Goal: Communication & Community: Answer question/provide support

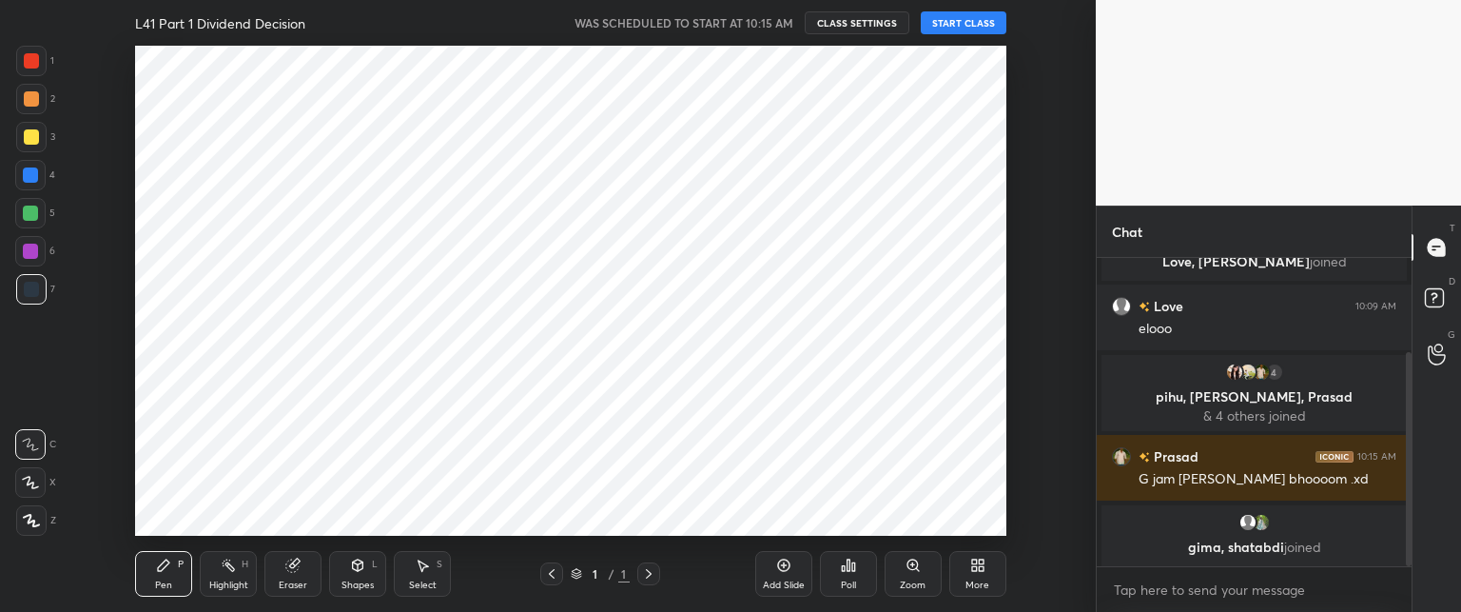
scroll to position [94623, 94095]
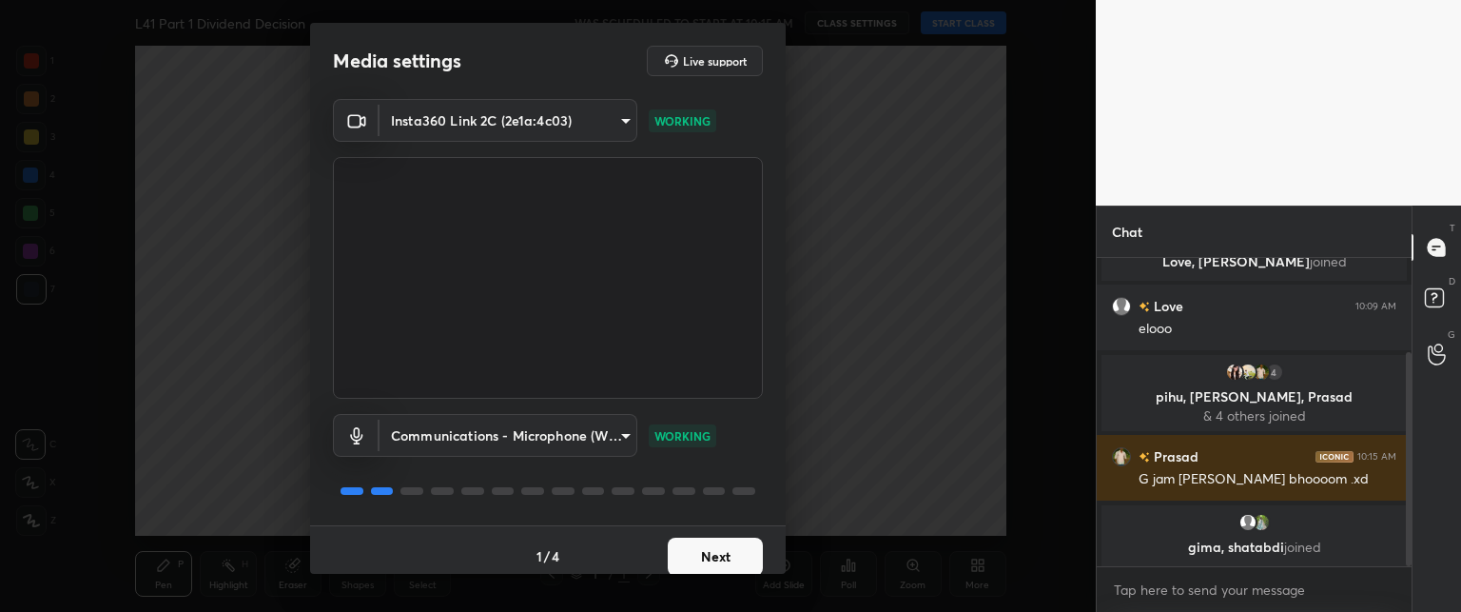
click at [693, 545] on button "Next" at bounding box center [715, 556] width 95 height 38
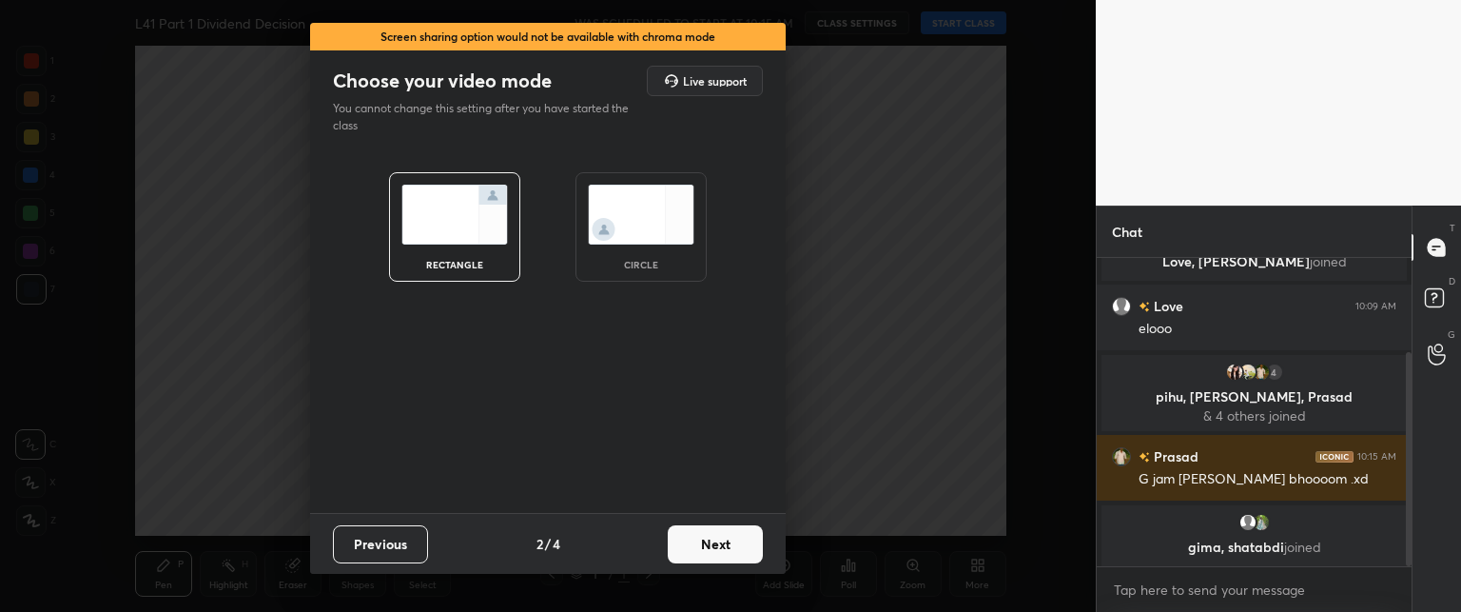
click at [703, 551] on button "Next" at bounding box center [715, 544] width 95 height 38
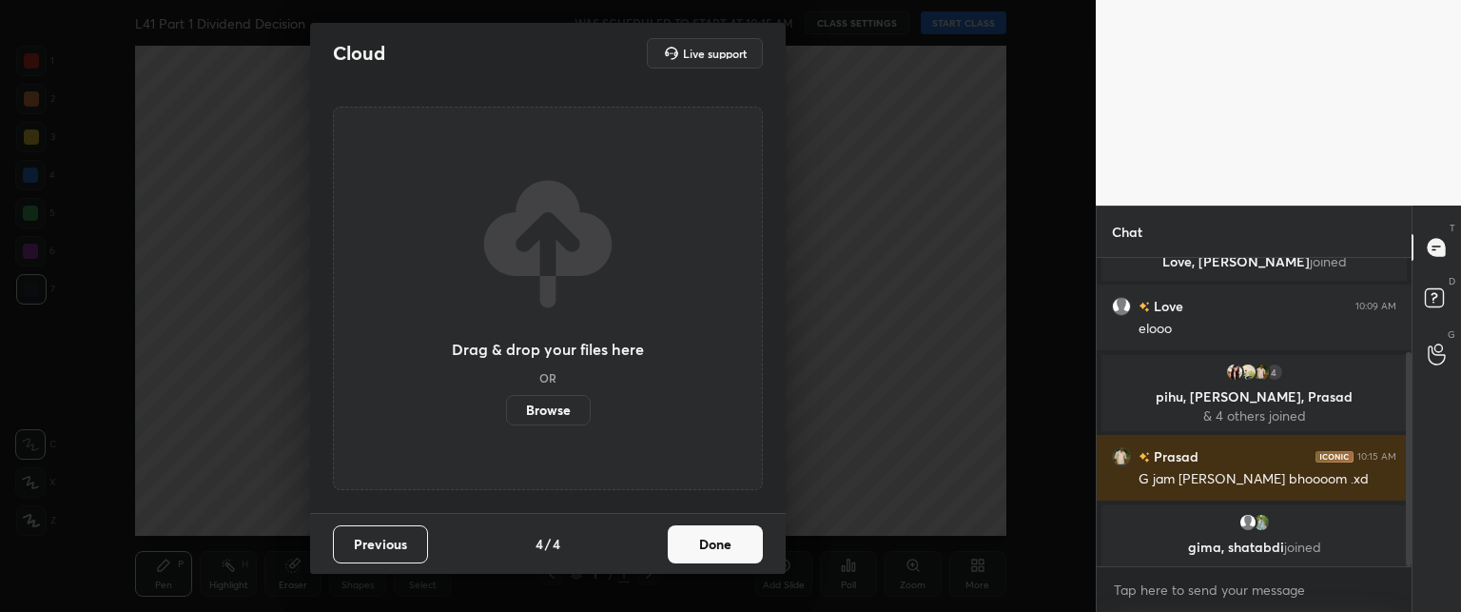
click at [700, 558] on button "Done" at bounding box center [715, 544] width 95 height 38
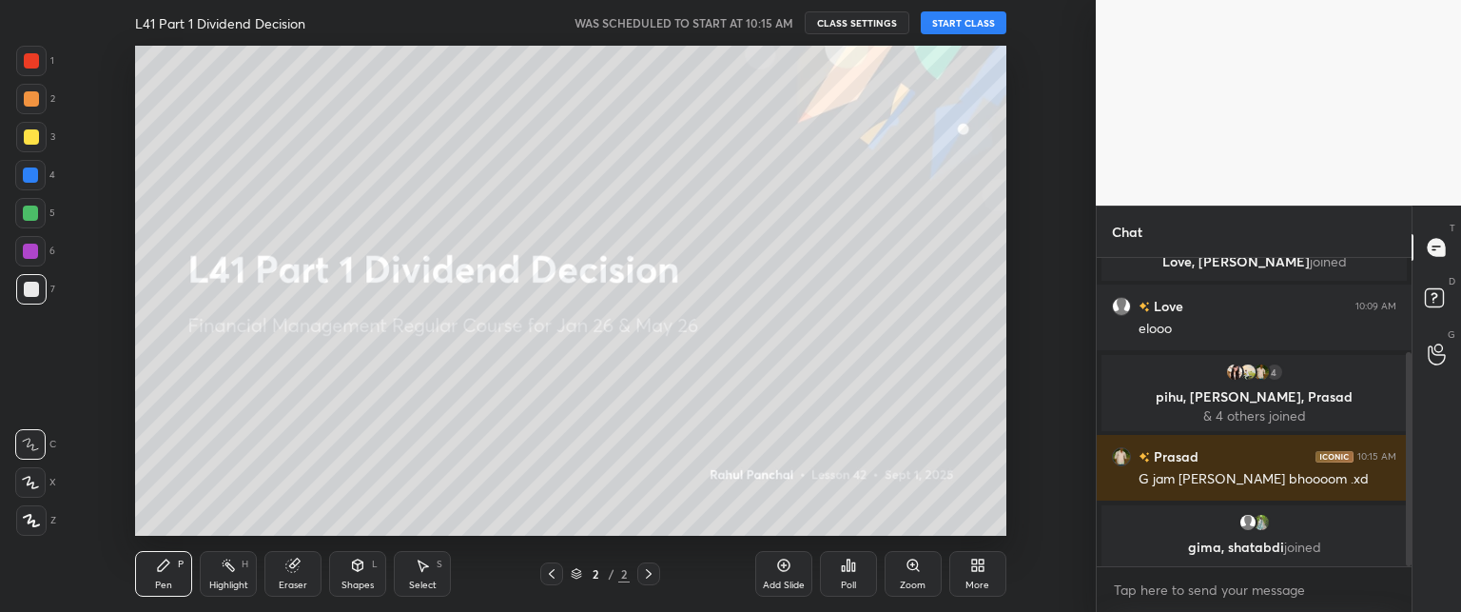
click at [947, 18] on button "START CLASS" at bounding box center [964, 22] width 86 height 23
click at [979, 568] on icon at bounding box center [981, 568] width 5 height 5
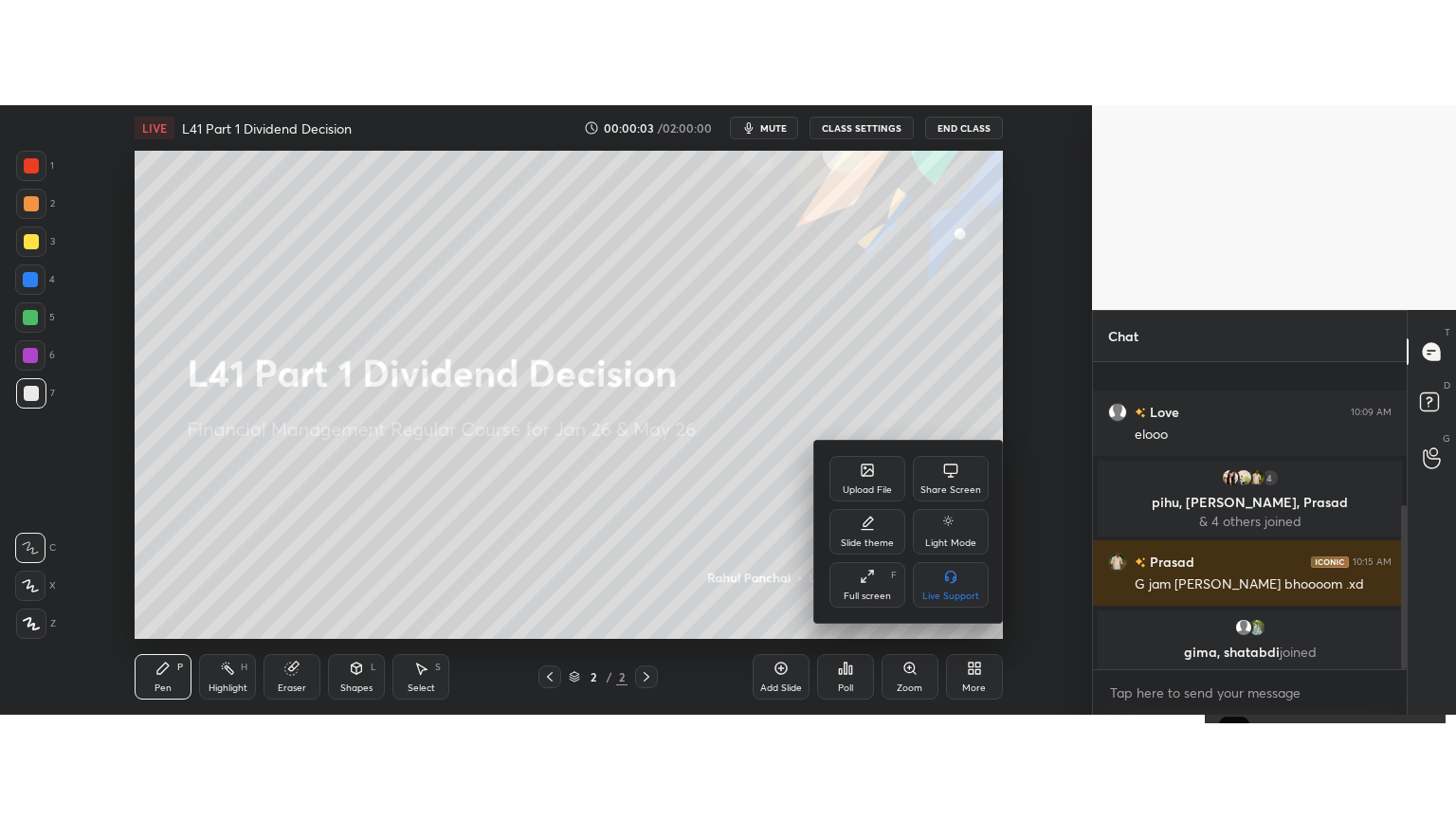
scroll to position [265, 0]
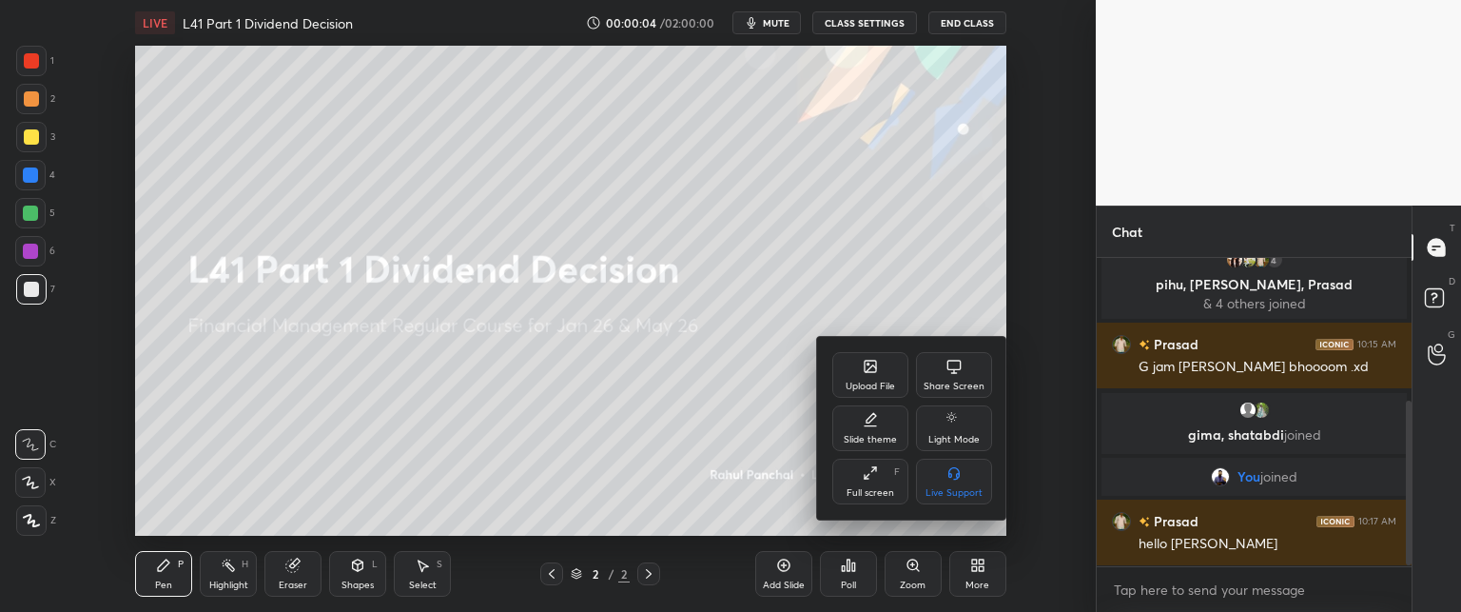
click at [863, 394] on div "Upload File" at bounding box center [870, 375] width 76 height 46
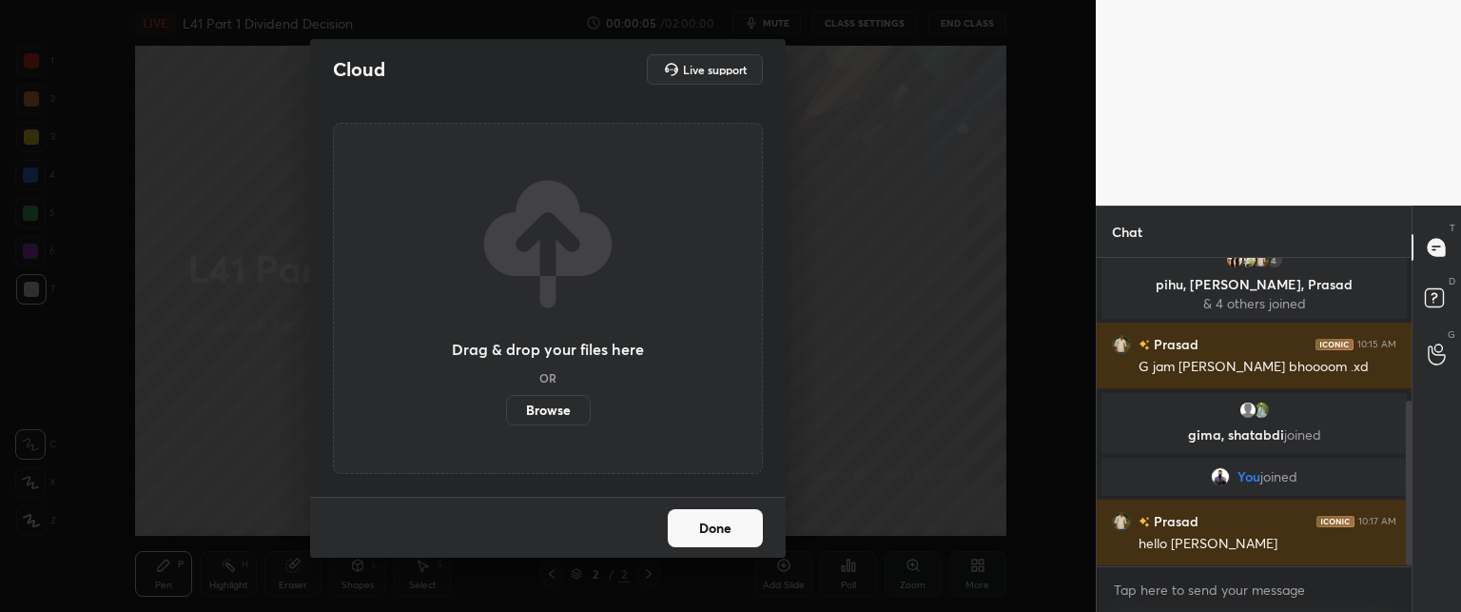
click at [534, 413] on label "Browse" at bounding box center [548, 410] width 85 height 30
click at [506, 413] on input "Browse" at bounding box center [506, 410] width 0 height 30
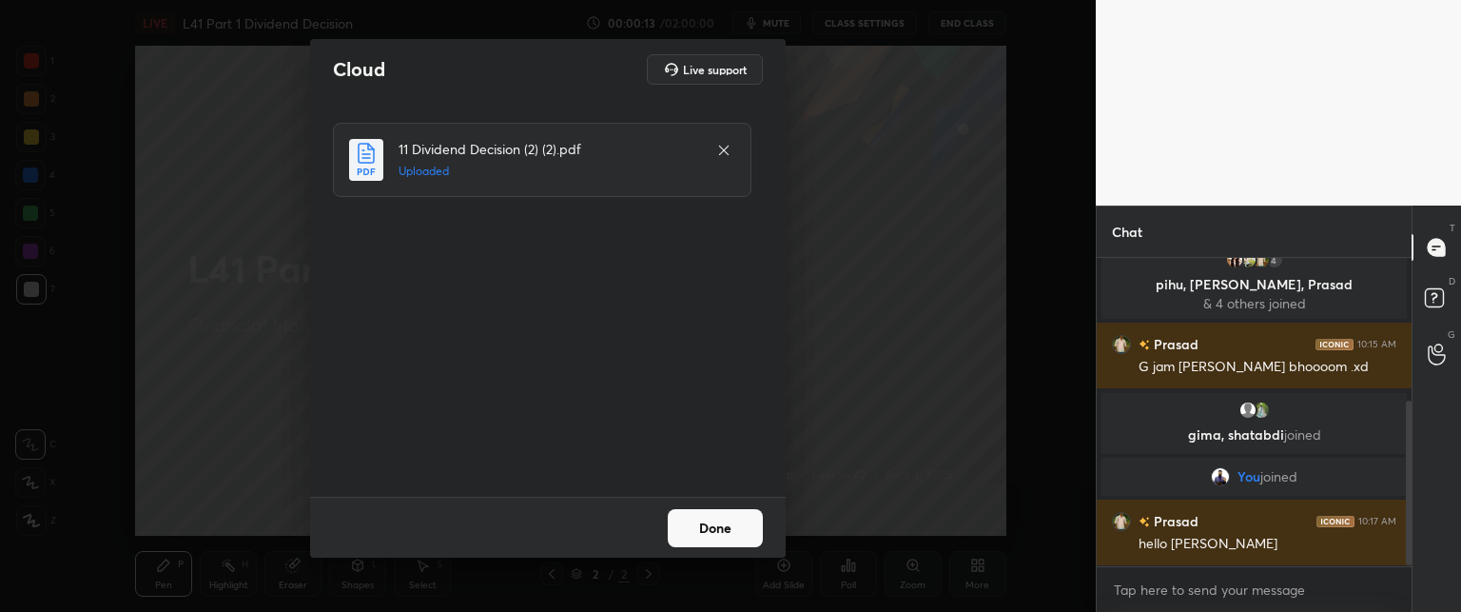
click at [702, 536] on button "Done" at bounding box center [715, 528] width 95 height 38
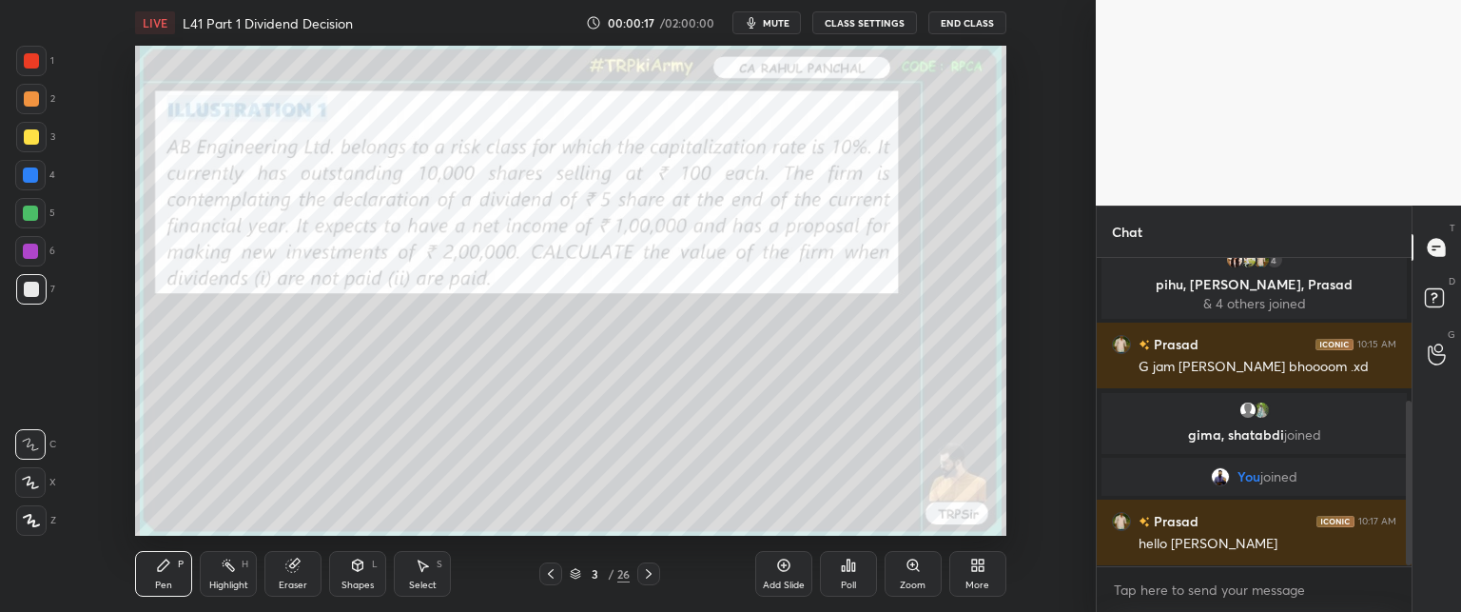
click at [285, 570] on icon at bounding box center [292, 564] width 15 height 15
click at [30, 518] on span "Erase all" at bounding box center [30, 520] width 29 height 13
click at [979, 571] on icon at bounding box center [981, 568] width 5 height 5
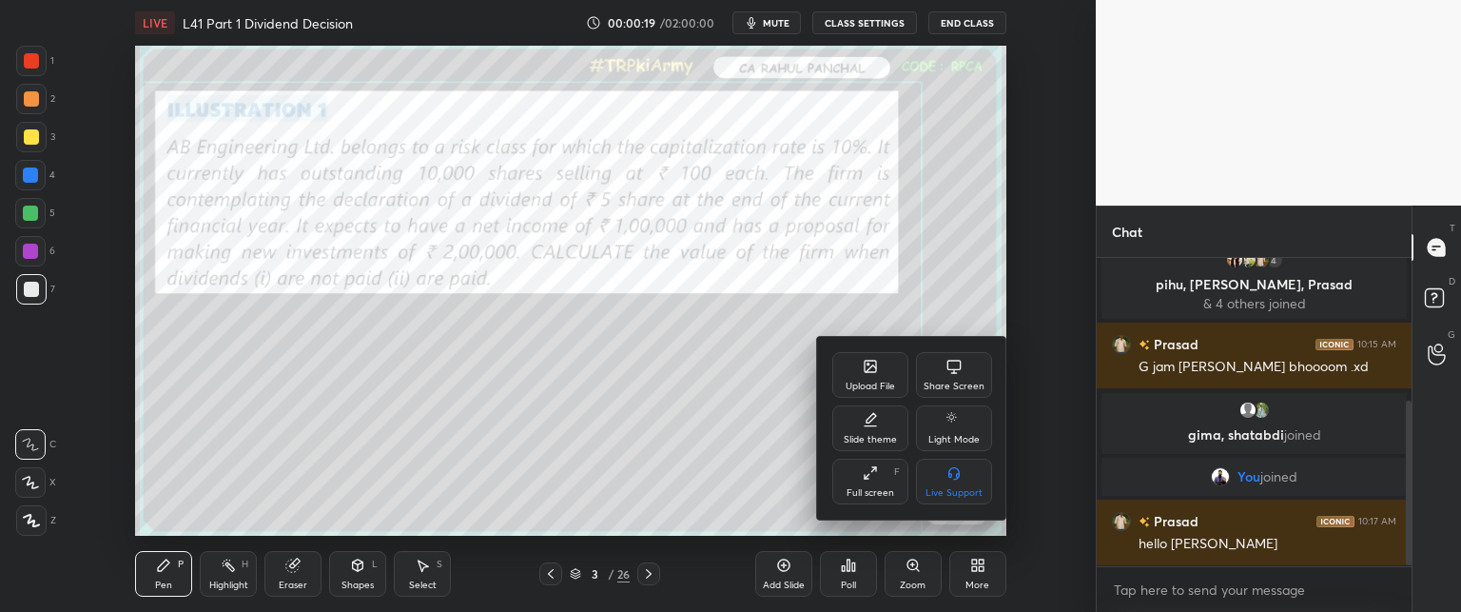
click at [860, 490] on div "Full screen" at bounding box center [871, 493] width 48 height 10
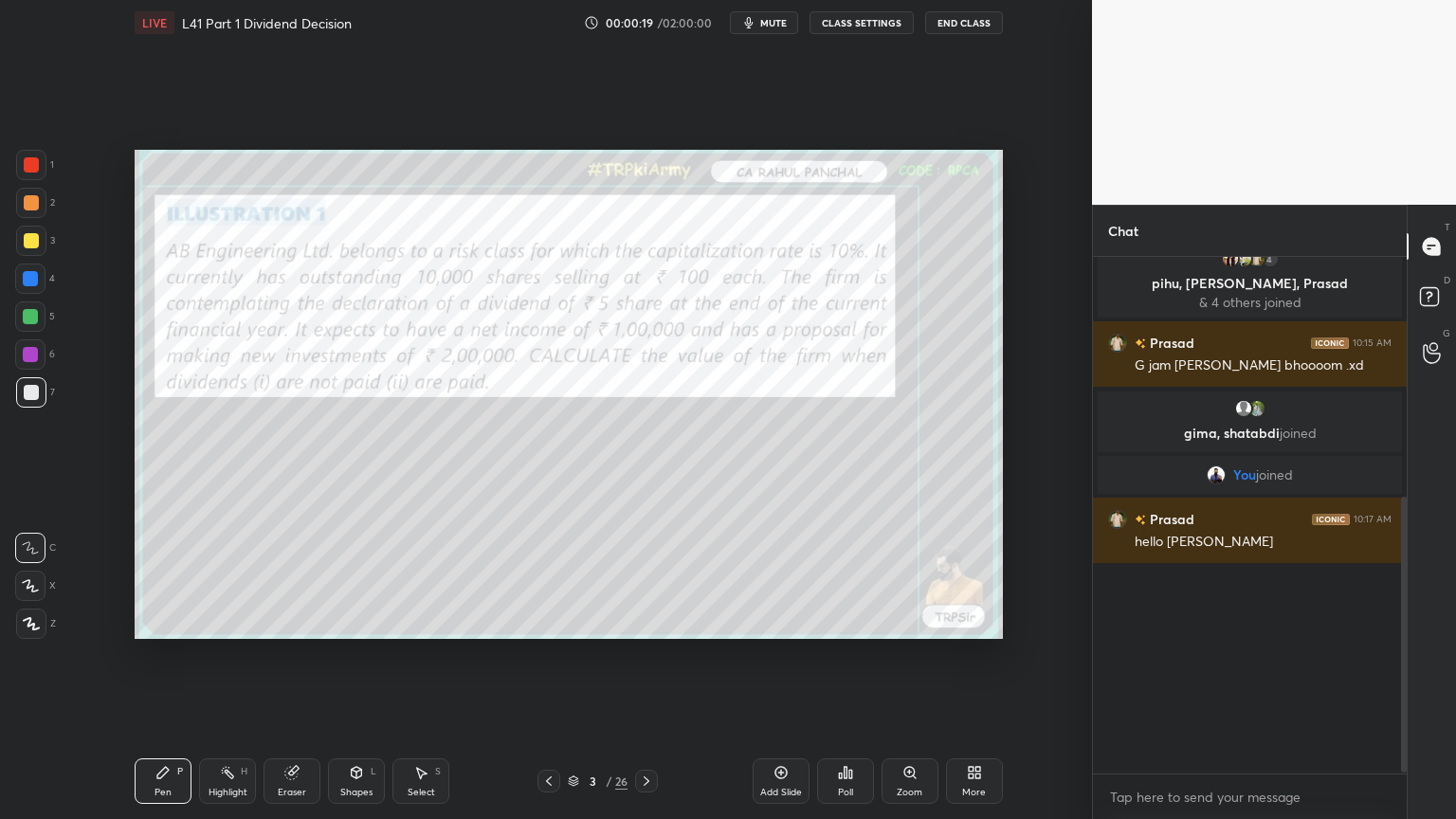
scroll to position [56, 0]
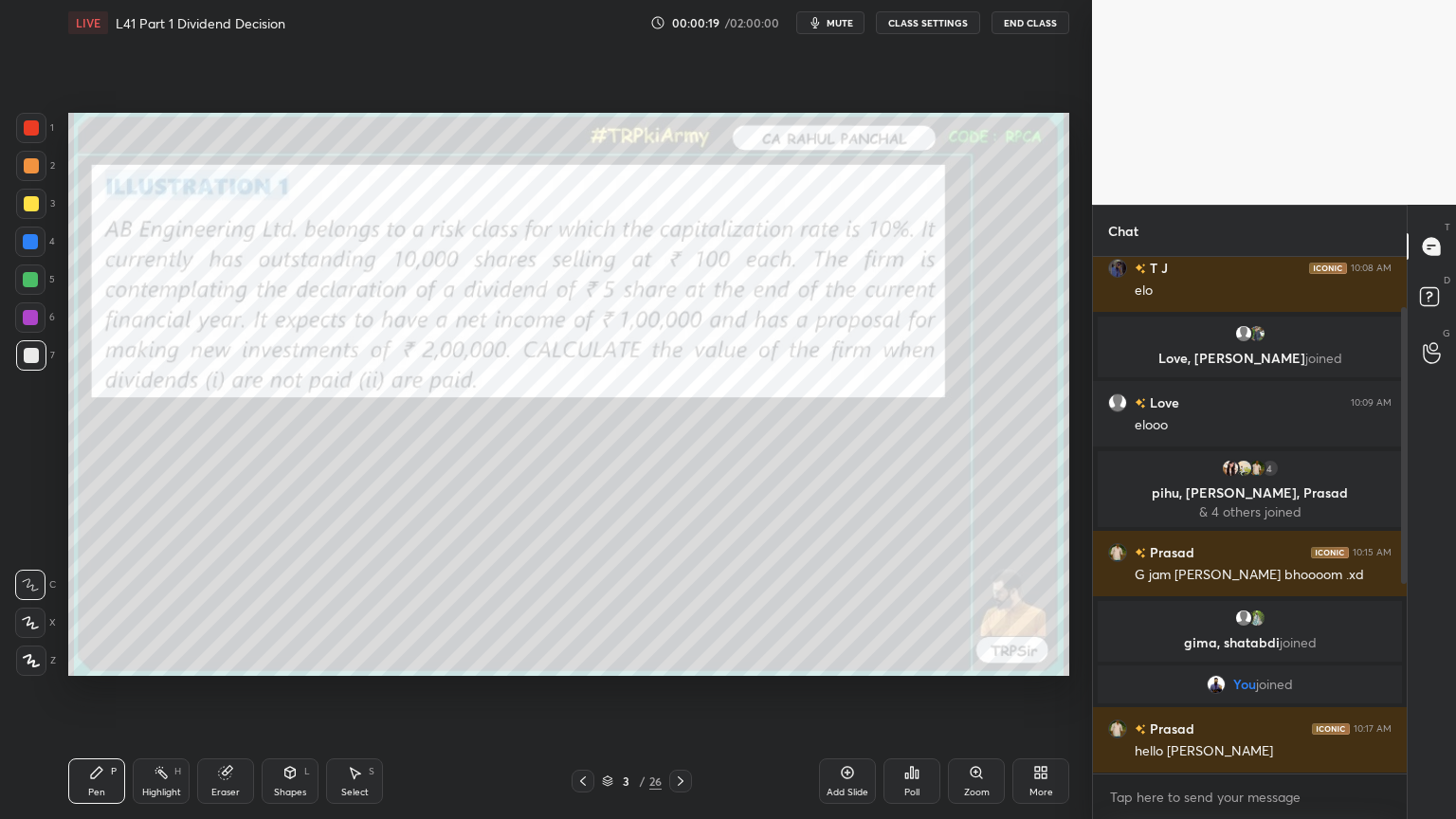
type textarea "x"
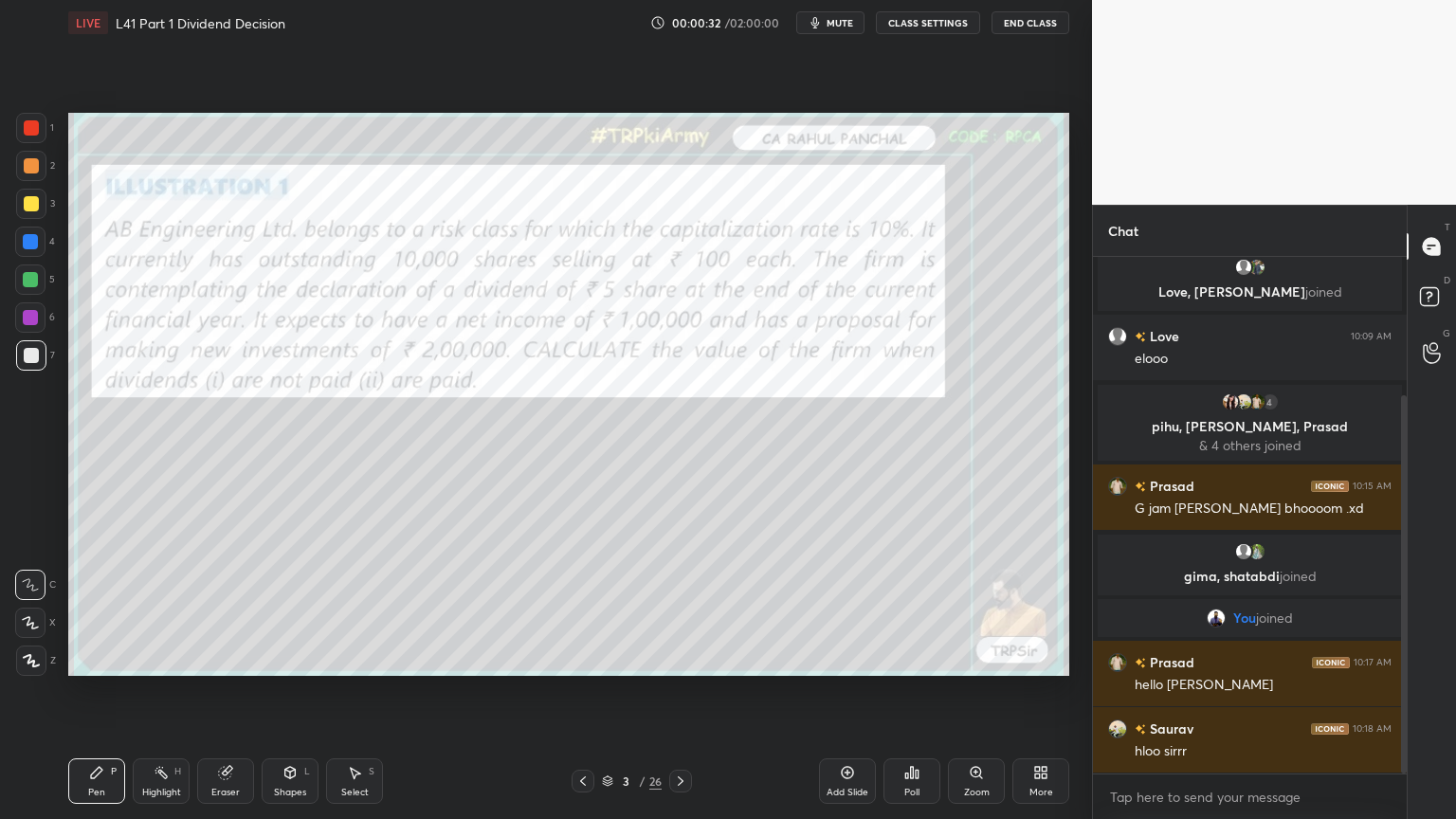
scroll to position [188, 0]
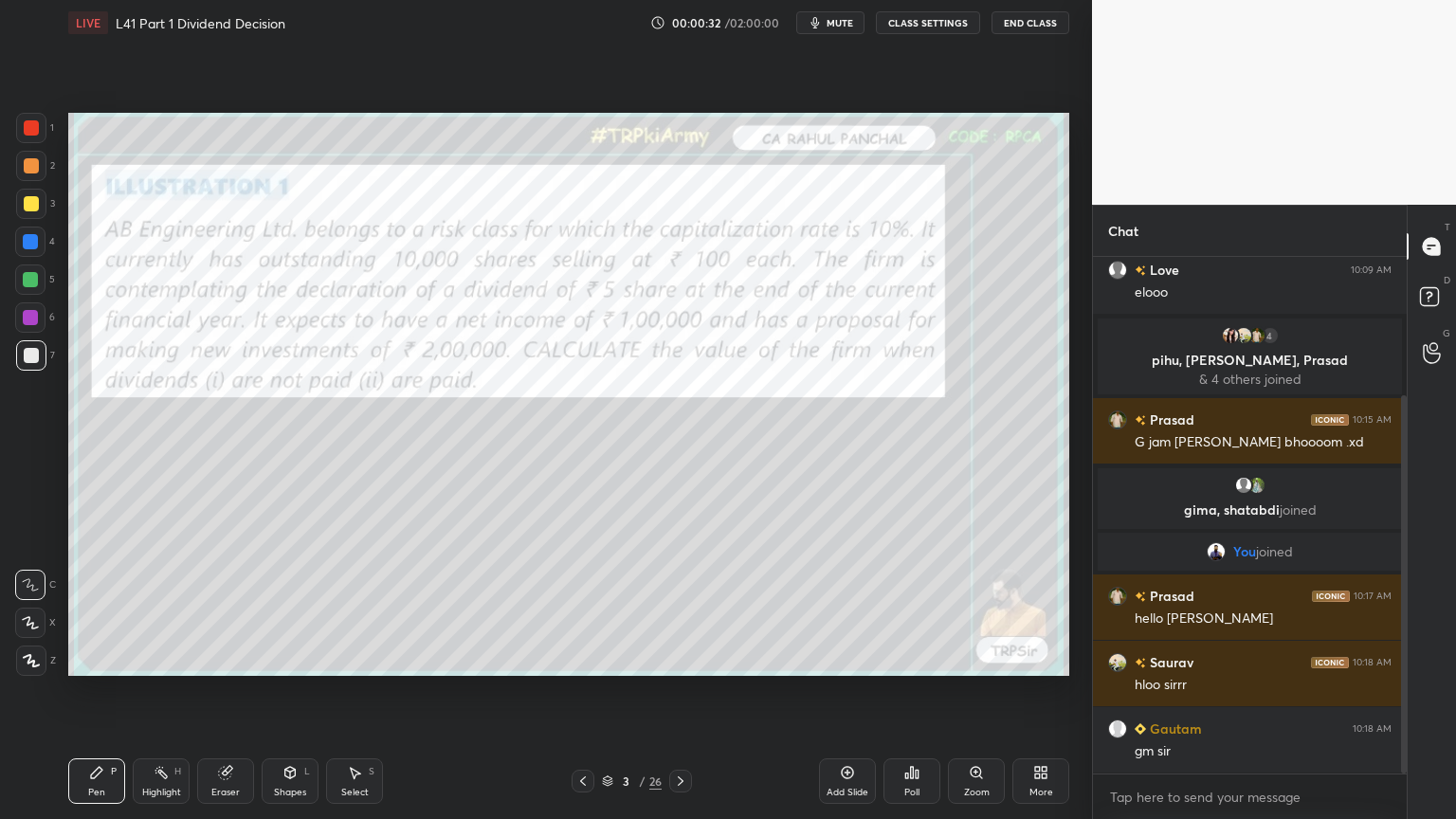
click at [611, 609] on icon at bounding box center [607, 780] width 11 height 11
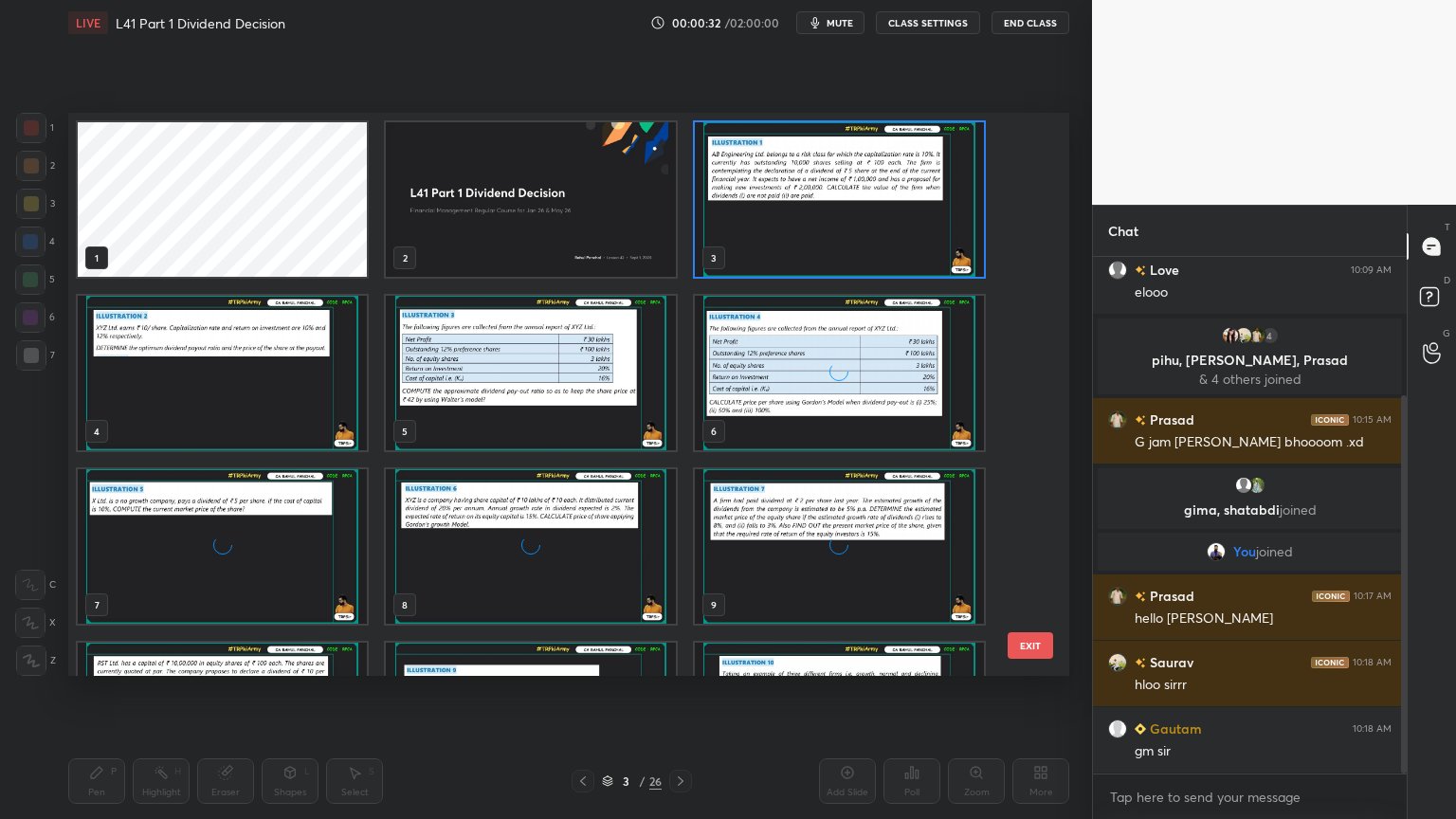
scroll to position [0, 0]
click at [471, 207] on img "grid" at bounding box center [530, 199] width 289 height 154
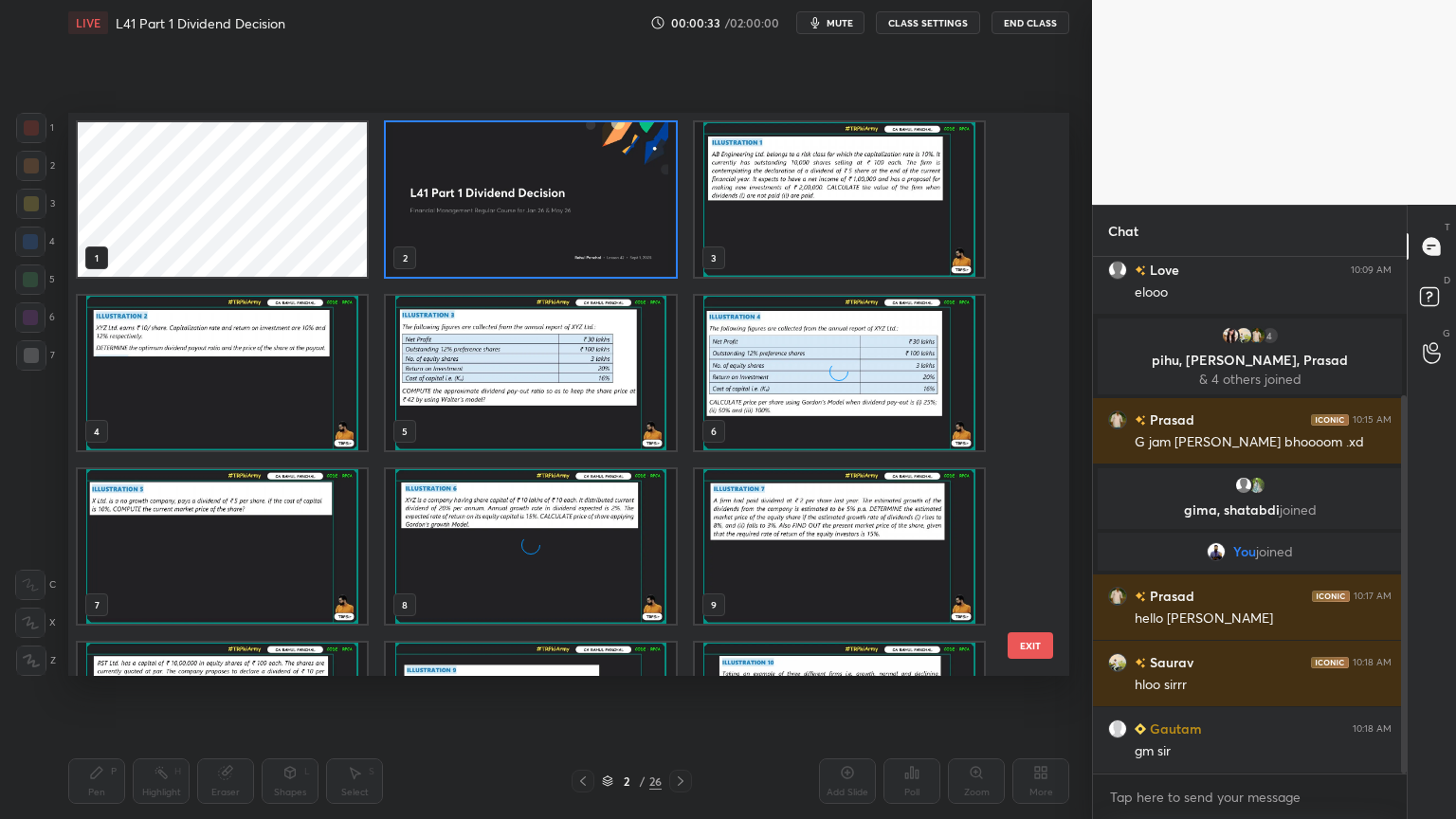
click at [460, 201] on img "grid" at bounding box center [530, 199] width 289 height 154
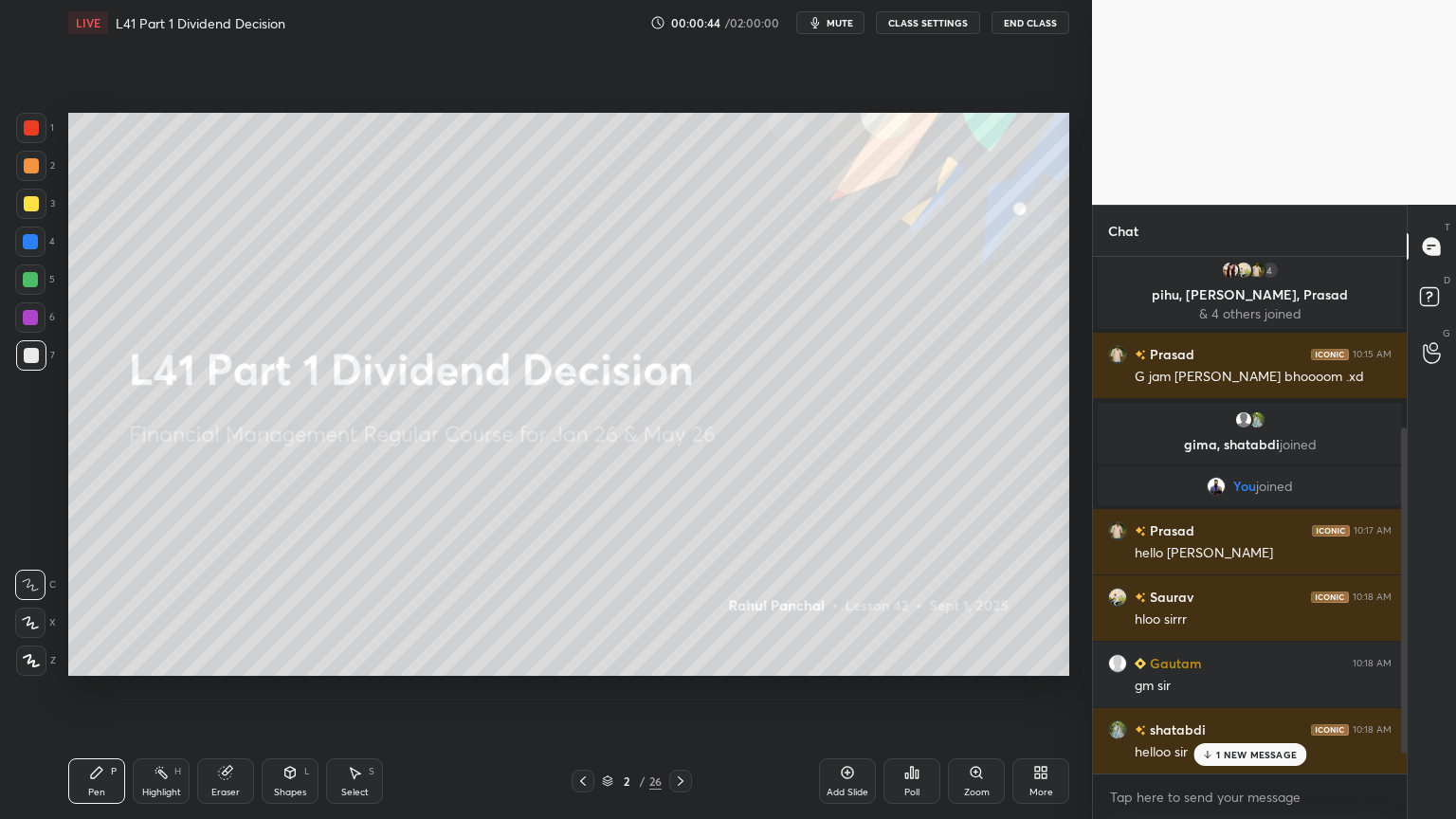
scroll to position [321, 0]
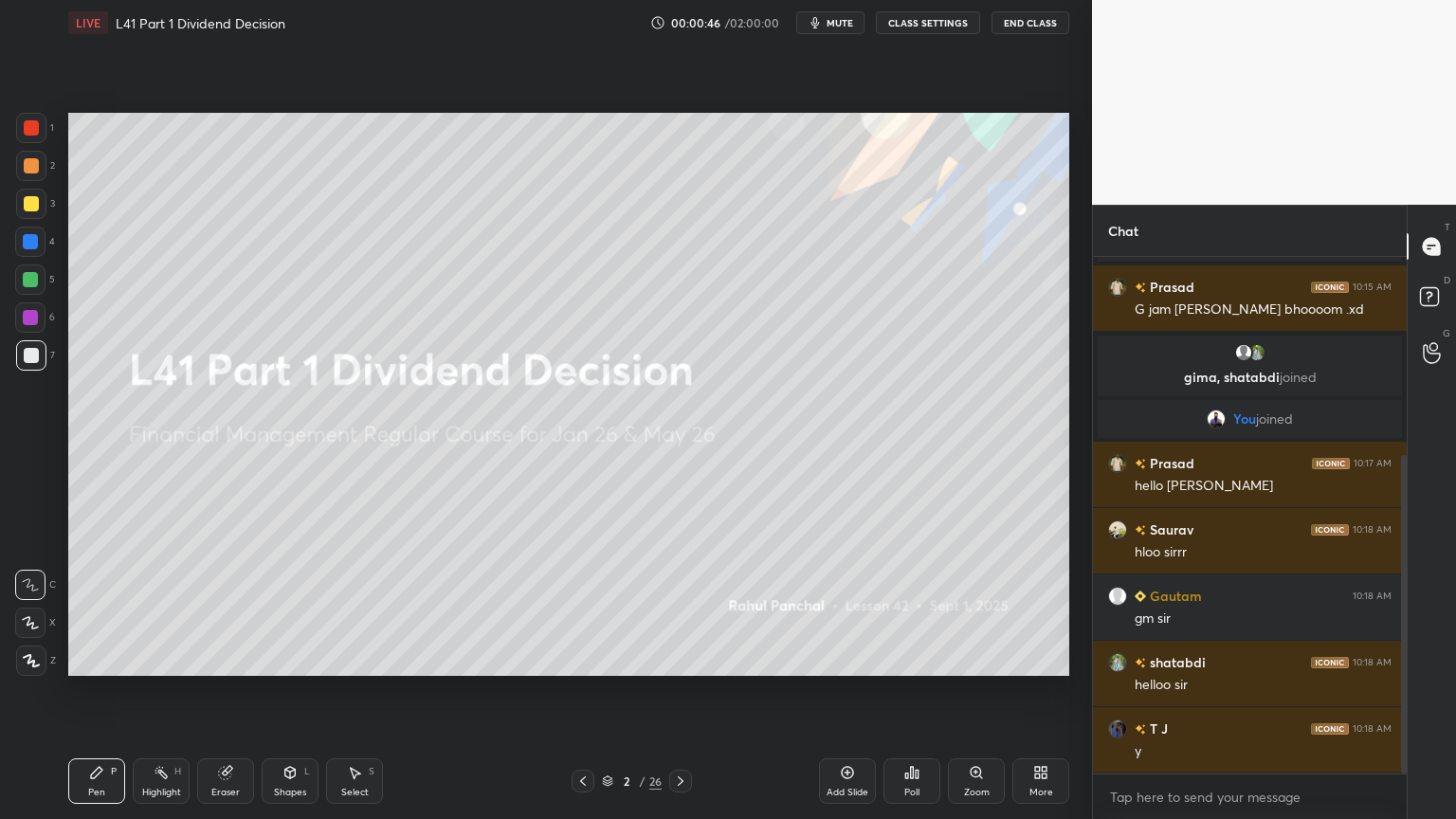
click at [25, 609] on icon at bounding box center [31, 660] width 15 height 11
click at [27, 212] on div at bounding box center [31, 203] width 30 height 30
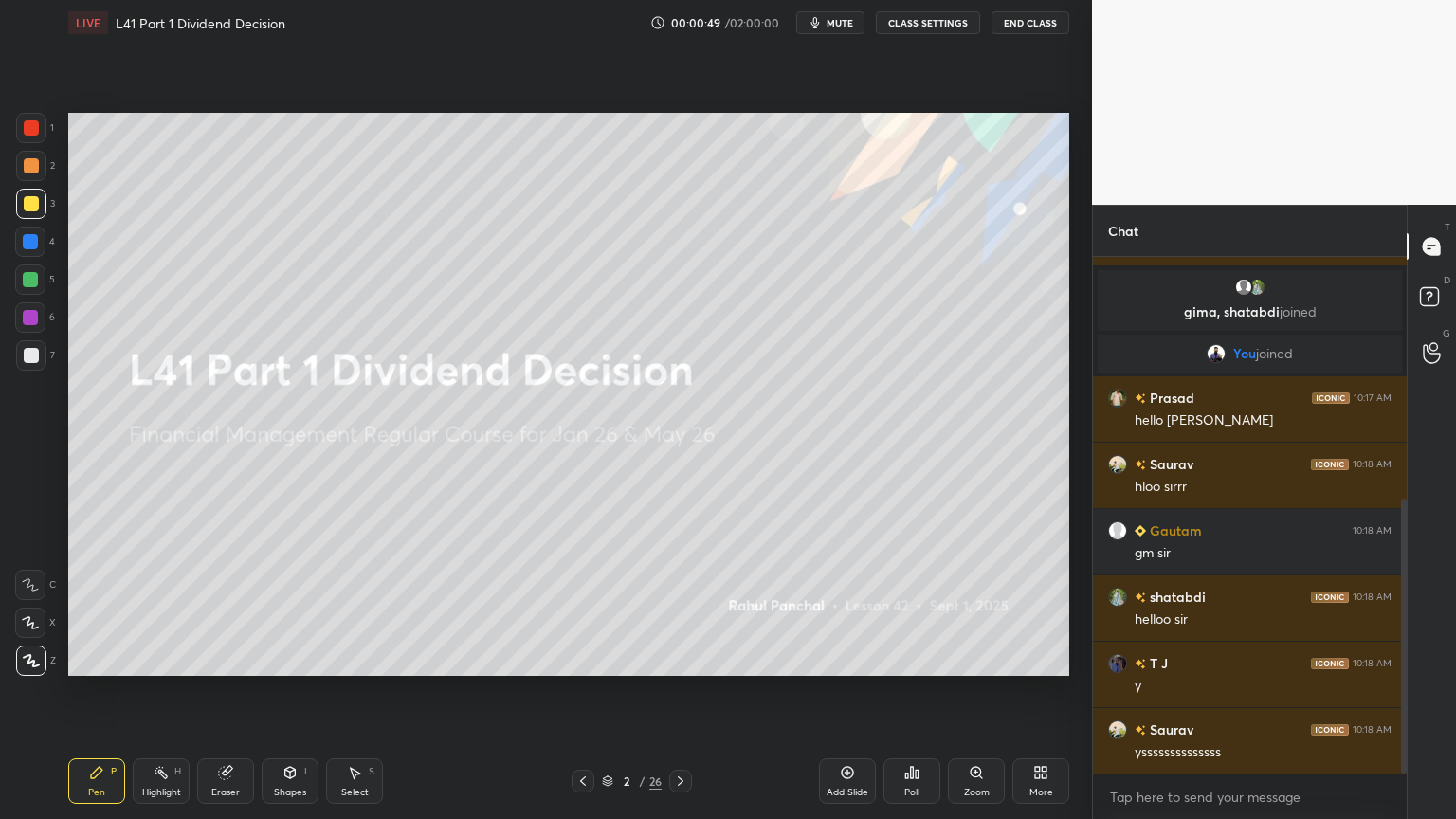
scroll to position [454, 0]
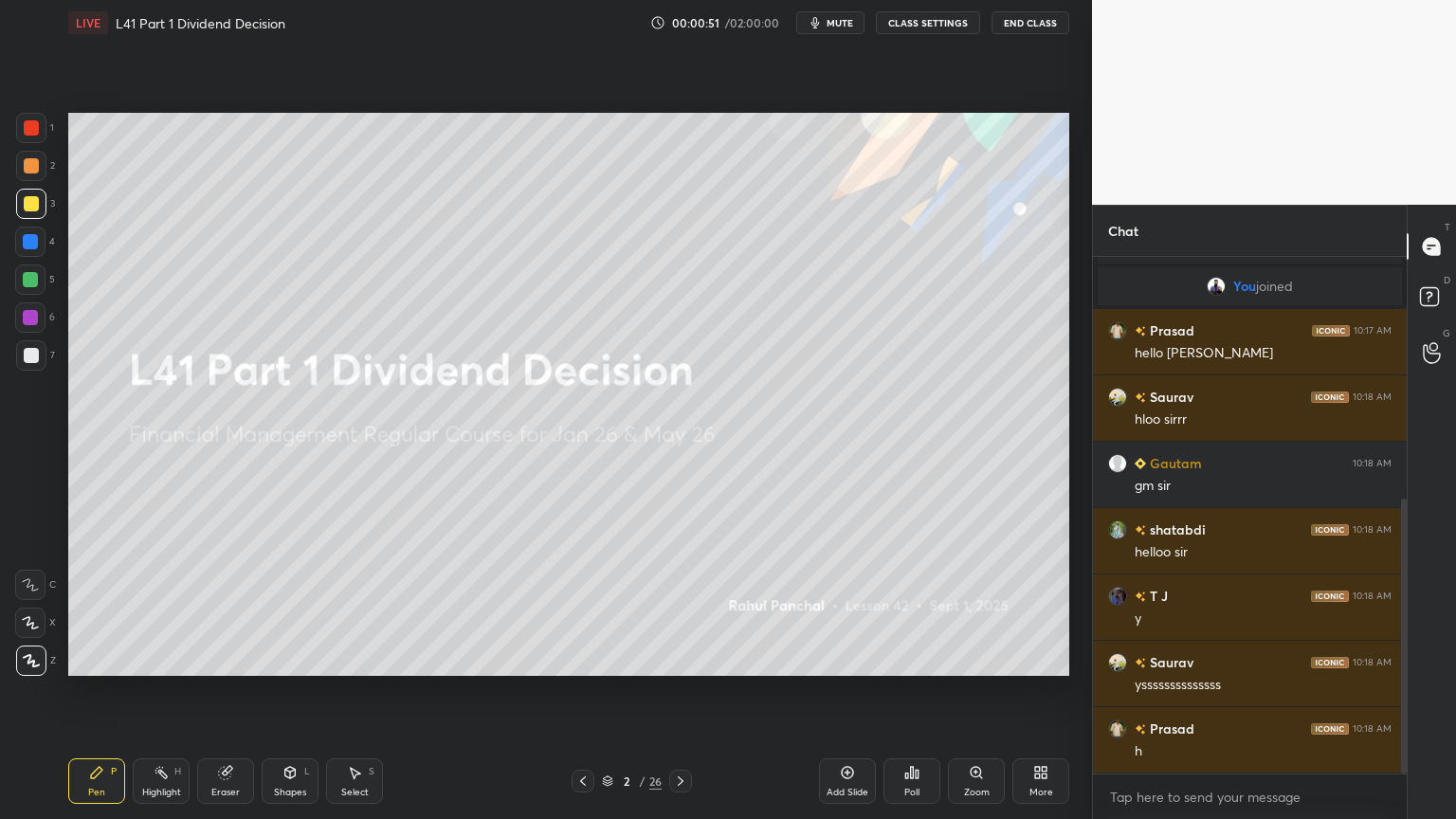
click at [226, 609] on icon at bounding box center [227, 771] width 10 height 10
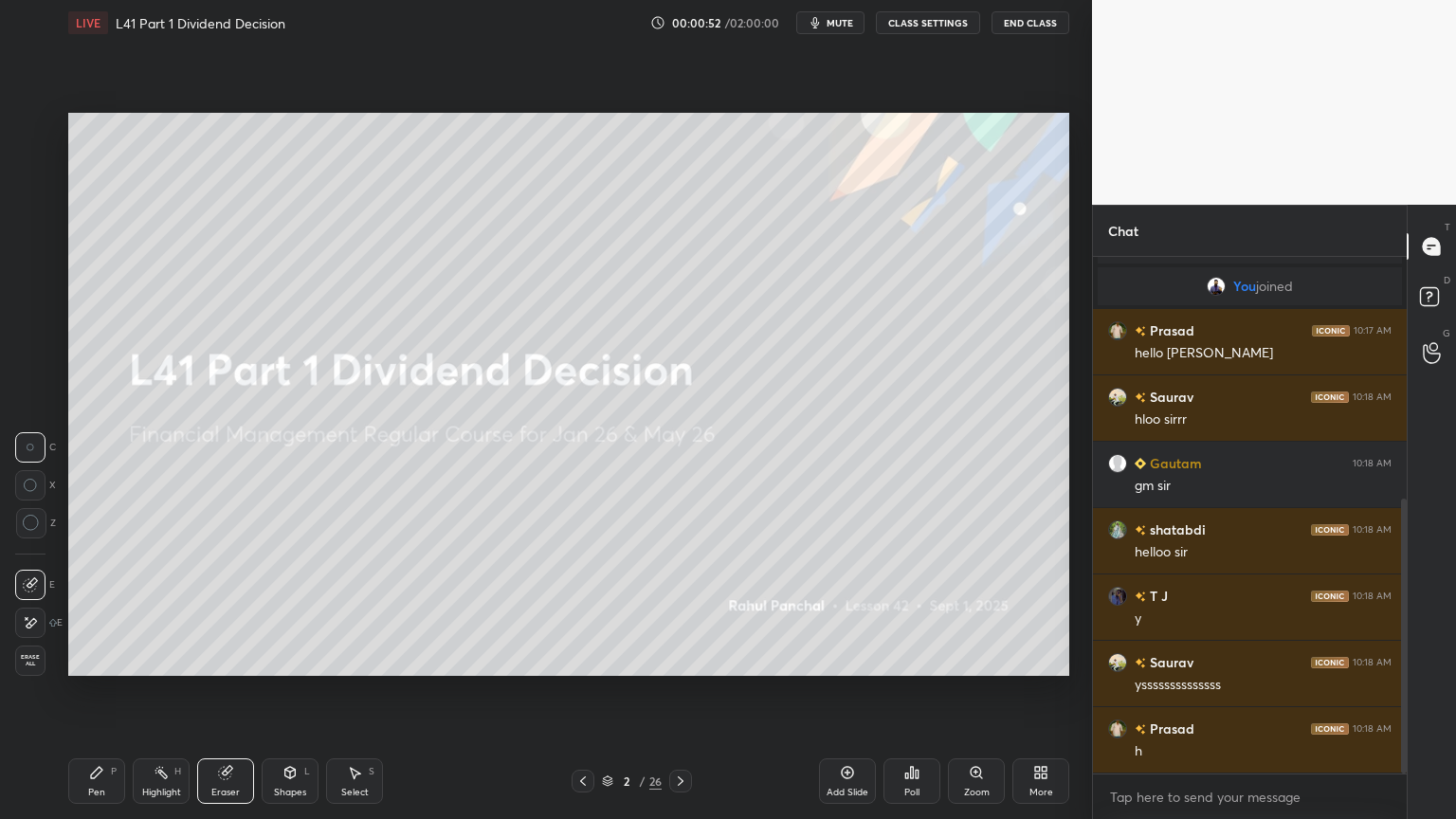
click at [37, 609] on div "Erase all" at bounding box center [30, 661] width 30 height 30
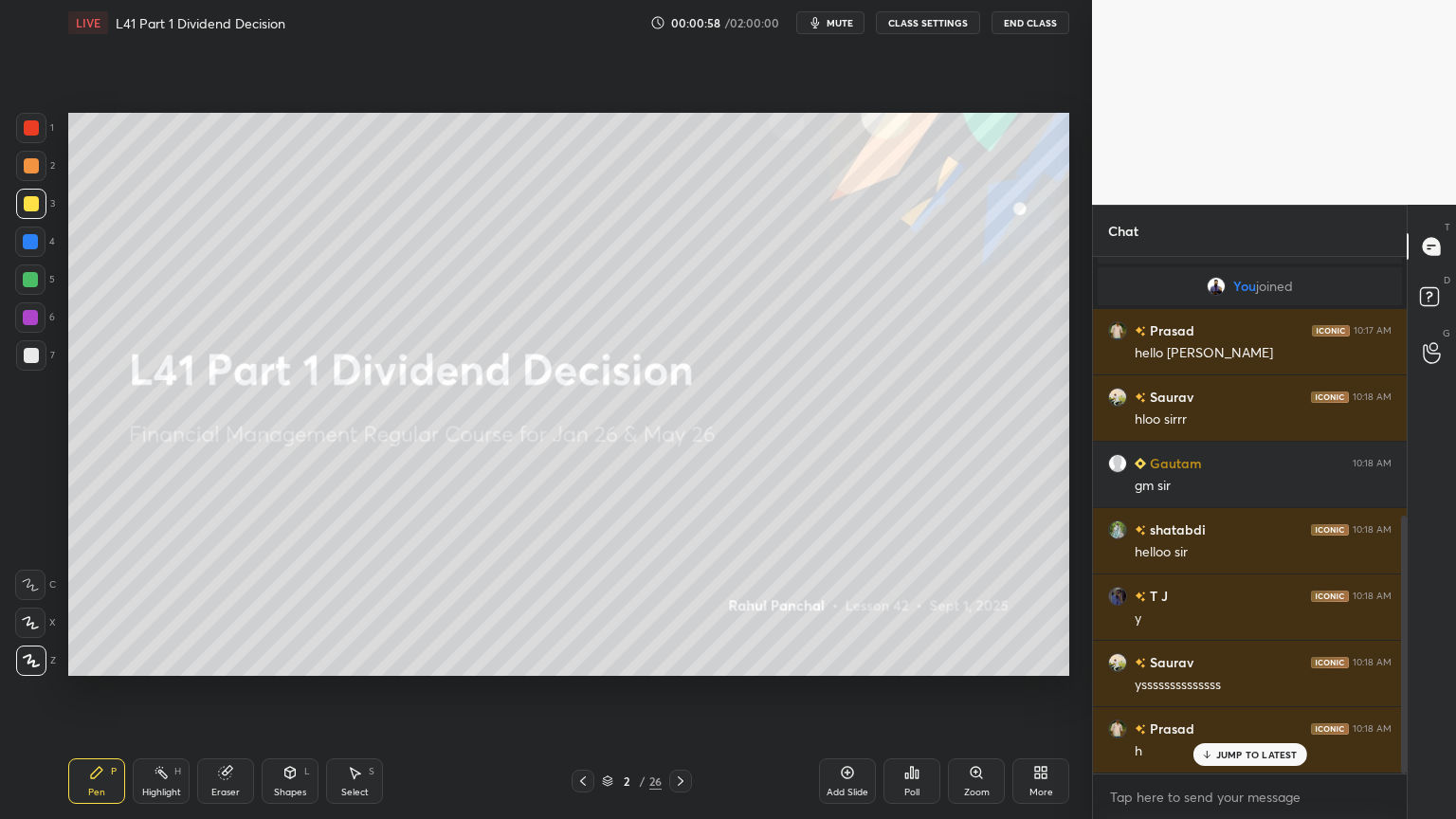
scroll to position [519, 0]
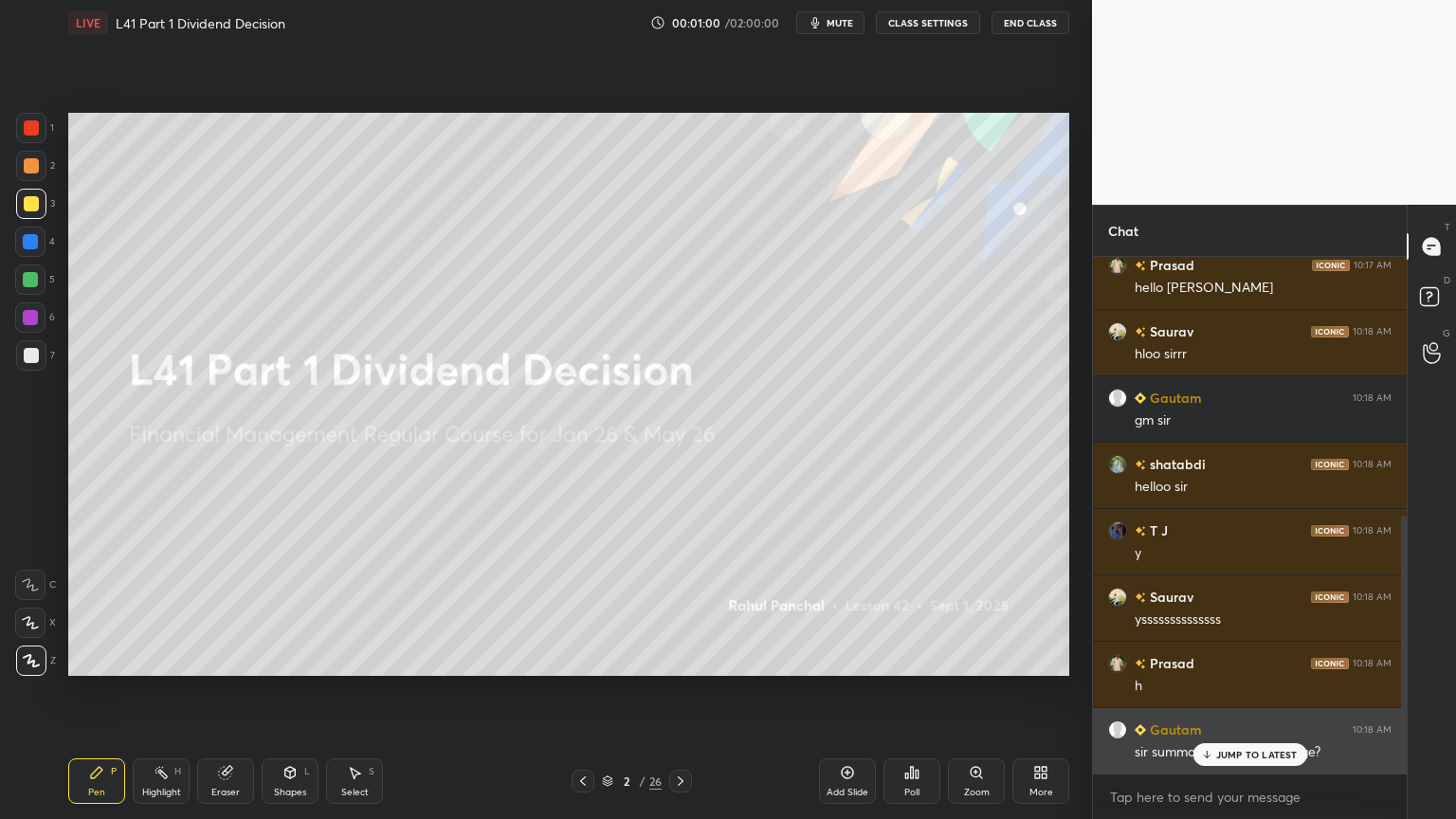
click at [1217, 609] on div "Gautam 10:18 AM sir summary of ratio bhejdoge?" at bounding box center [1250, 741] width 314 height 66
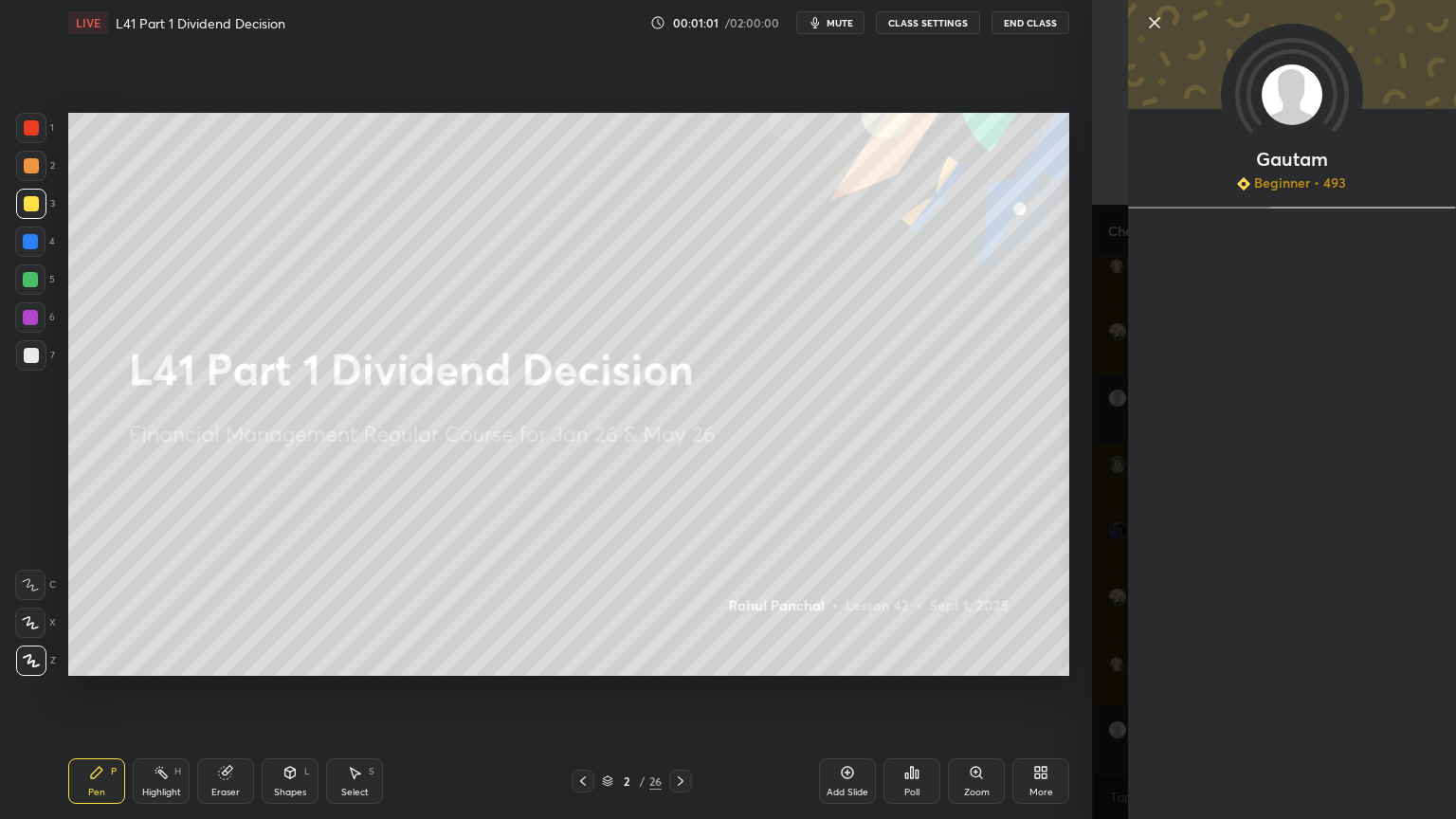
click at [1107, 609] on div "Gautam Beginner • 493" at bounding box center [1274, 410] width 364 height 819
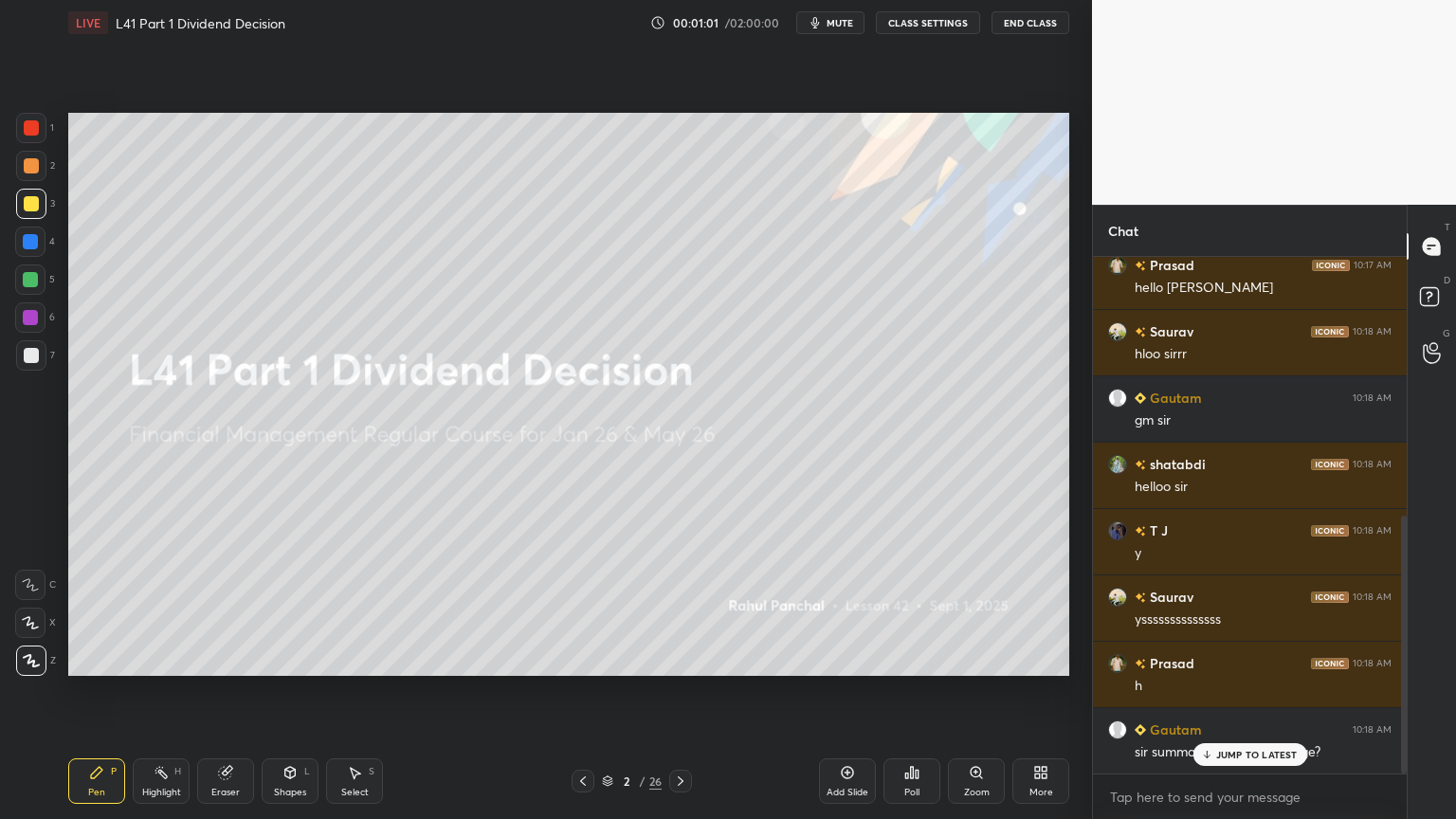
click at [1223, 609] on div "Gautam Beginner • 493" at bounding box center [1274, 410] width 364 height 819
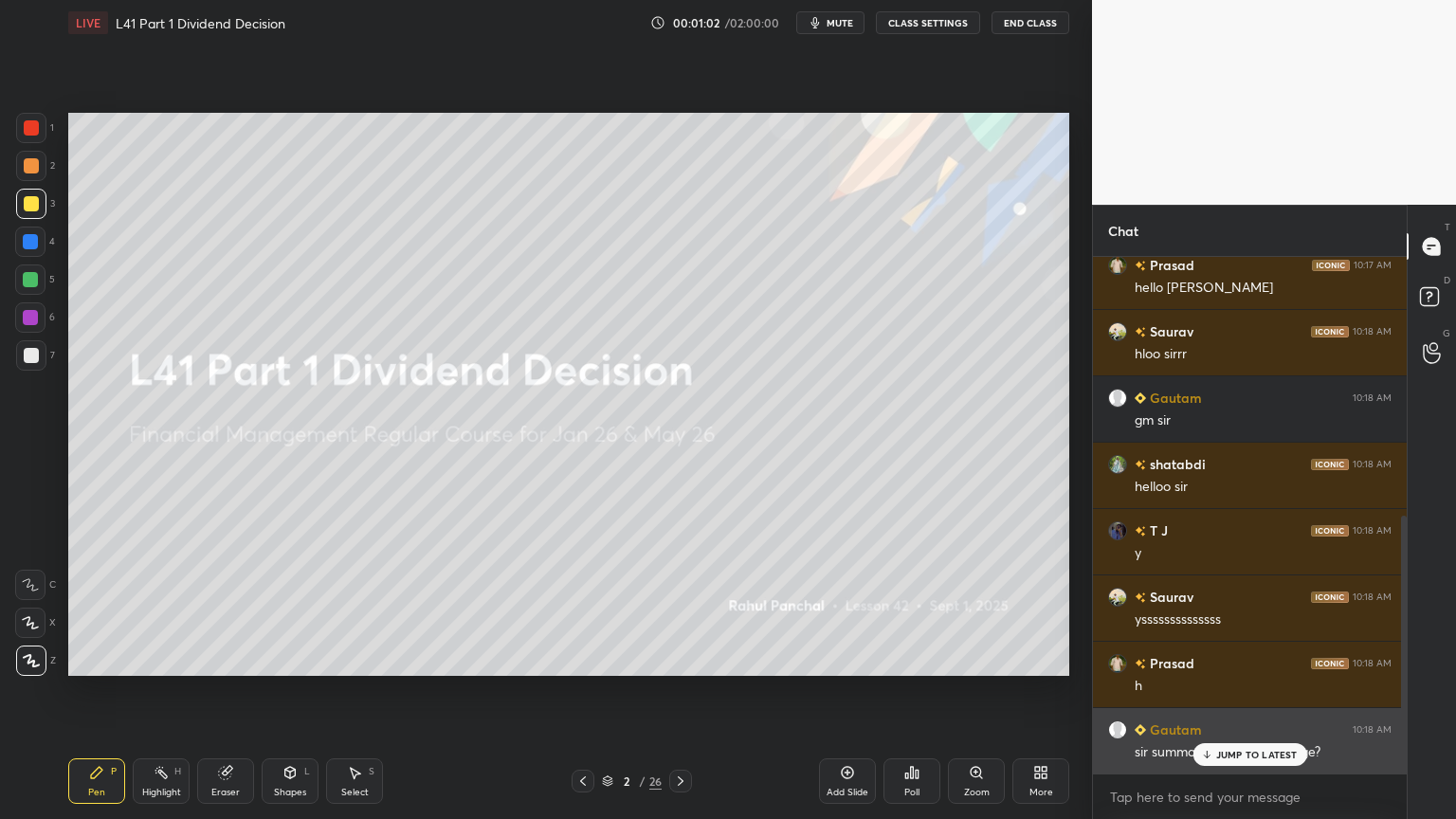
click at [1192, 609] on div "sir summary of ratio bhejdoge?" at bounding box center [1264, 752] width 257 height 19
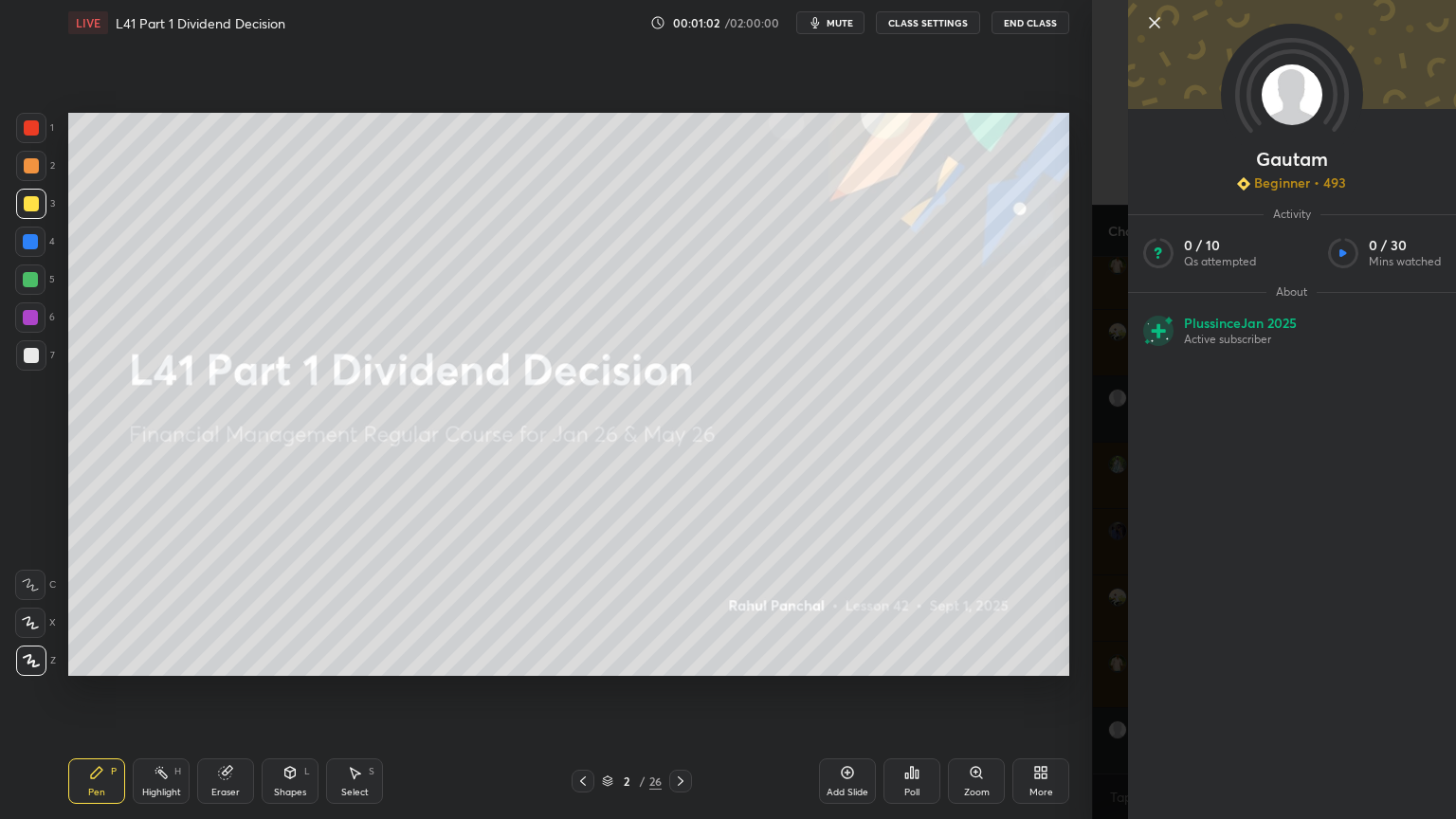
click at [1216, 609] on div "Gautam Beginner • 493 Activity 0 / 10 Qs attempted 0 / 30 Mins watched About Pl…" at bounding box center [1292, 410] width 328 height 819
click at [1122, 609] on div "Gautam Beginner • 493 Activity 0 / 10 Qs attempted 0 / 30 Mins watched About Pl…" at bounding box center [1274, 410] width 364 height 819
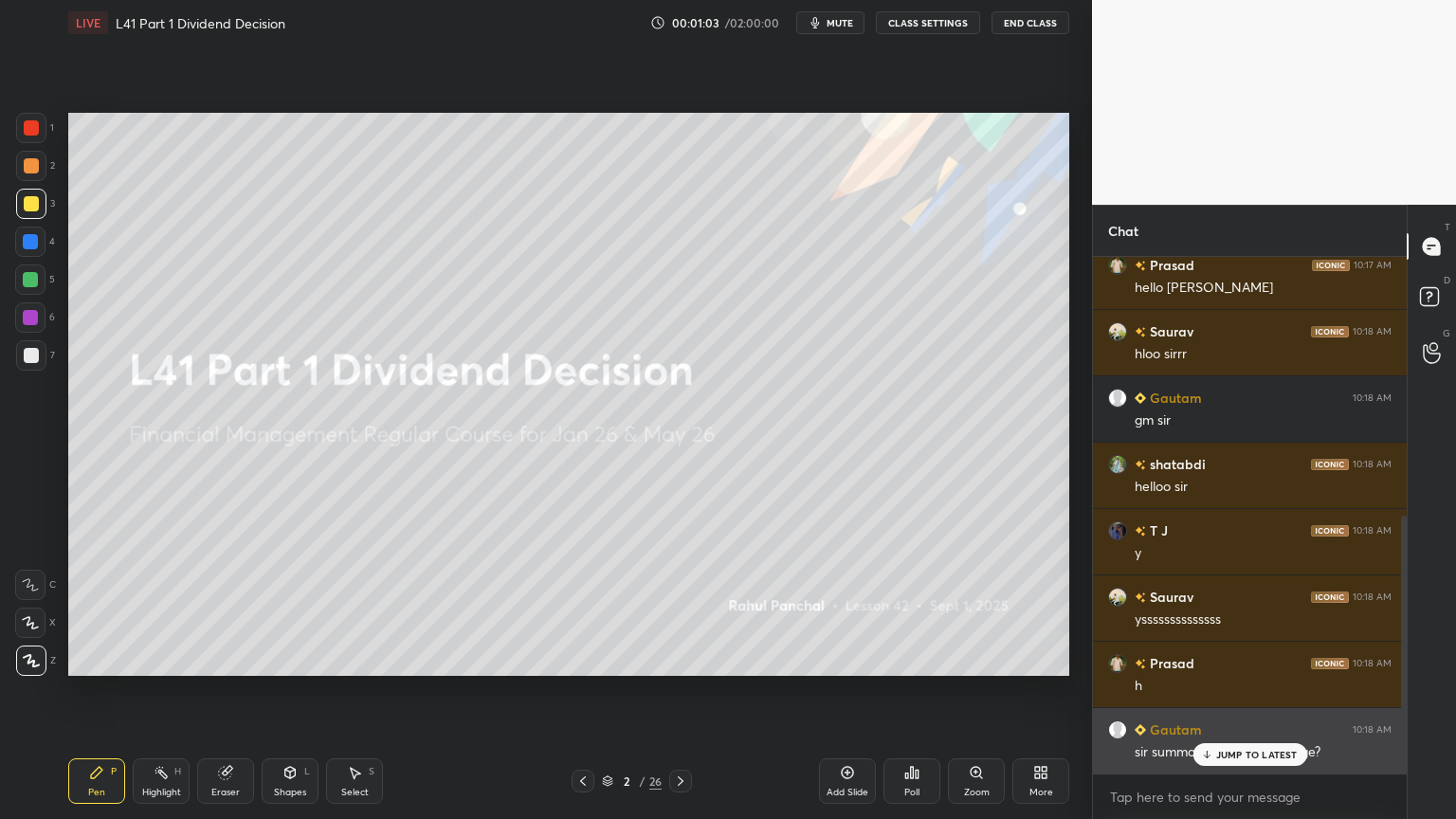
click at [1221, 609] on p "JUMP TO LATEST" at bounding box center [1257, 753] width 82 height 11
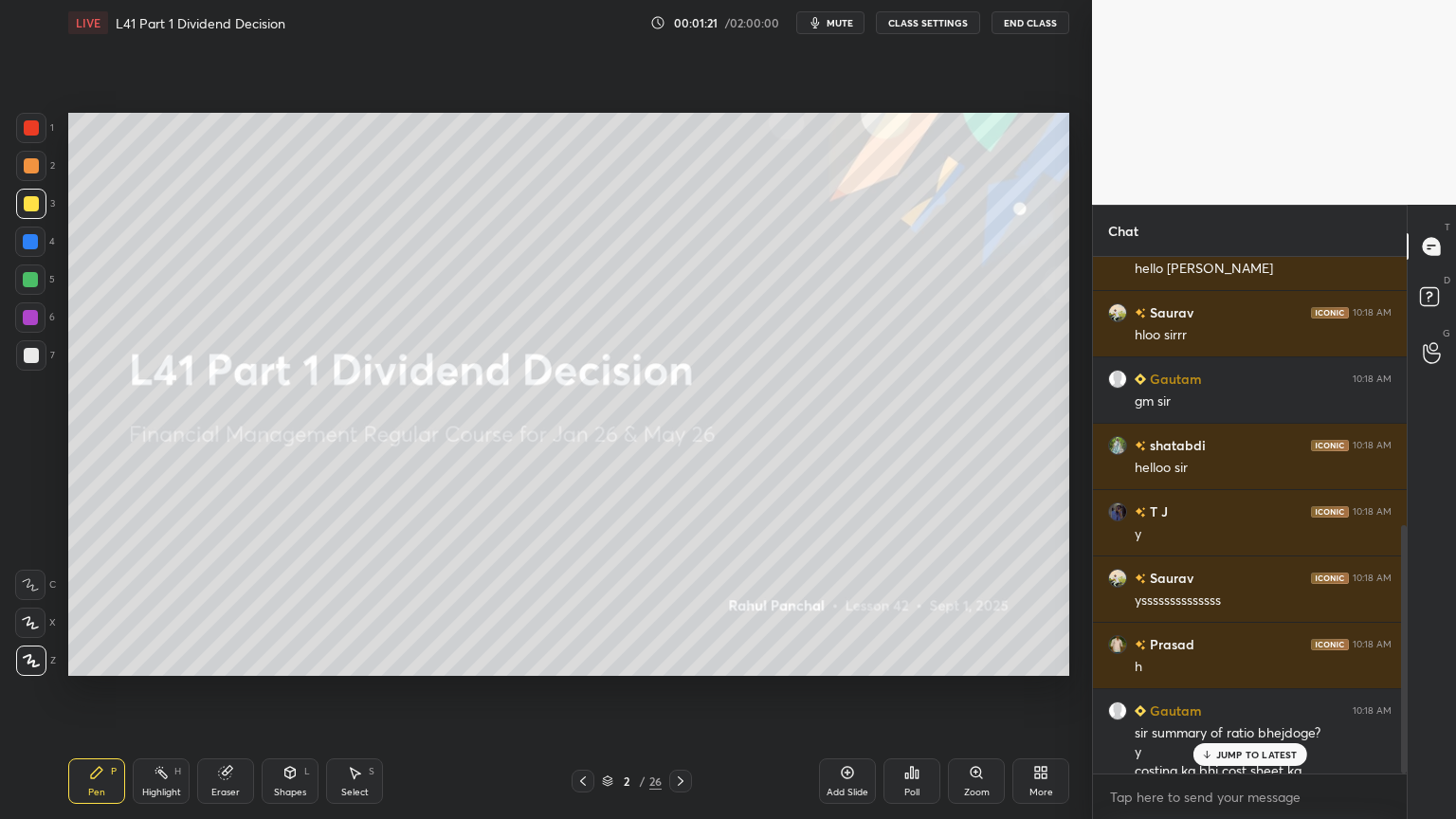
scroll to position [557, 0]
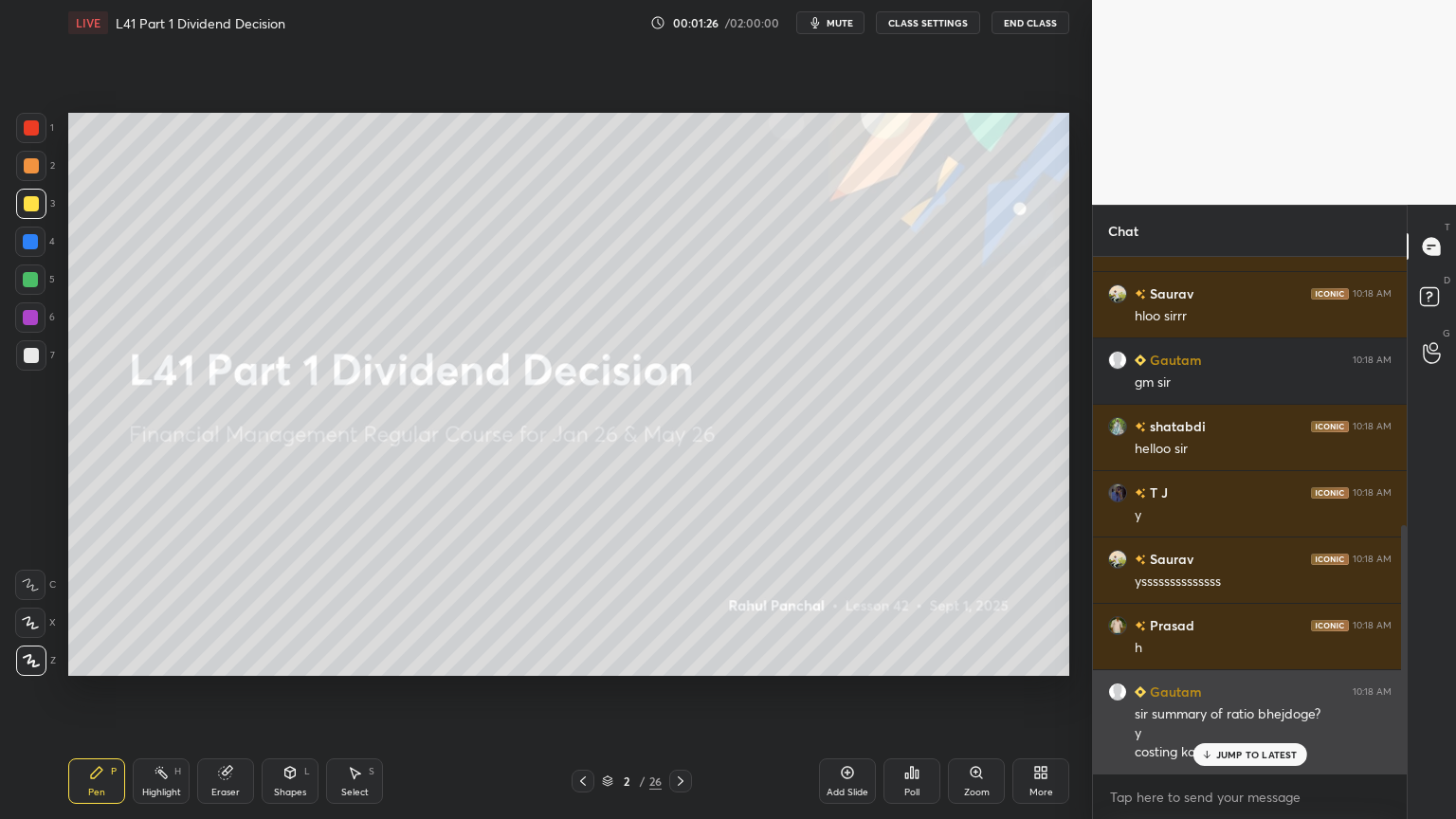
click at [1229, 609] on p "JUMP TO LATEST" at bounding box center [1257, 753] width 82 height 11
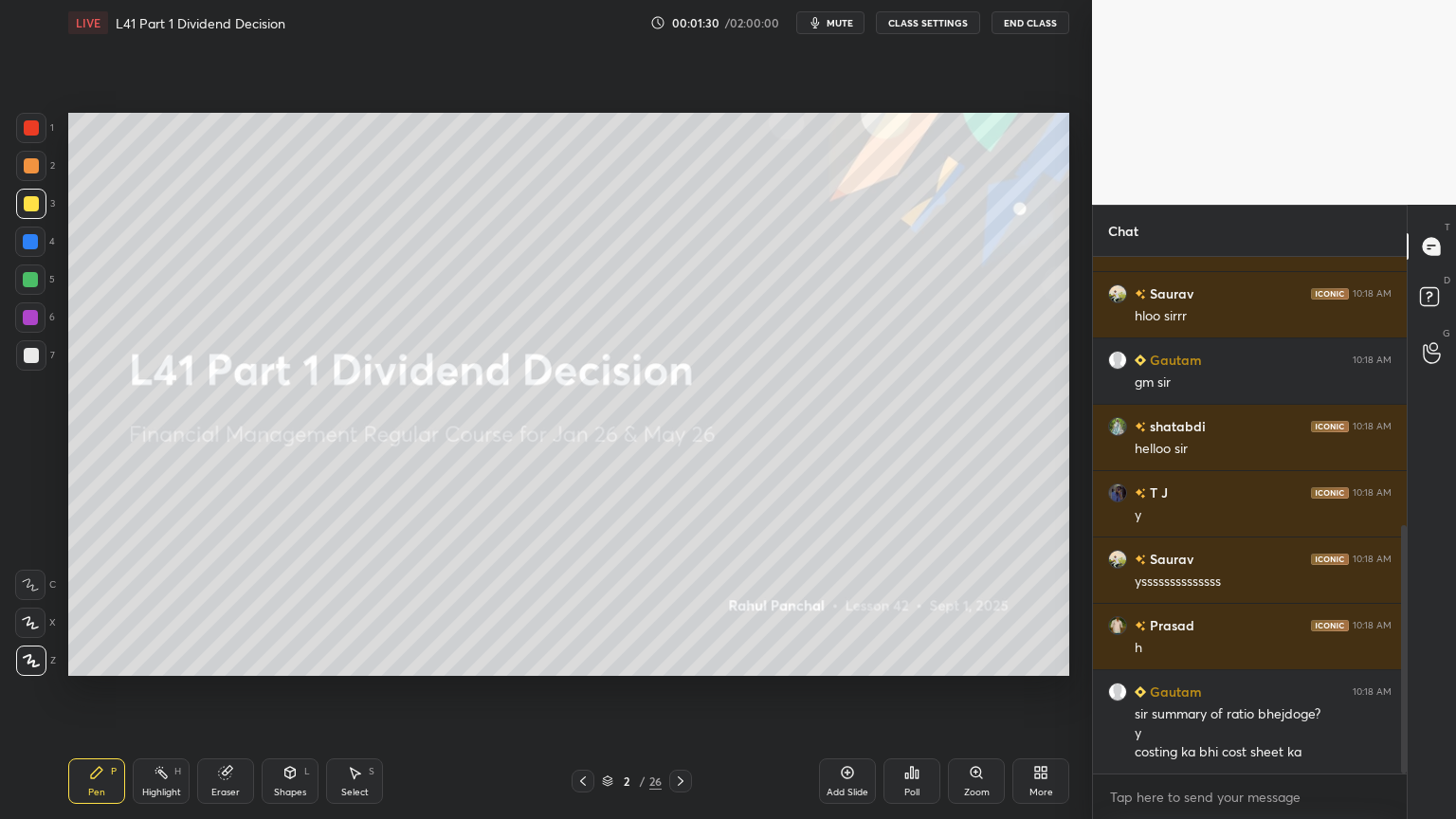
click at [833, 609] on div "Add Slide" at bounding box center [847, 792] width 42 height 10
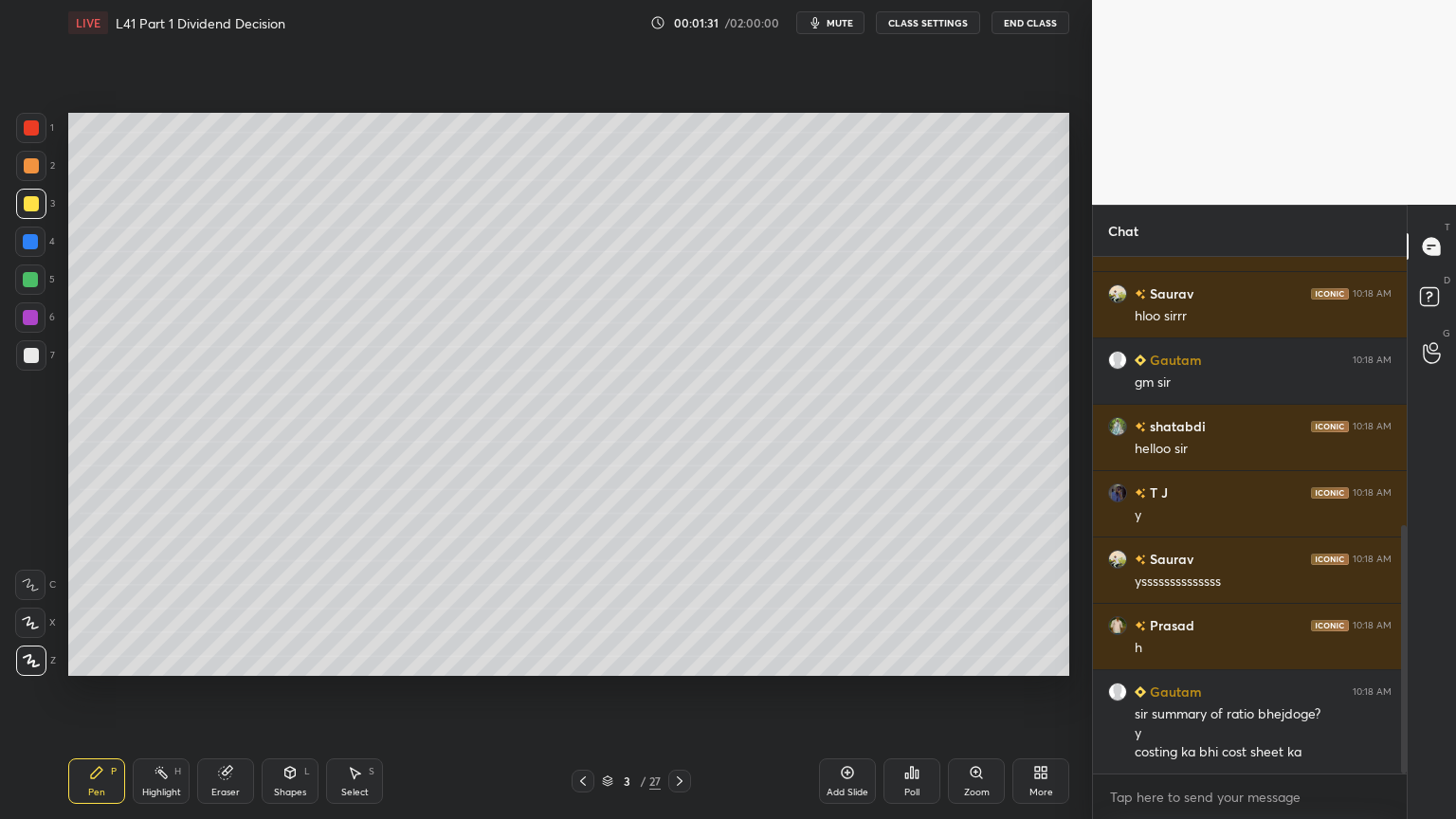
click at [18, 248] on div at bounding box center [30, 241] width 30 height 30
click at [291, 609] on div "Shapes" at bounding box center [290, 792] width 32 height 10
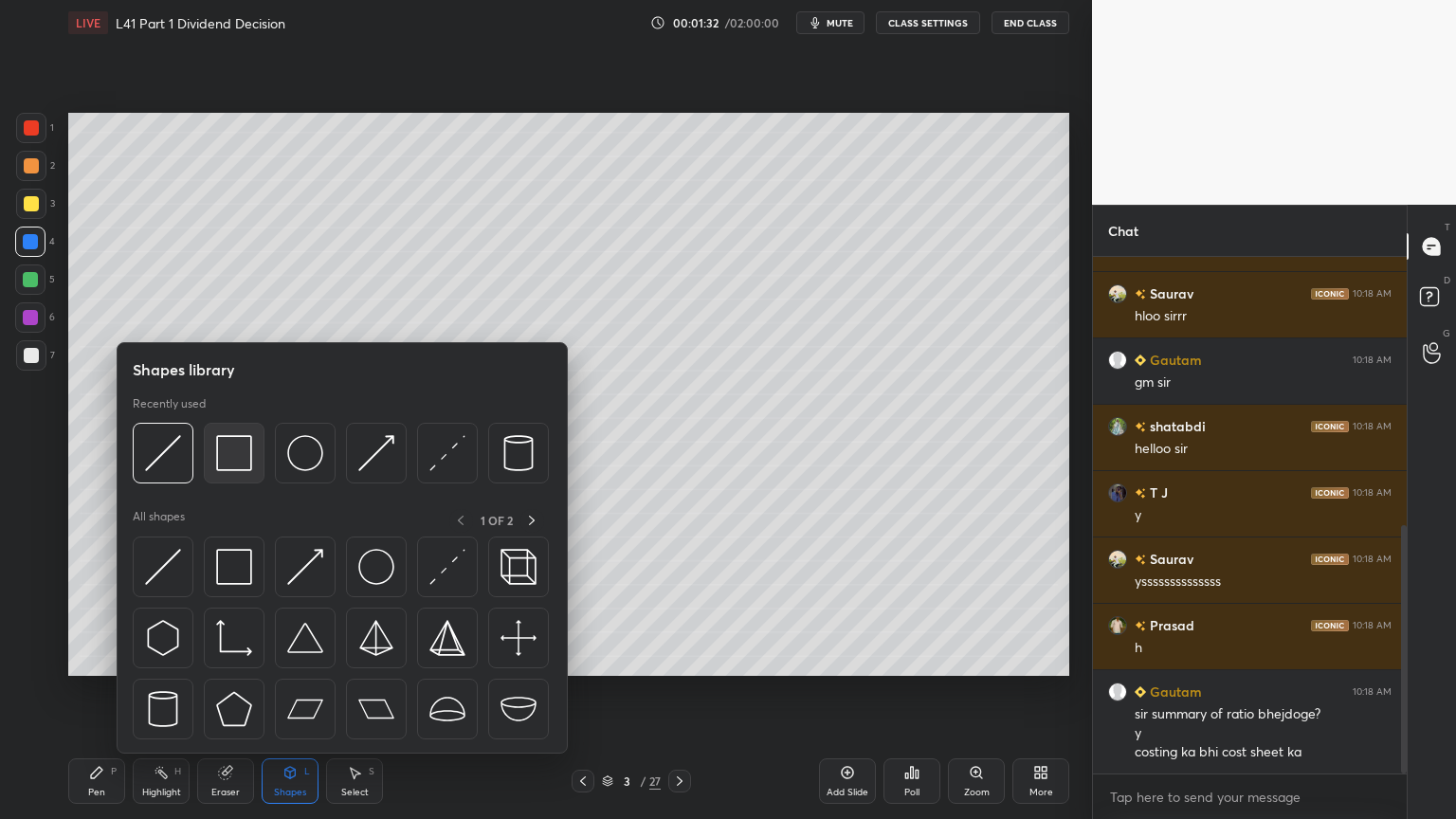
click at [240, 456] on img at bounding box center [234, 453] width 36 height 36
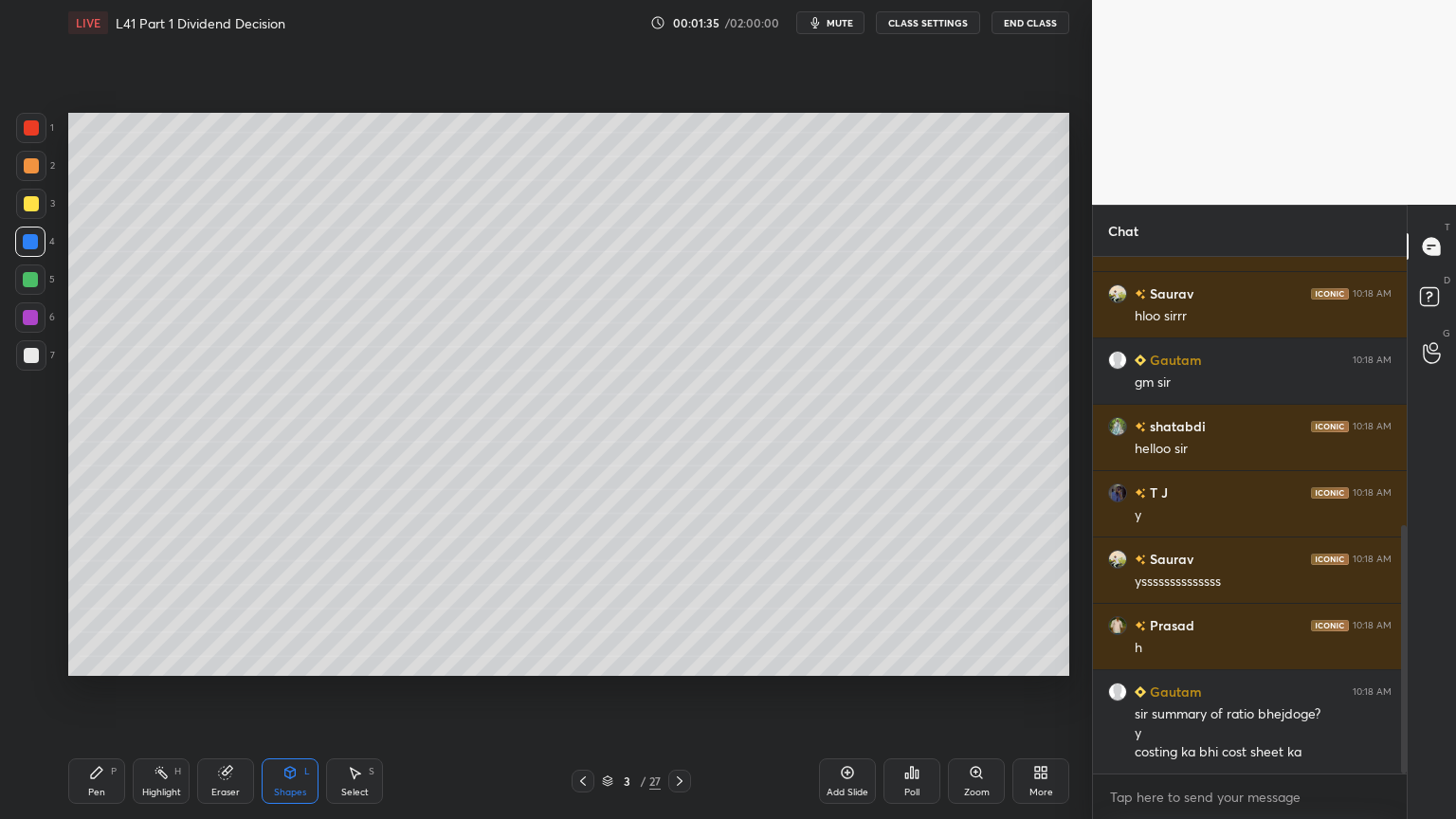
scroll to position [625, 0]
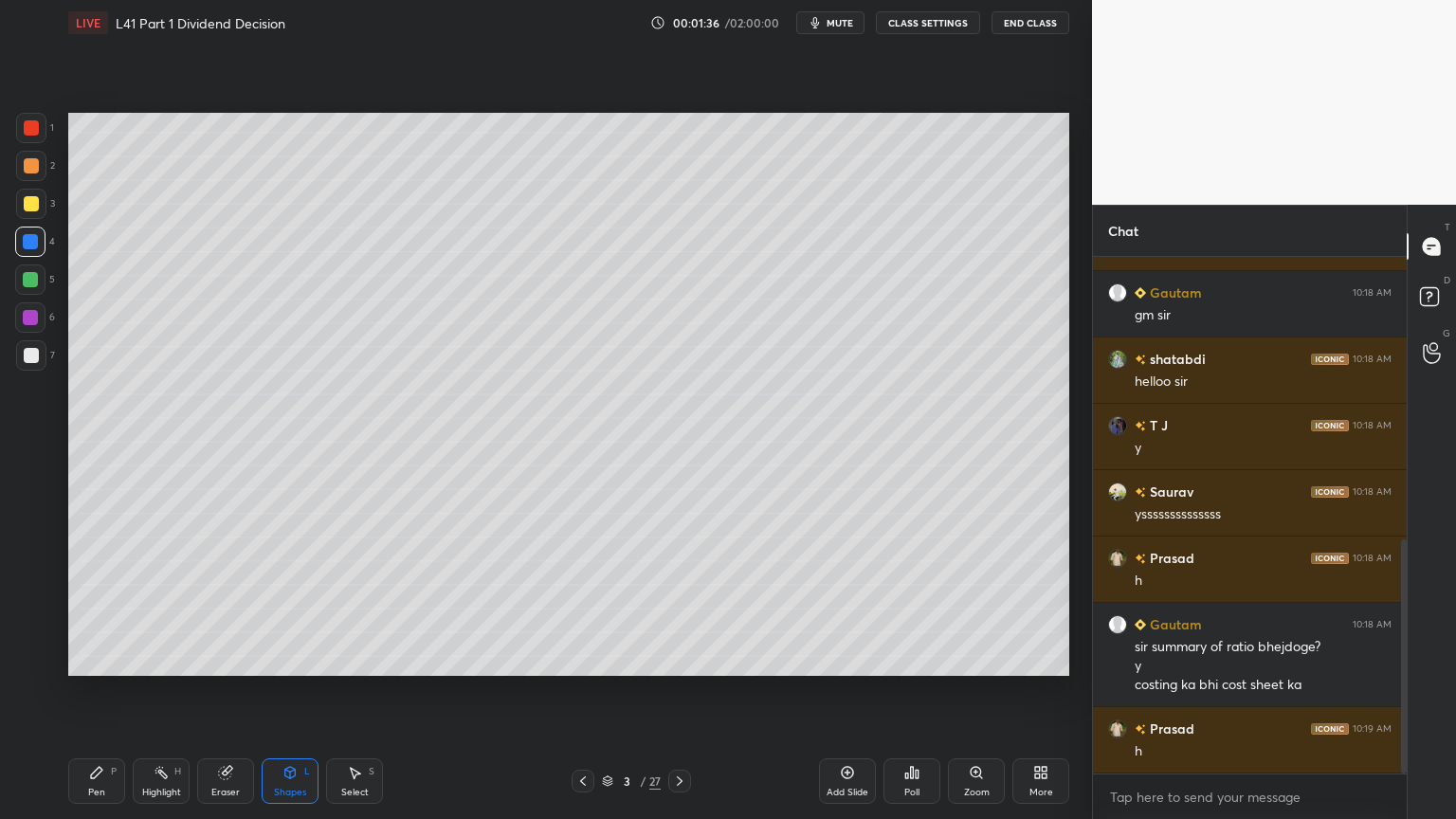
click at [95, 609] on icon at bounding box center [96, 772] width 15 height 15
click at [42, 284] on div at bounding box center [30, 279] width 30 height 30
click at [354, 609] on div "Select S" at bounding box center [354, 781] width 57 height 46
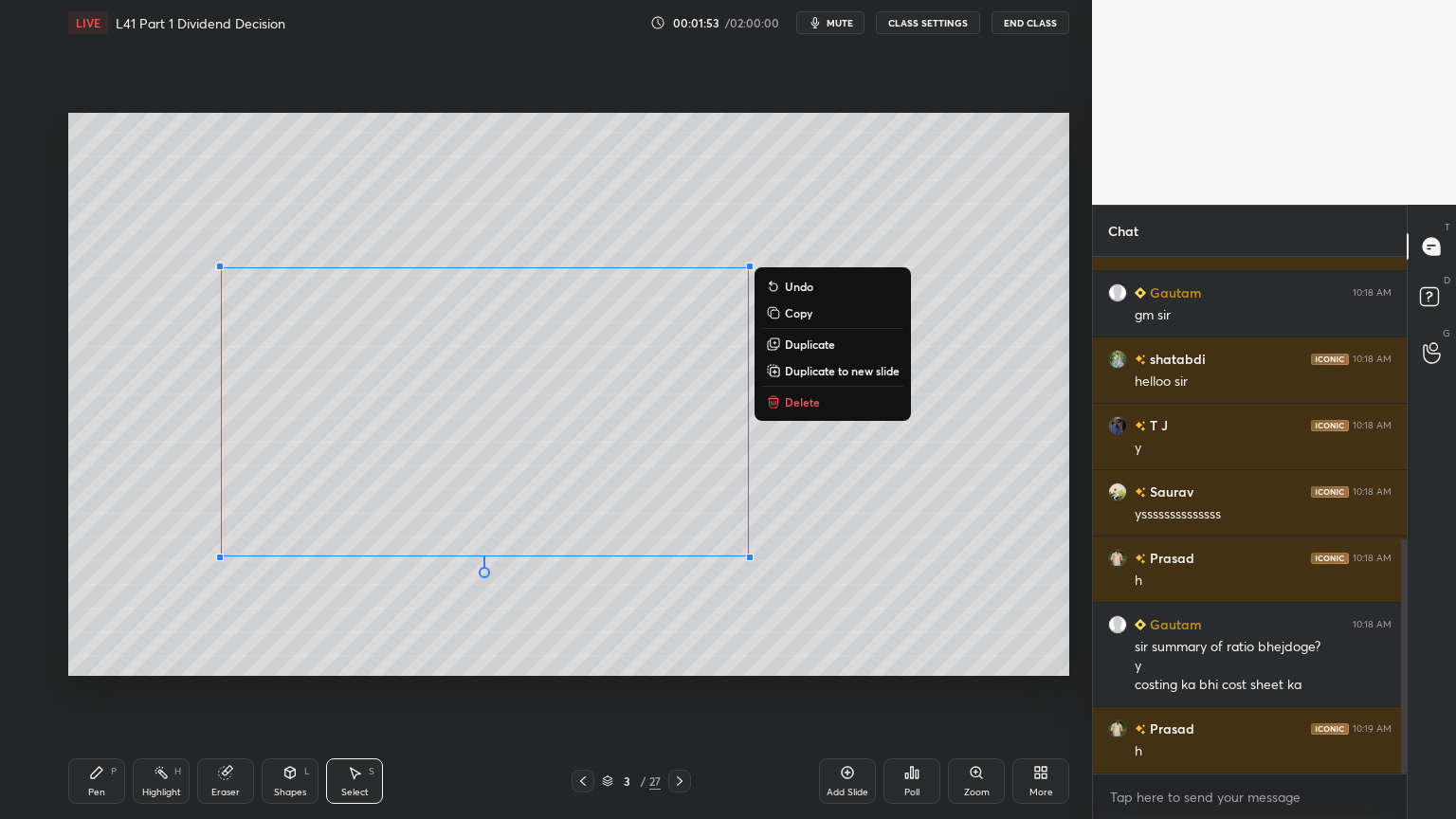
click at [780, 400] on icon at bounding box center [773, 402] width 15 height 15
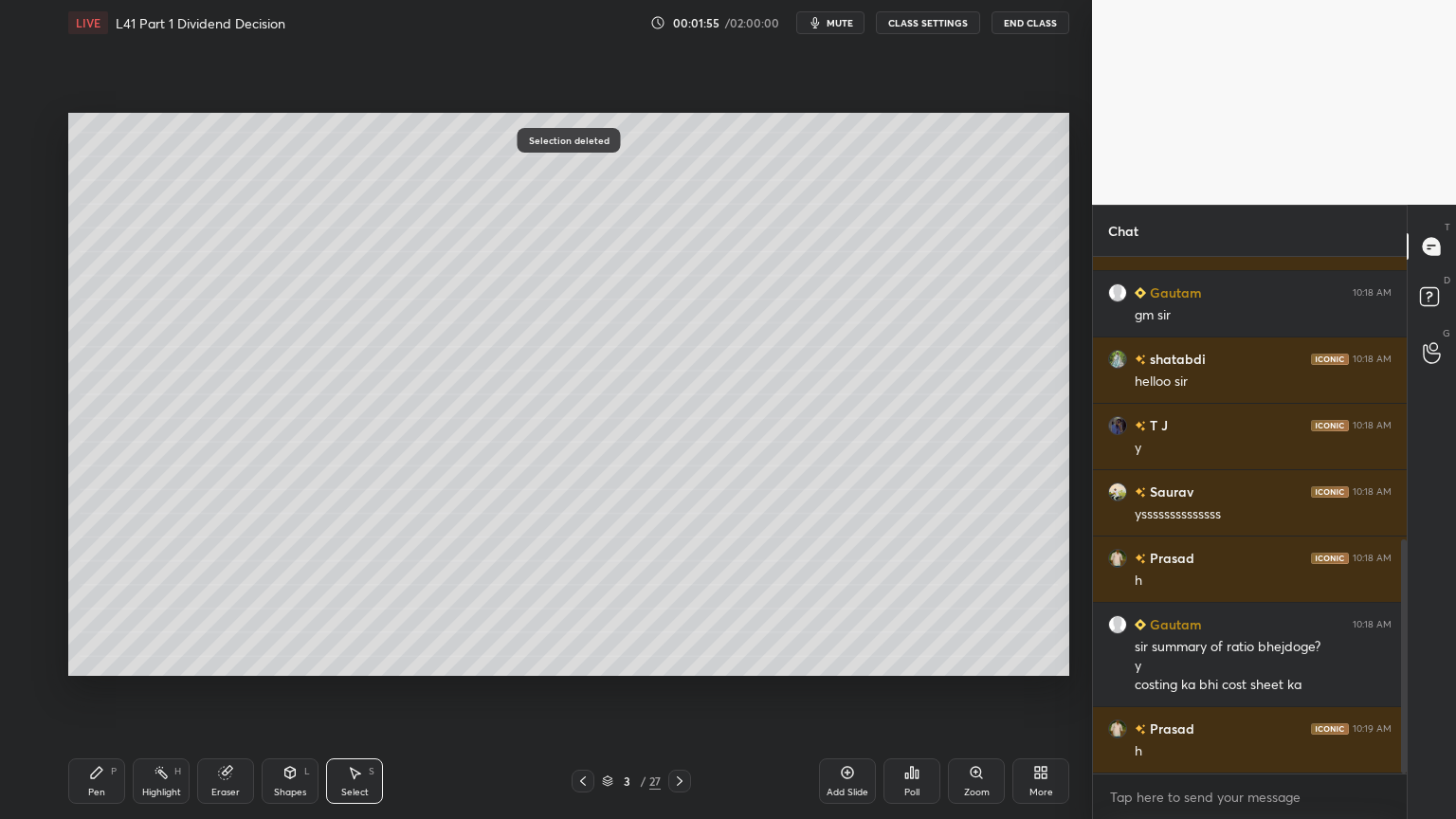
click at [81, 609] on div "Pen P" at bounding box center [96, 781] width 57 height 46
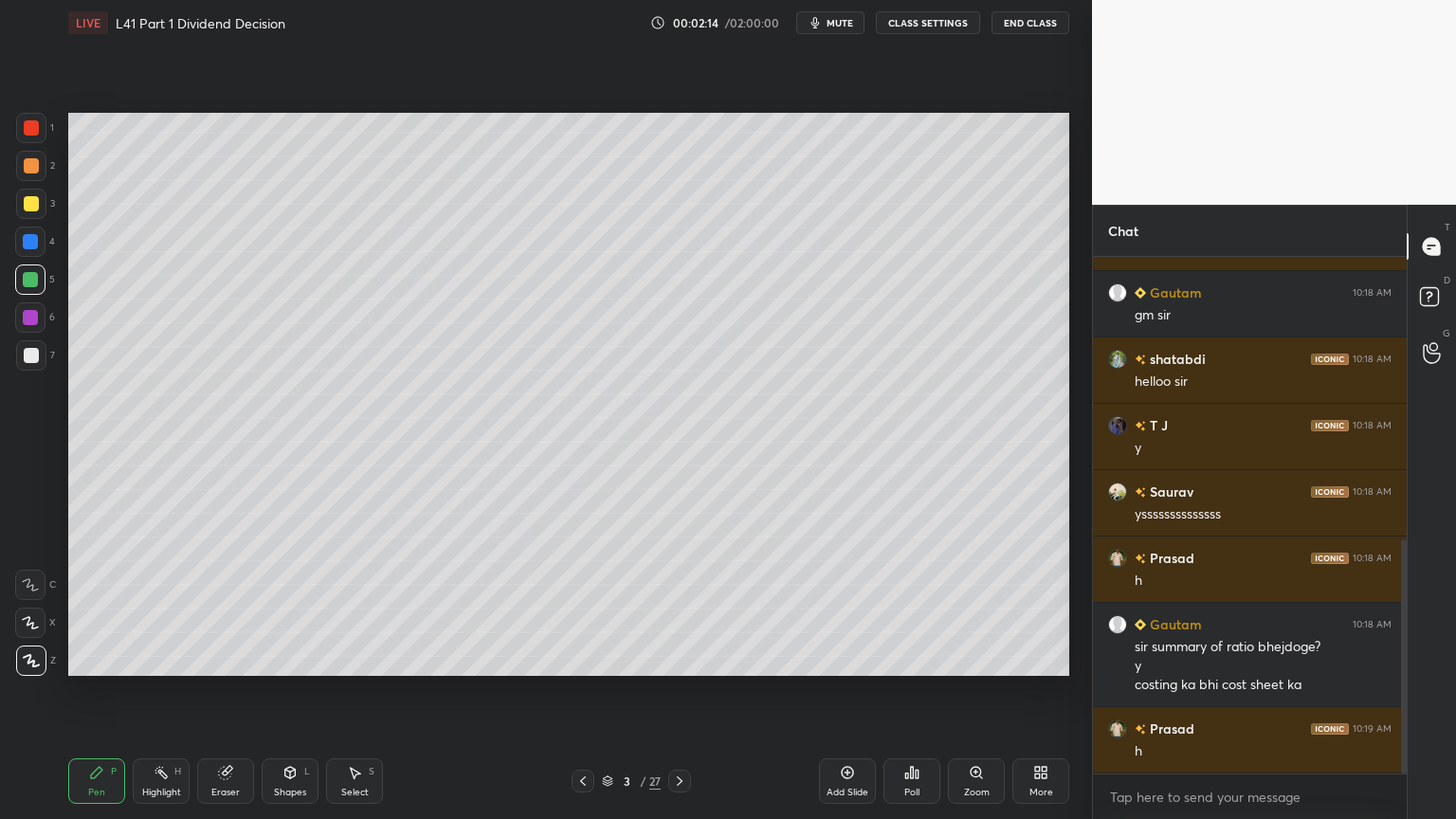
click at [36, 208] on div at bounding box center [31, 203] width 15 height 15
click at [93, 609] on div "Pen P" at bounding box center [96, 781] width 57 height 46
click at [226, 609] on icon at bounding box center [225, 772] width 12 height 12
click at [92, 609] on div "Pen" at bounding box center [96, 792] width 17 height 10
click at [27, 609] on icon at bounding box center [30, 622] width 17 height 13
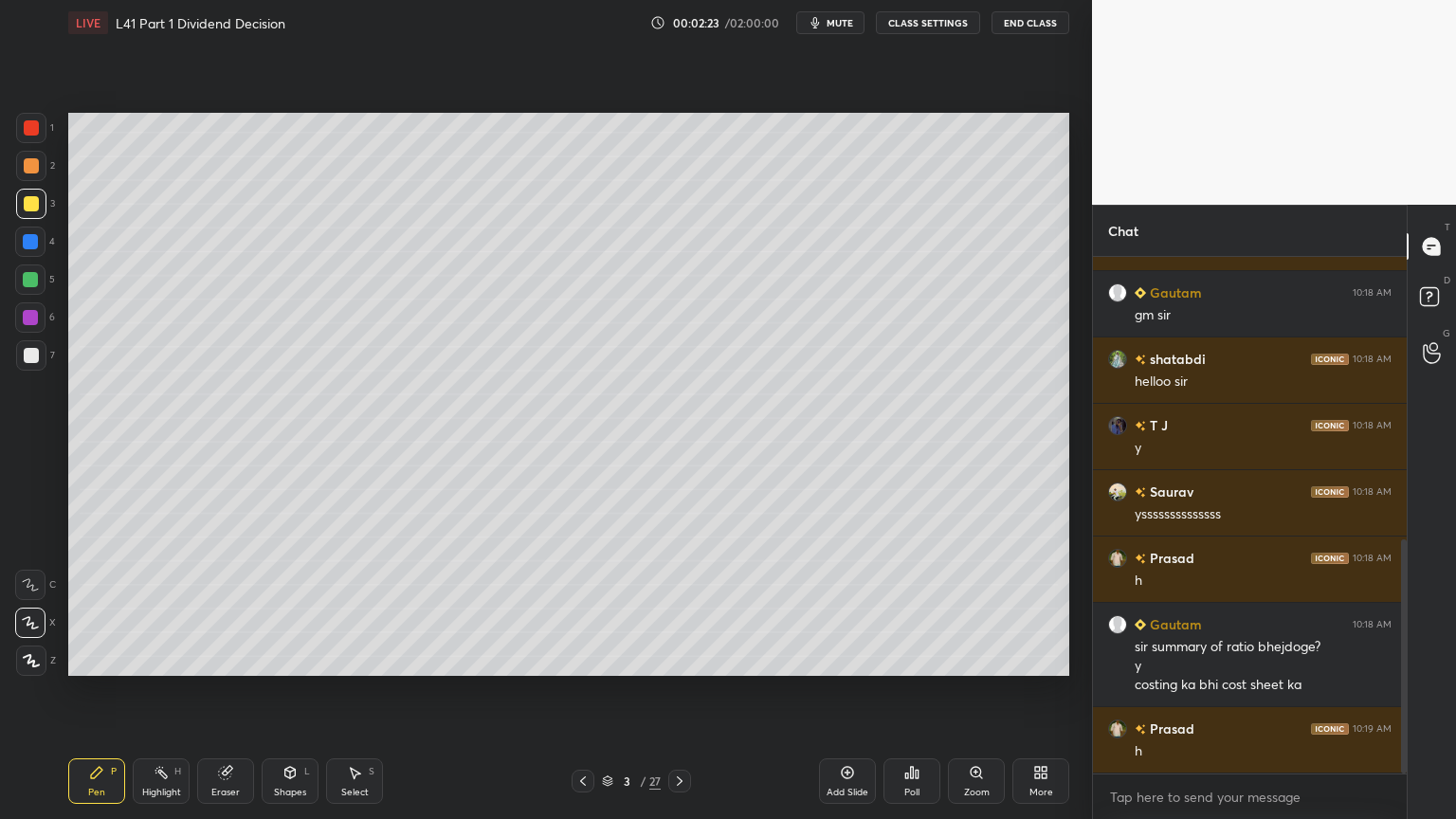
click at [35, 586] on icon at bounding box center [30, 584] width 17 height 13
click at [46, 345] on div at bounding box center [31, 355] width 30 height 30
click at [368, 609] on div "Select S" at bounding box center [354, 781] width 57 height 46
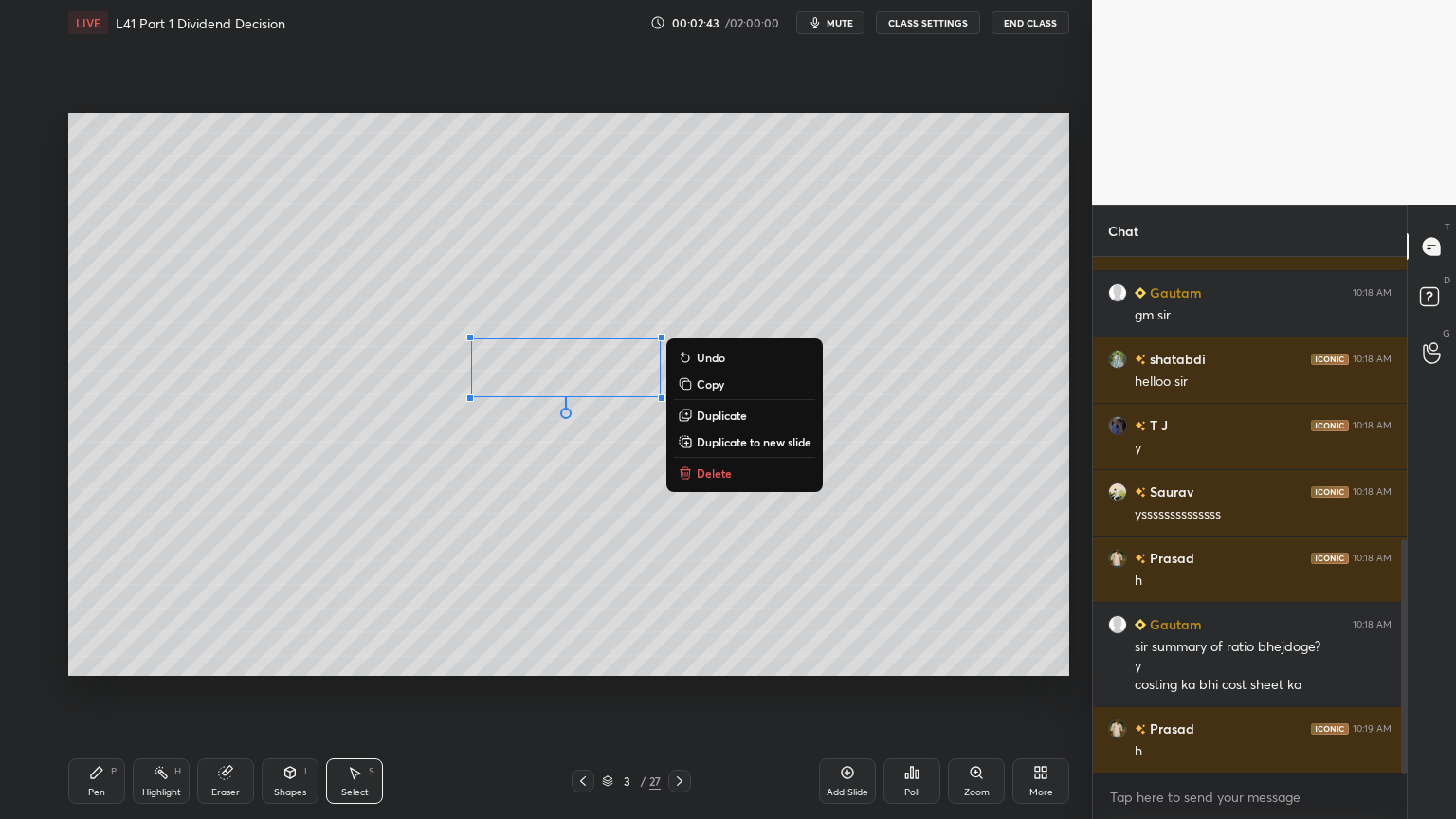
click at [707, 471] on p "Delete" at bounding box center [714, 472] width 35 height 15
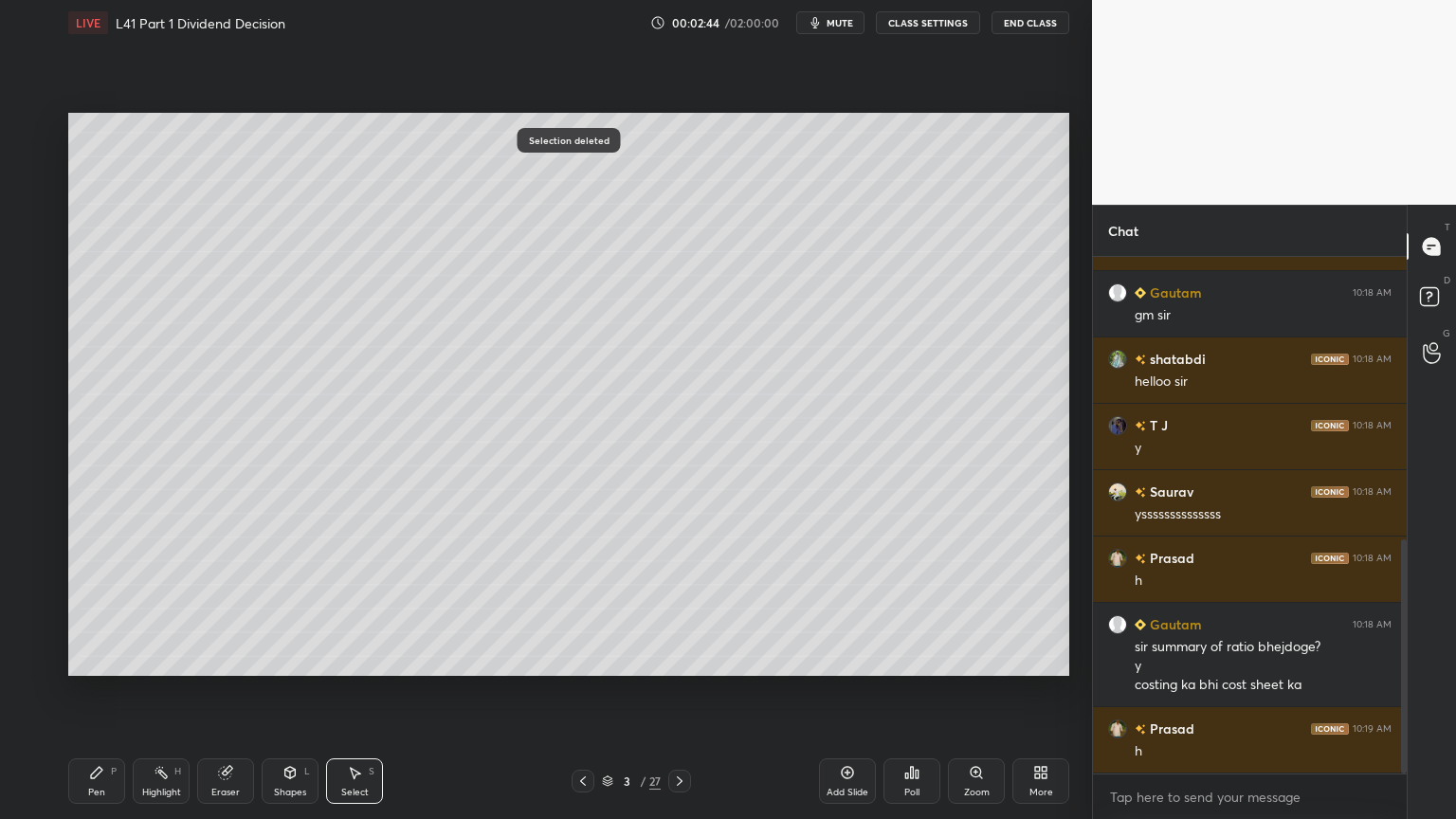
click at [572, 609] on div at bounding box center [583, 780] width 23 height 23
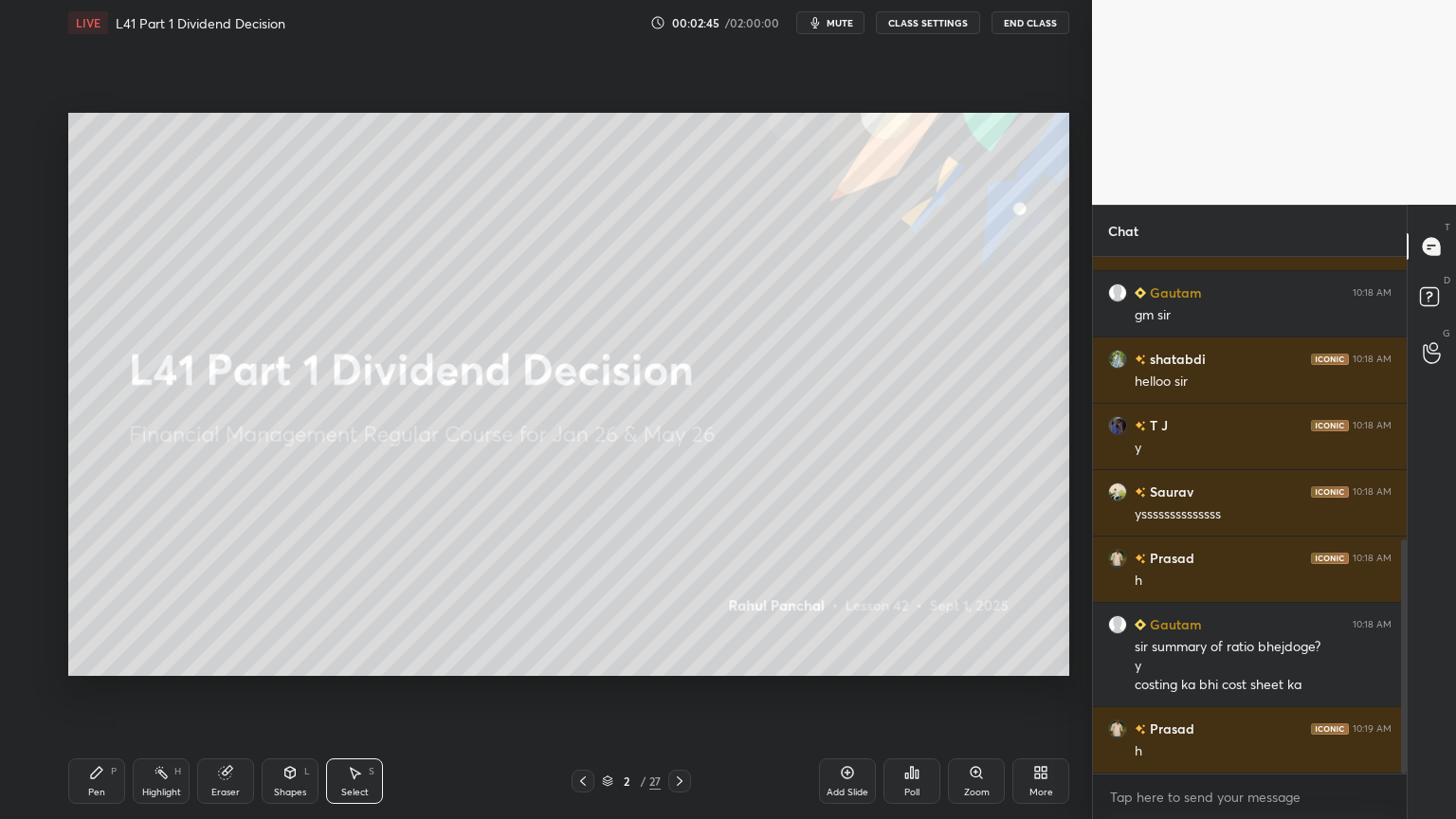
click at [841, 609] on div "Add Slide Poll Zoom More" at bounding box center [944, 780] width 250 height 107
click at [845, 609] on icon at bounding box center [847, 772] width 15 height 15
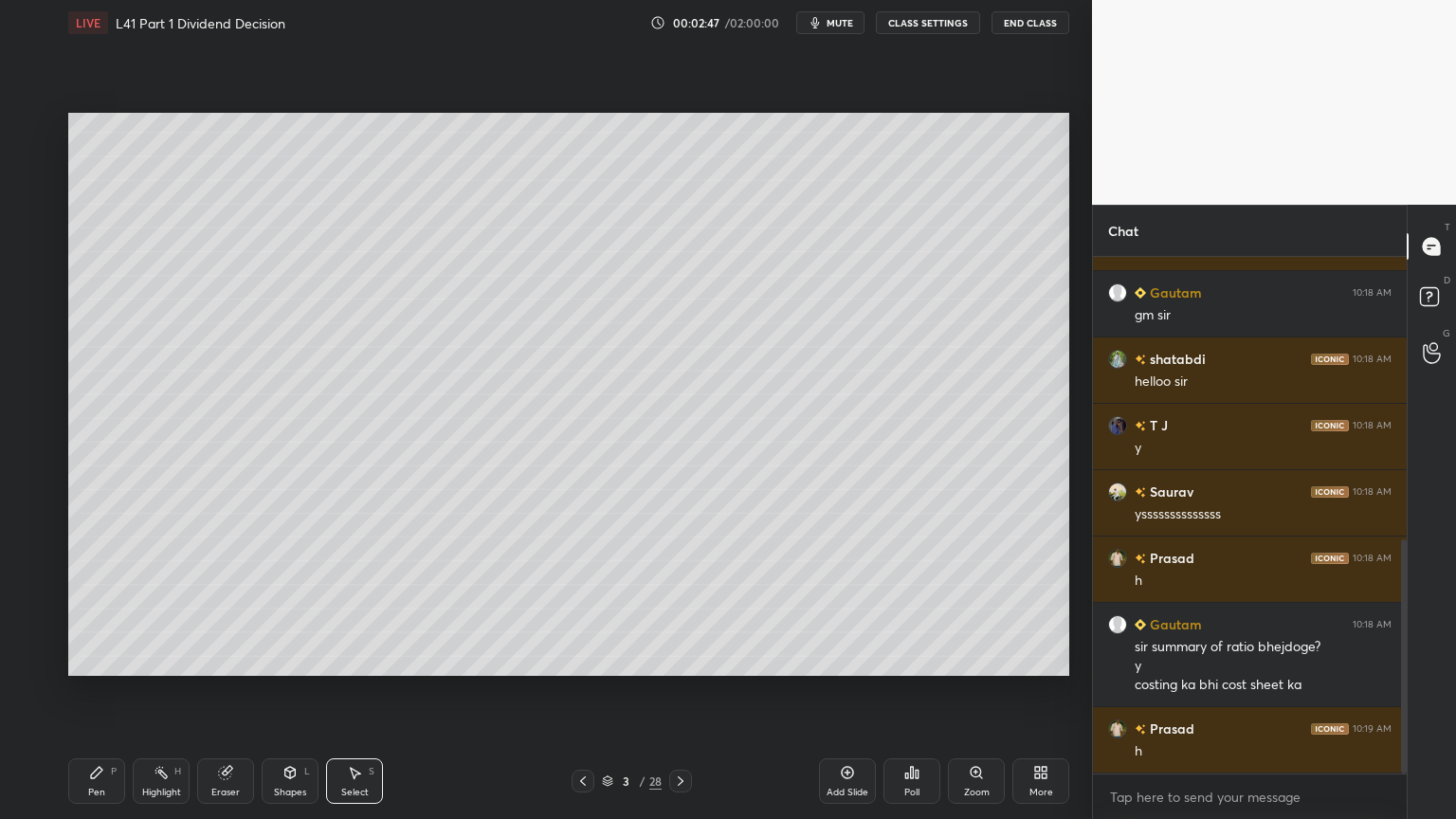
click at [294, 609] on div "Shapes" at bounding box center [290, 792] width 32 height 10
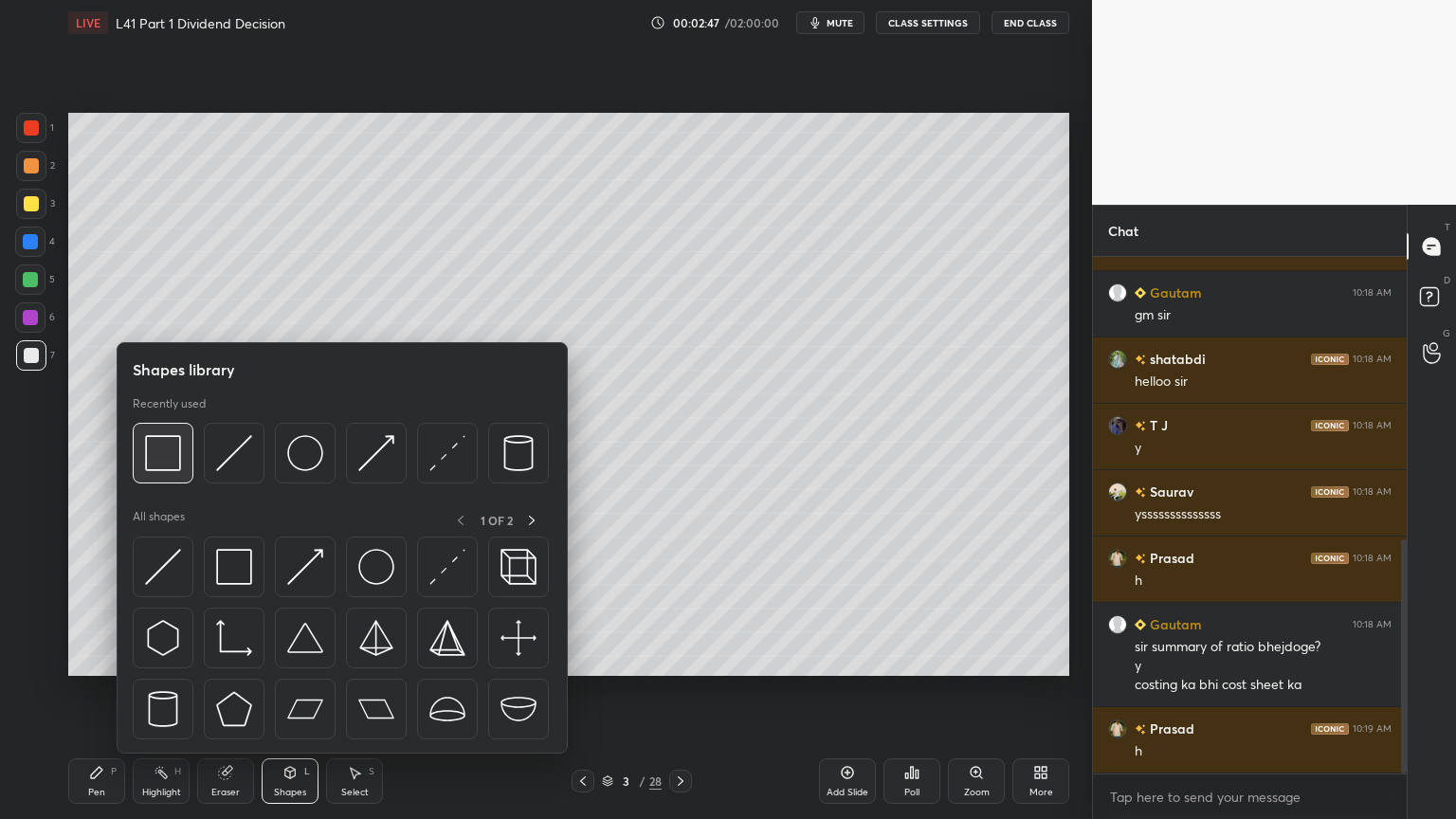
click at [168, 466] on img at bounding box center [163, 453] width 36 height 36
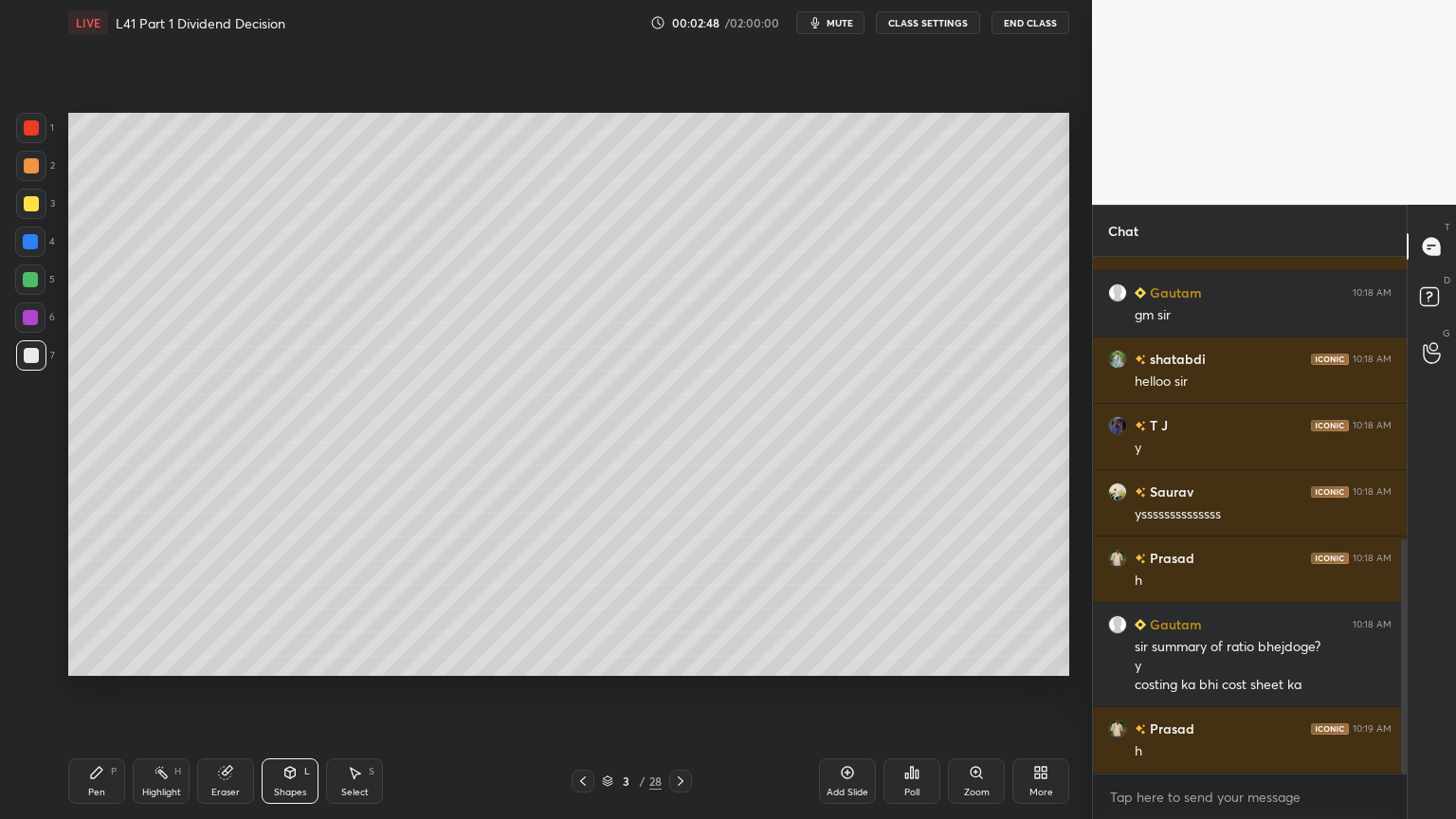
click at [32, 257] on div "4" at bounding box center [35, 245] width 40 height 38
click at [307, 609] on div "L" at bounding box center [307, 771] width 6 height 10
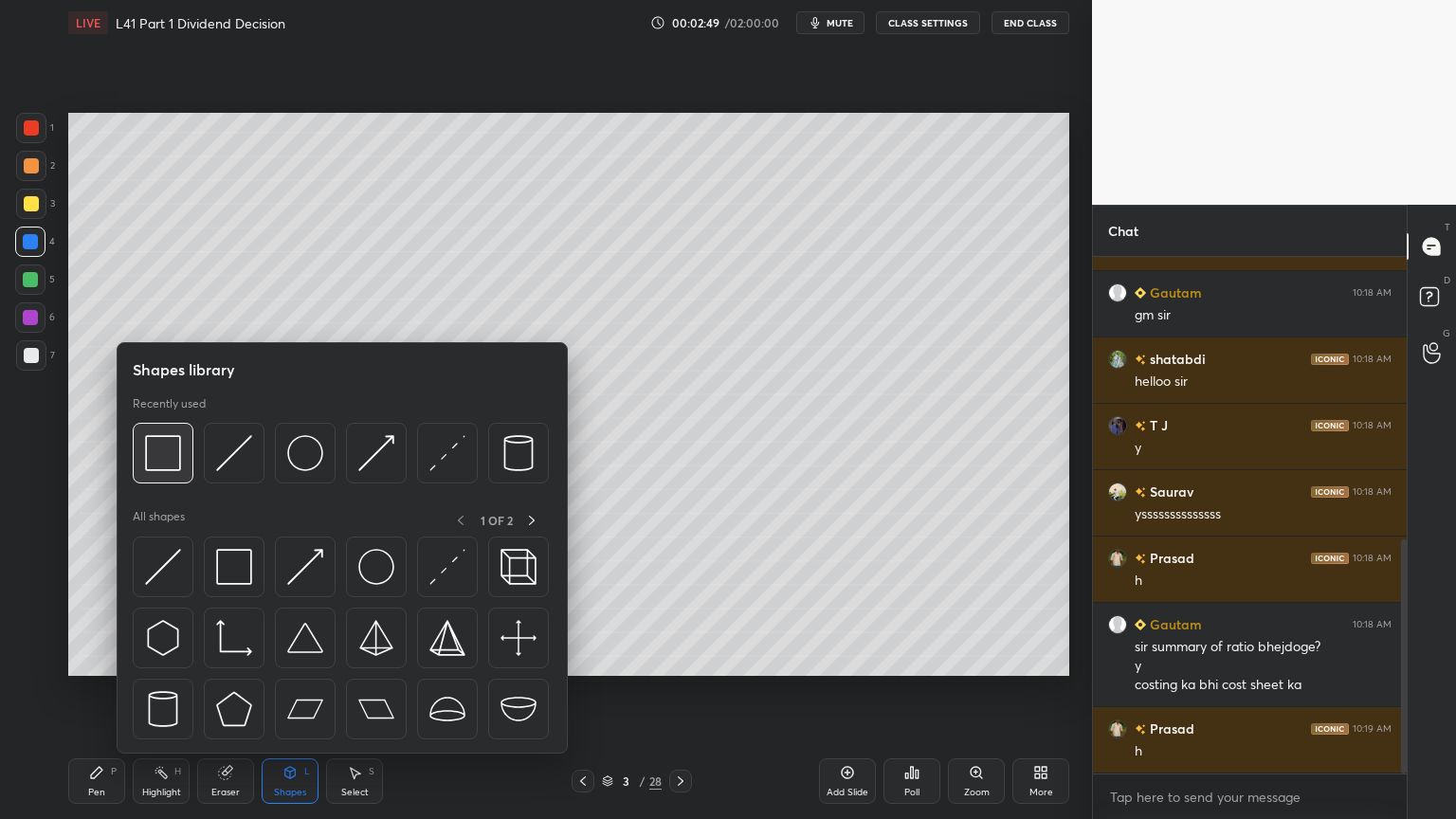
click at [153, 466] on img at bounding box center [163, 453] width 36 height 36
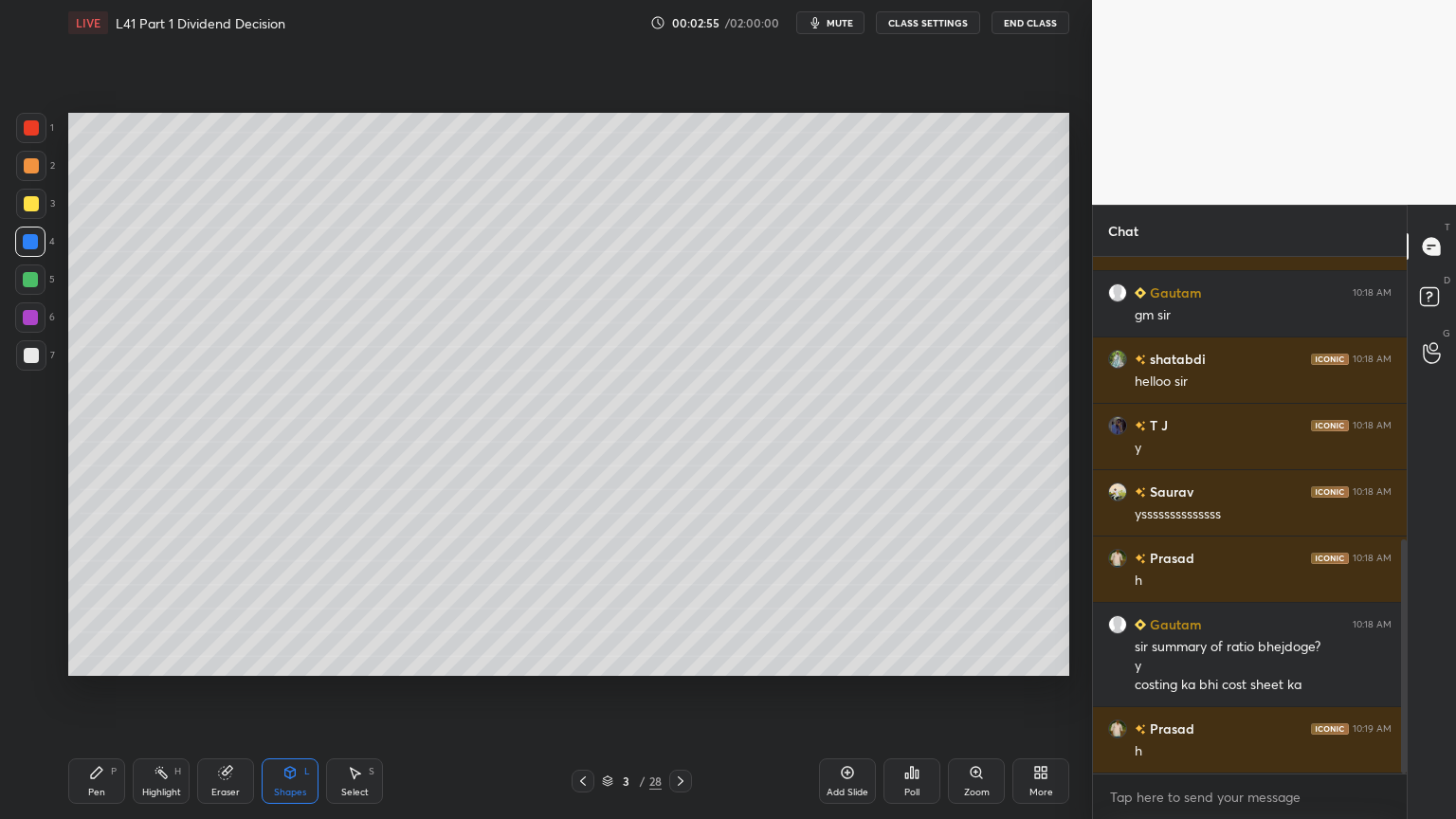
click at [99, 609] on icon at bounding box center [96, 772] width 15 height 15
click at [39, 204] on div at bounding box center [31, 203] width 30 height 30
click at [34, 258] on div "4" at bounding box center [35, 245] width 40 height 38
click at [311, 609] on div "Shapes L" at bounding box center [290, 781] width 57 height 46
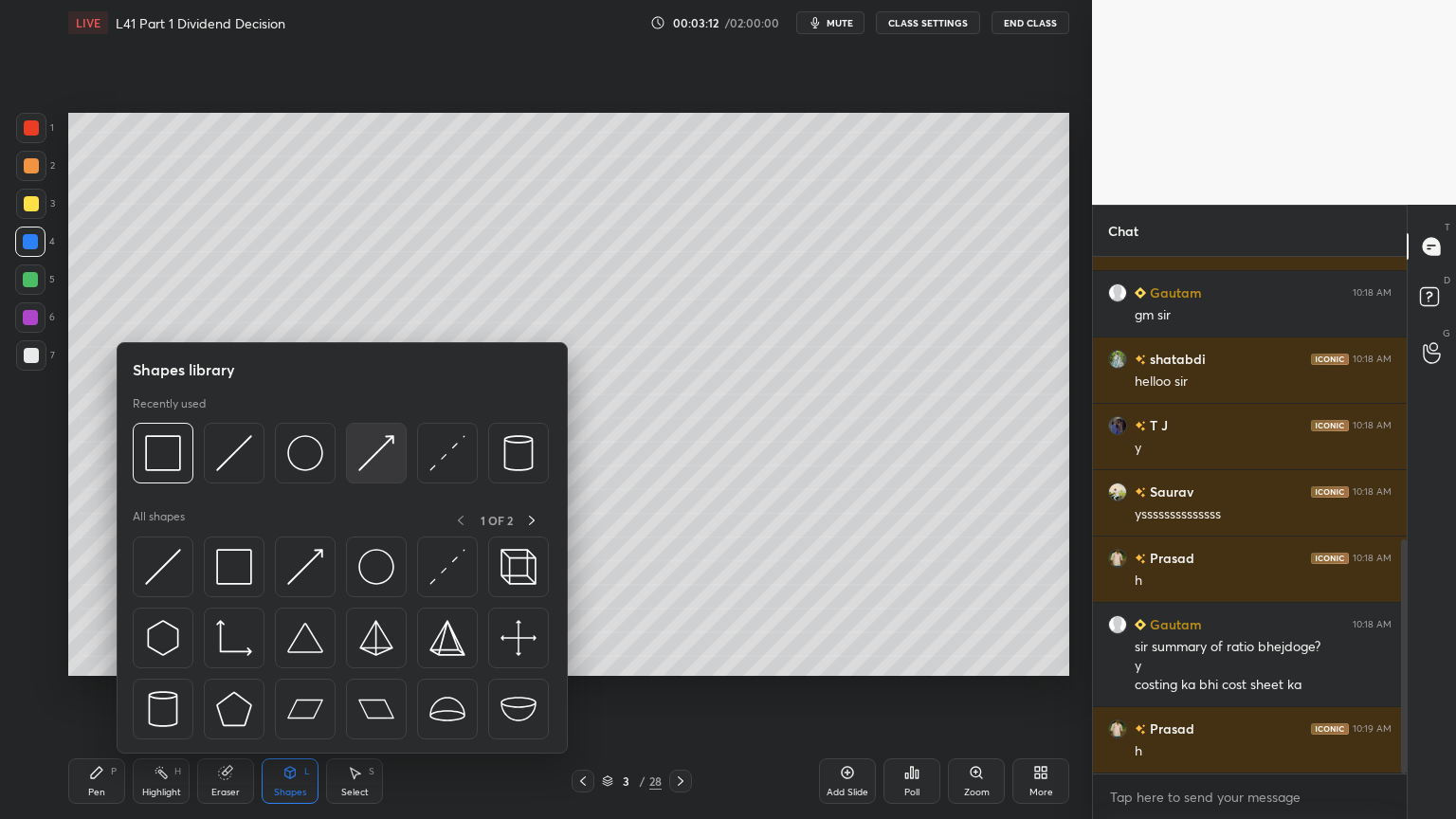
click at [383, 430] on div at bounding box center [376, 452] width 61 height 61
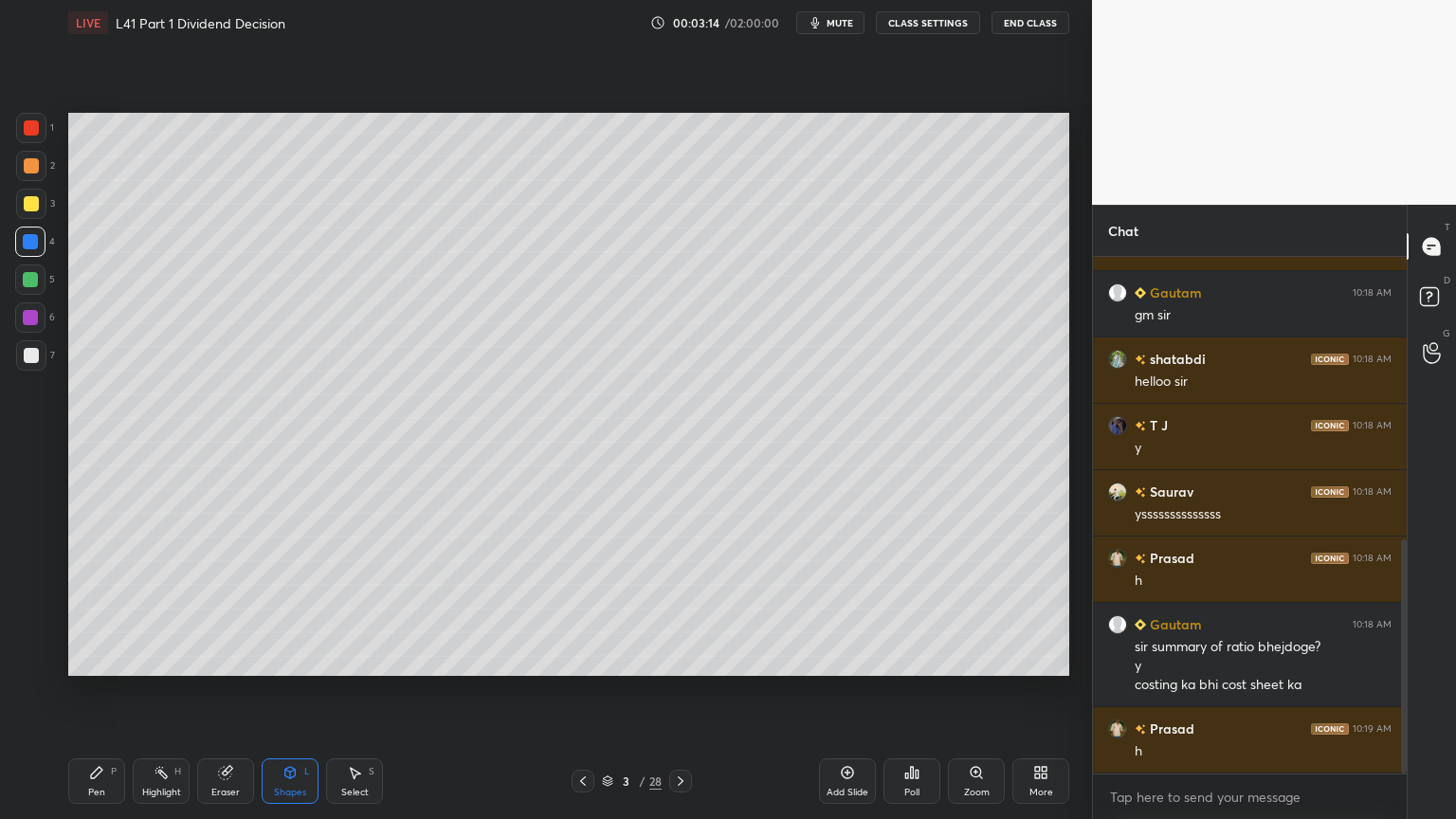
click at [96, 609] on icon at bounding box center [96, 771] width 11 height 11
click at [39, 354] on div at bounding box center [31, 355] width 30 height 30
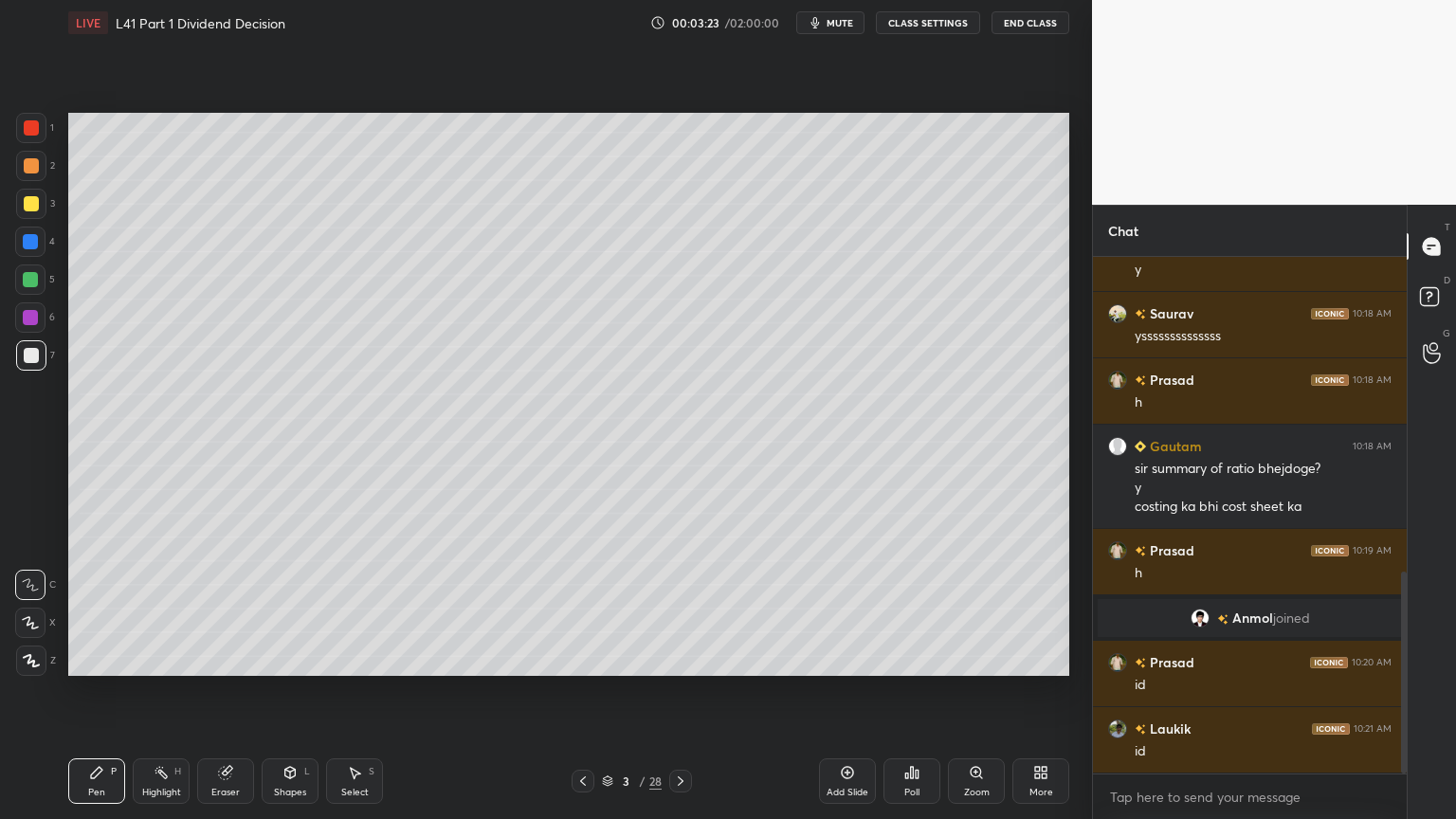
scroll to position [868, 0]
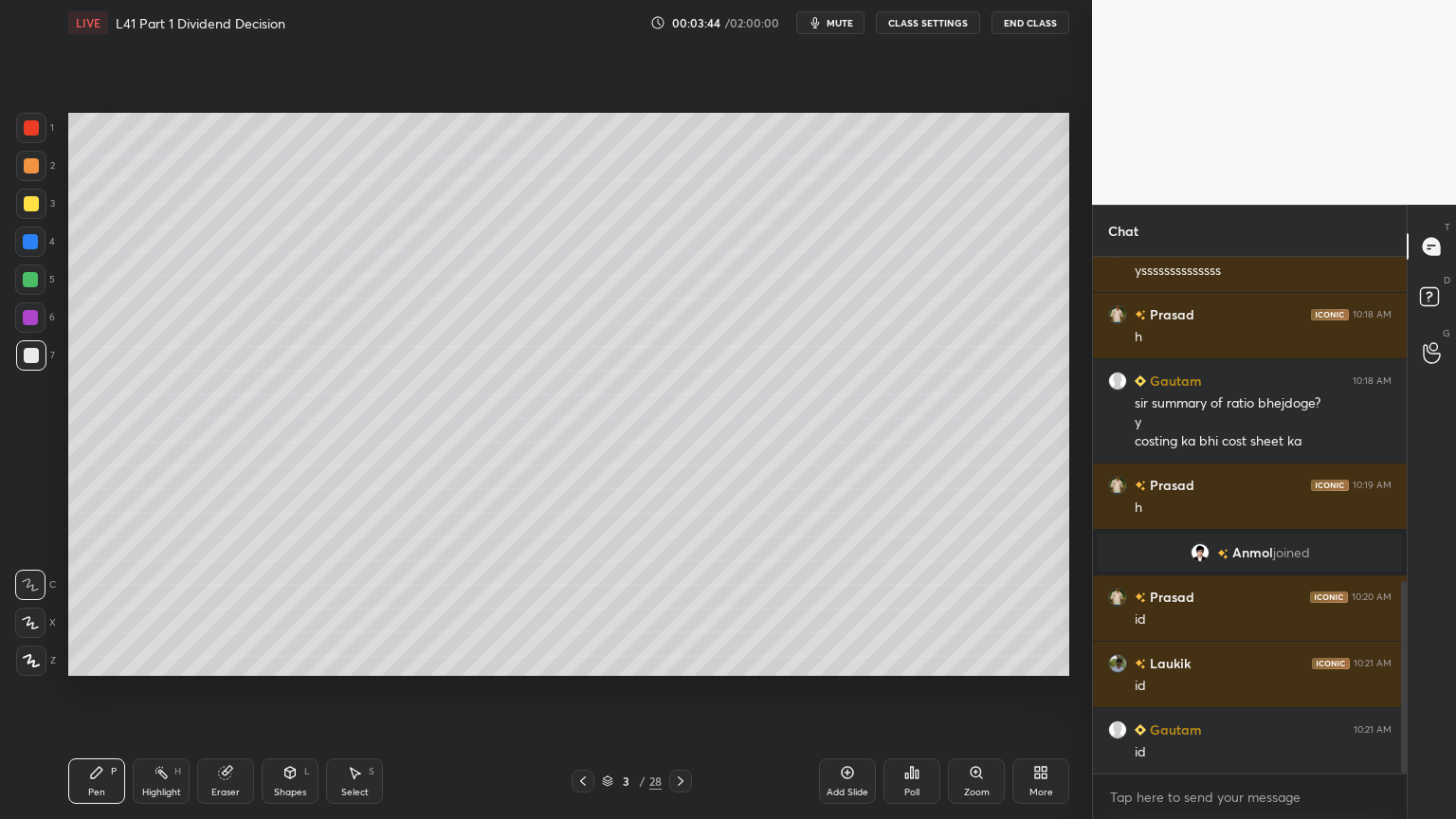
click at [30, 244] on div at bounding box center [30, 241] width 15 height 15
click at [284, 609] on icon at bounding box center [289, 772] width 15 height 15
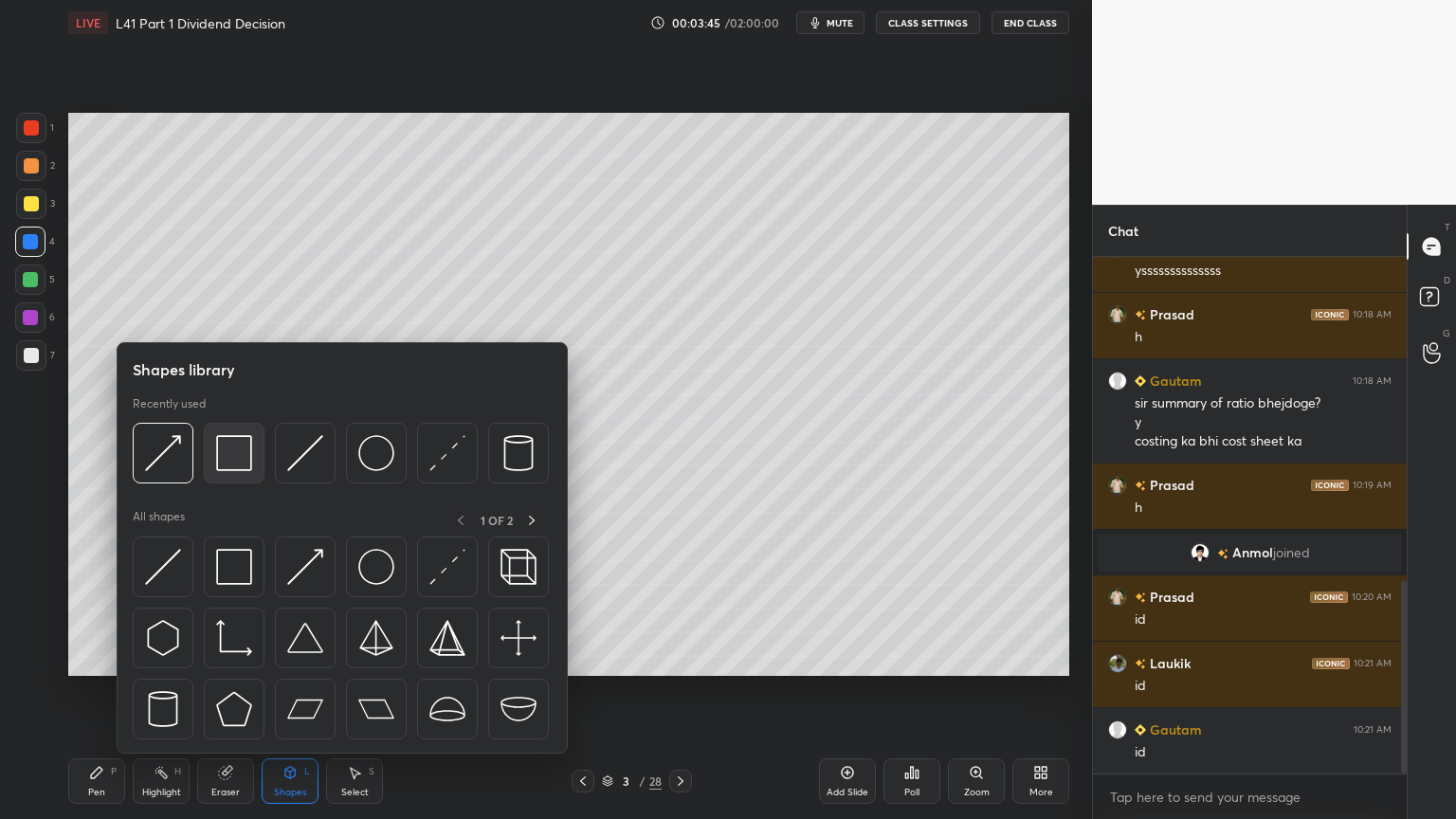
click at [216, 465] on img at bounding box center [234, 453] width 36 height 36
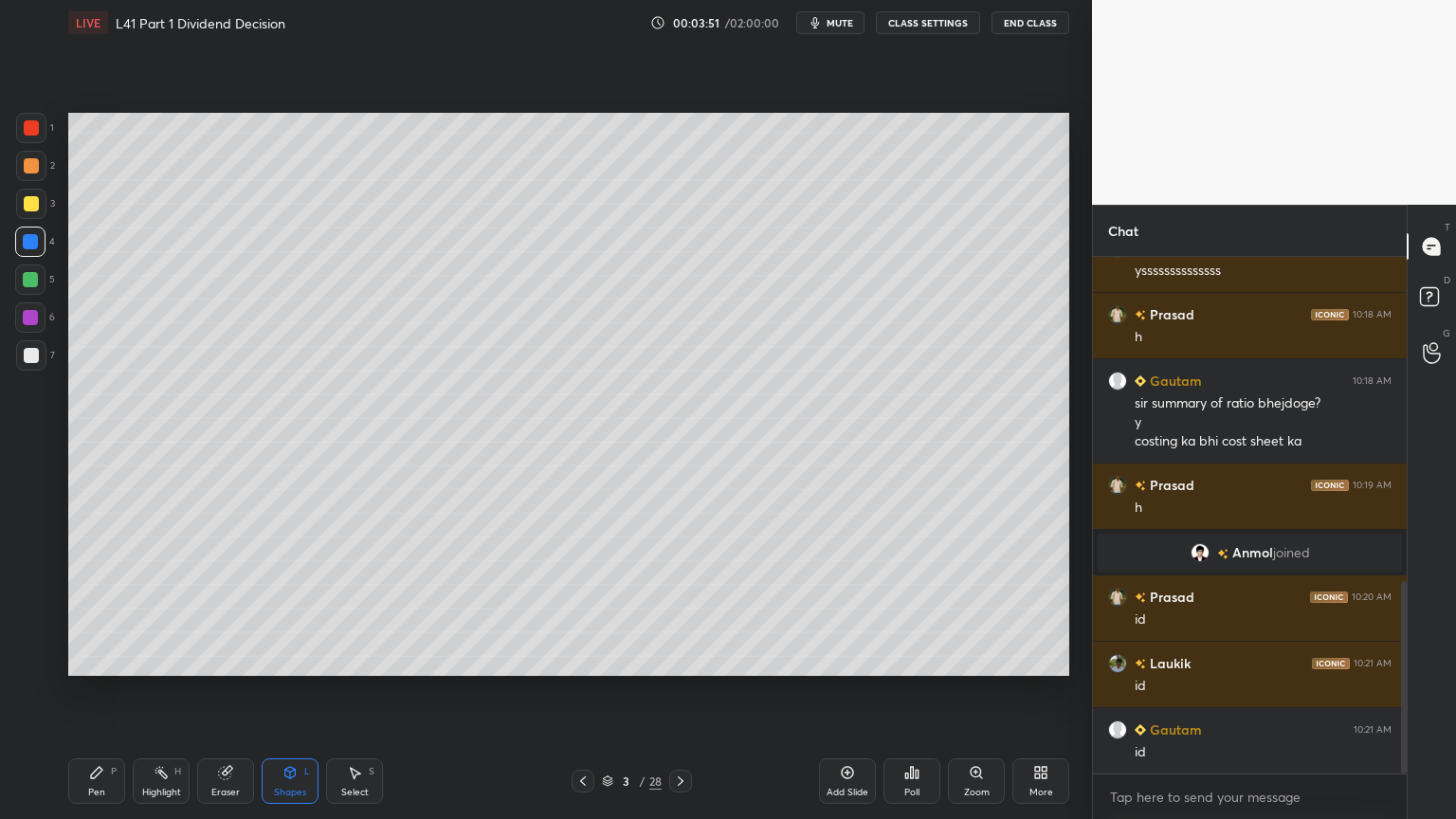
click at [22, 357] on div at bounding box center [31, 355] width 30 height 30
click at [92, 609] on div "Pen P" at bounding box center [96, 781] width 57 height 46
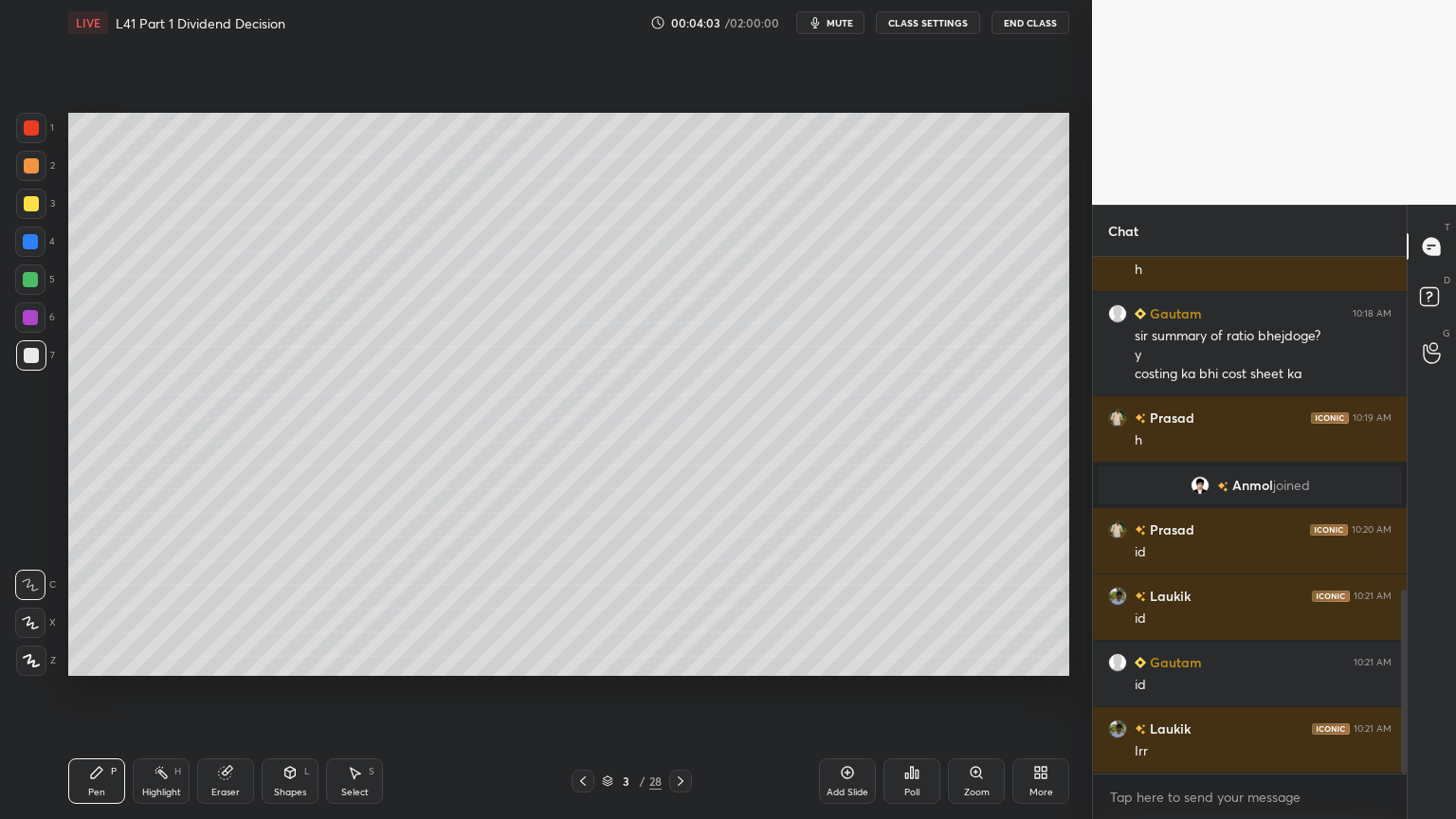
click at [329, 609] on div "Select S" at bounding box center [354, 781] width 57 height 46
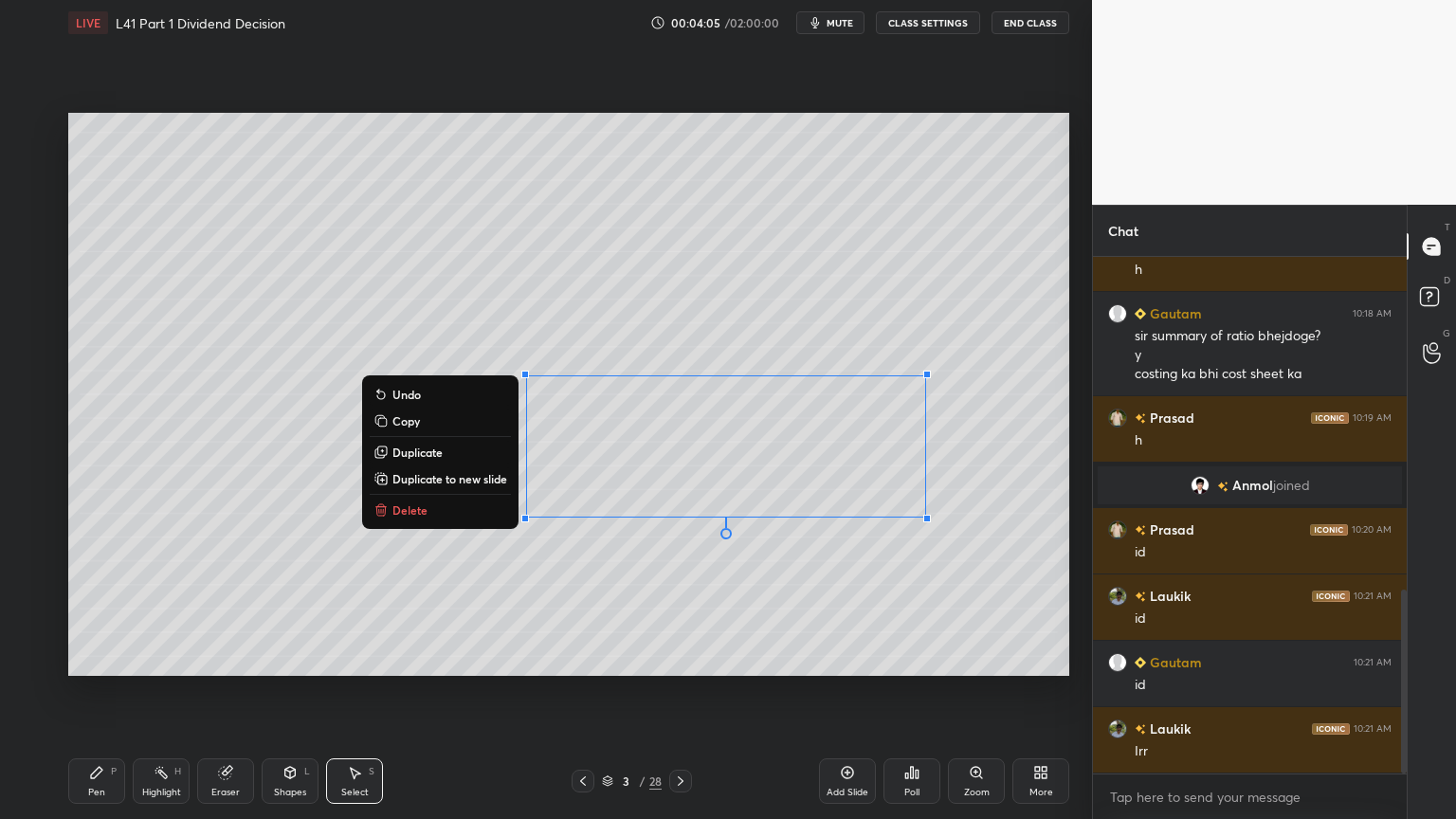
click at [398, 494] on div "0 ° Undo Copy Duplicate Duplicate to new slide Delete" at bounding box center [568, 394] width 1001 height 563
click at [407, 506] on p "Delete" at bounding box center [410, 509] width 35 height 15
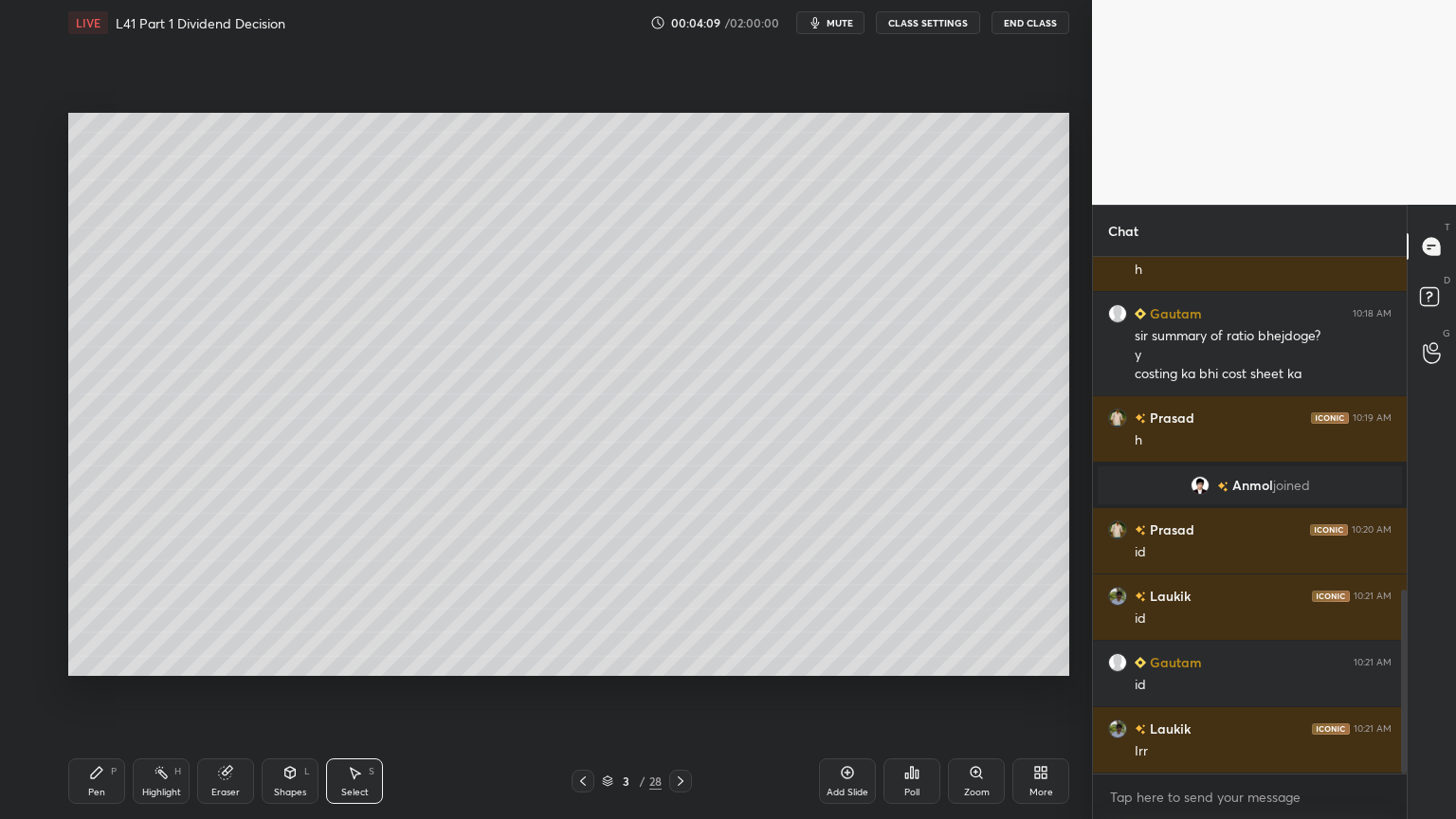
click at [122, 609] on div "Pen P" at bounding box center [96, 781] width 57 height 46
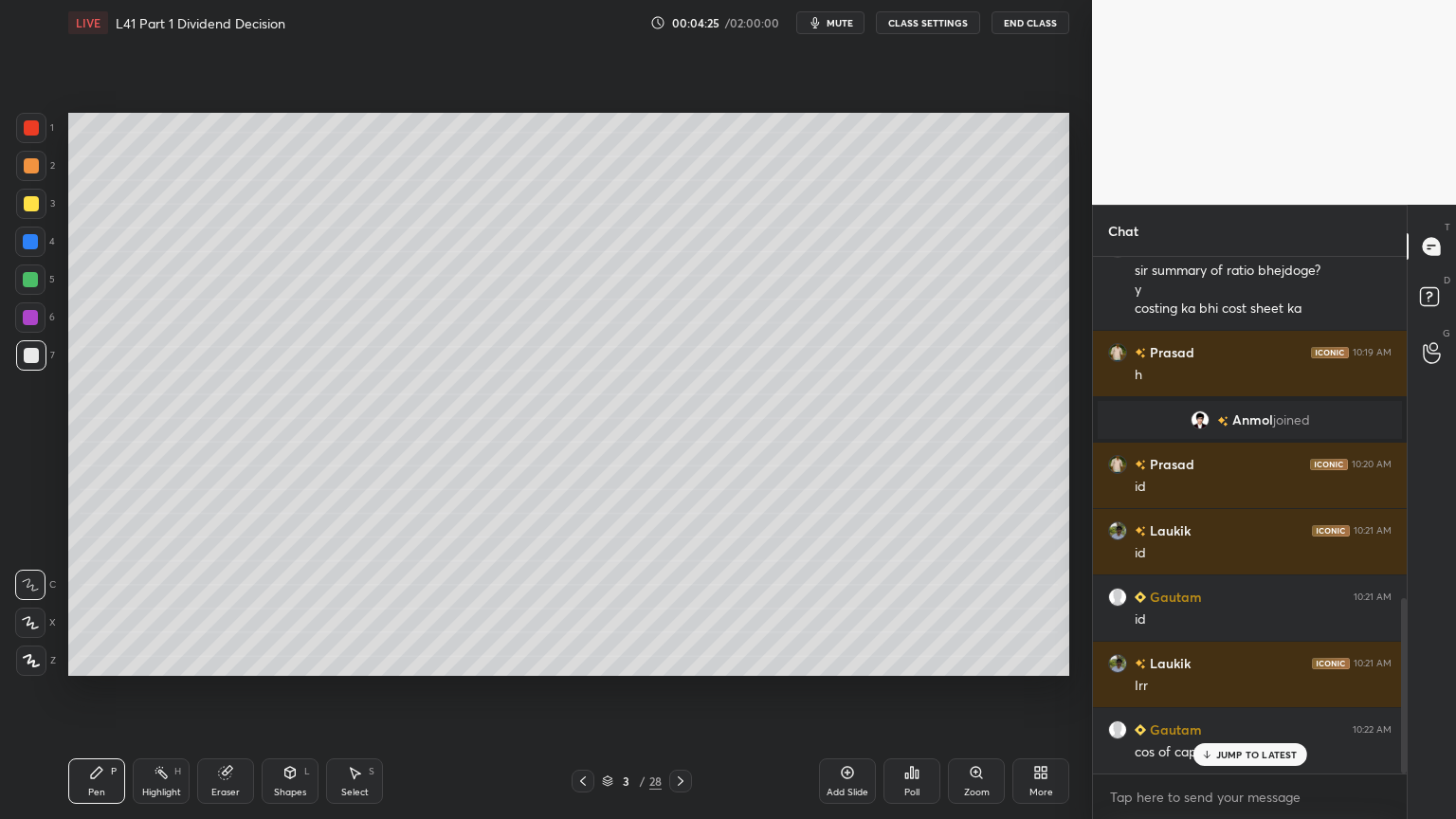
click at [357, 609] on icon at bounding box center [354, 772] width 15 height 15
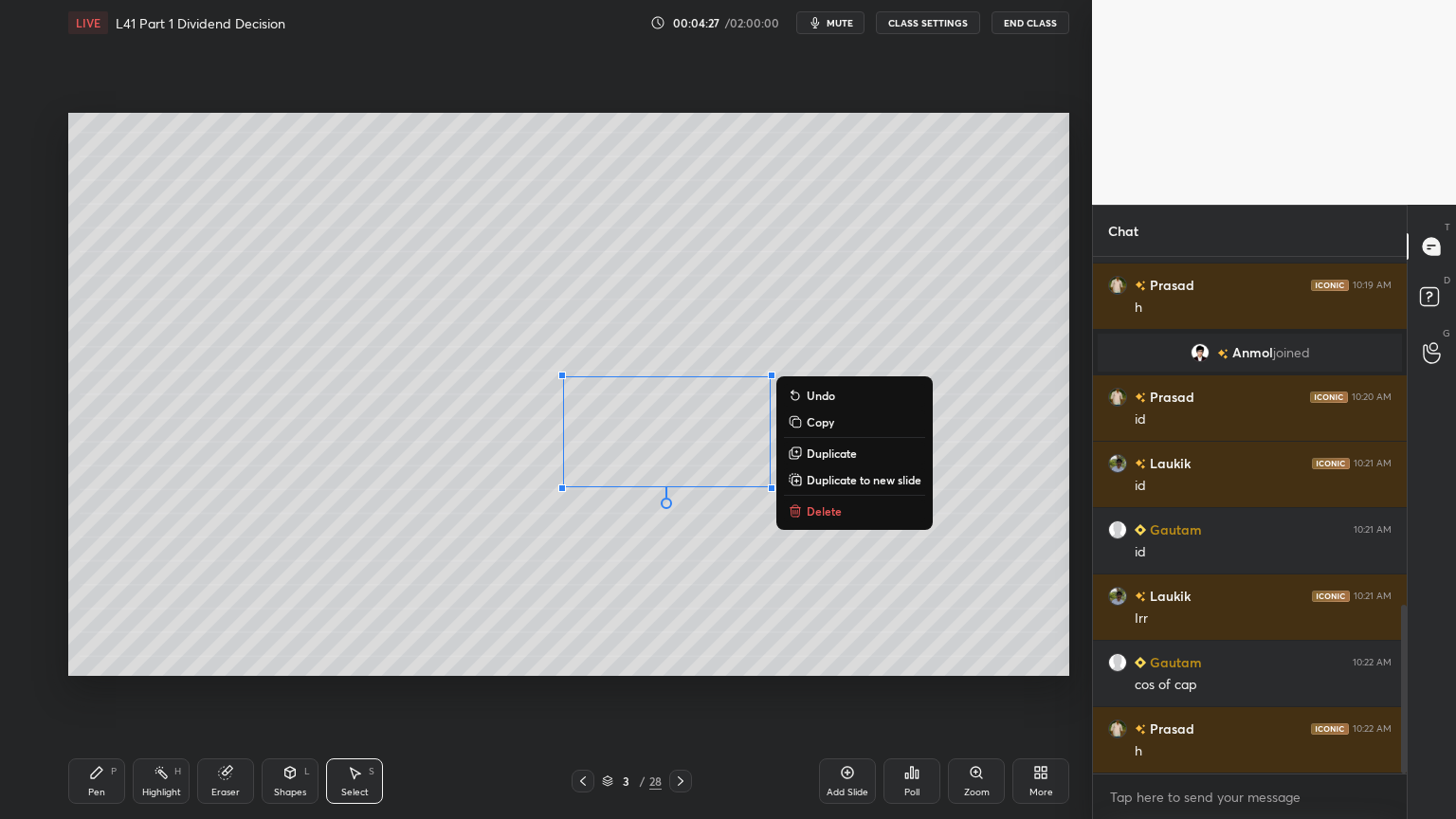
scroll to position [1134, 0]
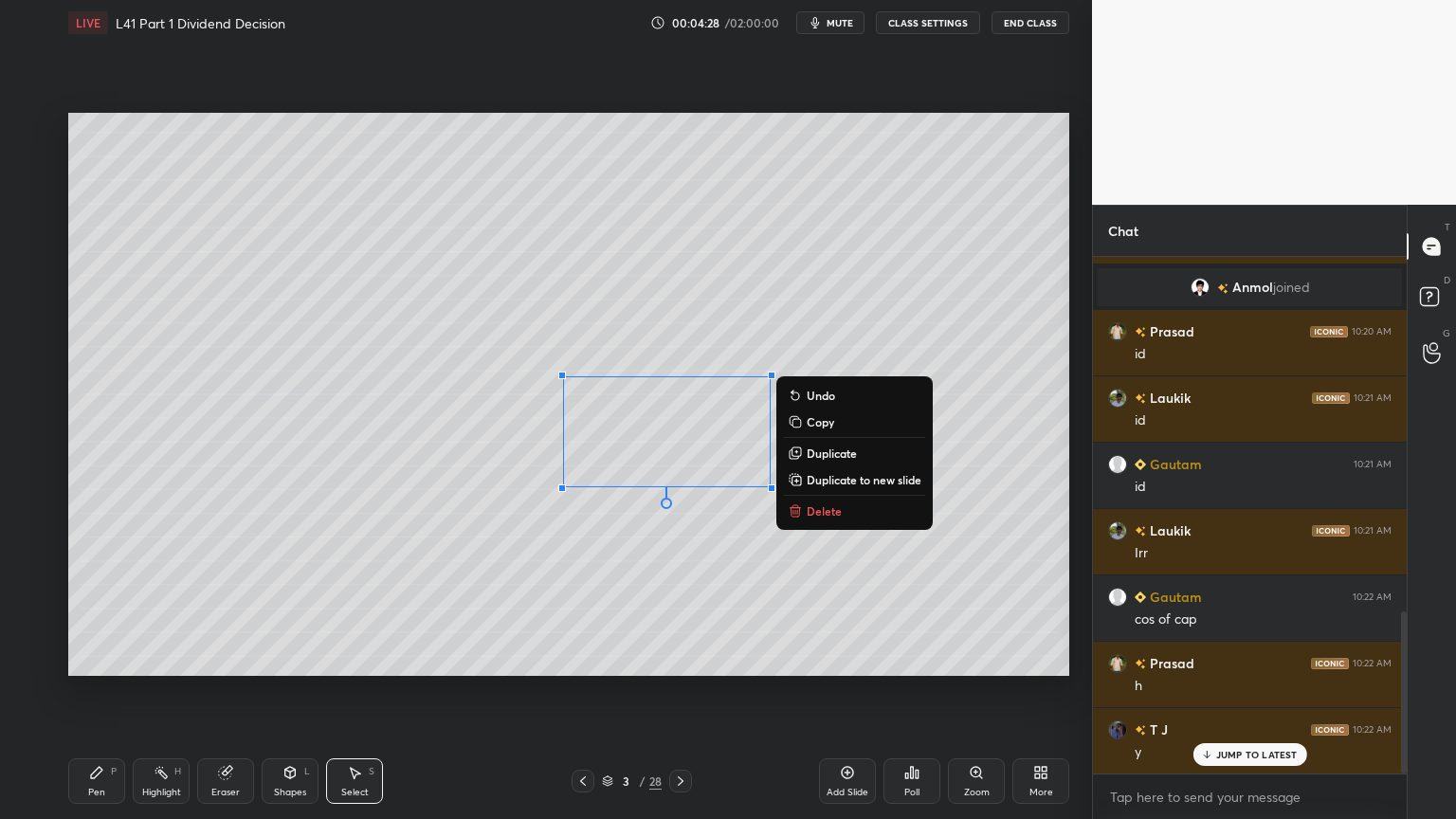
click at [815, 504] on p "Delete" at bounding box center [823, 510] width 35 height 15
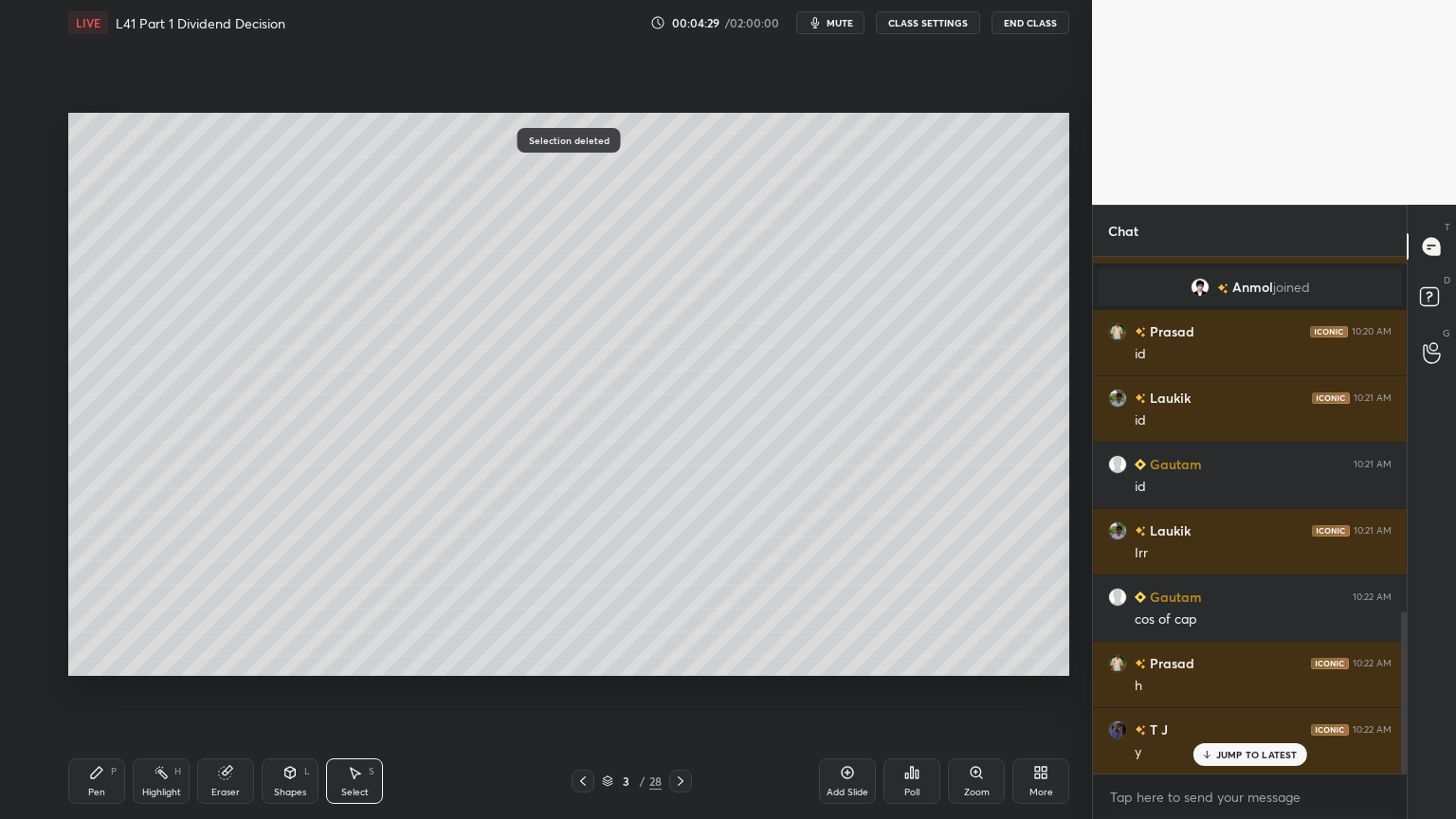
click at [97, 609] on div "Pen P" at bounding box center [96, 781] width 57 height 46
click at [29, 254] on div at bounding box center [30, 241] width 30 height 30
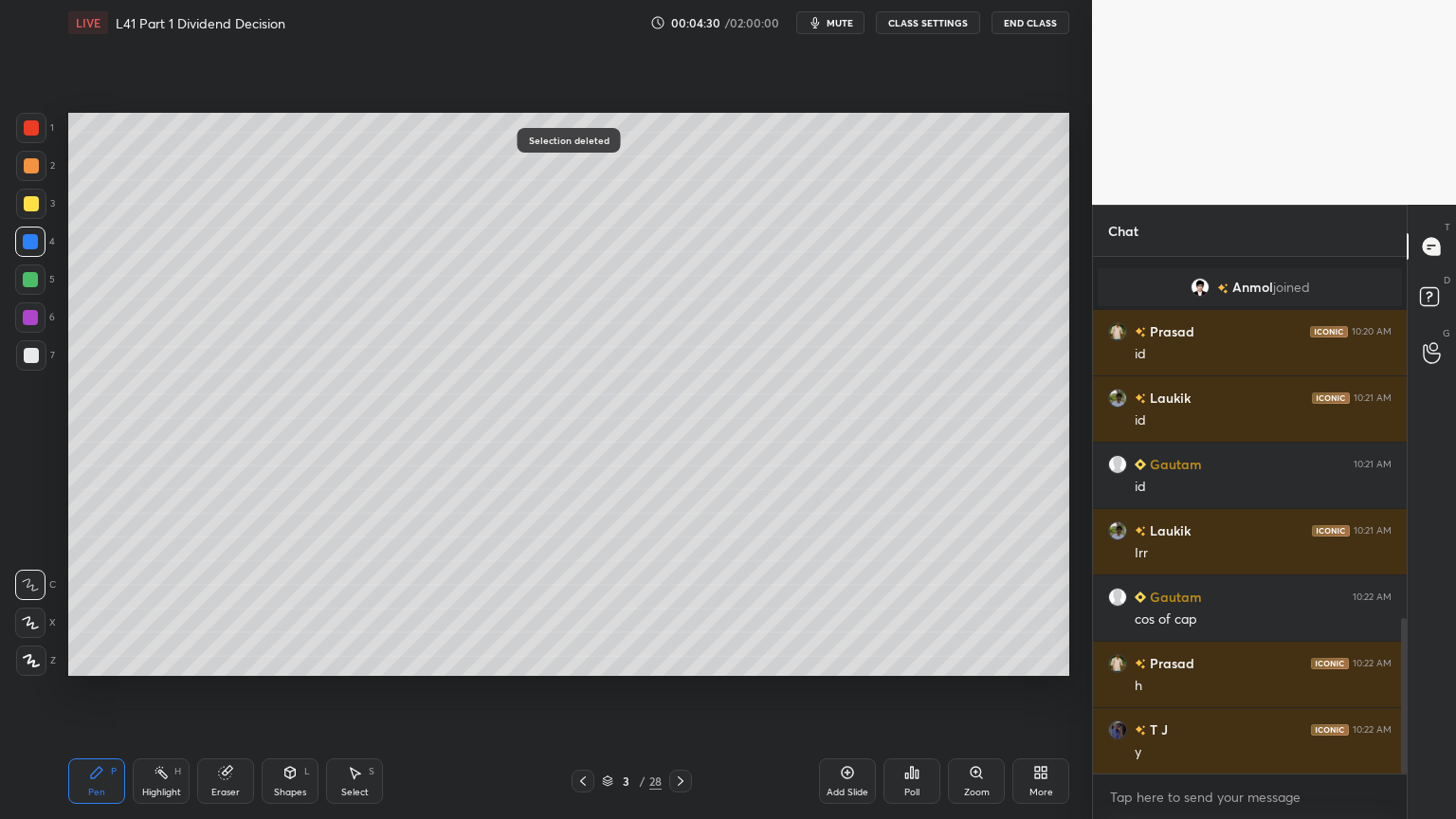
scroll to position [1201, 0]
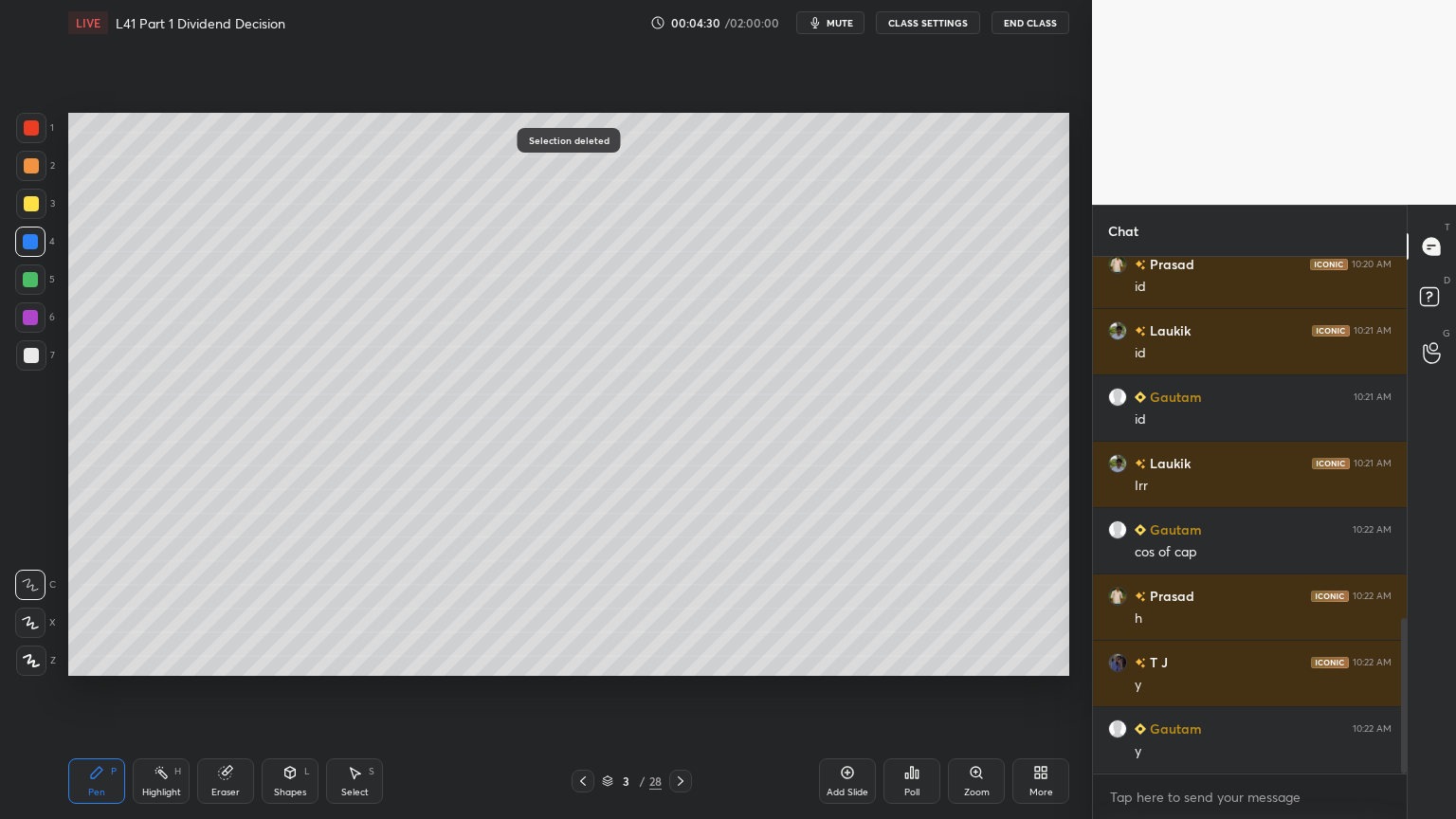
click at [292, 609] on icon at bounding box center [289, 772] width 15 height 15
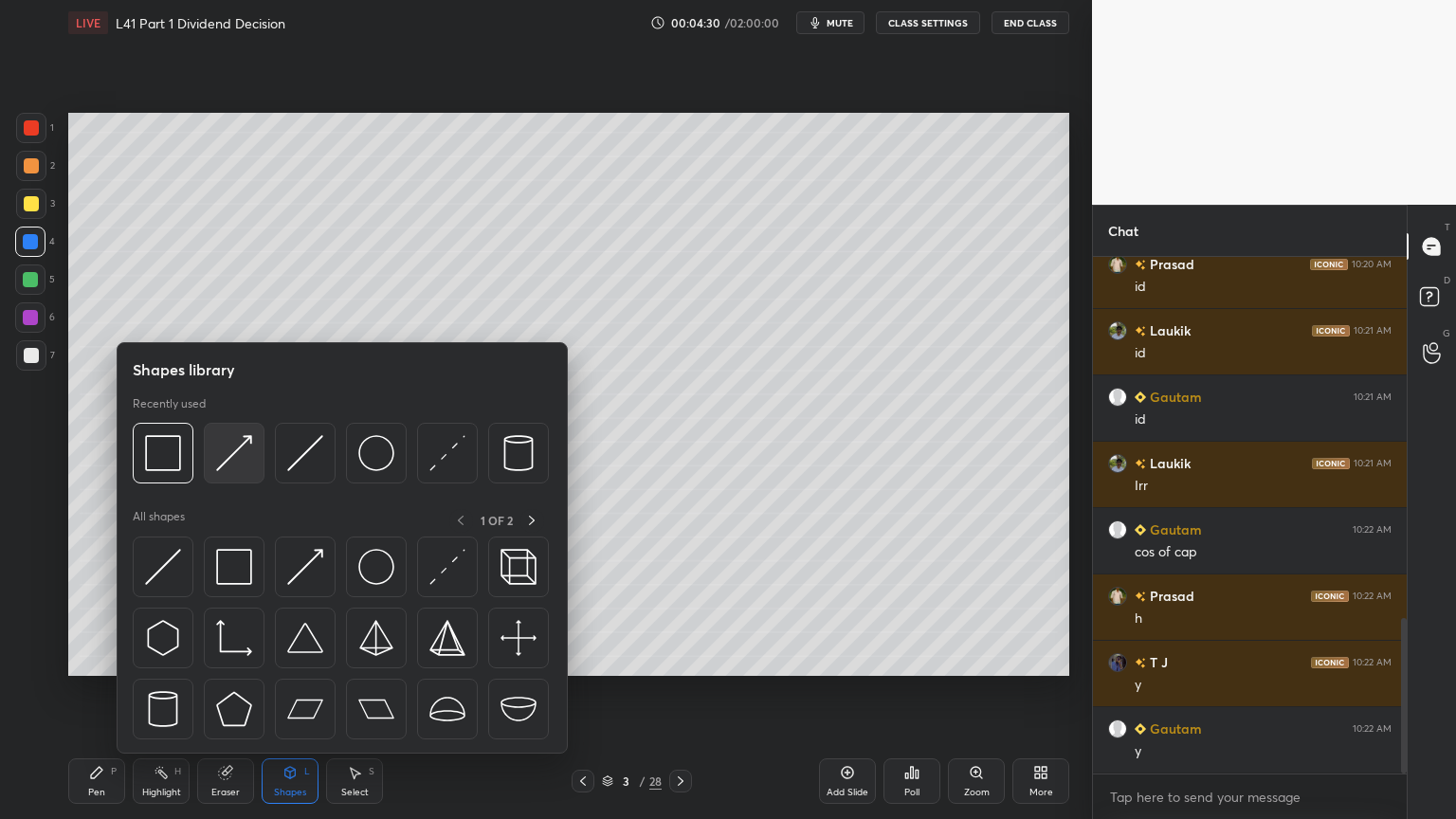
click at [223, 456] on img at bounding box center [234, 453] width 36 height 36
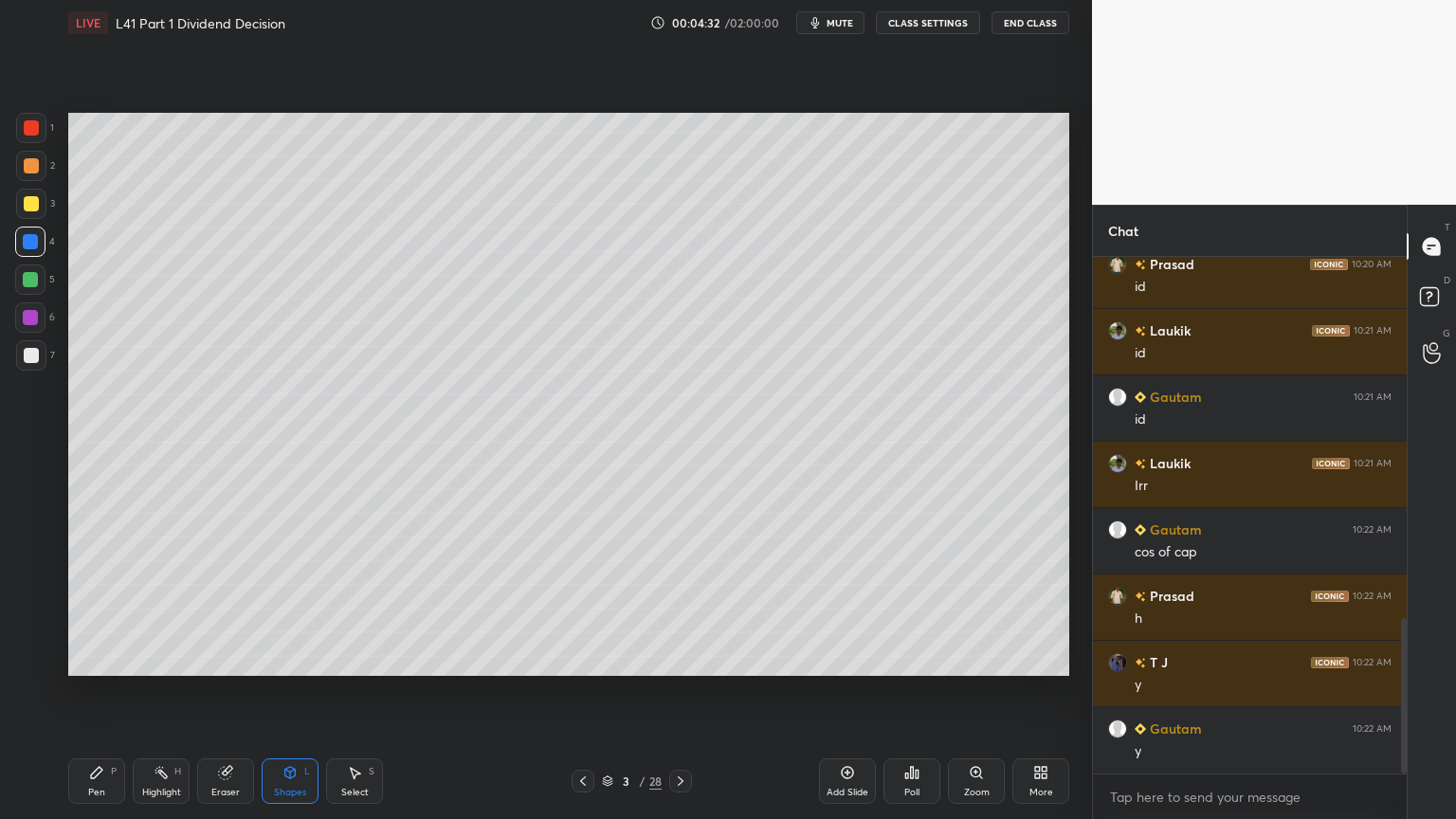
click at [91, 609] on icon at bounding box center [96, 772] width 15 height 15
click at [40, 345] on div at bounding box center [31, 355] width 30 height 30
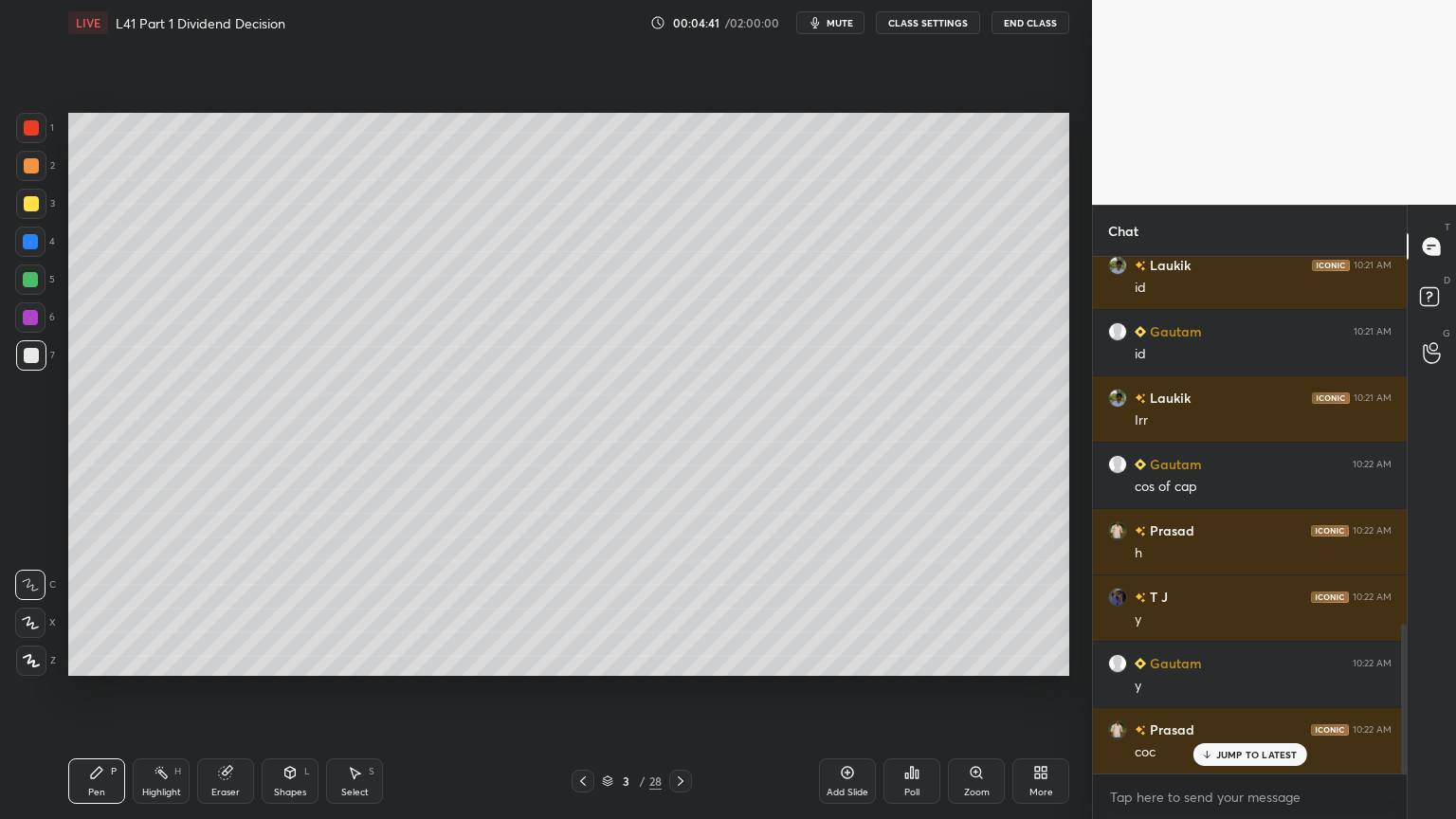
click at [53, 286] on div "5" at bounding box center [35, 279] width 40 height 30
click at [40, 350] on div at bounding box center [31, 355] width 30 height 30
click at [360, 609] on icon at bounding box center [354, 772] width 15 height 15
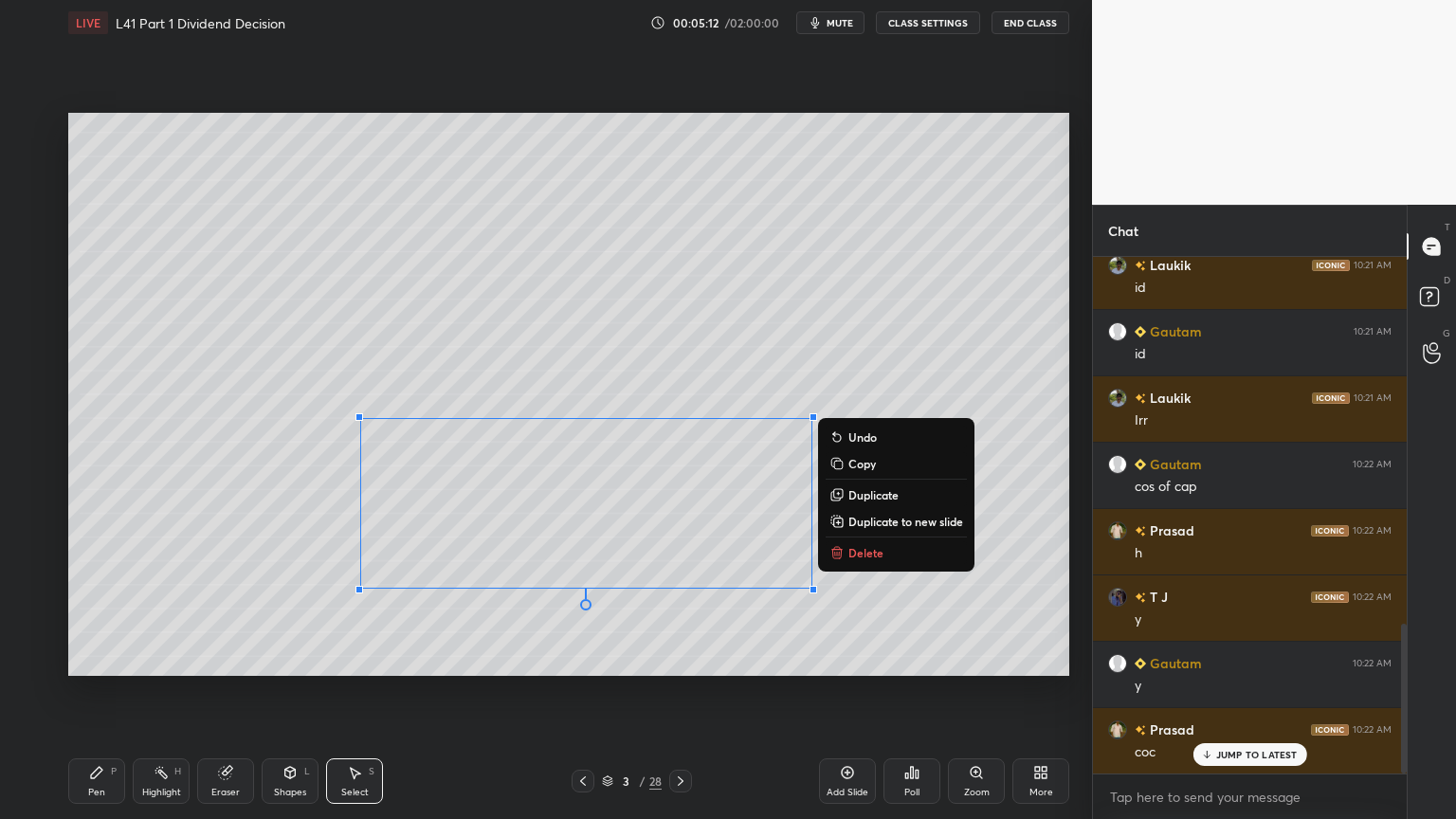
click at [871, 545] on p "Delete" at bounding box center [865, 552] width 35 height 15
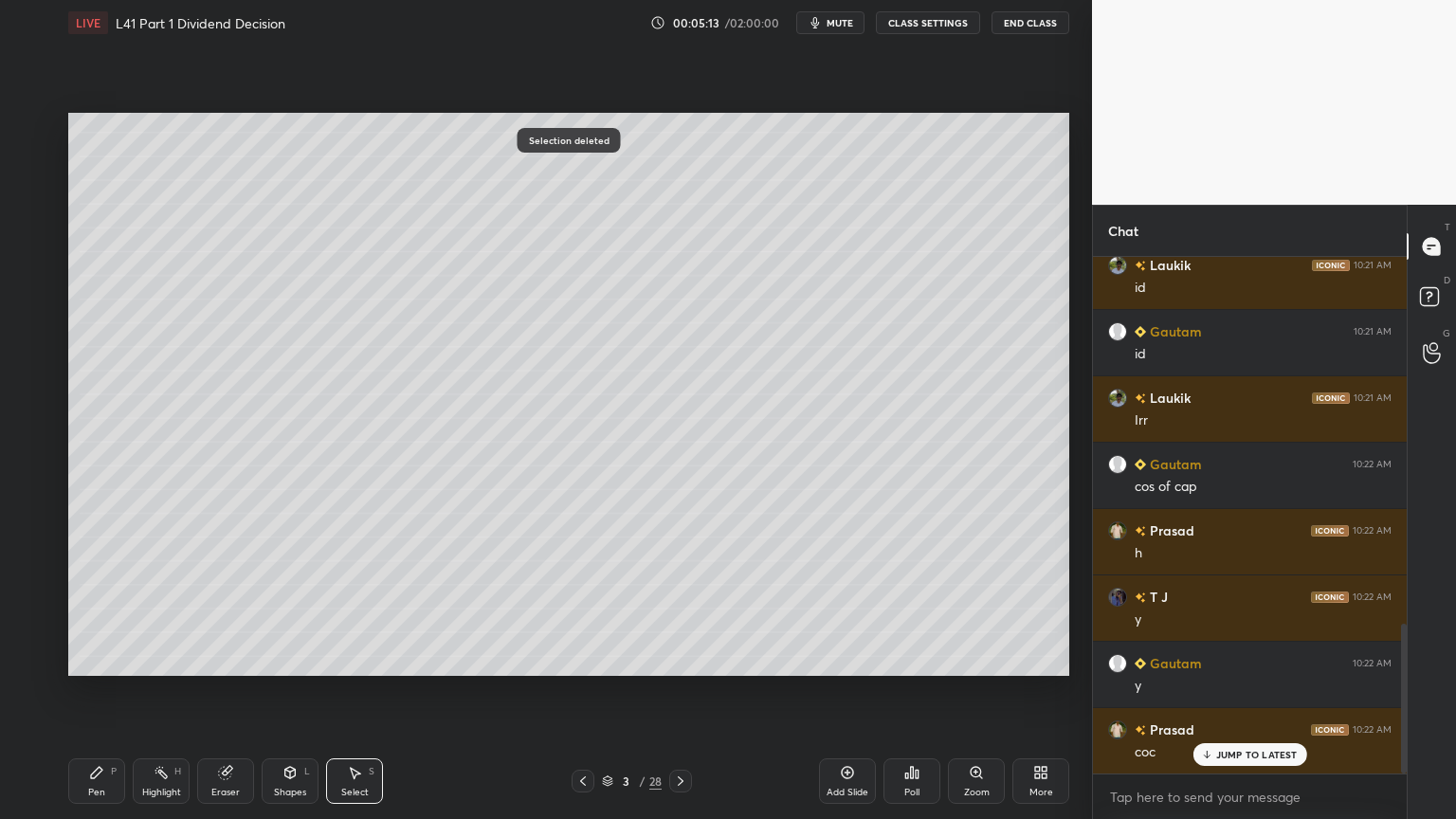
click at [91, 609] on div "Pen" at bounding box center [96, 792] width 17 height 10
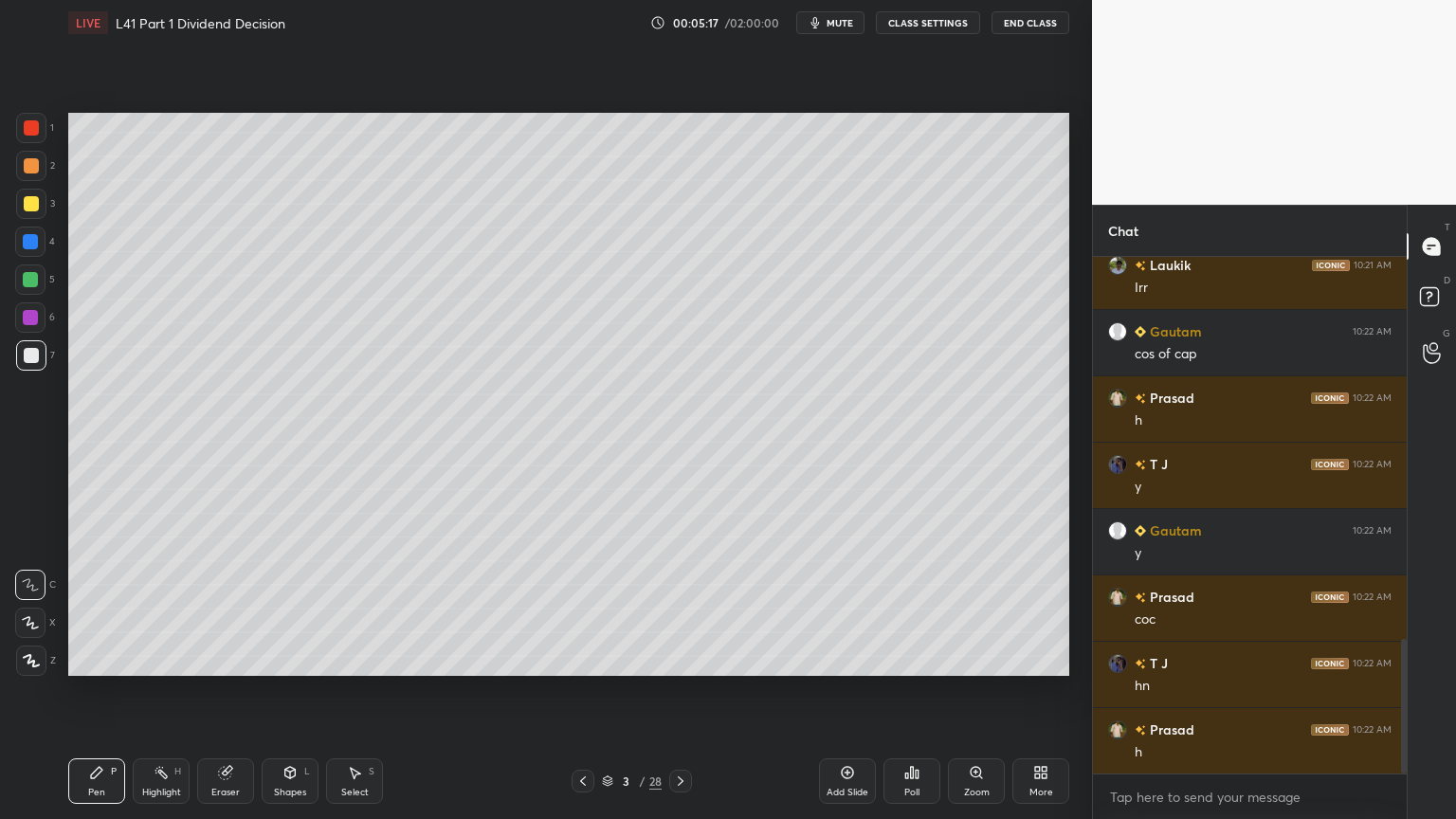
scroll to position [1466, 0]
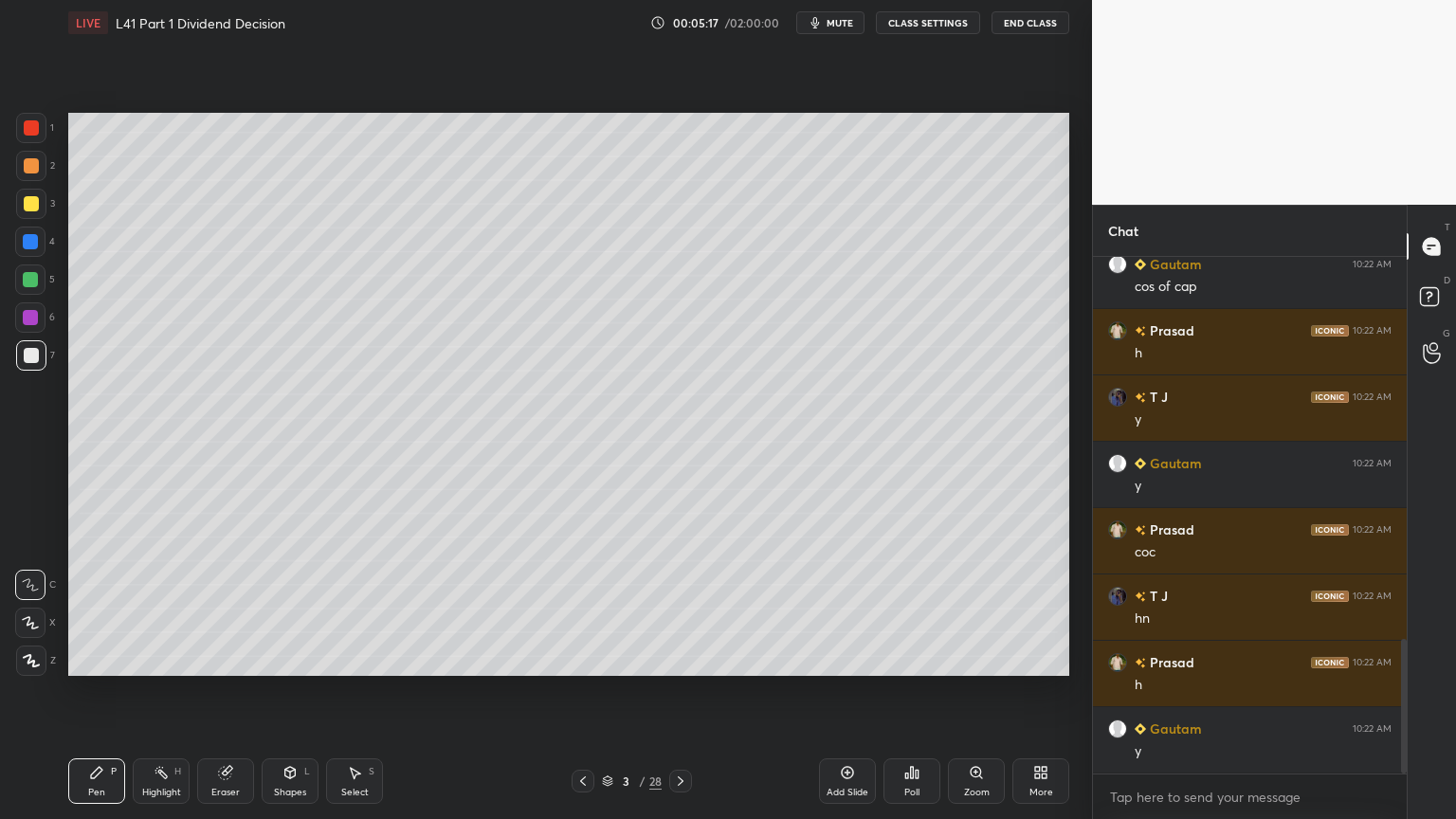
click at [357, 609] on icon at bounding box center [354, 772] width 15 height 15
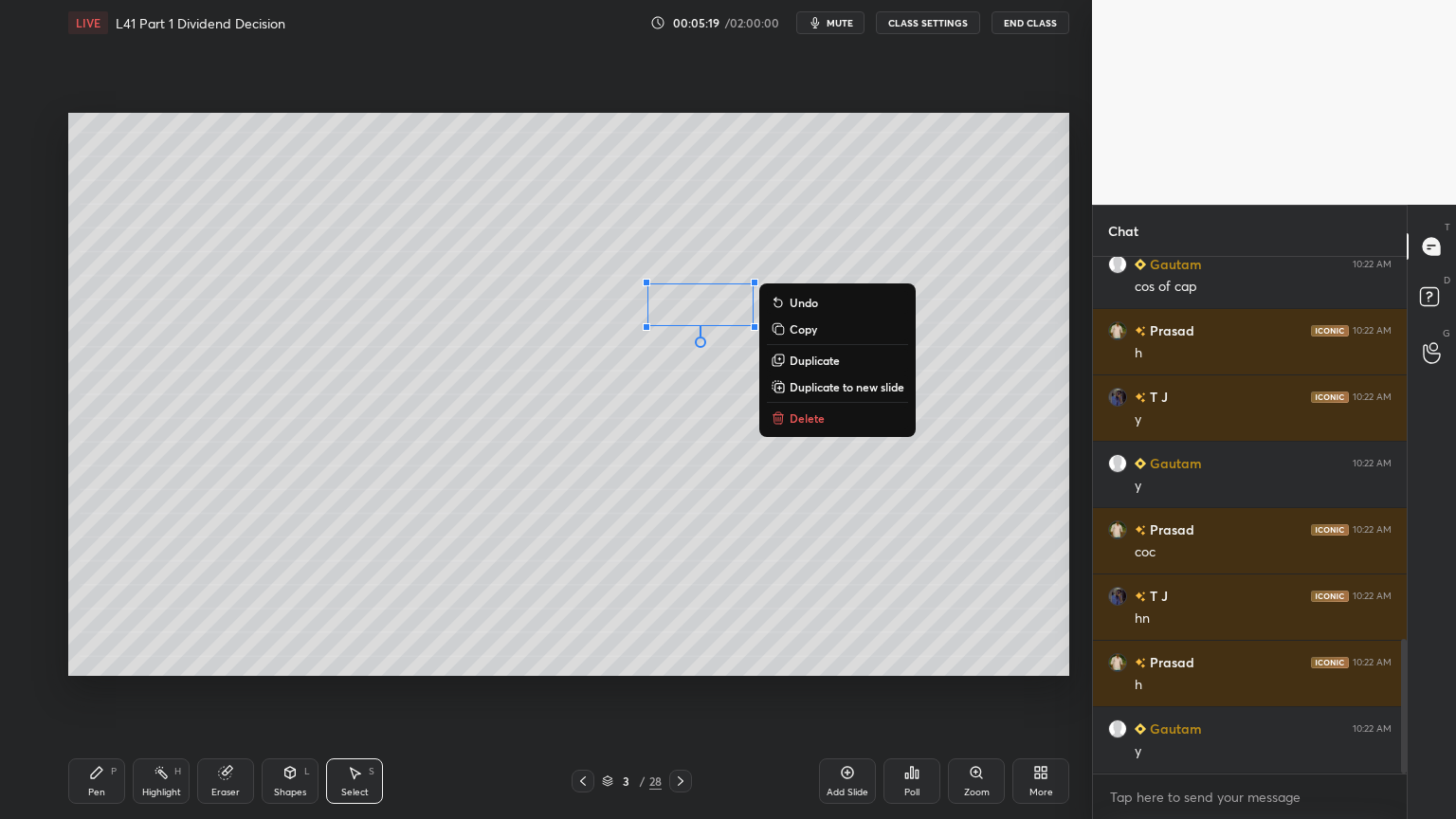
scroll to position [1531, 0]
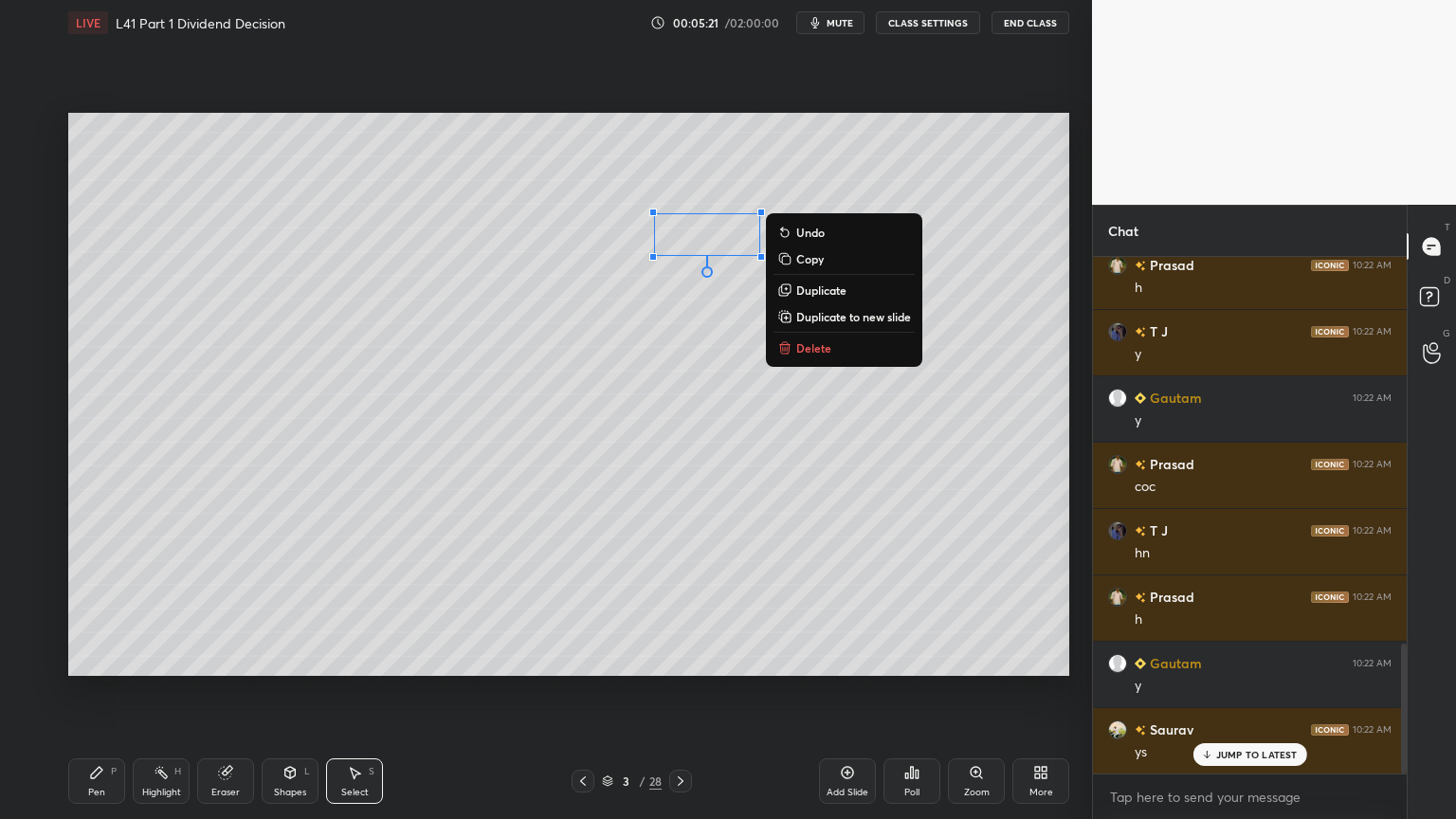
click at [107, 609] on div "Pen P" at bounding box center [96, 781] width 57 height 46
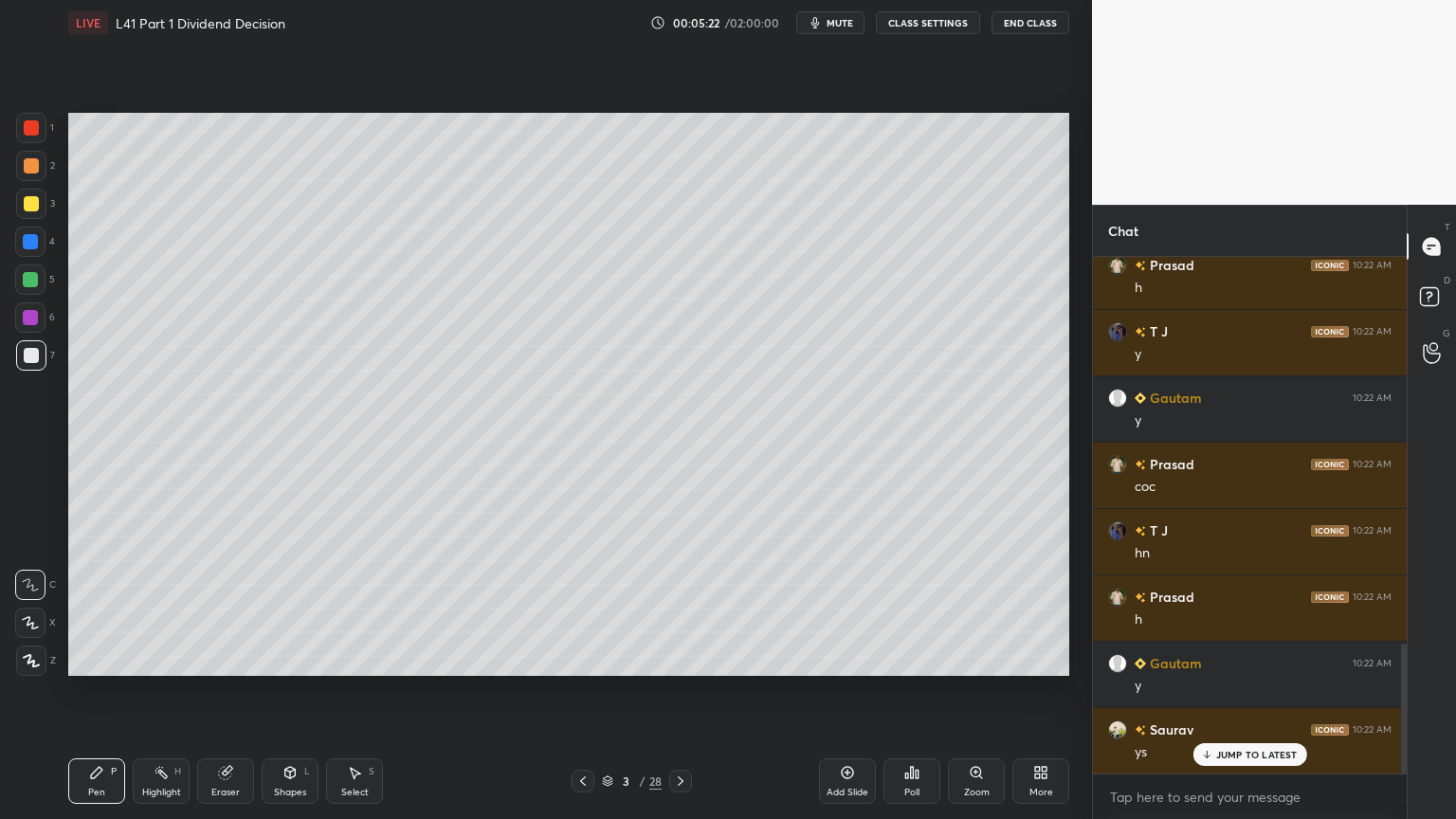
click at [34, 254] on div at bounding box center [30, 241] width 30 height 30
click at [287, 609] on div "Shapes L" at bounding box center [290, 781] width 57 height 46
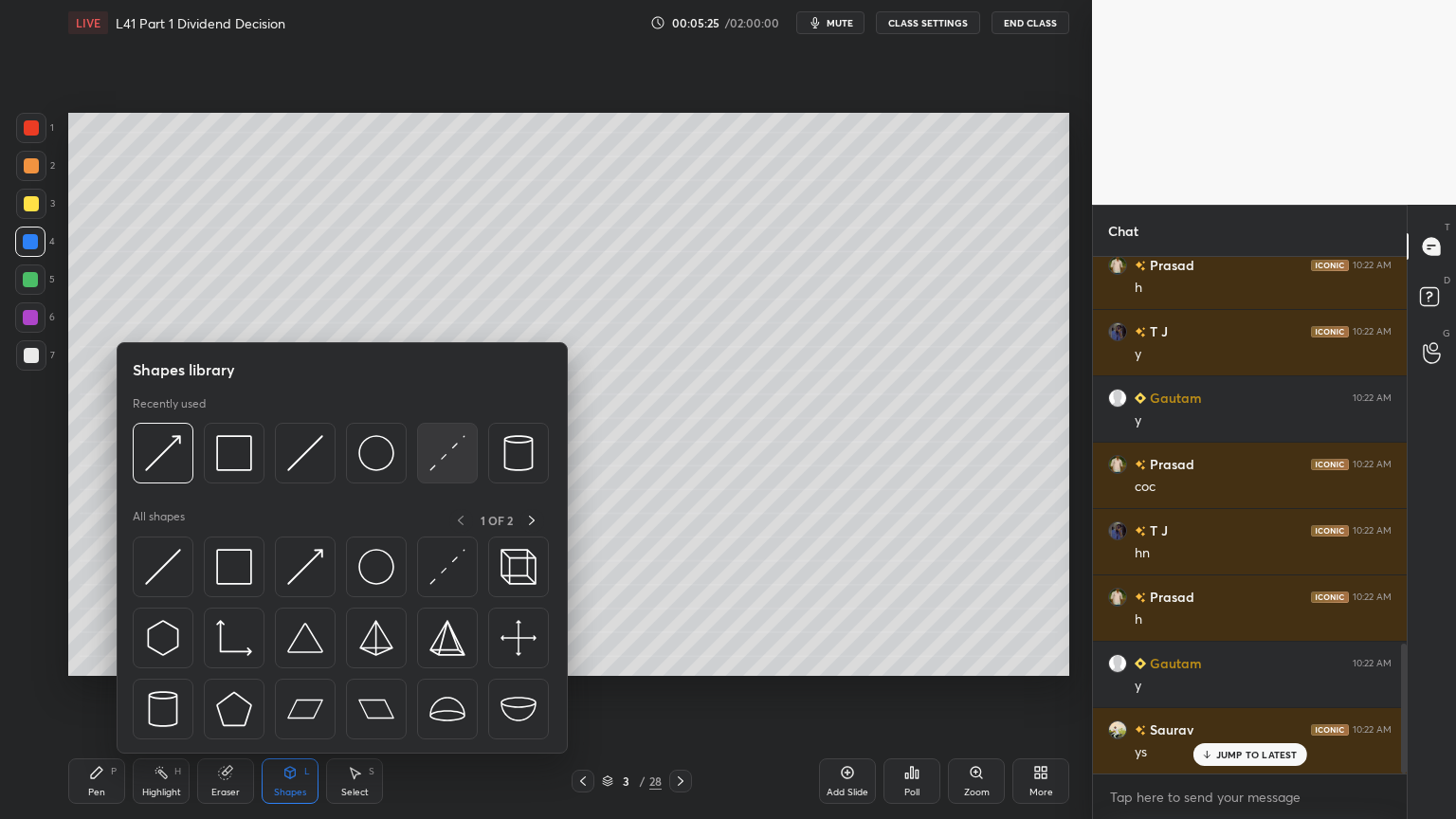
click at [467, 450] on div at bounding box center [447, 452] width 61 height 61
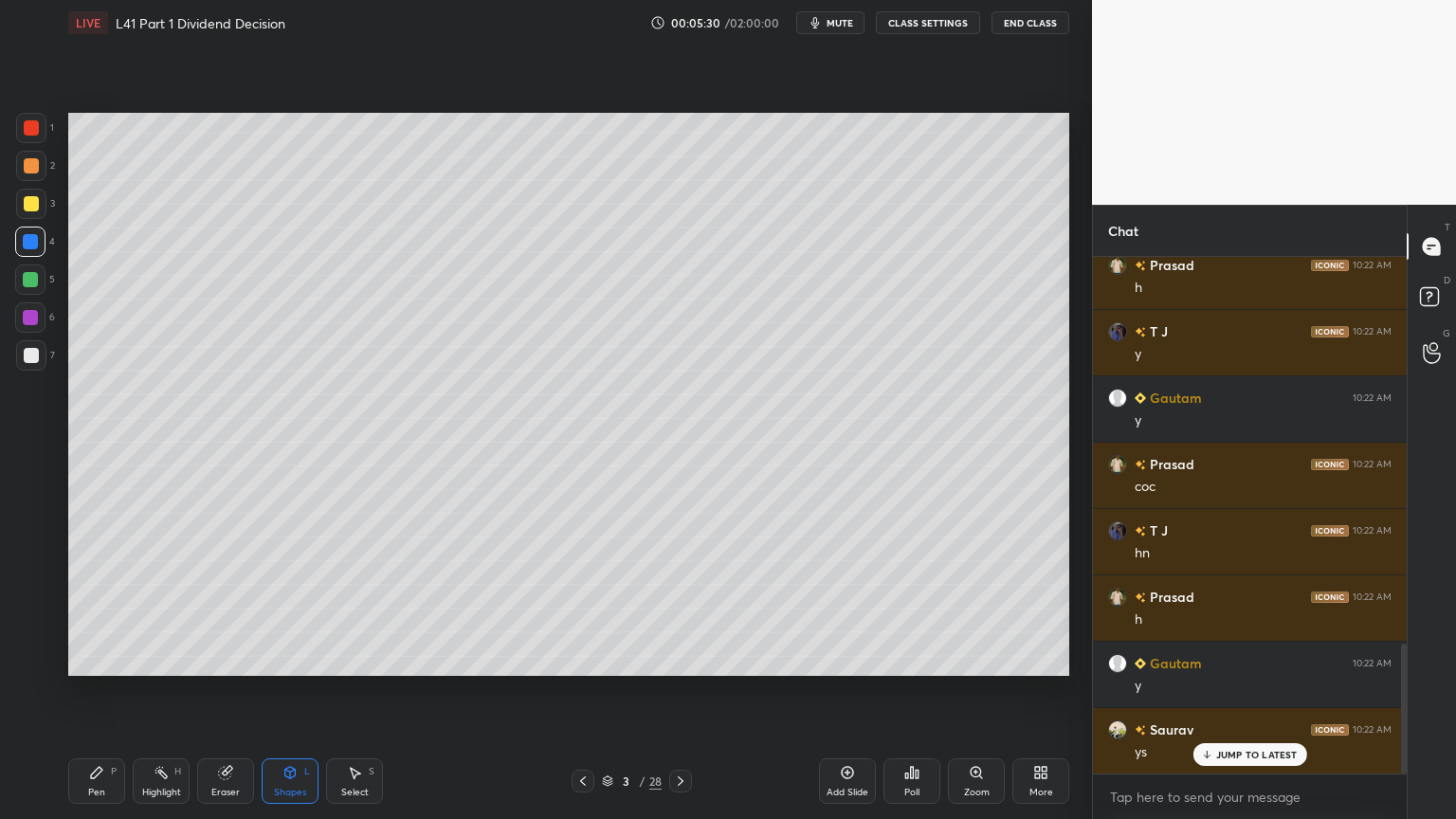
click at [84, 609] on div "Pen P" at bounding box center [96, 781] width 57 height 46
click at [28, 129] on div at bounding box center [31, 128] width 15 height 15
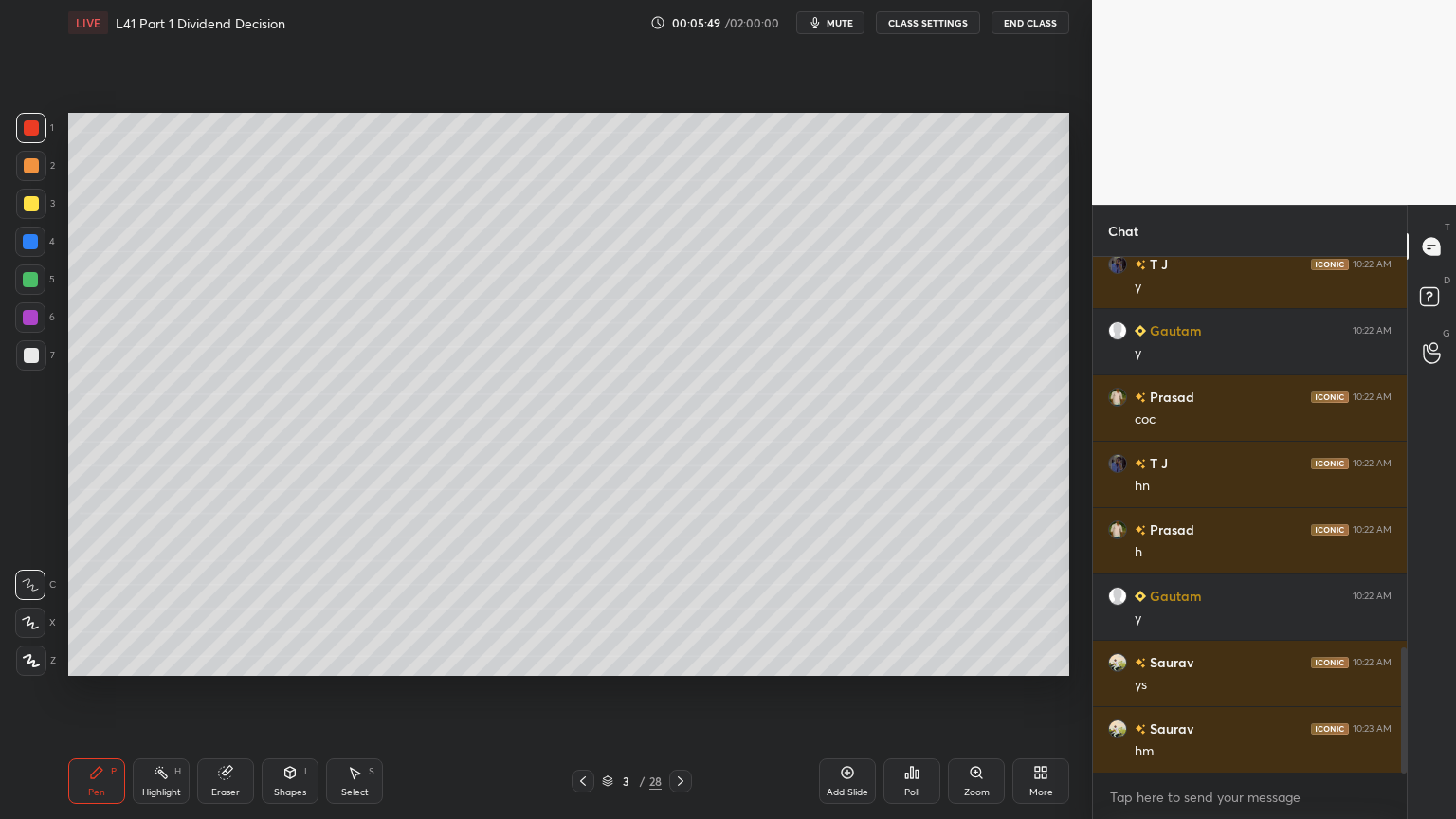
click at [25, 361] on div at bounding box center [31, 355] width 15 height 15
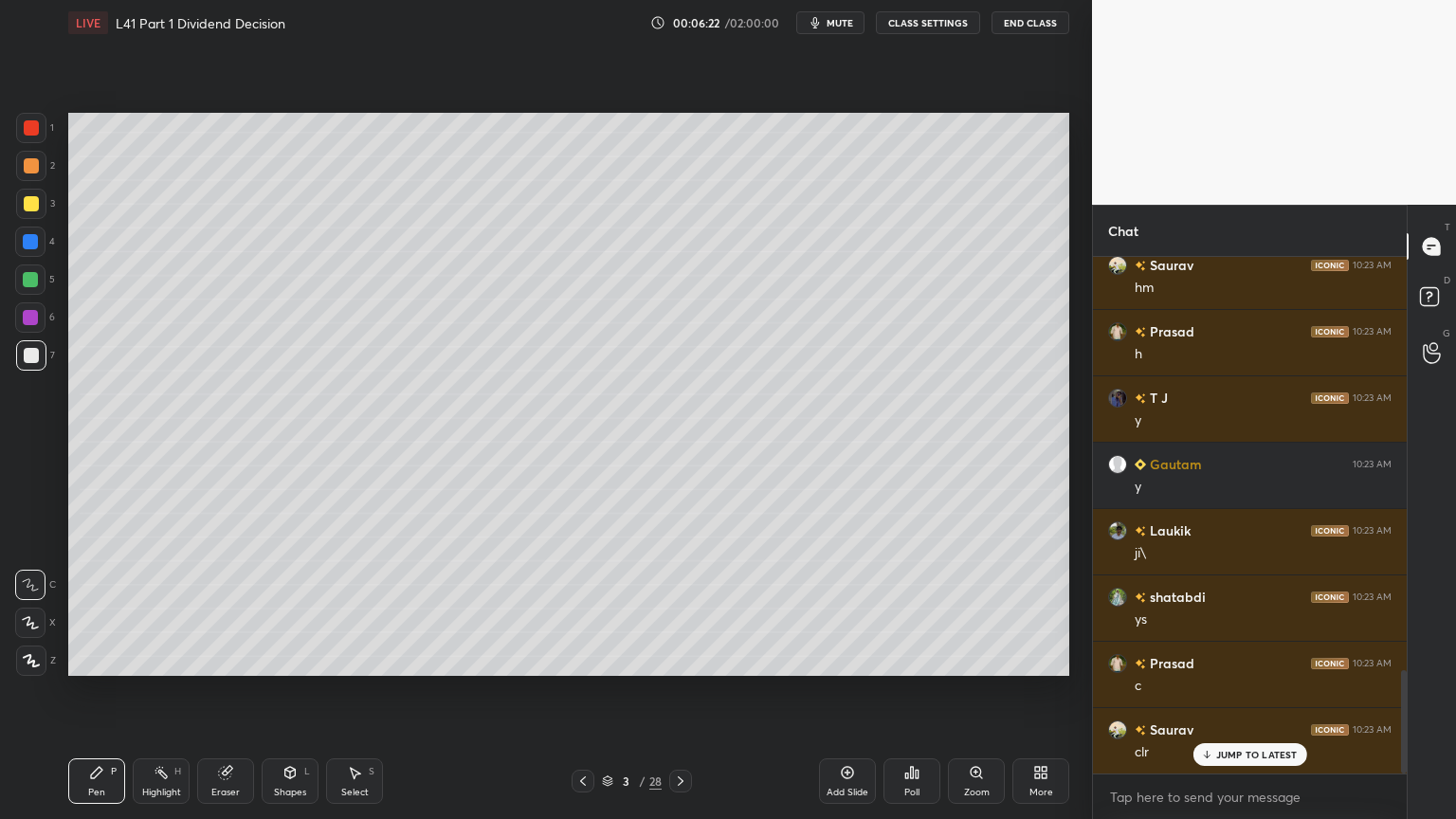
scroll to position [2129, 0]
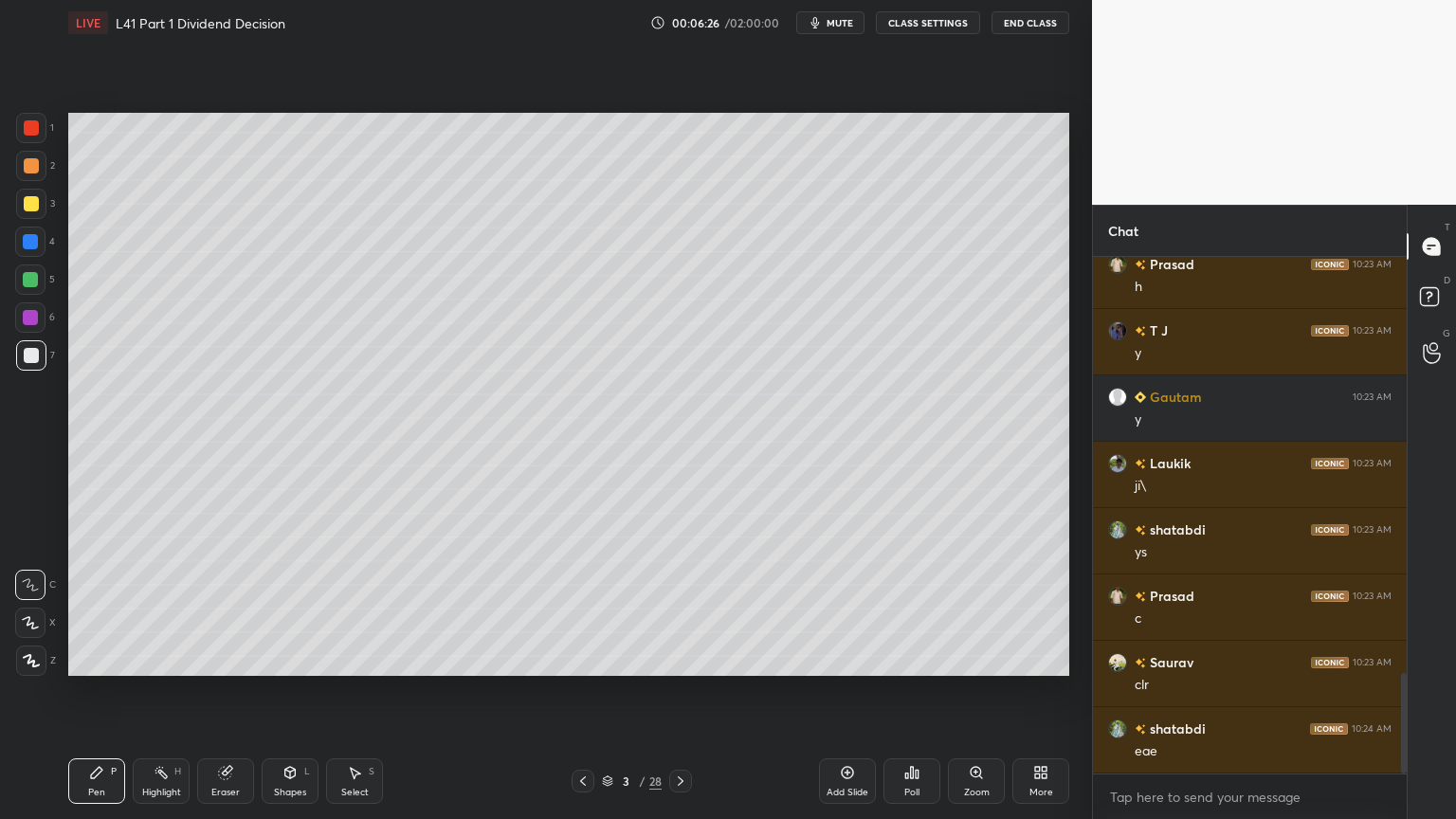
click at [22, 252] on div at bounding box center [30, 241] width 30 height 30
click at [295, 609] on icon at bounding box center [289, 772] width 15 height 15
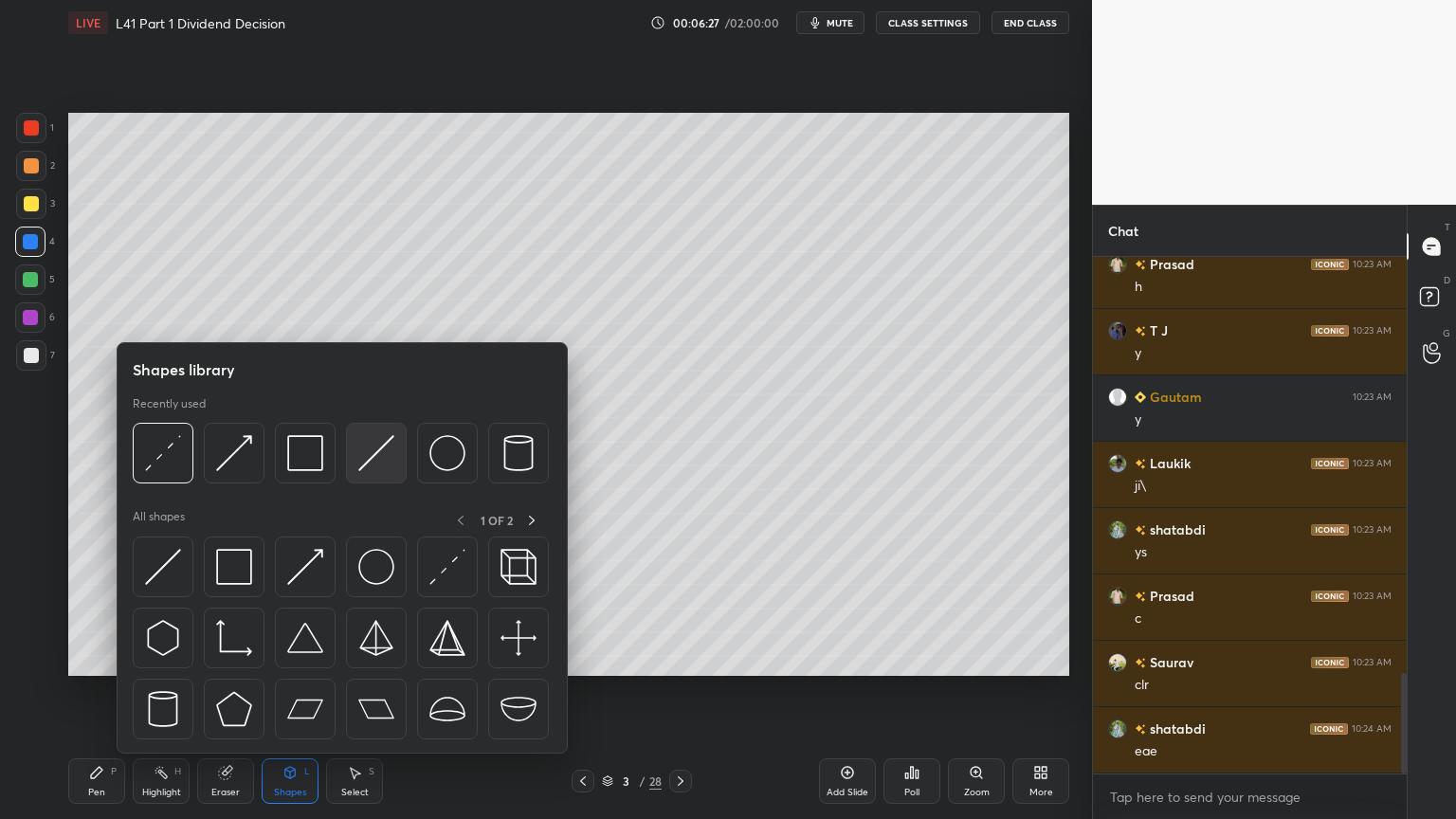
click at [383, 446] on img at bounding box center [377, 453] width 36 height 36
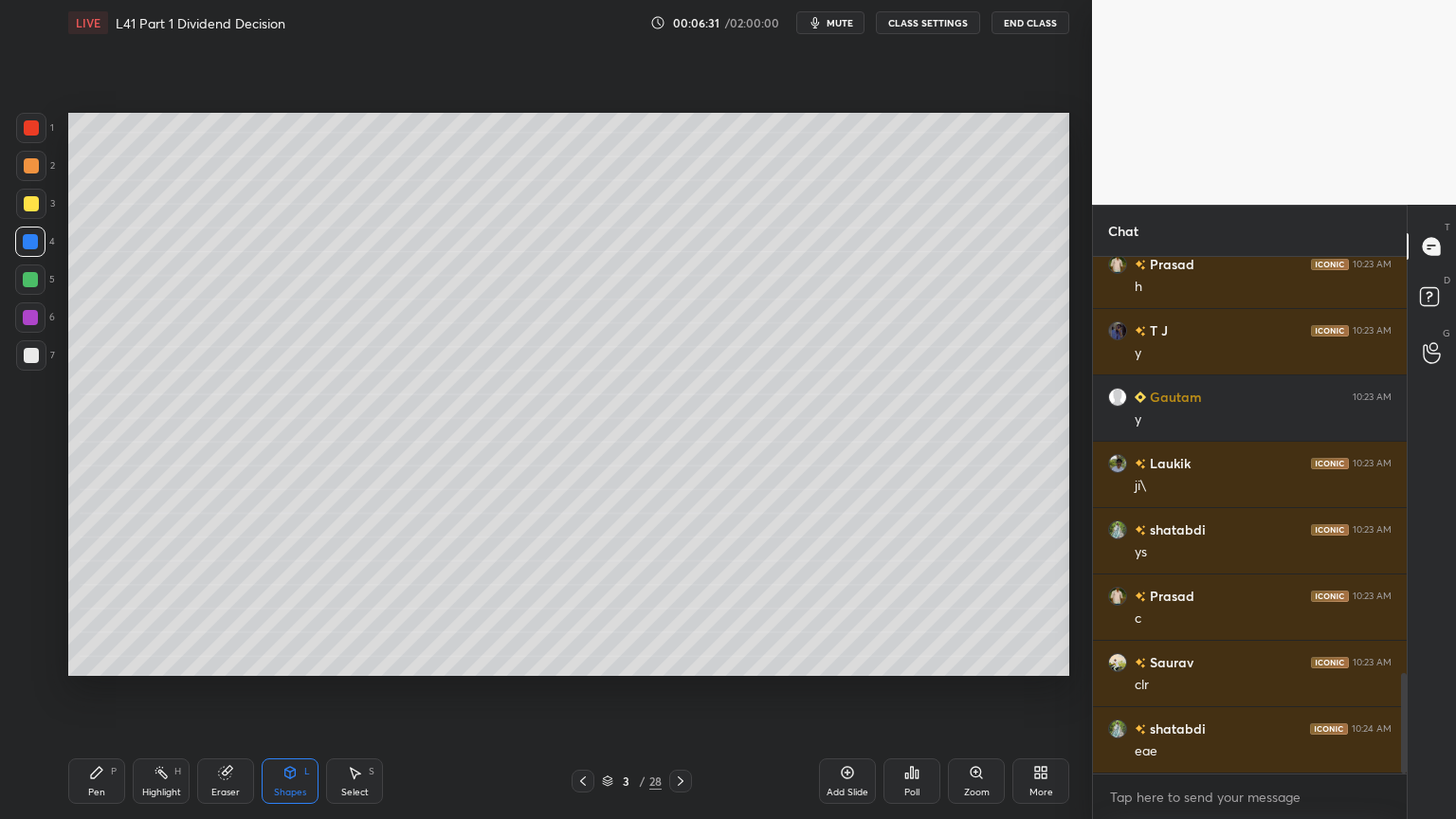
click at [94, 609] on div "Pen P" at bounding box center [96, 781] width 57 height 46
click at [30, 166] on div at bounding box center [31, 165] width 15 height 15
click at [38, 132] on div at bounding box center [31, 128] width 15 height 15
click at [24, 354] on div at bounding box center [31, 355] width 15 height 15
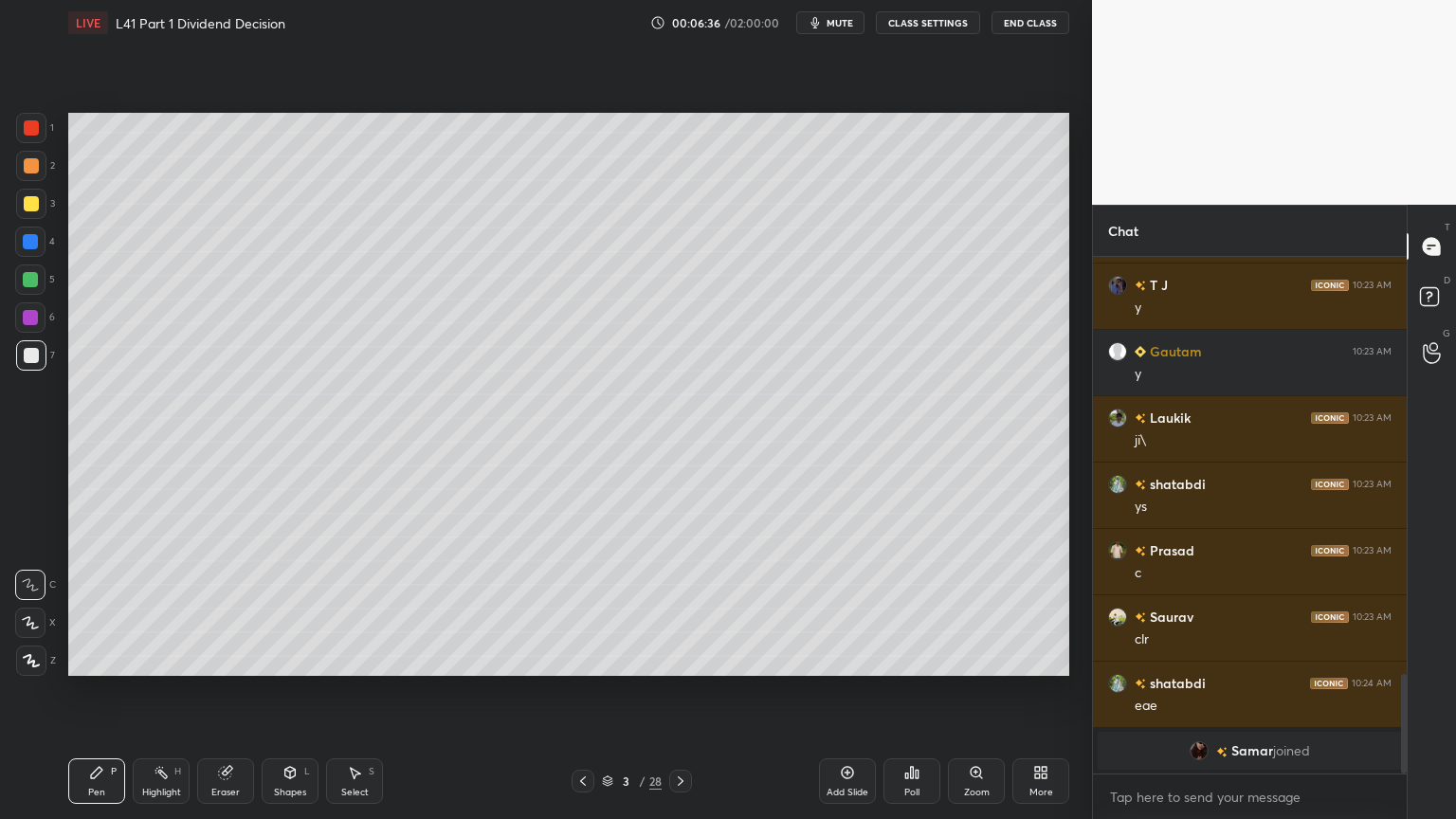
click at [29, 130] on div at bounding box center [31, 128] width 15 height 15
click at [27, 345] on div at bounding box center [31, 355] width 30 height 30
click at [34, 123] on div at bounding box center [31, 128] width 15 height 15
click at [24, 360] on div at bounding box center [31, 355] width 15 height 15
click at [360, 609] on icon at bounding box center [354, 772] width 15 height 15
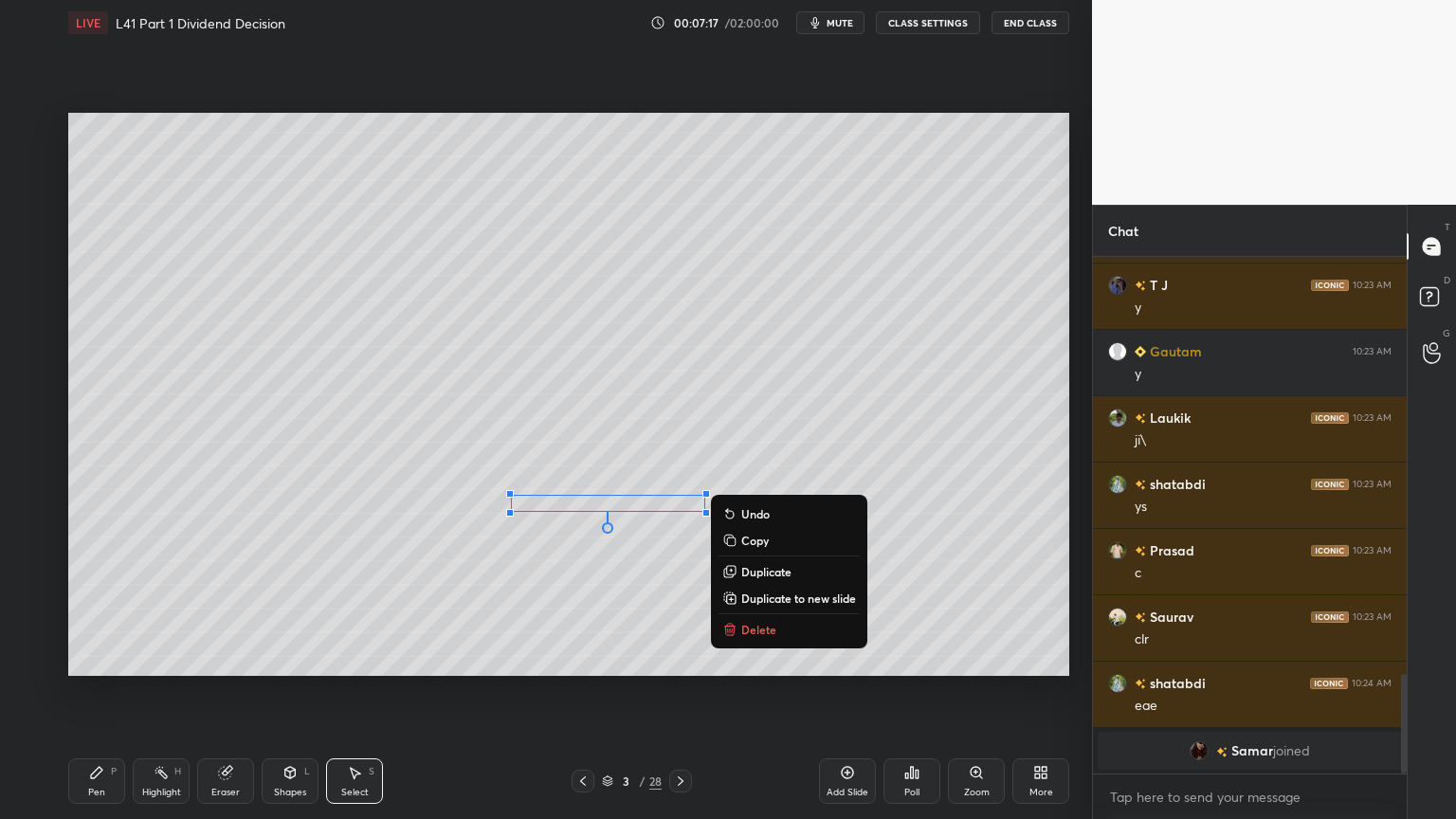
click at [127, 609] on div "Pen P Highlight H Eraser Shapes L Select S" at bounding box center [255, 781] width 376 height 46
click at [114, 609] on div "Pen P" at bounding box center [96, 781] width 57 height 46
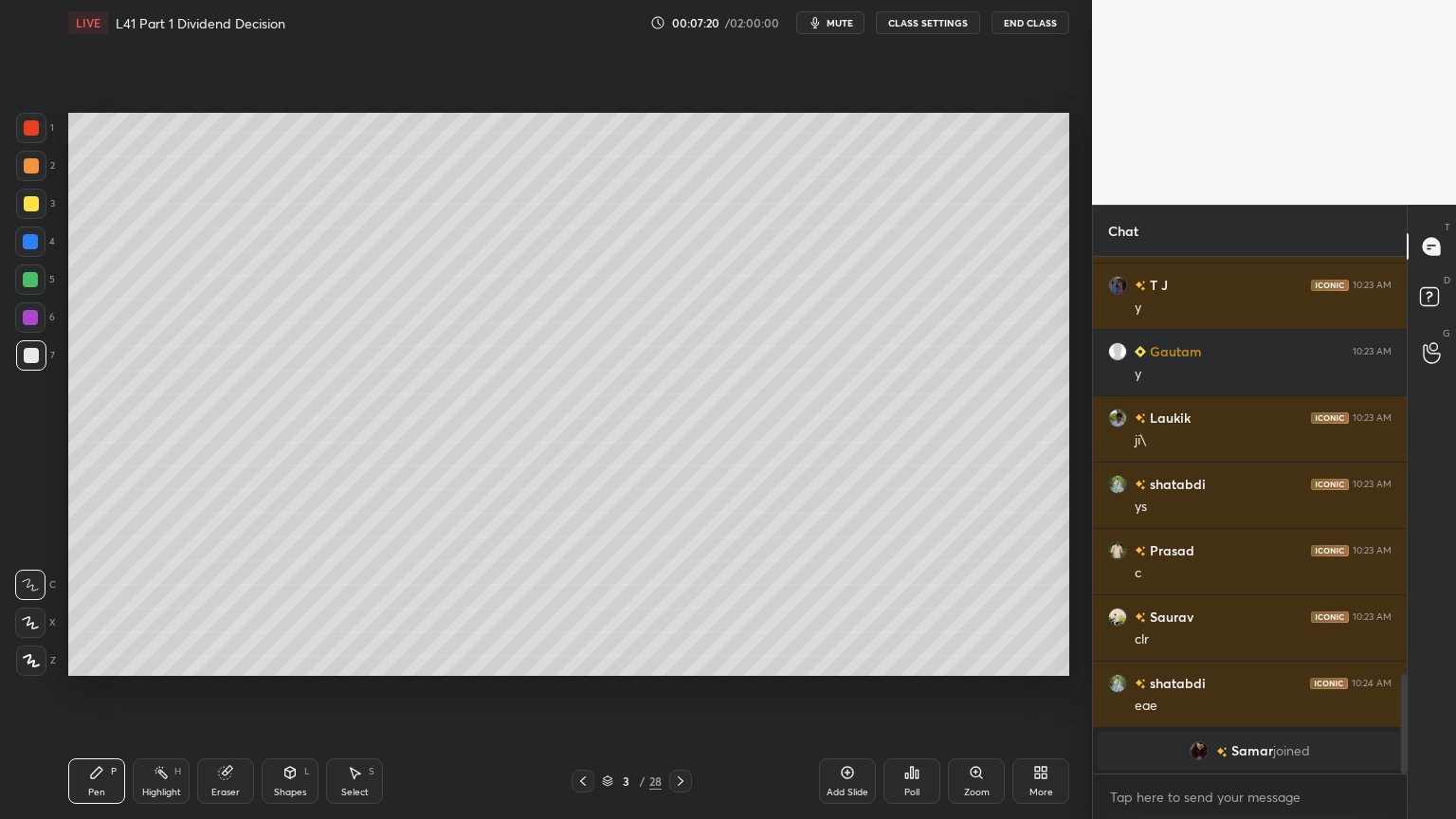
click at [87, 609] on div "Pen P" at bounding box center [96, 781] width 57 height 46
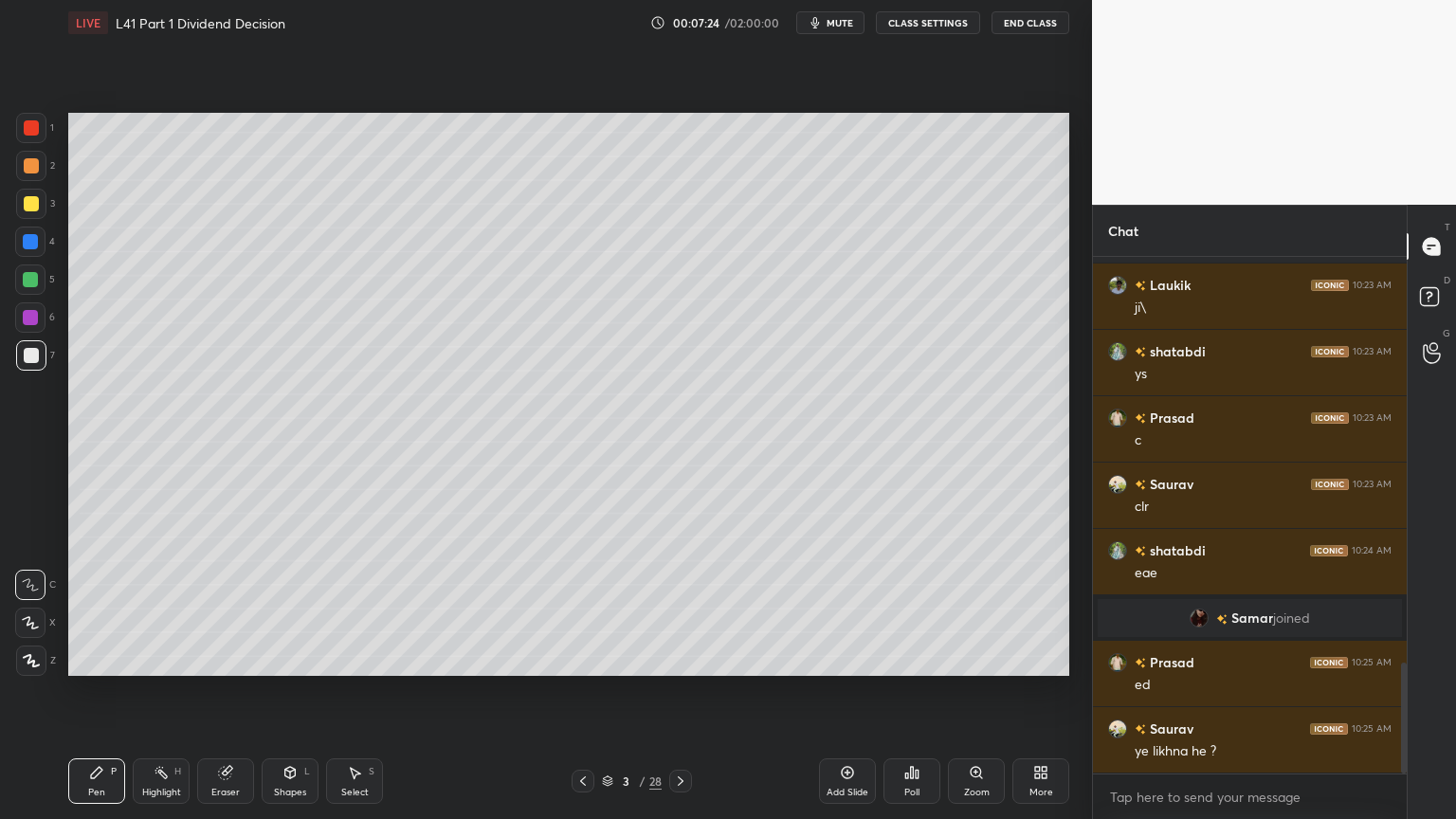
scroll to position [1982, 0]
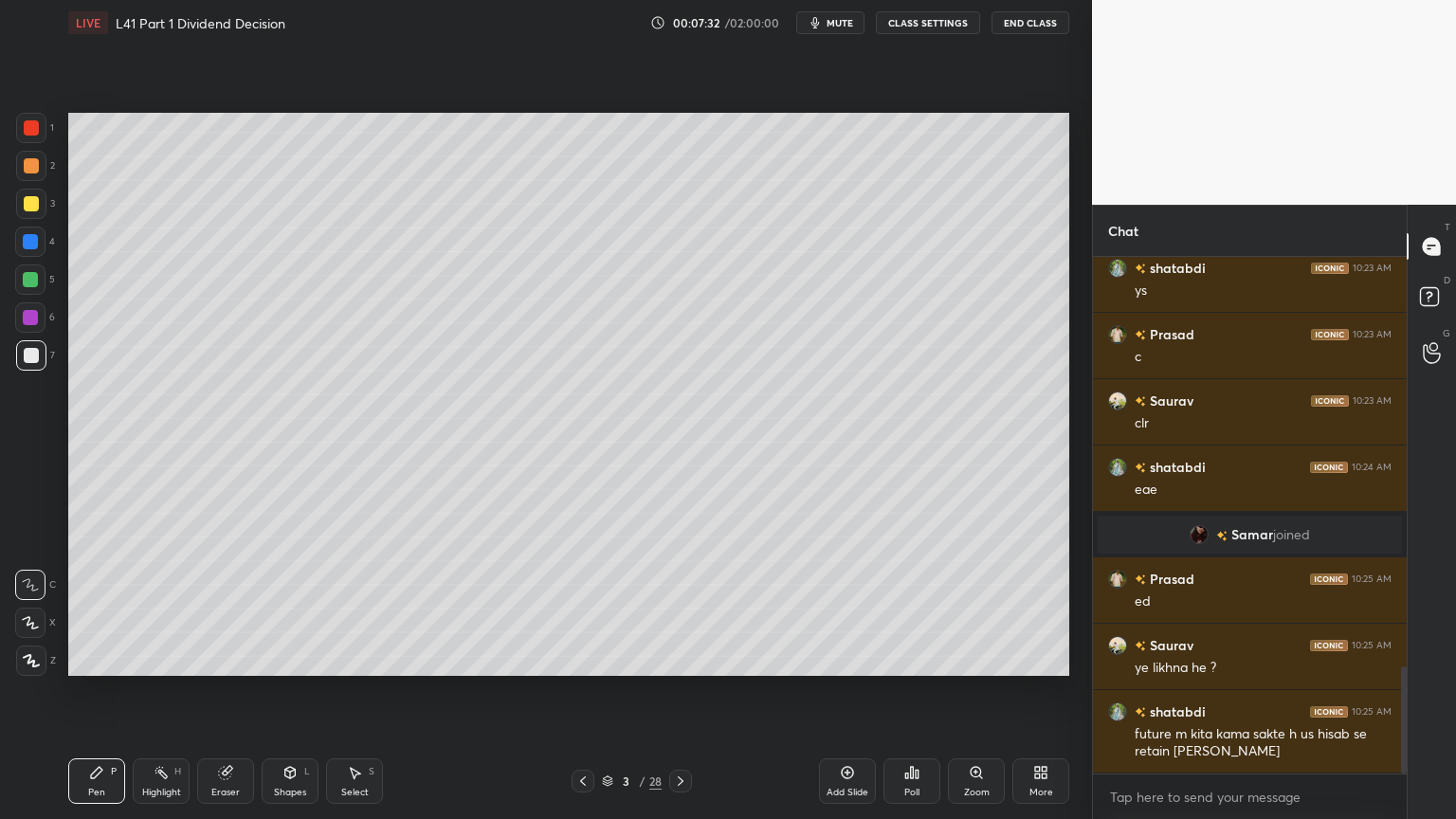
click at [27, 282] on div at bounding box center [30, 279] width 15 height 15
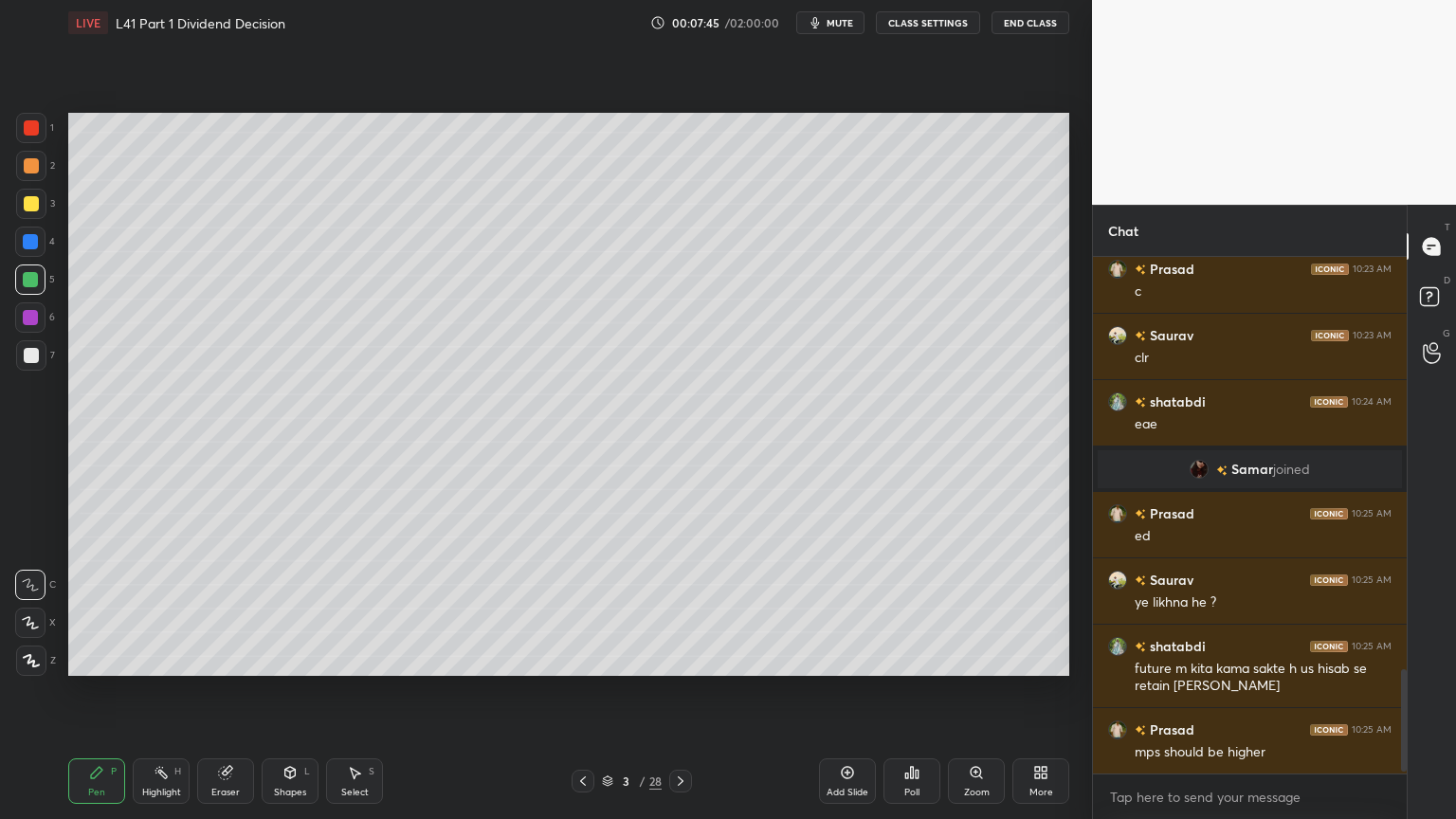
scroll to position [2114, 0]
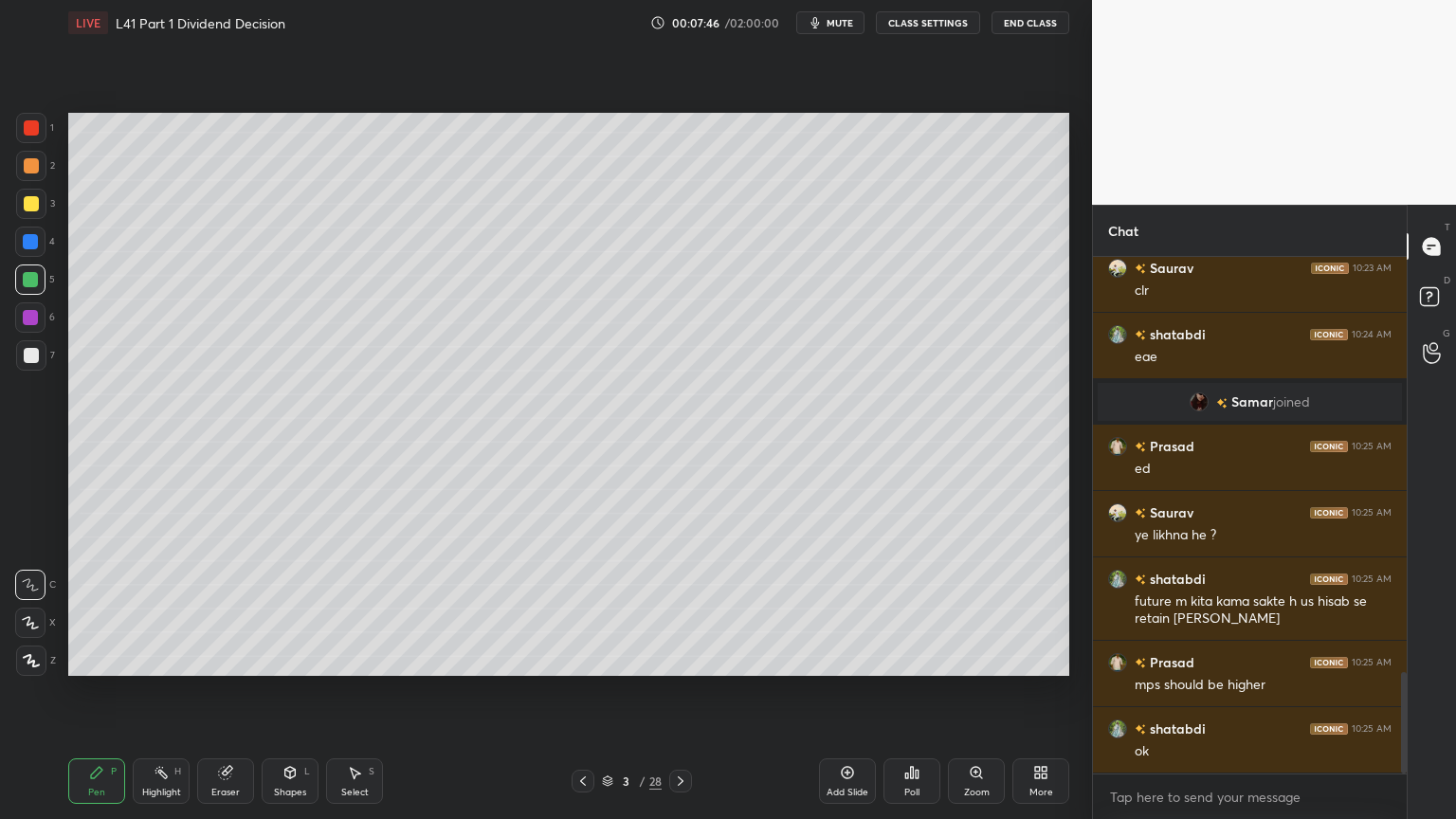
click at [34, 357] on div at bounding box center [31, 355] width 15 height 15
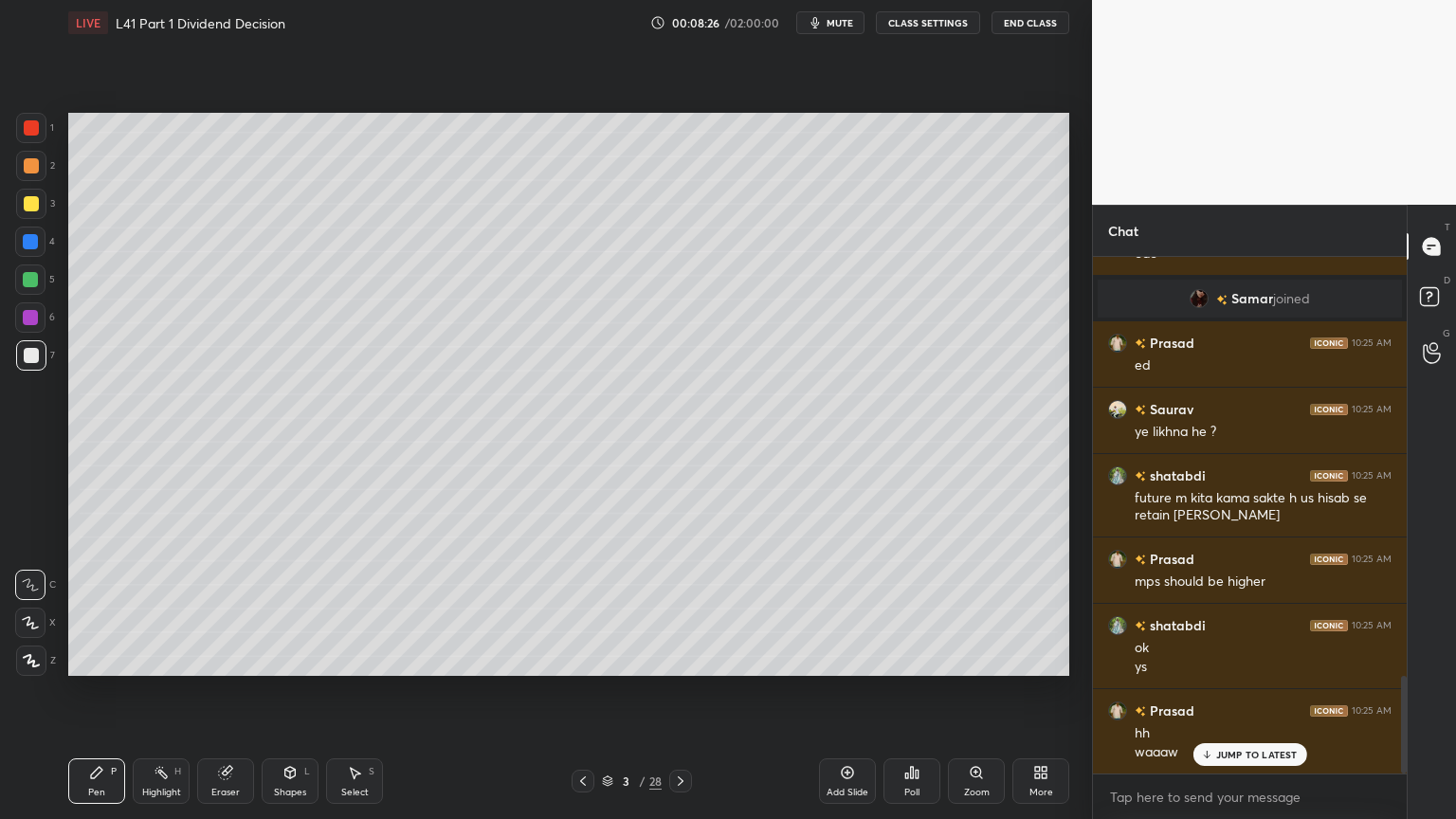
scroll to position [2285, 0]
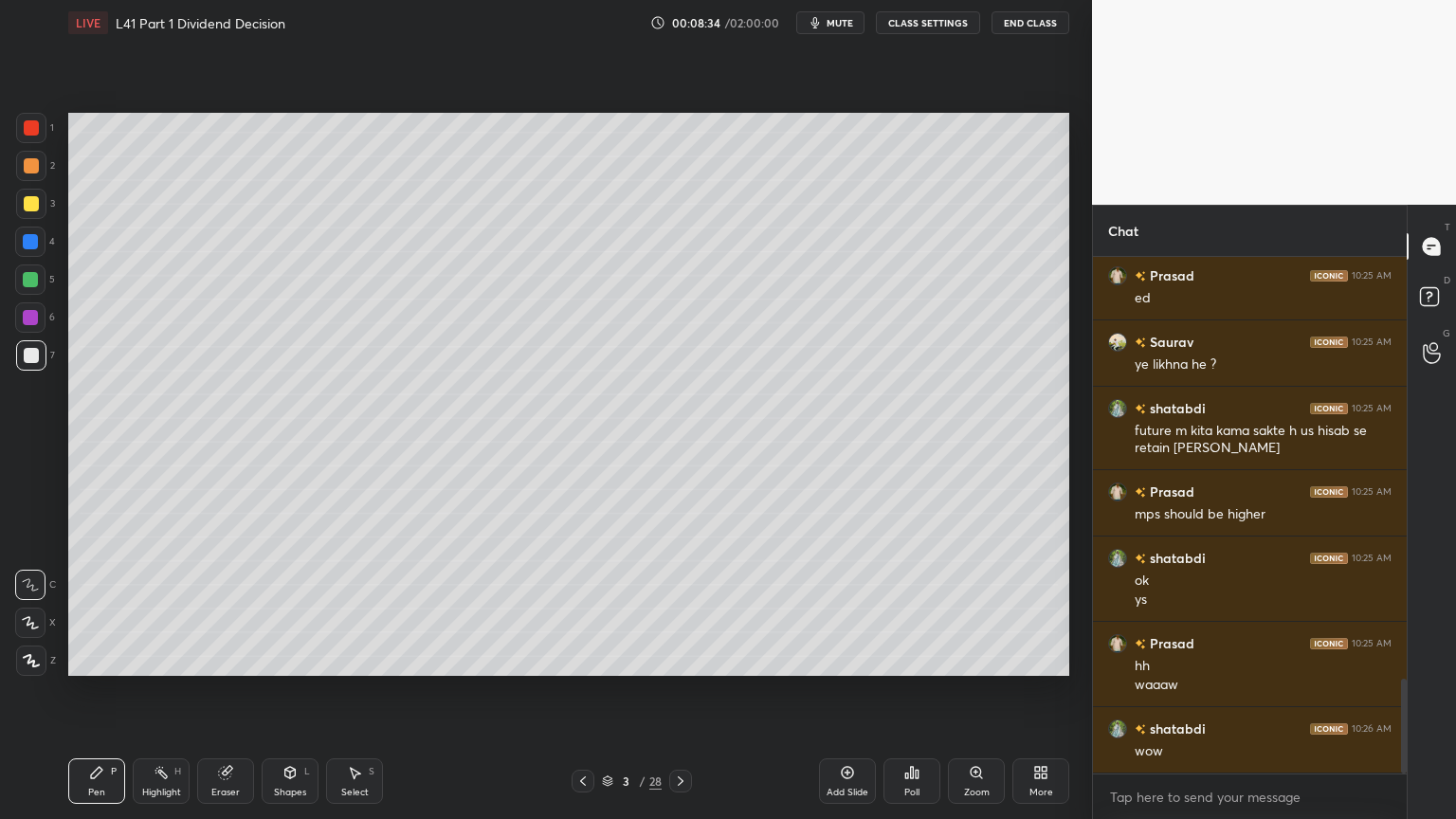
click at [32, 280] on div at bounding box center [30, 279] width 15 height 15
click at [29, 136] on div at bounding box center [31, 128] width 30 height 30
click at [23, 362] on div at bounding box center [31, 355] width 30 height 30
click at [25, 207] on div at bounding box center [31, 203] width 15 height 15
click at [24, 345] on div at bounding box center [31, 355] width 30 height 30
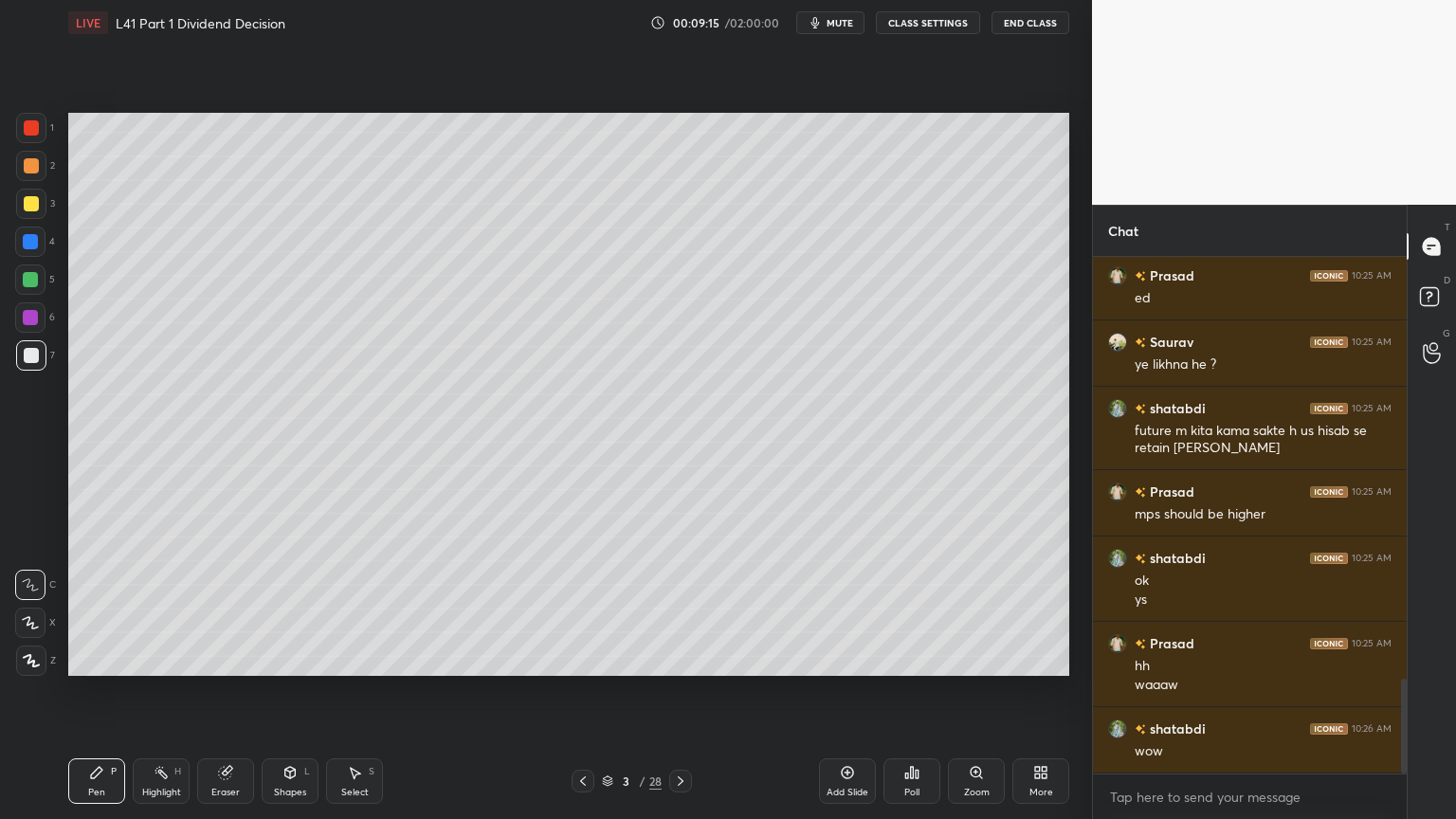
click at [27, 137] on div at bounding box center [31, 128] width 30 height 30
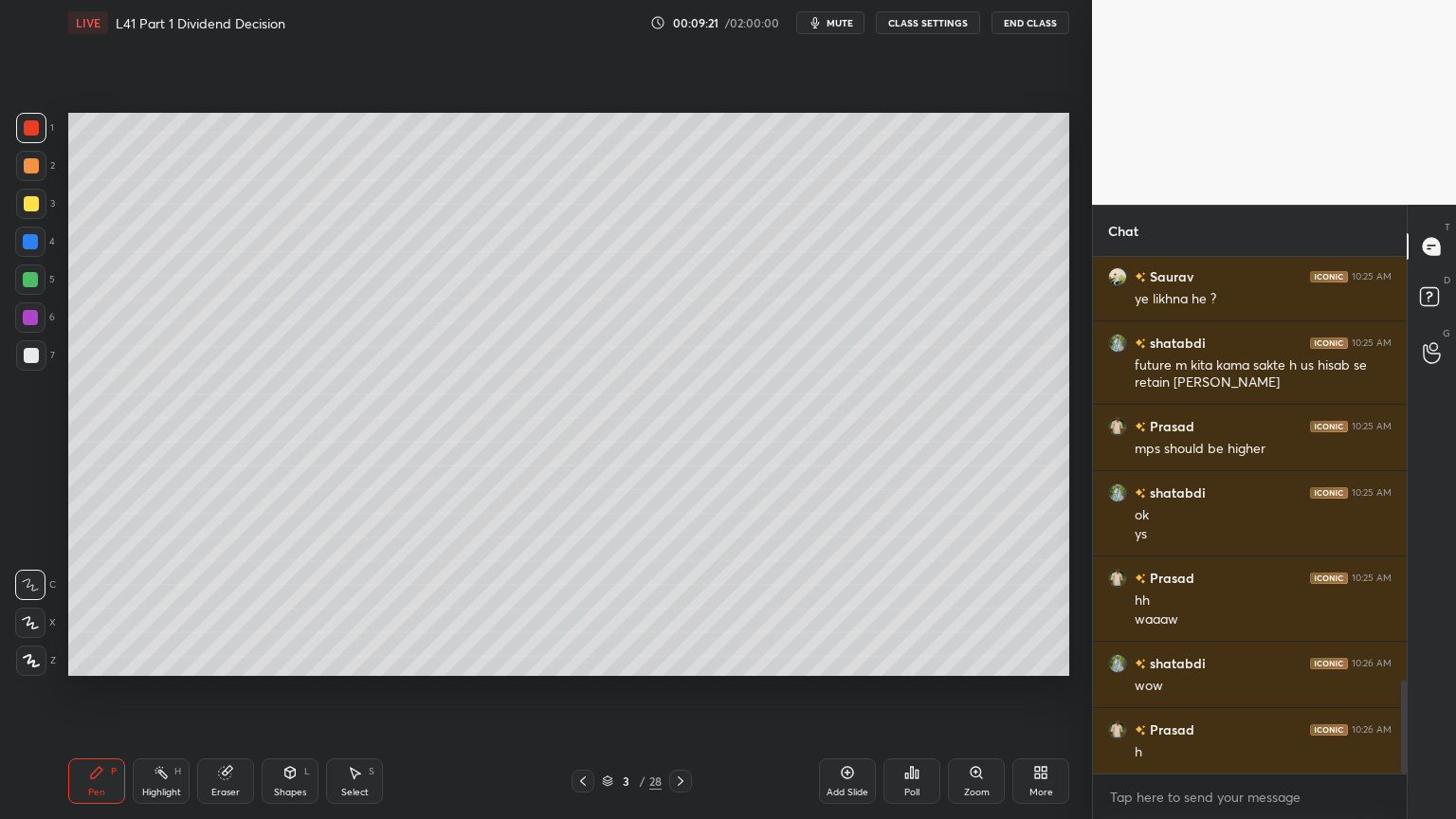
click at [28, 359] on div at bounding box center [31, 355] width 15 height 15
click at [27, 250] on div at bounding box center [30, 241] width 30 height 30
click at [297, 609] on div "Shapes L" at bounding box center [290, 781] width 57 height 46
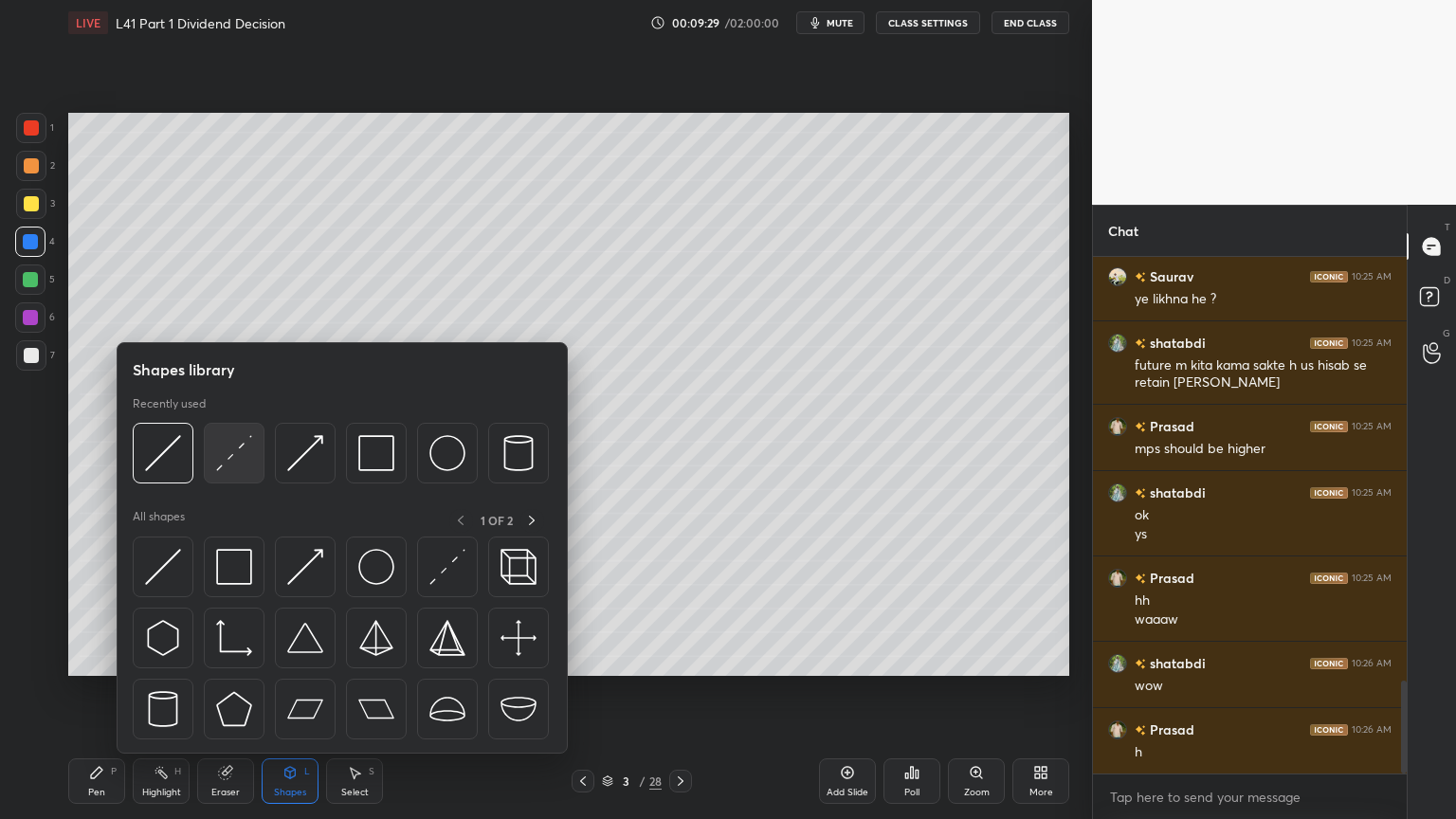
click at [246, 447] on img at bounding box center [234, 453] width 36 height 36
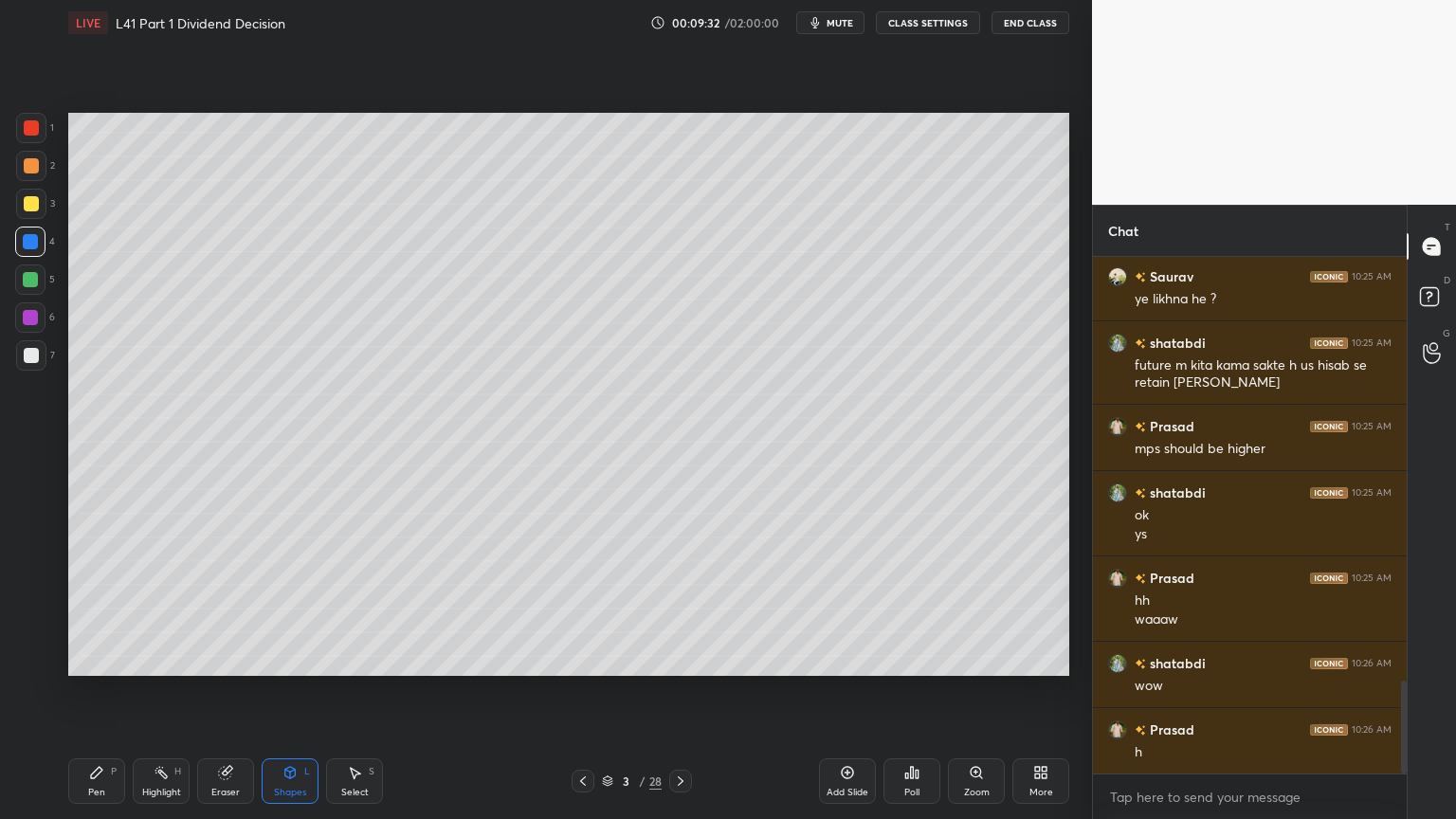
click at [96, 609] on icon at bounding box center [96, 772] width 15 height 15
click at [29, 354] on div at bounding box center [31, 355] width 15 height 15
click at [80, 609] on div "Pen P" at bounding box center [96, 781] width 57 height 46
click at [38, 125] on div at bounding box center [31, 128] width 15 height 15
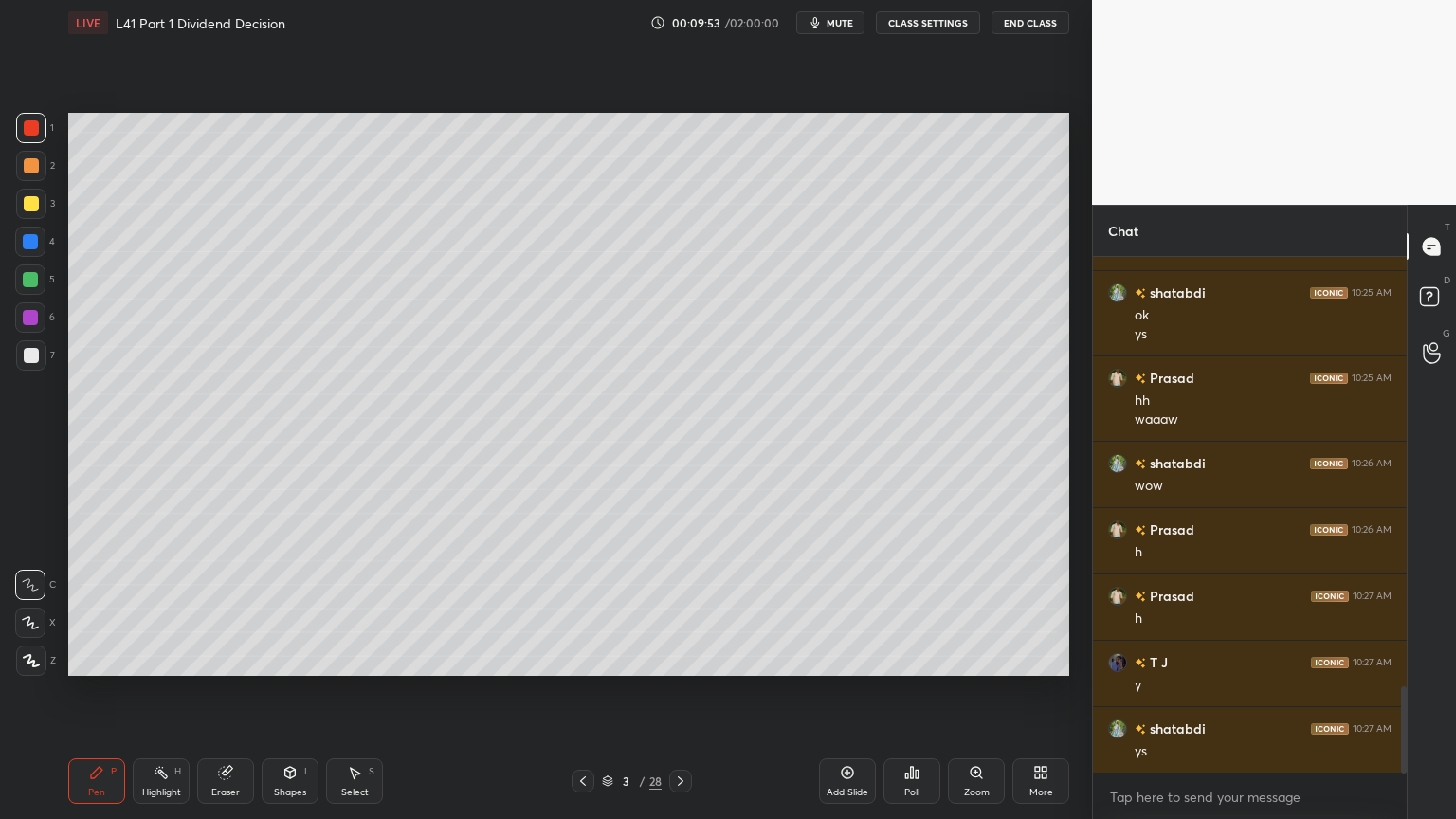
scroll to position [2683, 0]
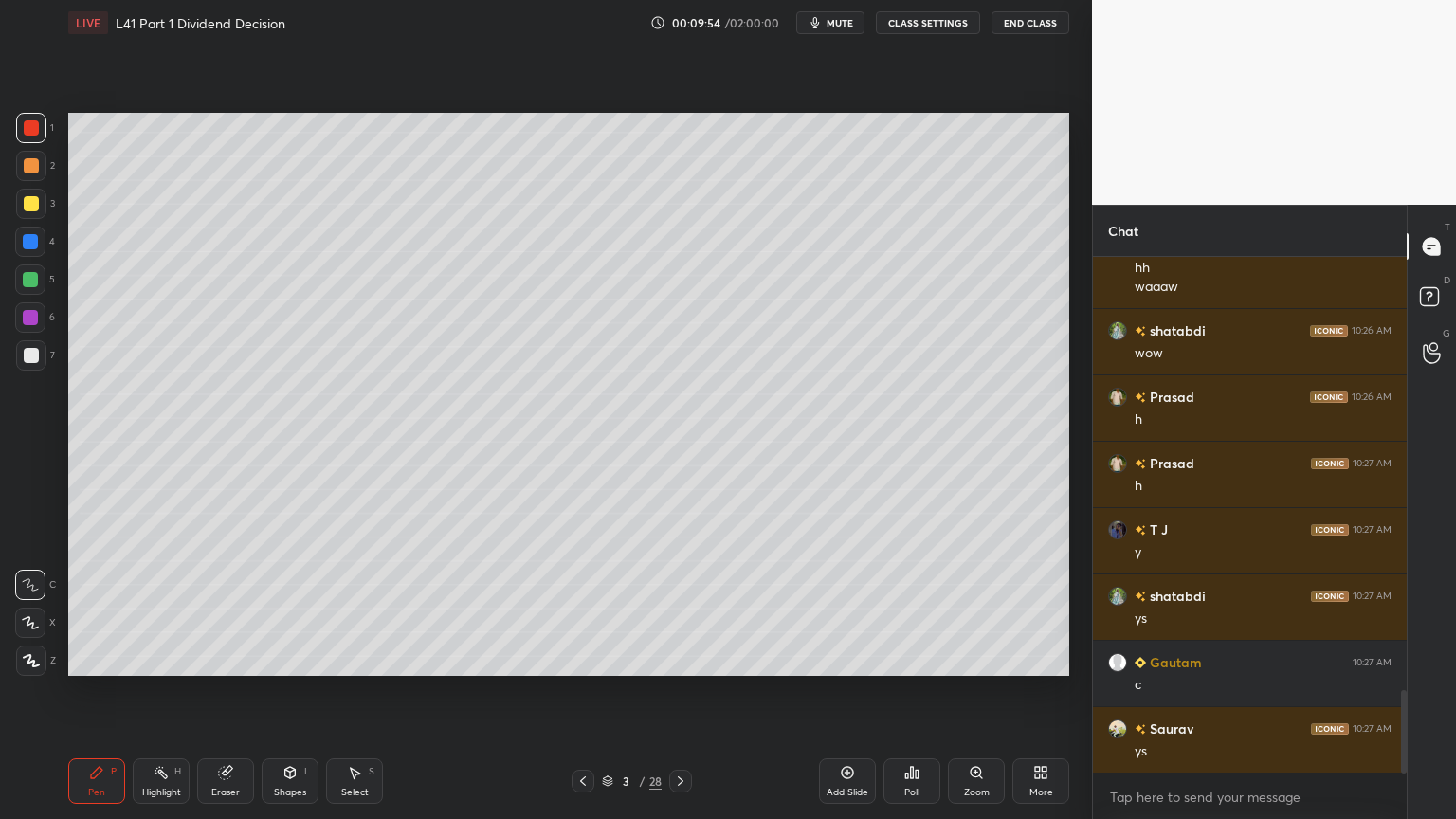
click at [36, 373] on div "7" at bounding box center [35, 359] width 39 height 38
click at [28, 242] on div at bounding box center [30, 241] width 15 height 15
click at [239, 609] on div "Eraser" at bounding box center [225, 781] width 57 height 46
click at [301, 609] on div "Shapes L" at bounding box center [290, 781] width 57 height 46
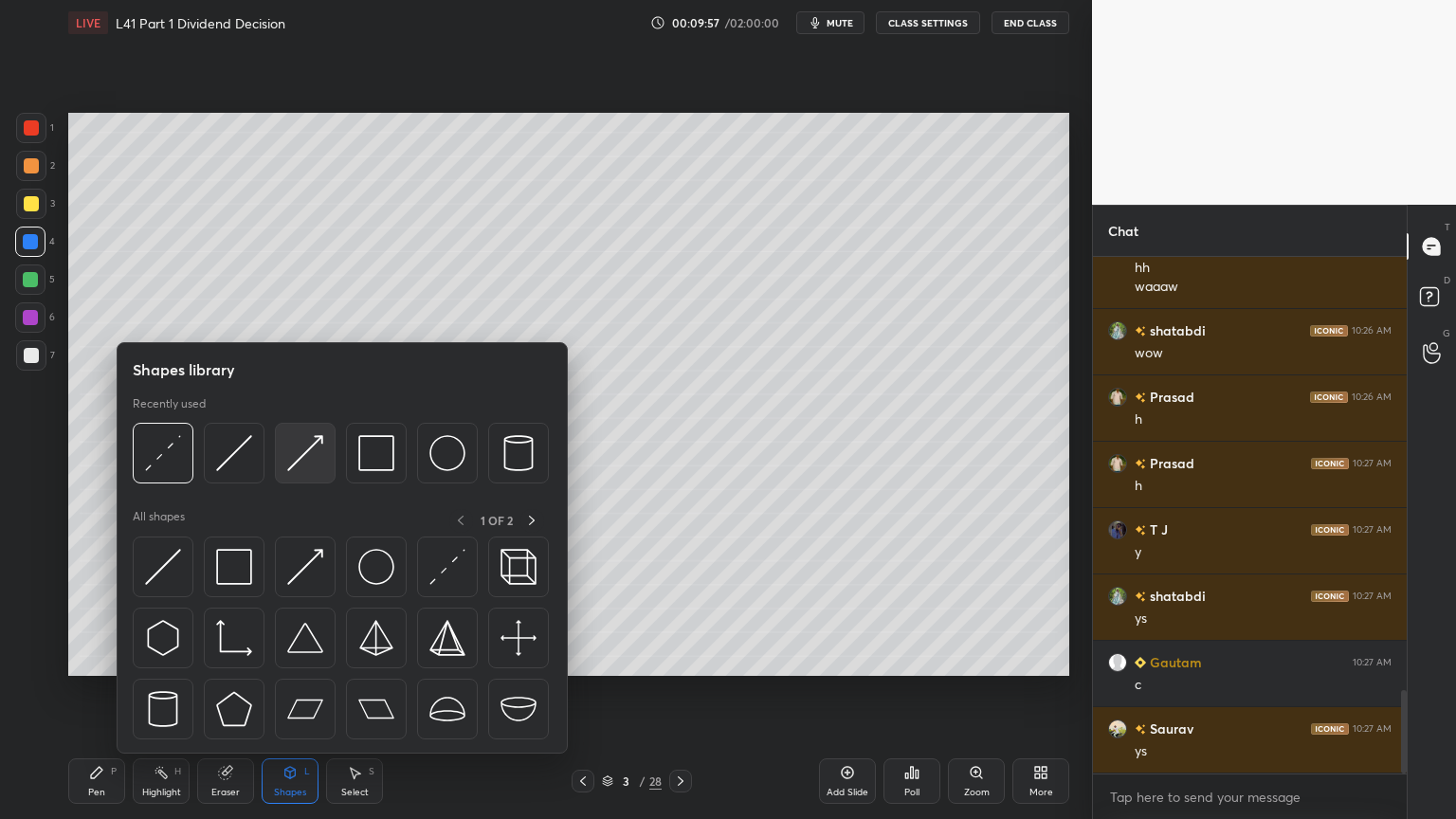
click at [320, 450] on img at bounding box center [305, 453] width 36 height 36
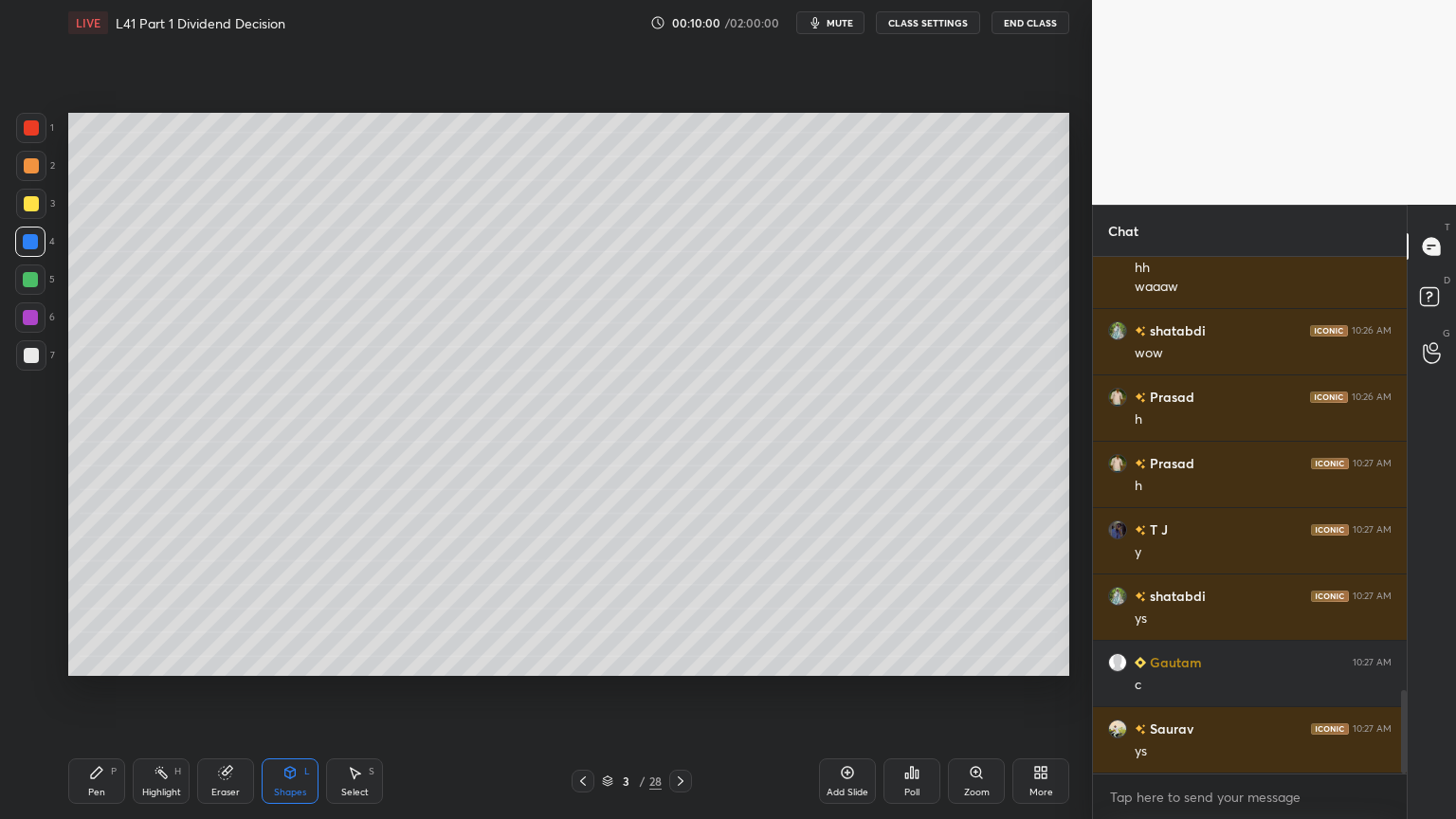
click at [27, 363] on div at bounding box center [31, 355] width 30 height 30
click at [89, 609] on div "Pen" at bounding box center [96, 792] width 17 height 10
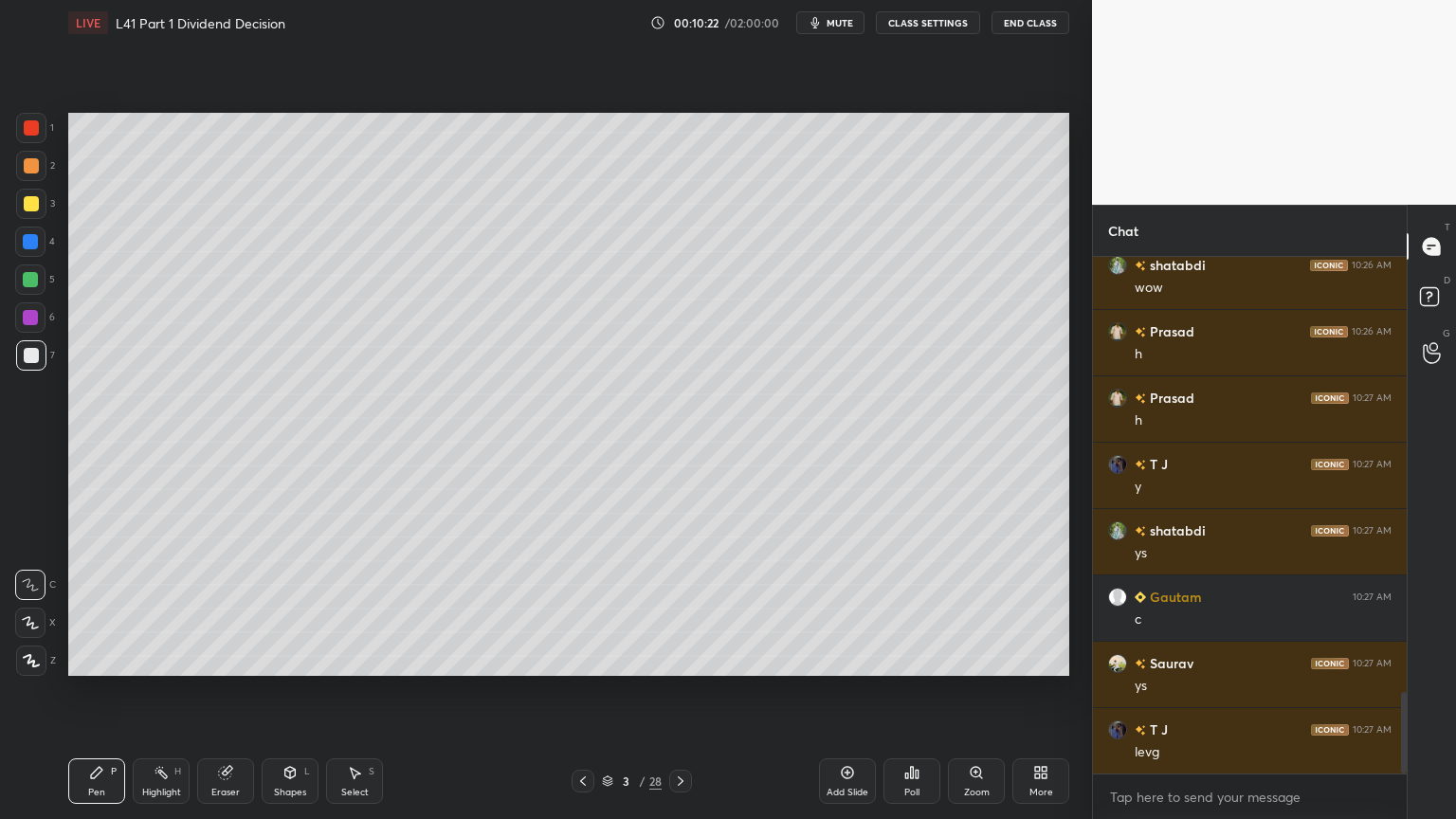
click at [34, 126] on div at bounding box center [31, 128] width 15 height 15
click at [25, 166] on div at bounding box center [31, 165] width 15 height 15
click at [29, 132] on div at bounding box center [31, 128] width 15 height 15
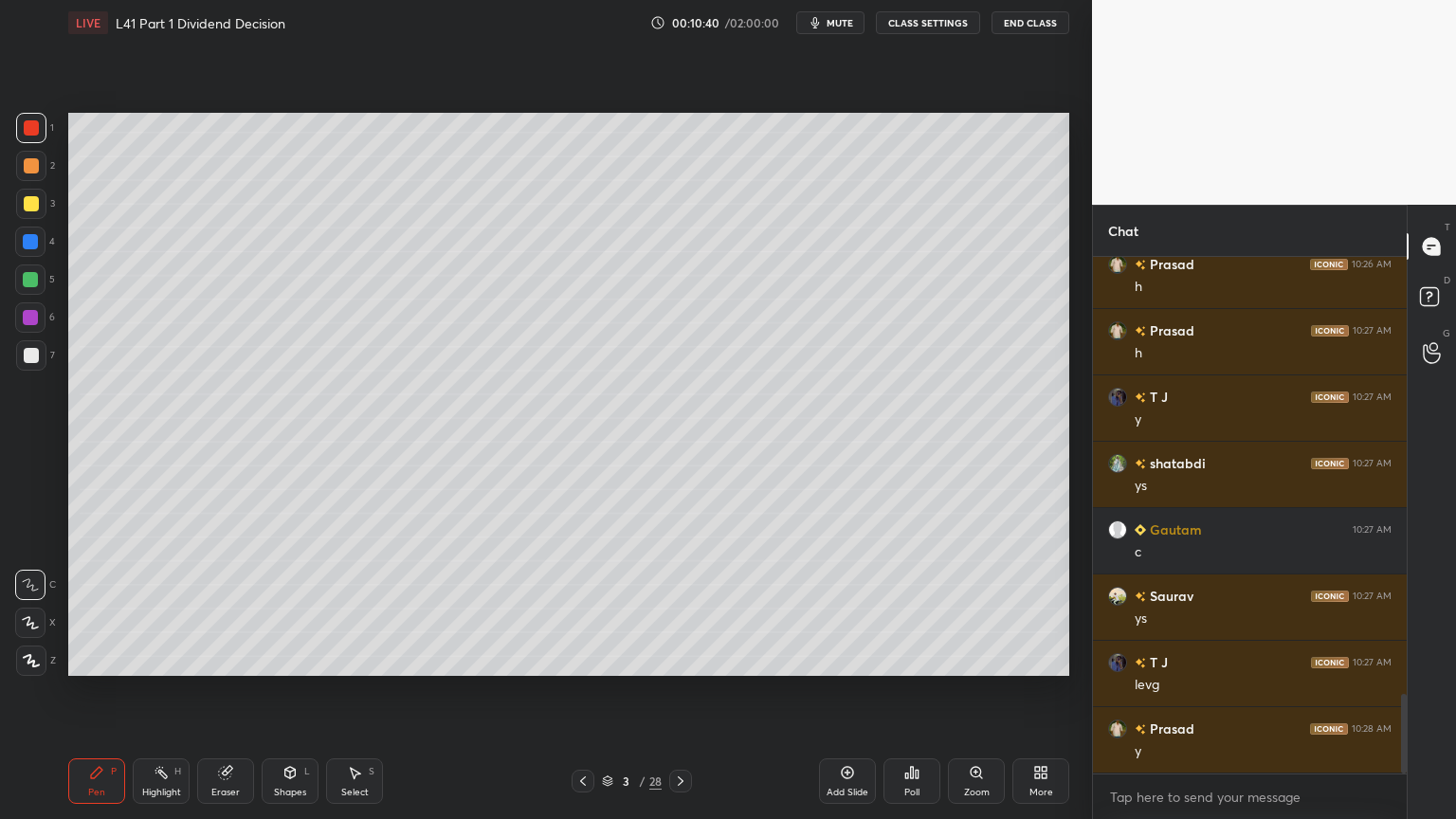
scroll to position [2880, 0]
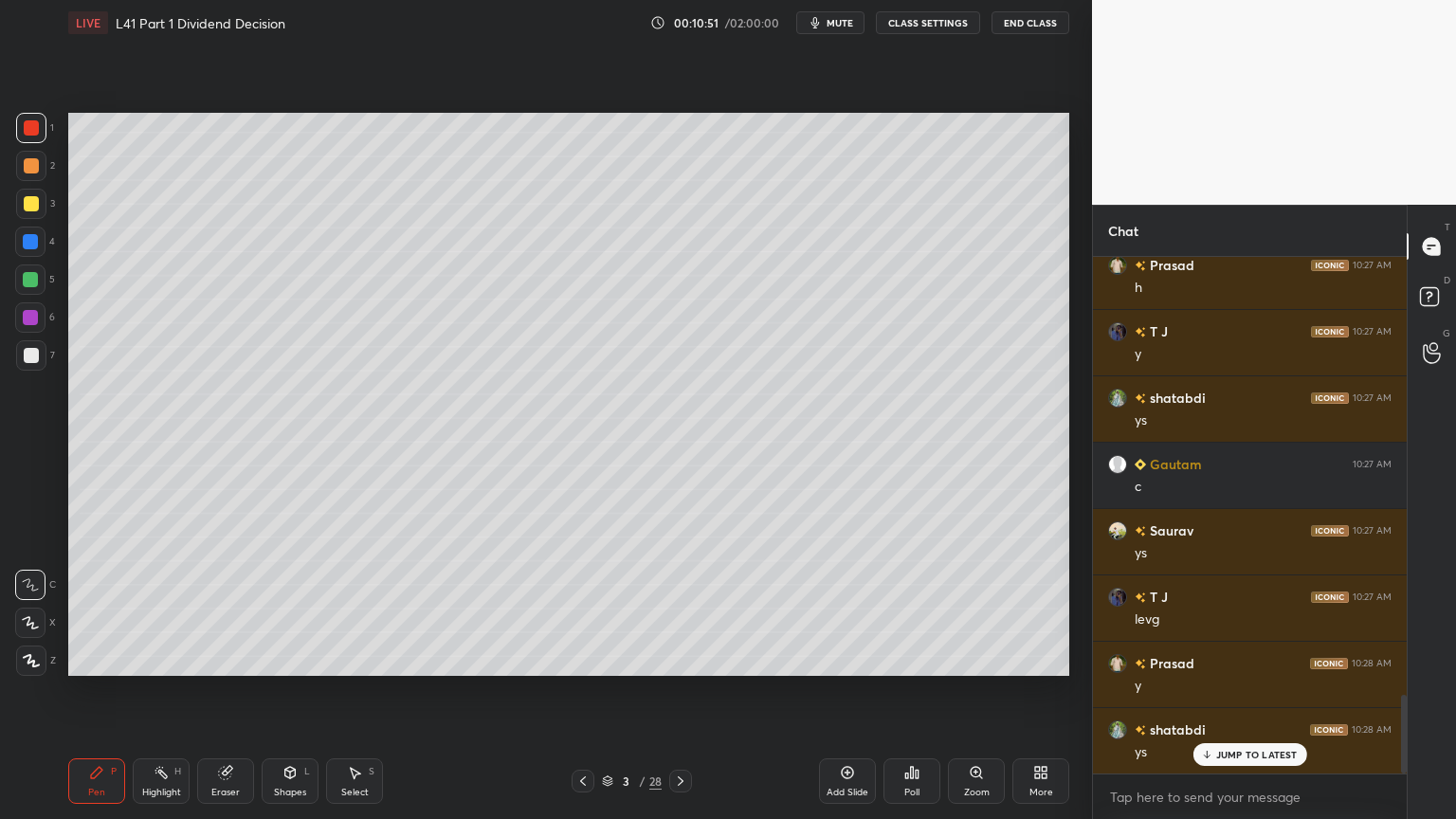
click at [219, 609] on icon at bounding box center [225, 772] width 15 height 15
click at [99, 609] on icon at bounding box center [96, 771] width 11 height 11
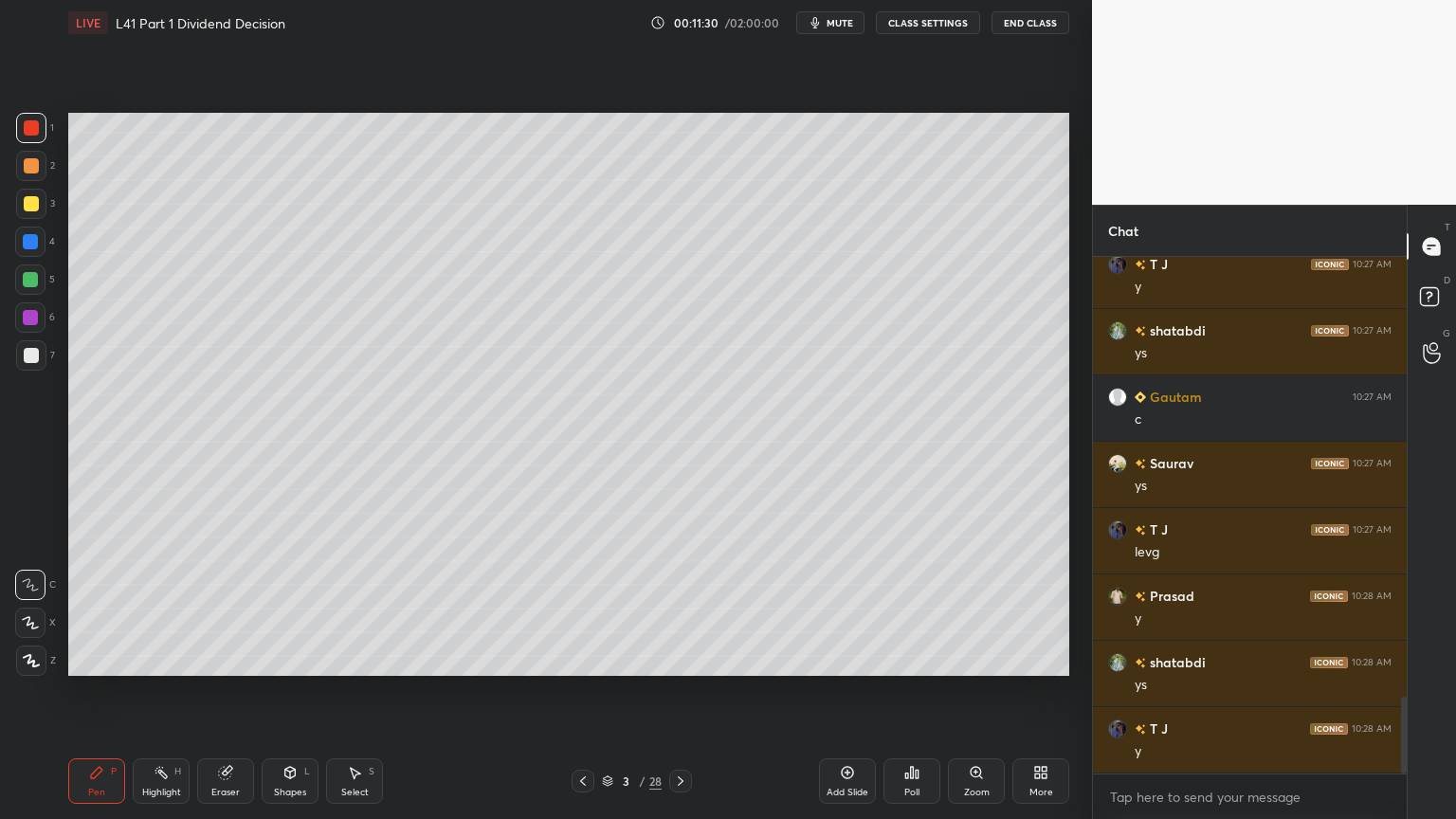
click at [690, 609] on div at bounding box center [681, 780] width 23 height 23
click at [34, 239] on div at bounding box center [30, 241] width 15 height 15
click at [284, 609] on icon at bounding box center [289, 772] width 15 height 15
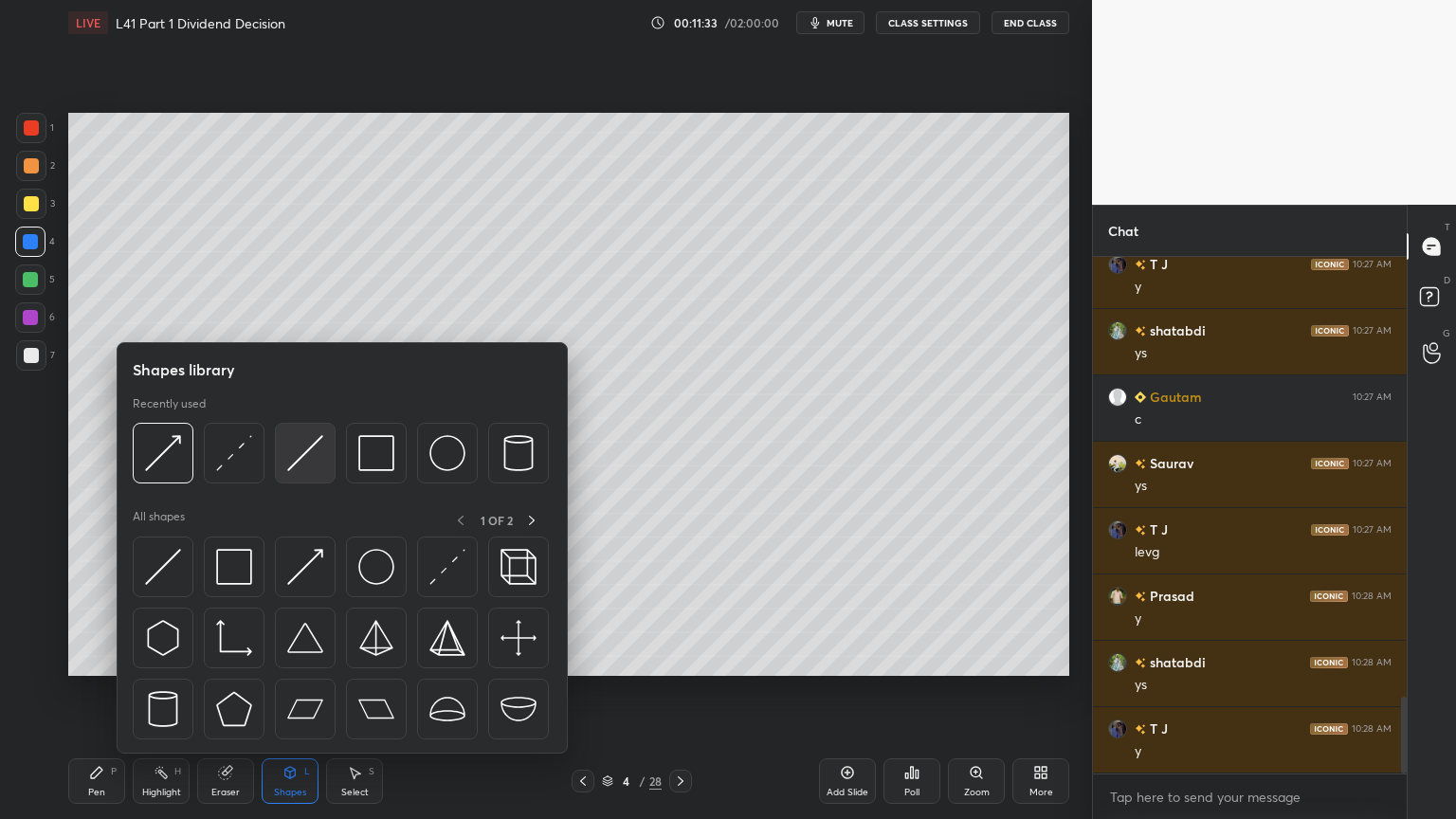
click at [307, 452] on img at bounding box center [305, 453] width 36 height 36
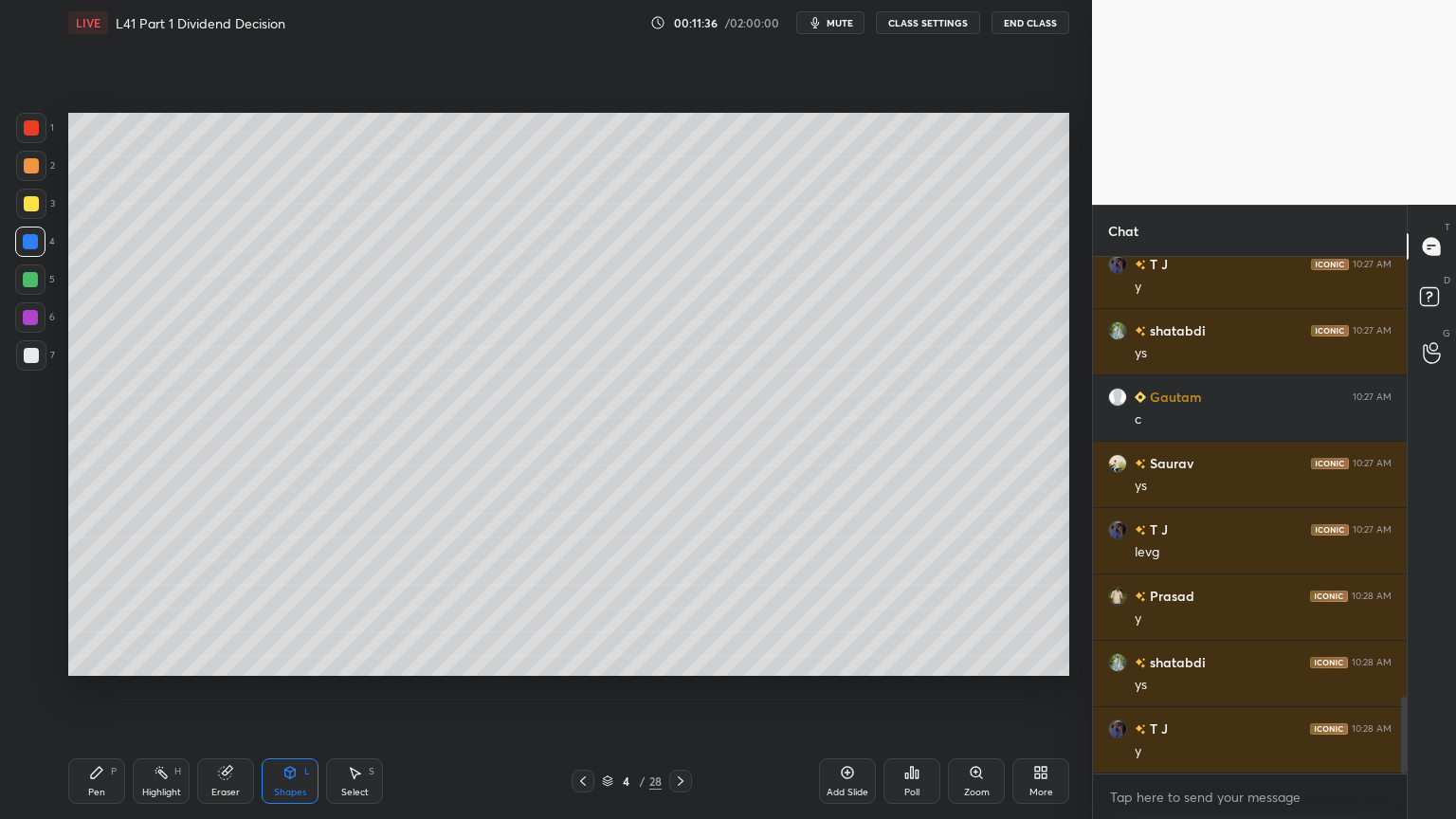
click at [281, 609] on div "Shapes L" at bounding box center [290, 781] width 57 height 46
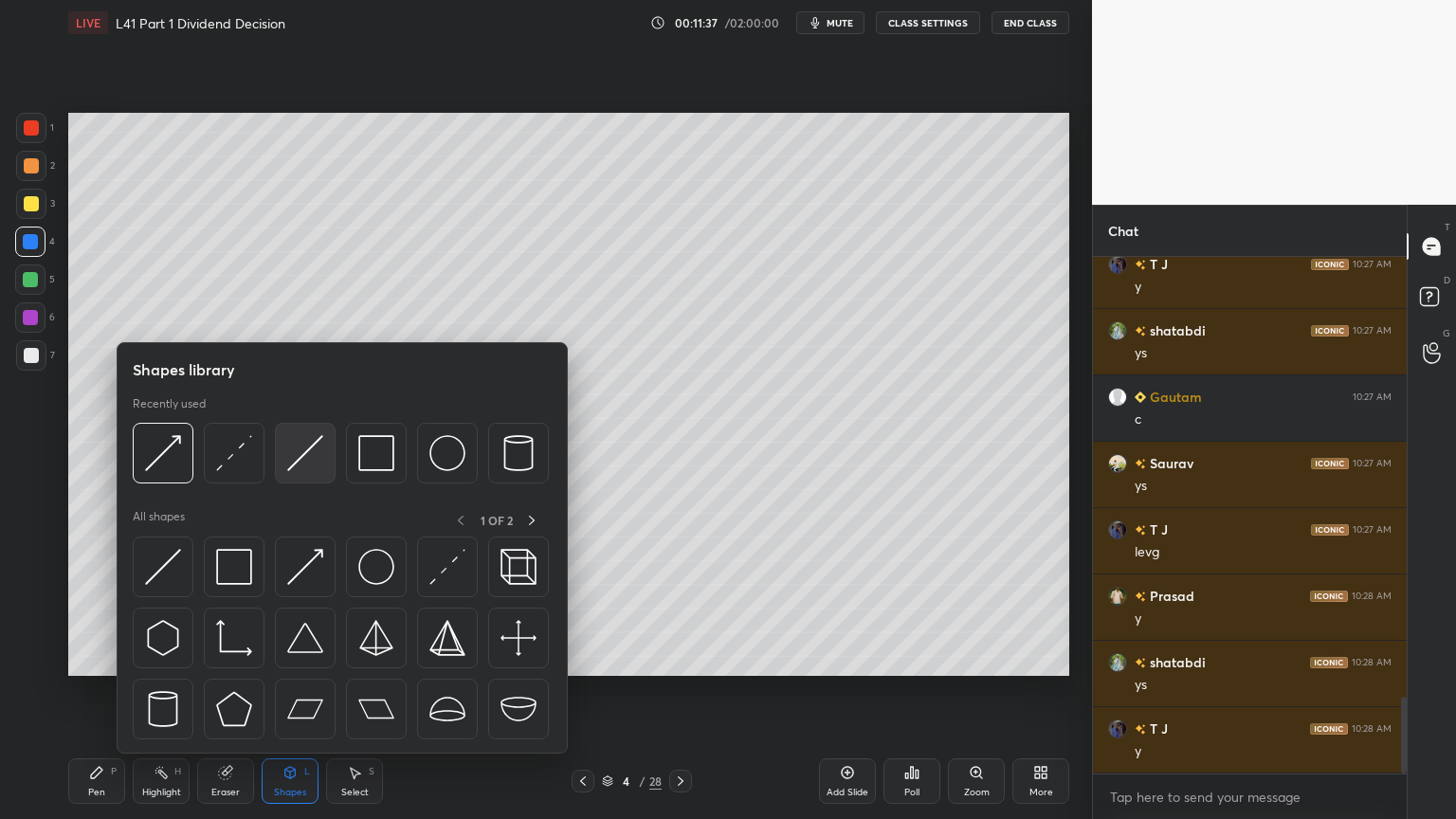
click at [300, 458] on img at bounding box center [305, 453] width 36 height 36
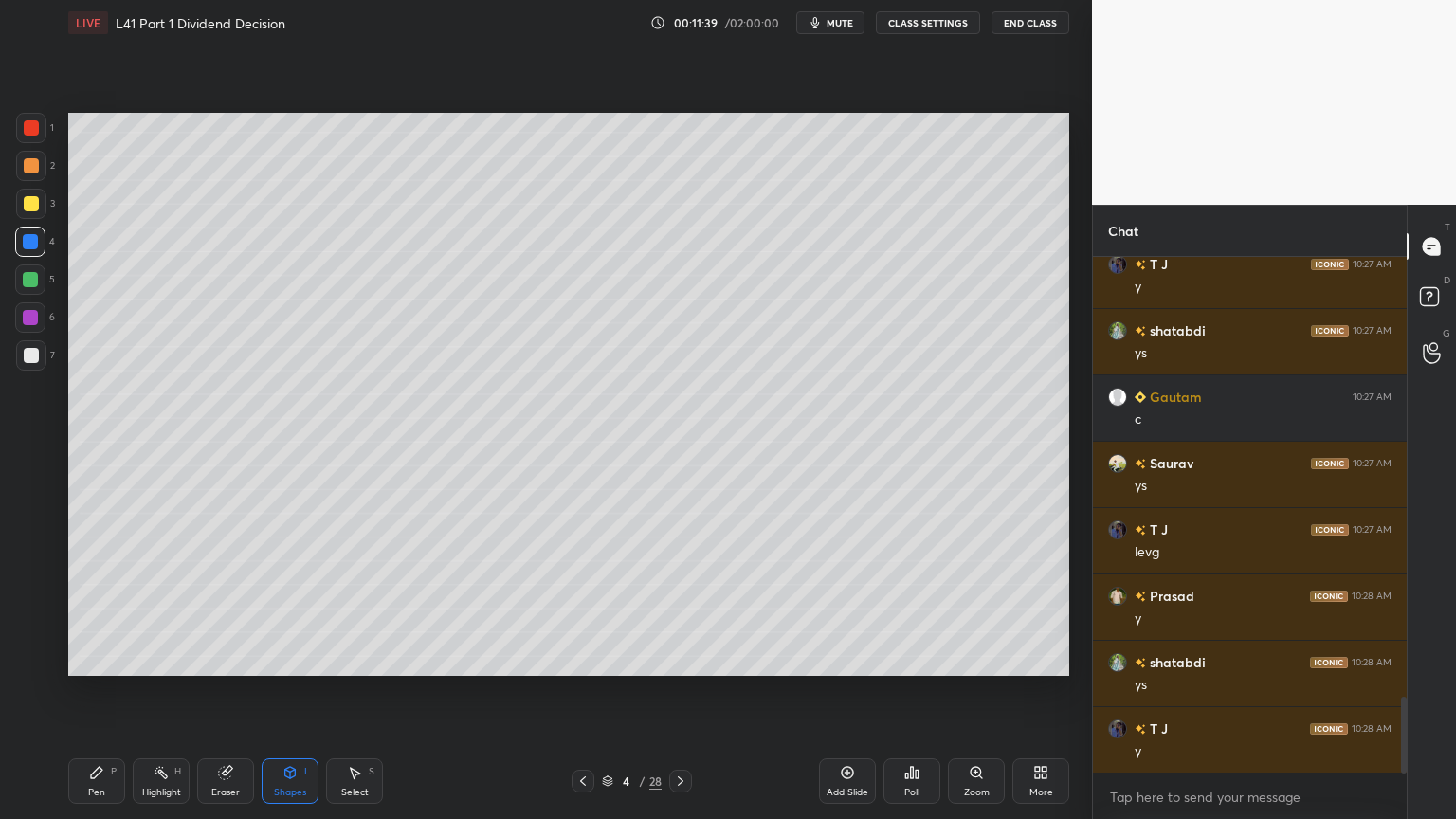
click at [96, 609] on icon at bounding box center [96, 771] width 11 height 11
click at [34, 166] on div at bounding box center [31, 165] width 15 height 15
click at [32, 141] on div at bounding box center [31, 128] width 30 height 30
click at [35, 170] on div at bounding box center [31, 165] width 15 height 15
click at [35, 243] on div at bounding box center [30, 241] width 15 height 15
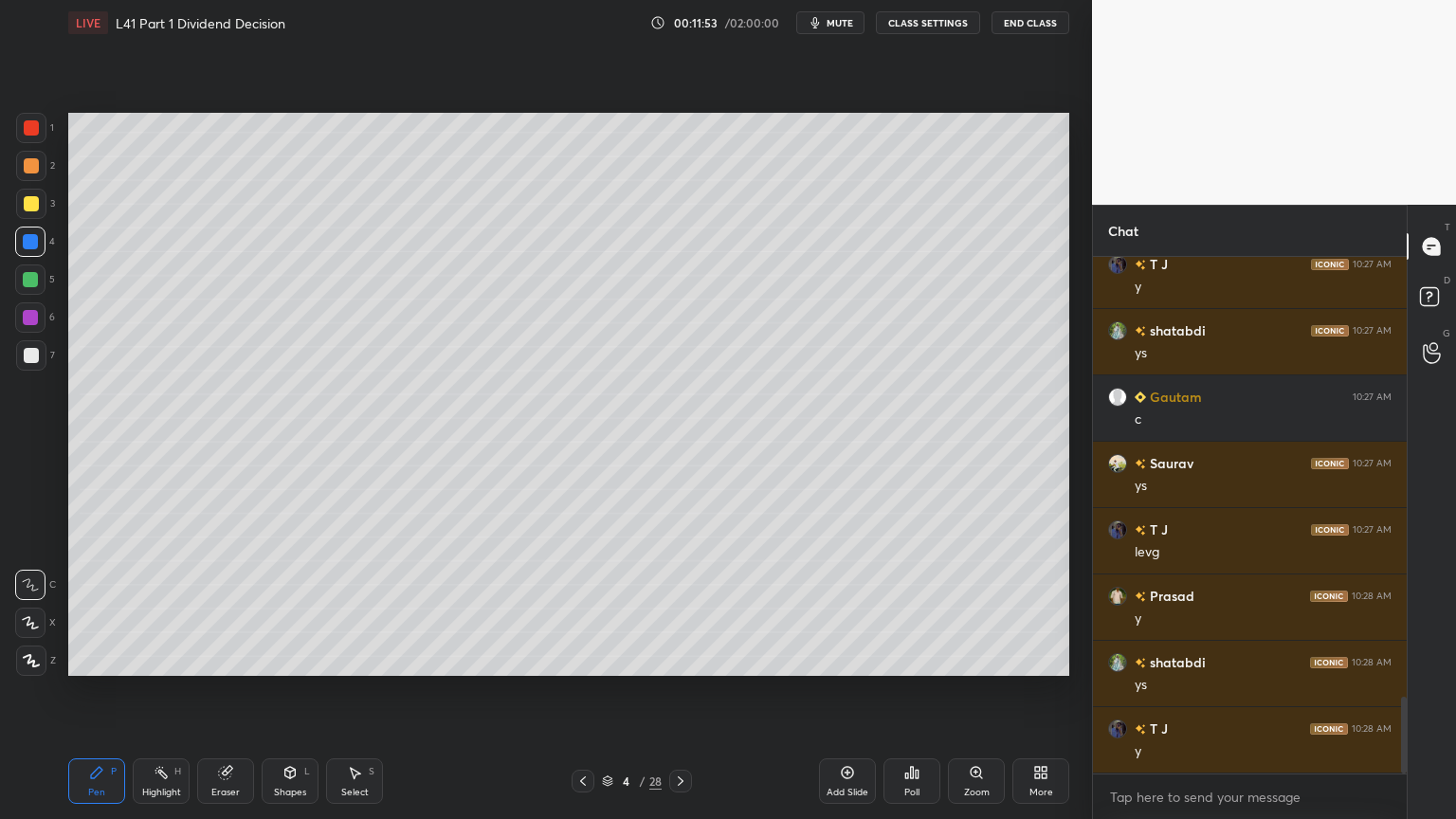
click at [298, 609] on div "Shapes L" at bounding box center [290, 781] width 57 height 46
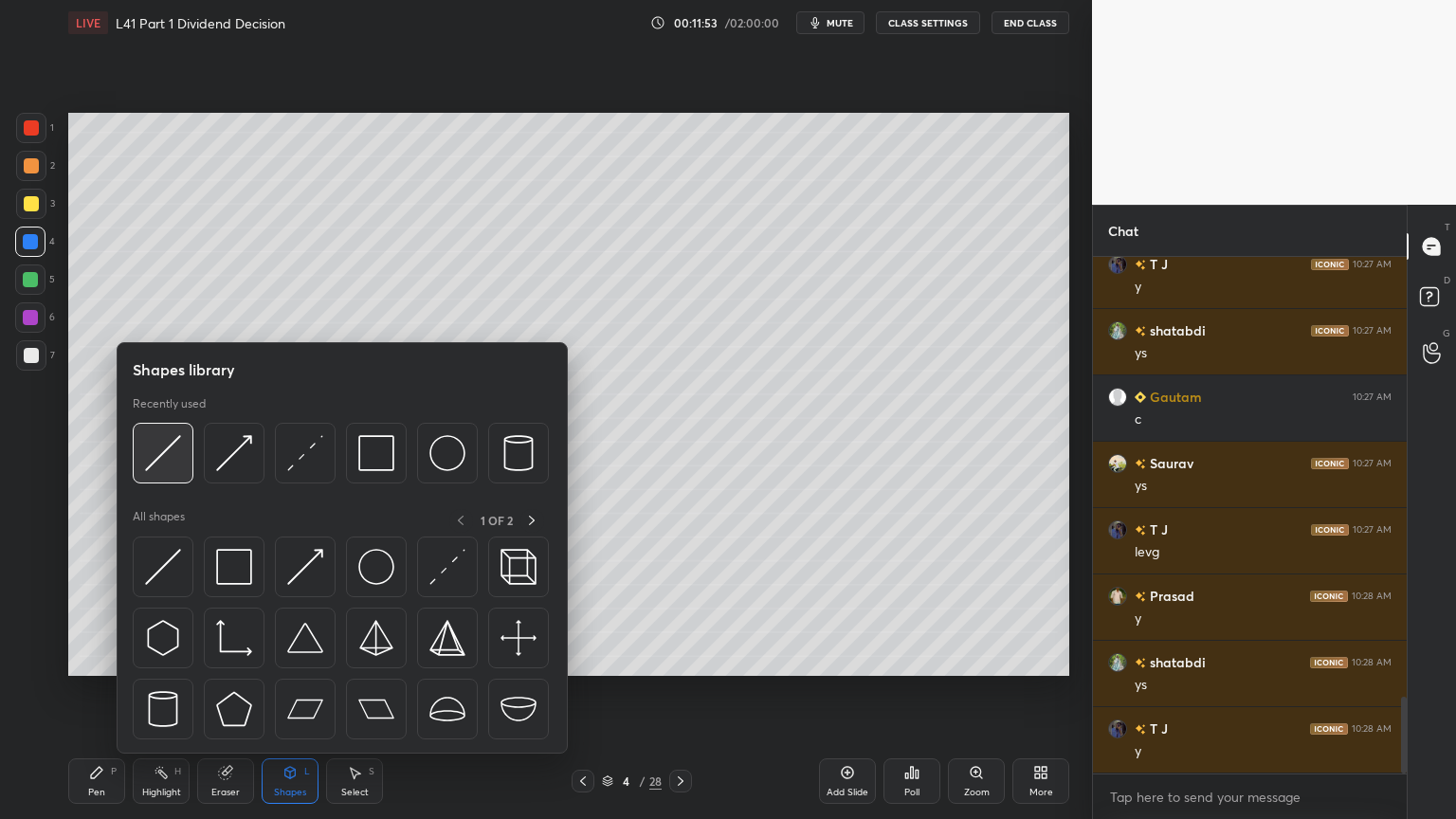
click at [166, 457] on img at bounding box center [163, 453] width 36 height 36
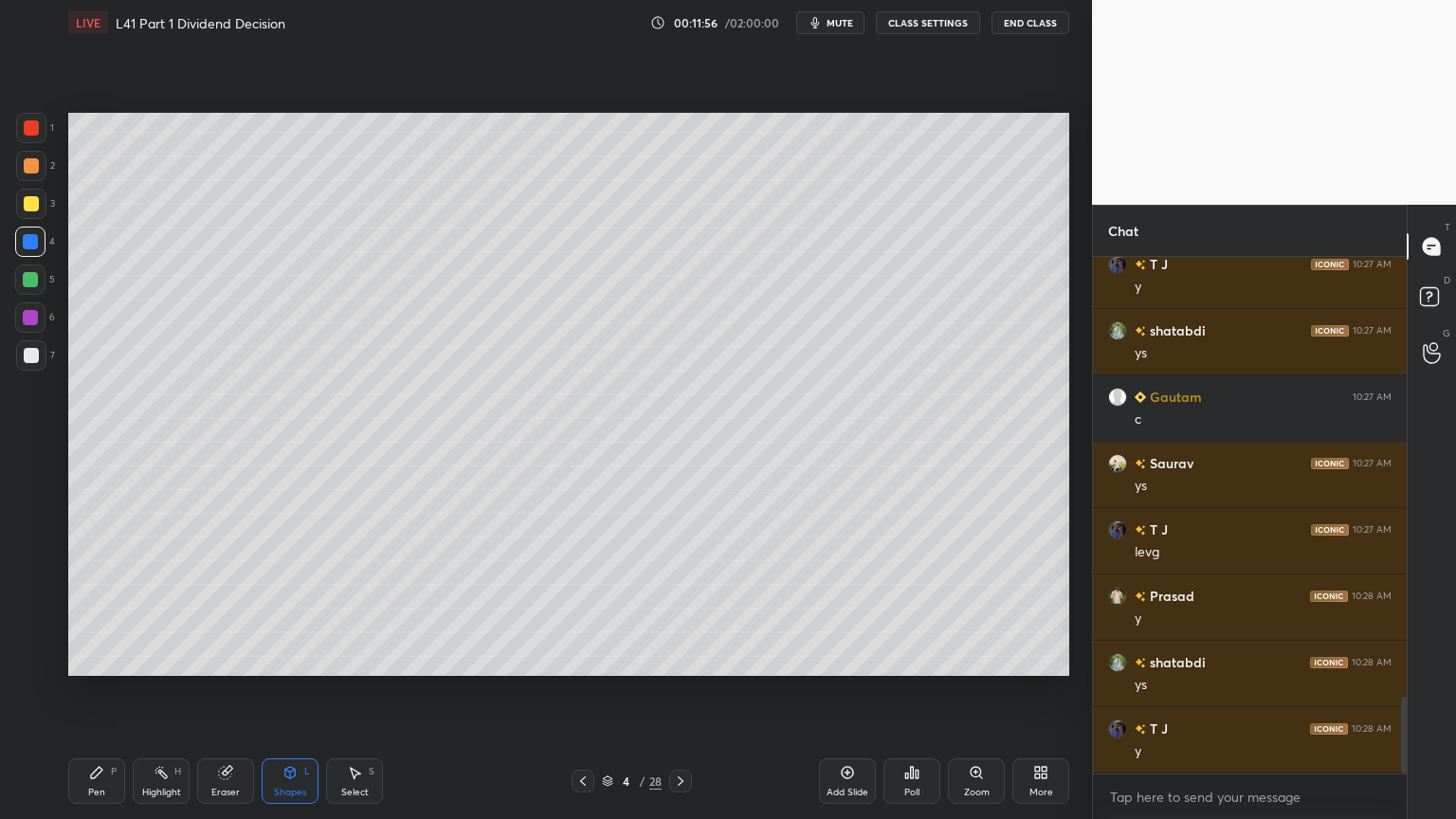
click at [107, 609] on div "Pen P" at bounding box center [96, 781] width 57 height 46
click at [24, 202] on div at bounding box center [31, 203] width 15 height 15
click at [30, 167] on div at bounding box center [31, 165] width 15 height 15
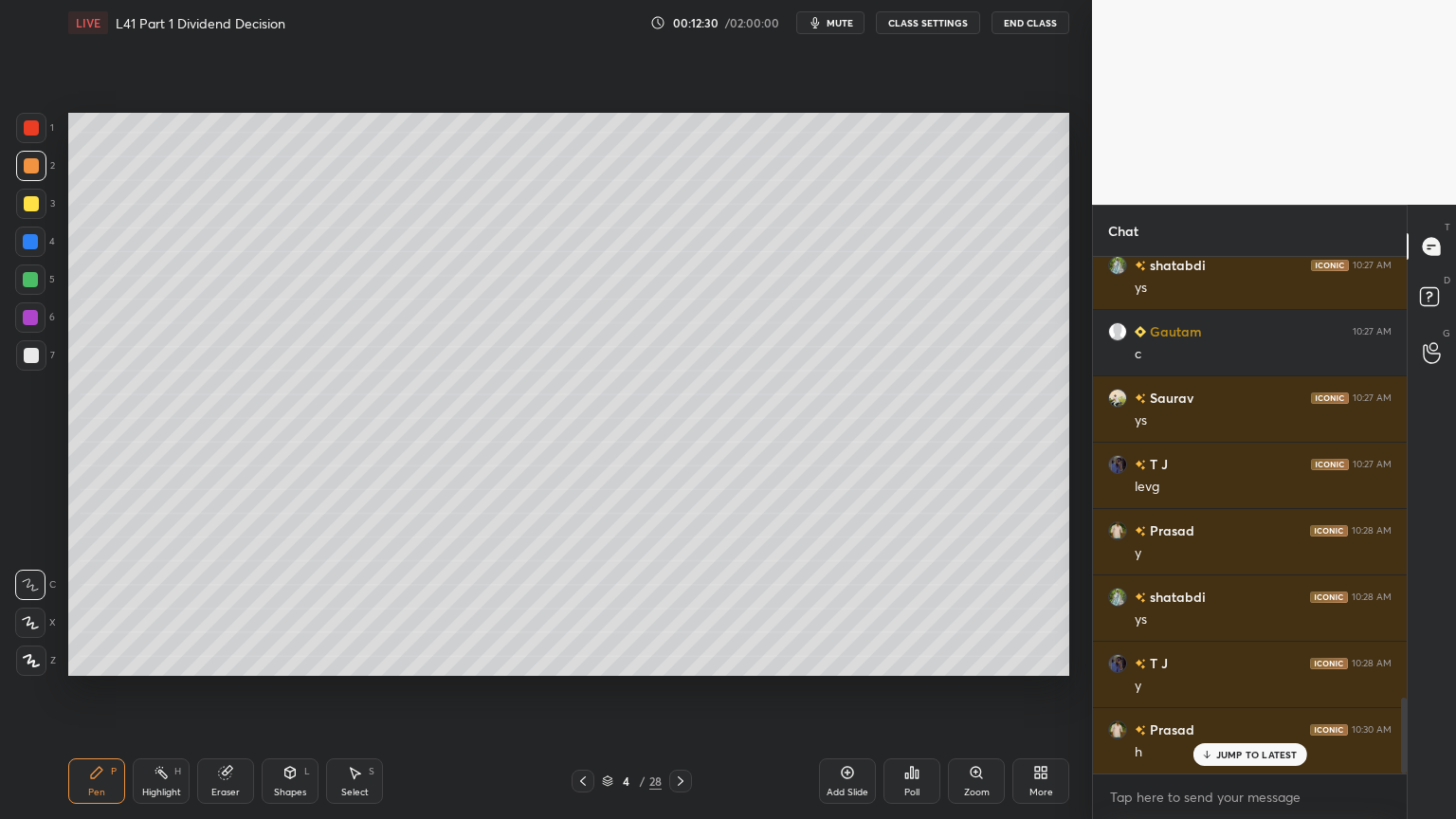
click at [290, 609] on div "Shapes" at bounding box center [290, 792] width 32 height 10
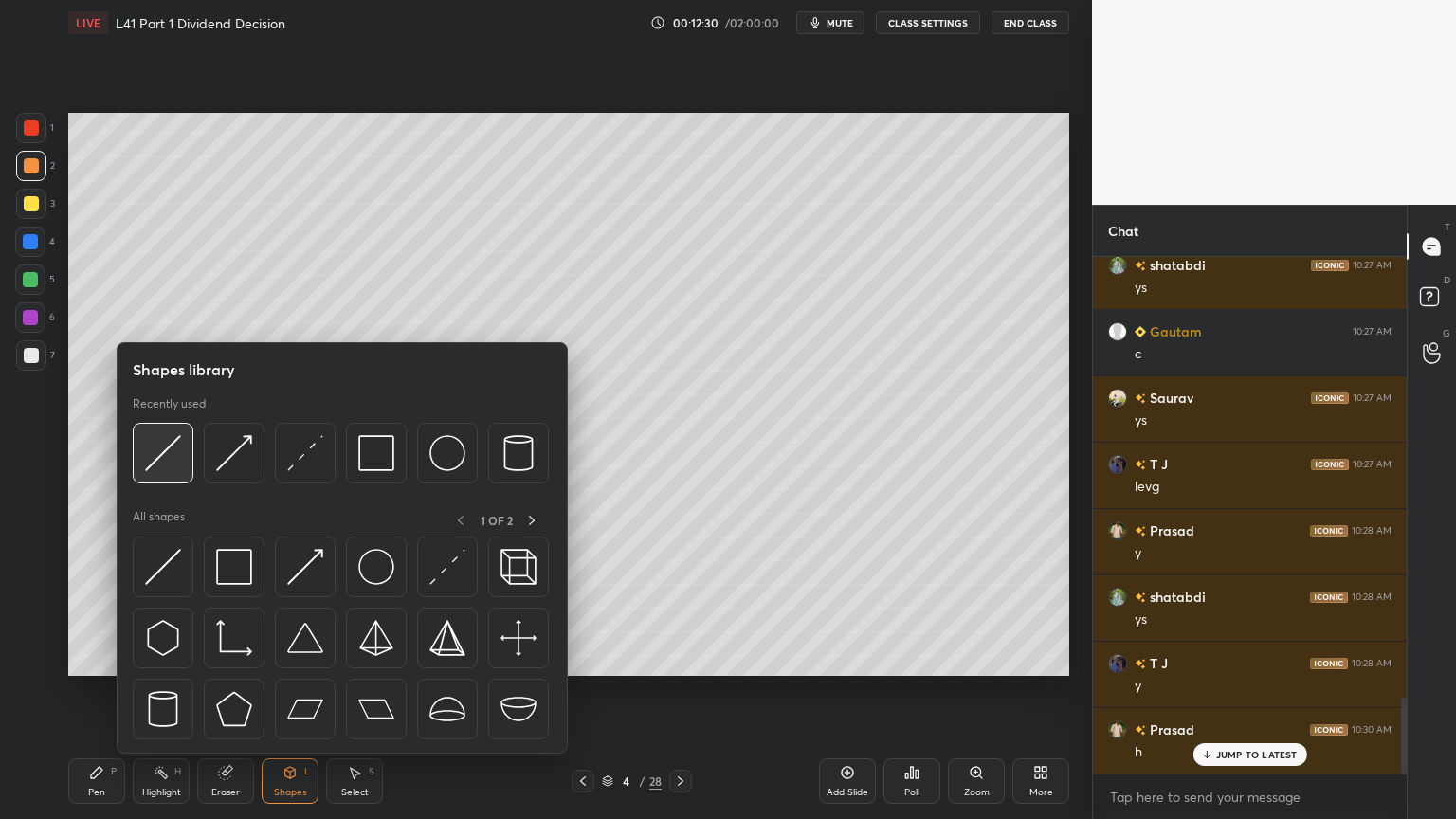
click at [157, 459] on img at bounding box center [163, 453] width 36 height 36
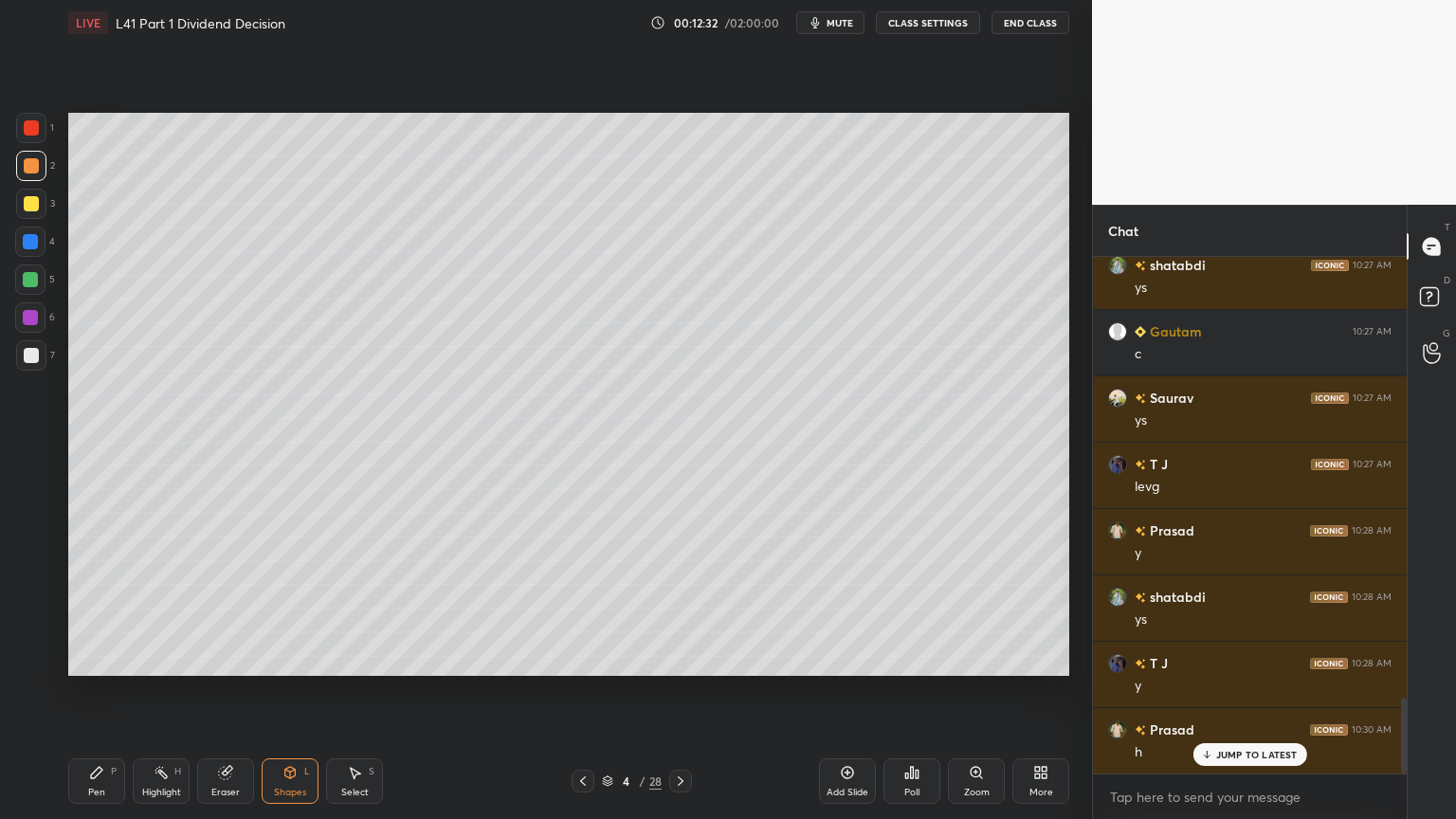
click at [99, 609] on div "Pen P" at bounding box center [96, 781] width 57 height 46
click at [284, 609] on icon at bounding box center [289, 772] width 15 height 15
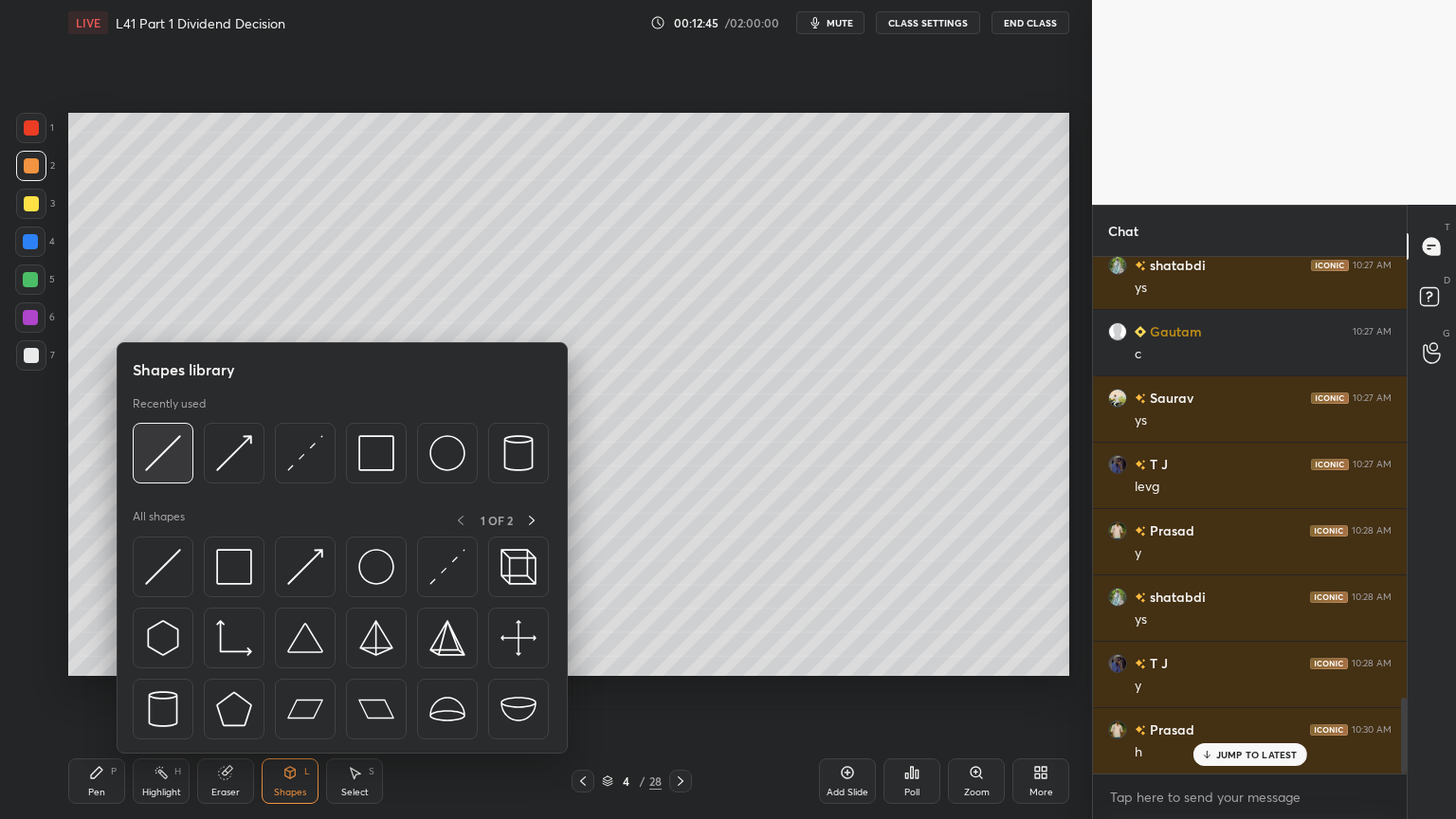
click at [170, 449] on img at bounding box center [163, 453] width 36 height 36
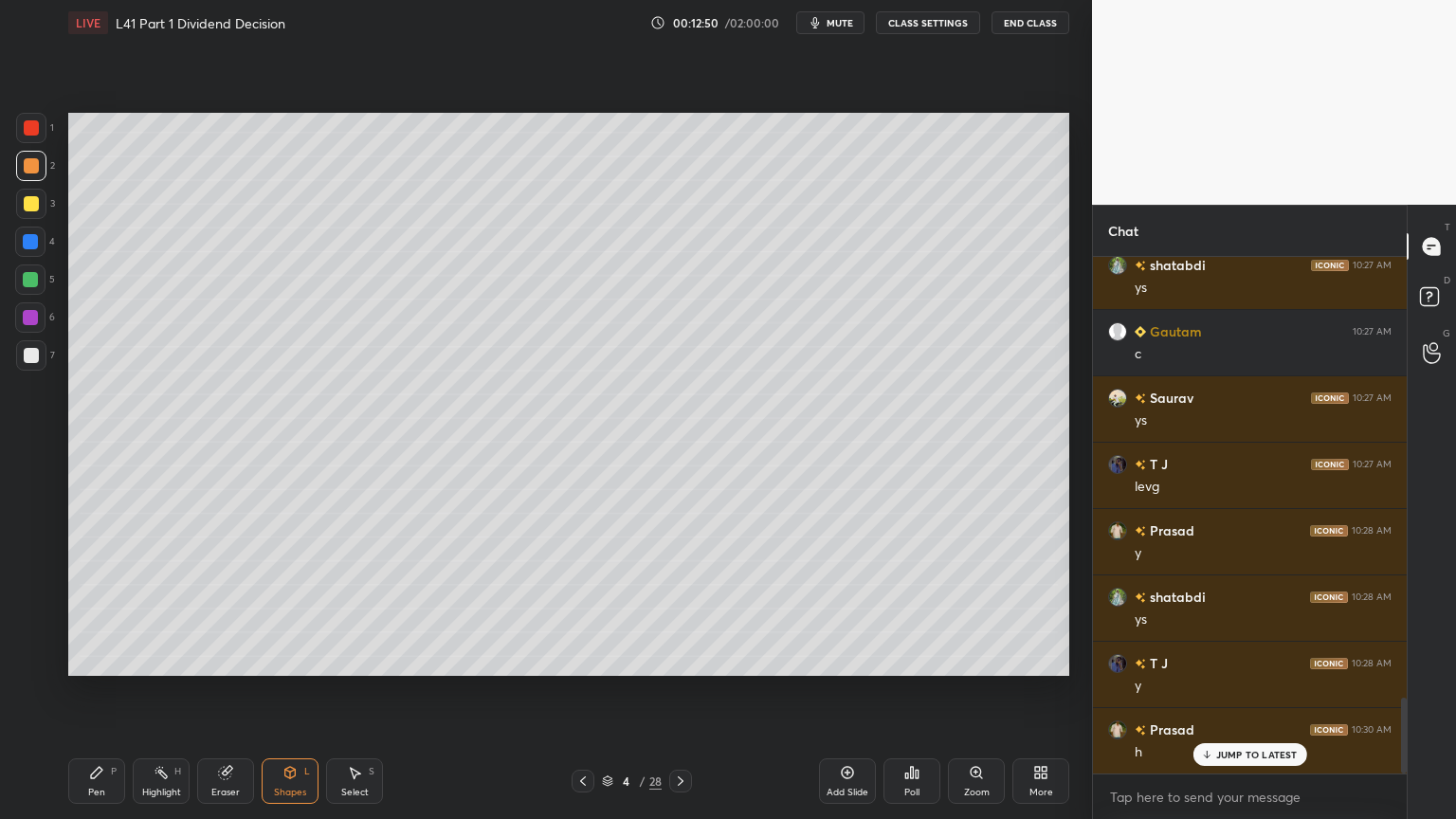
click at [87, 609] on div "Pen P" at bounding box center [96, 781] width 57 height 46
click at [32, 359] on div at bounding box center [31, 355] width 15 height 15
click at [67, 609] on div "LIVE L41 Part 1 Dividend Decision 00:13:18 / 02:00:00 mute CLASS SETTINGS End C…" at bounding box center [569, 410] width 1017 height 819
click at [287, 609] on div "Shapes L" at bounding box center [290, 781] width 57 height 46
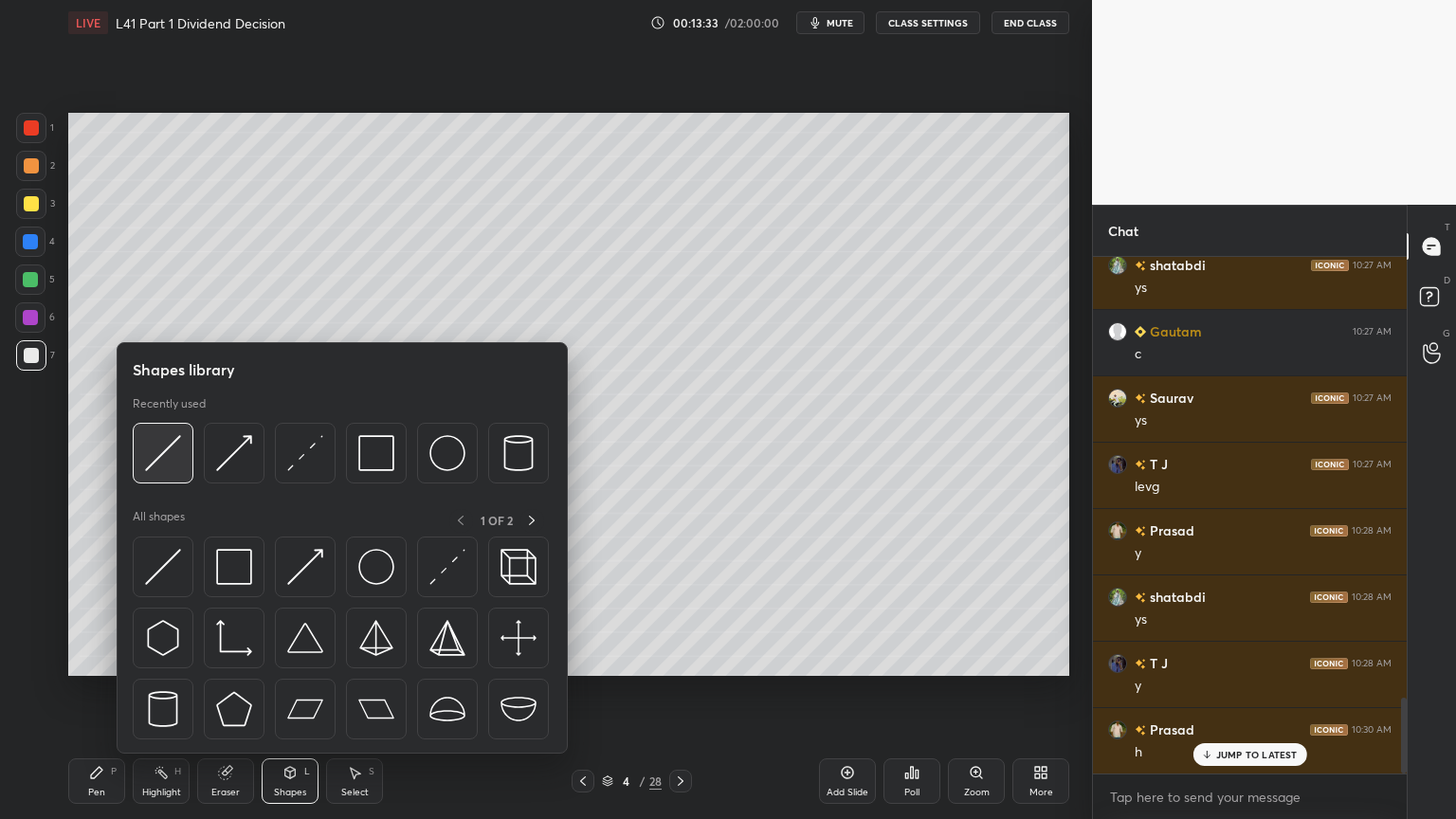
click at [175, 456] on img at bounding box center [163, 453] width 36 height 36
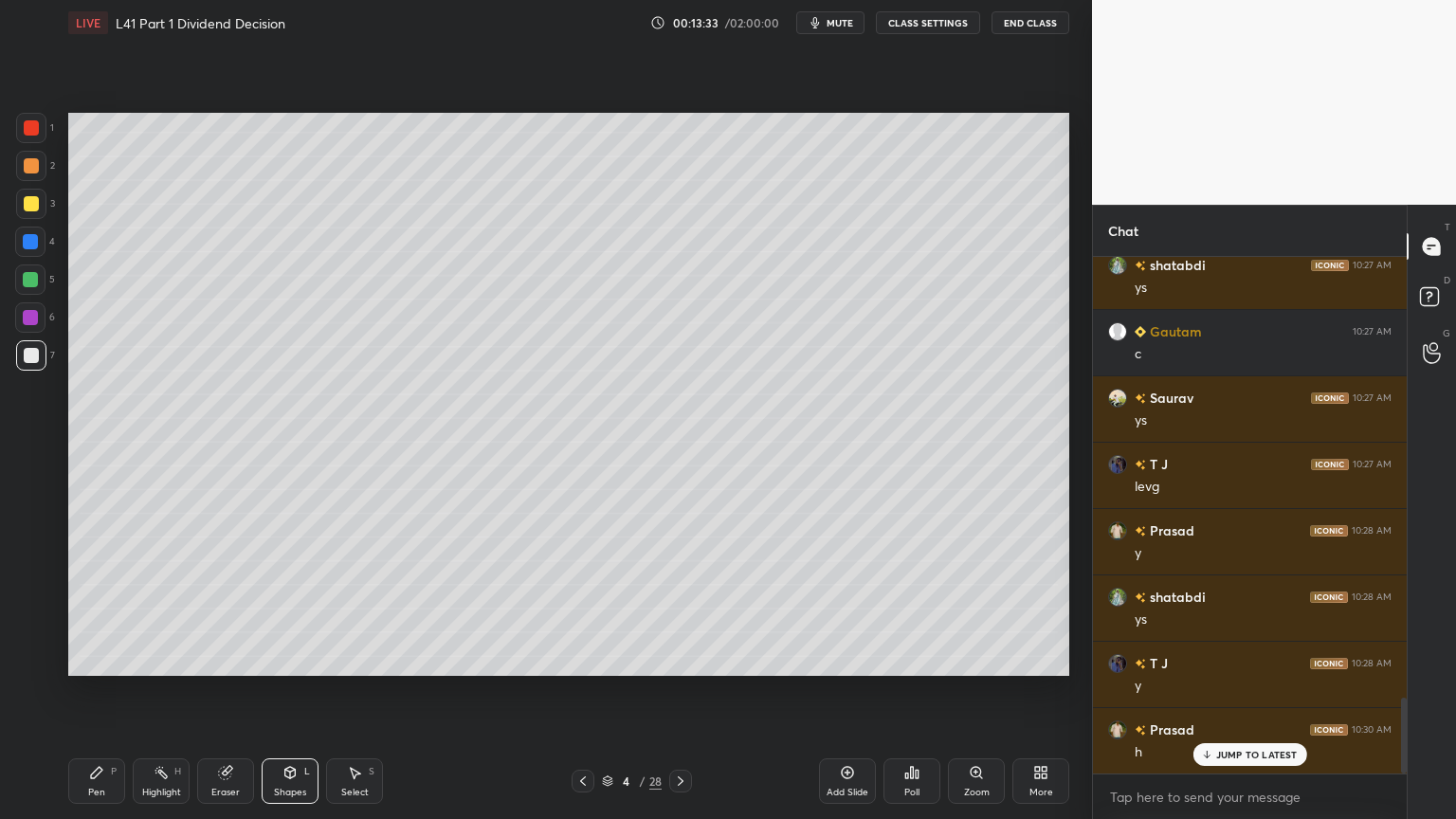
click at [35, 160] on div at bounding box center [31, 165] width 15 height 15
click at [286, 609] on div "Shapes" at bounding box center [290, 792] width 32 height 10
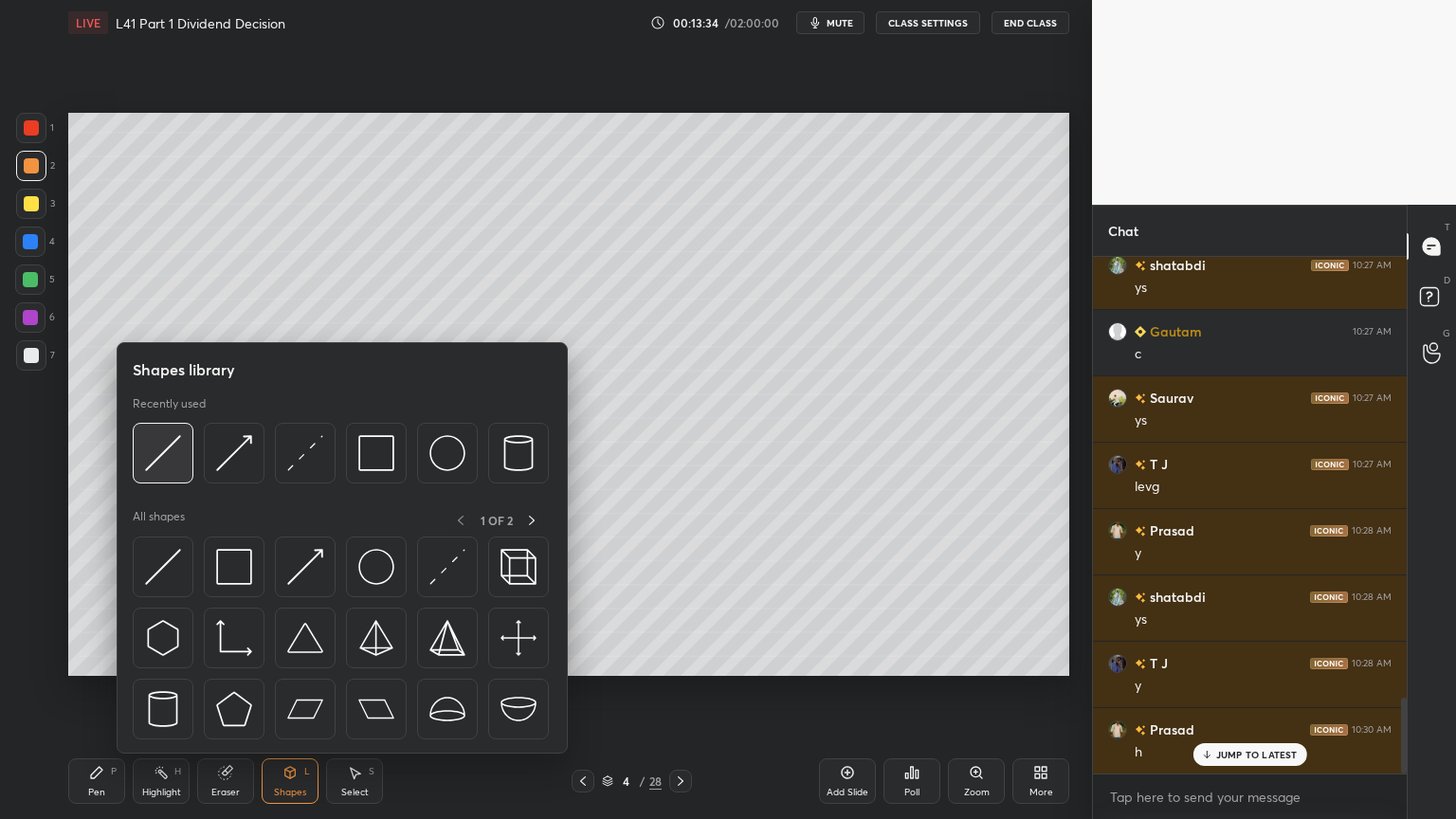
click at [167, 442] on img at bounding box center [163, 453] width 36 height 36
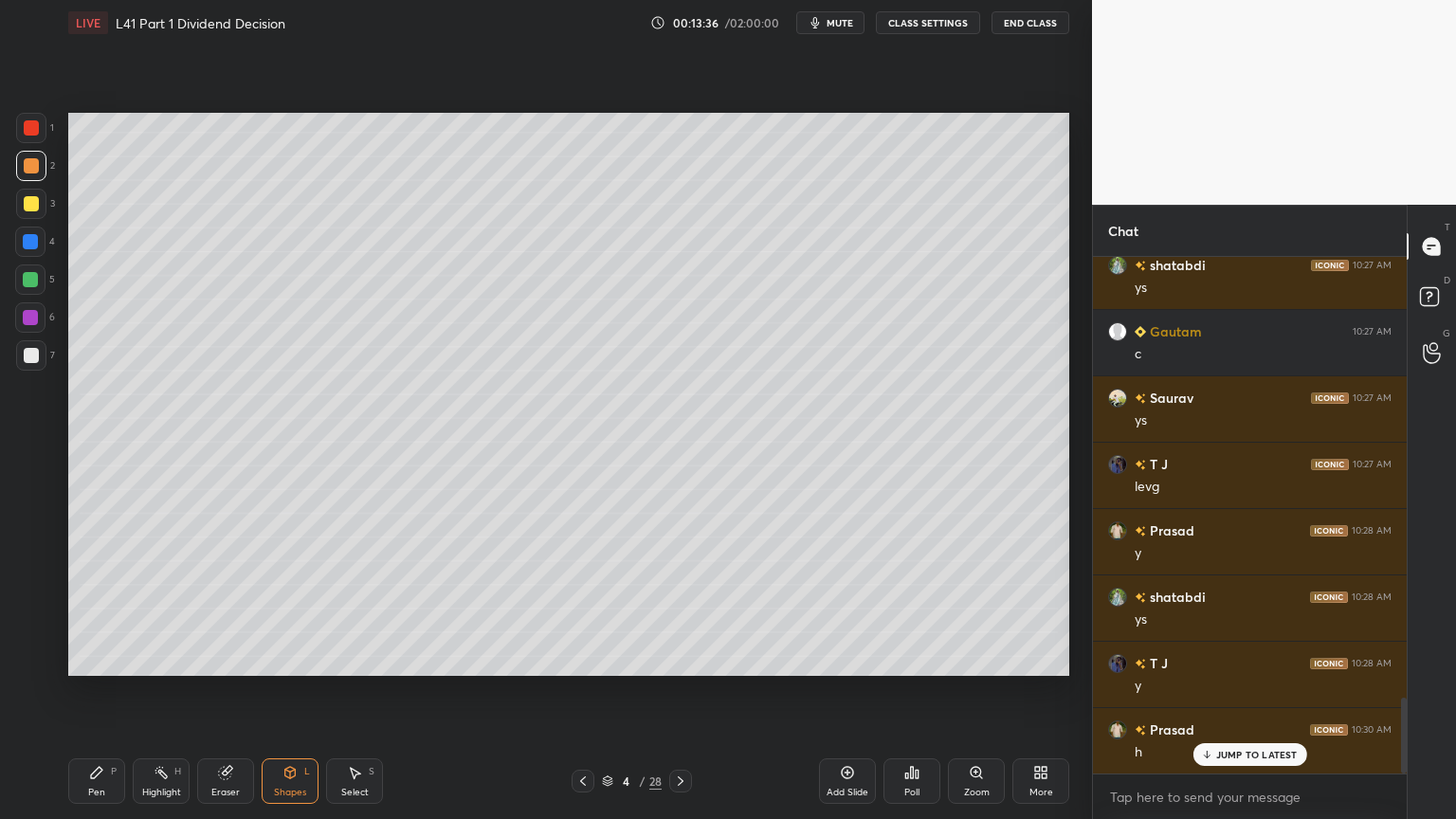
click at [102, 609] on div "Pen" at bounding box center [96, 792] width 17 height 10
click at [24, 355] on div at bounding box center [31, 355] width 15 height 15
click at [27, 260] on div "4" at bounding box center [35, 245] width 40 height 38
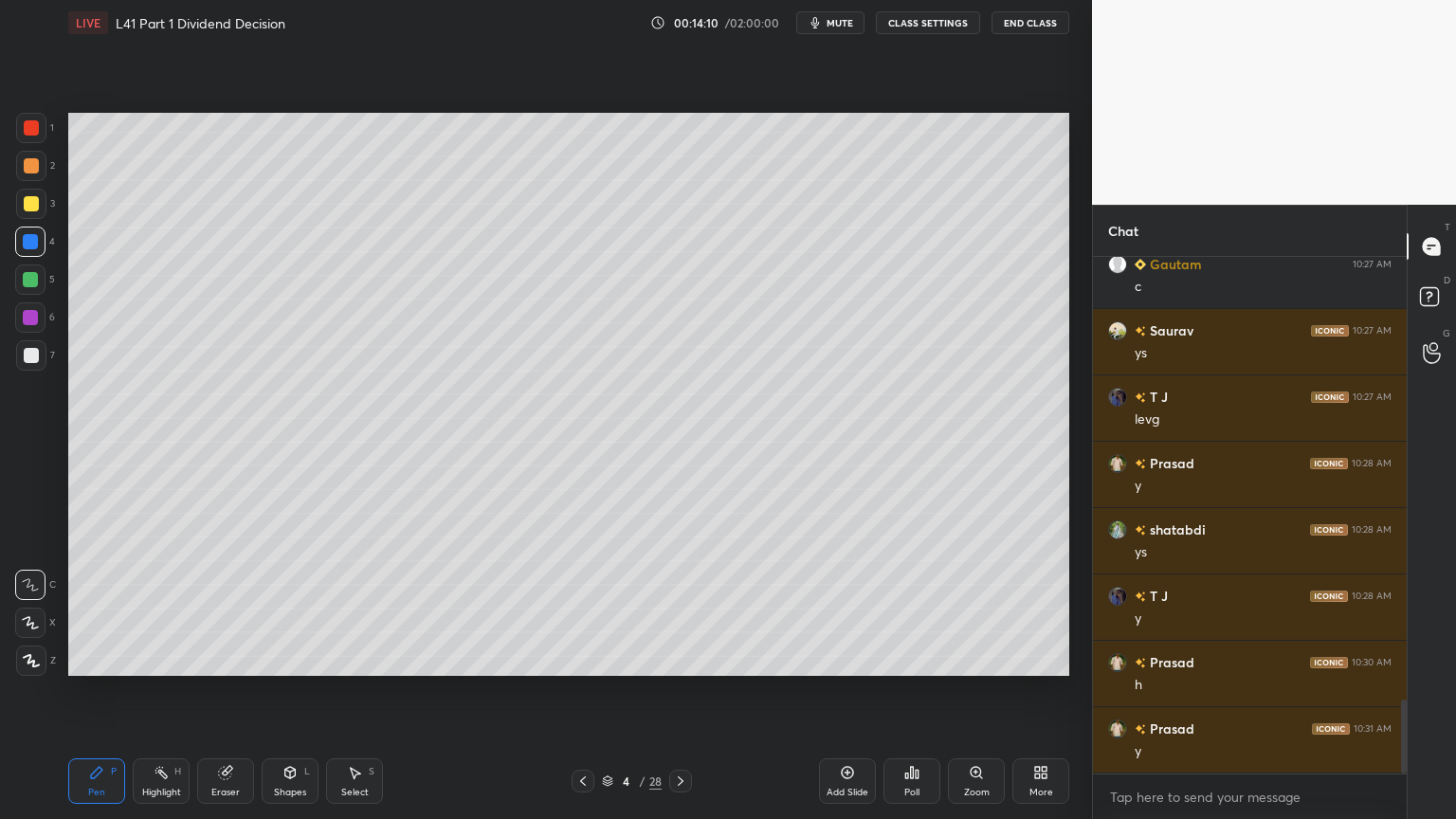
click at [283, 609] on icon at bounding box center [289, 772] width 15 height 15
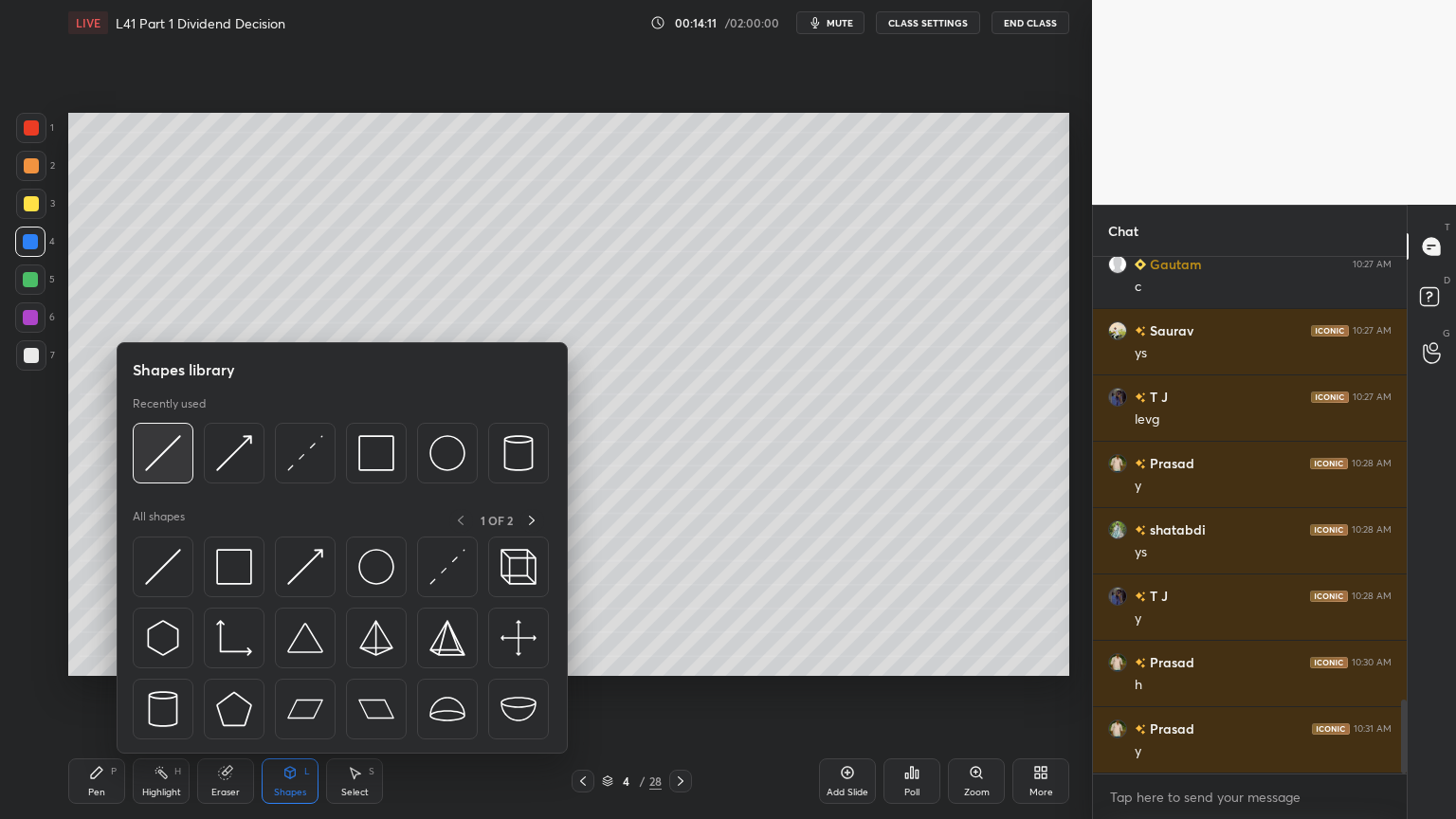
click at [147, 458] on img at bounding box center [163, 453] width 36 height 36
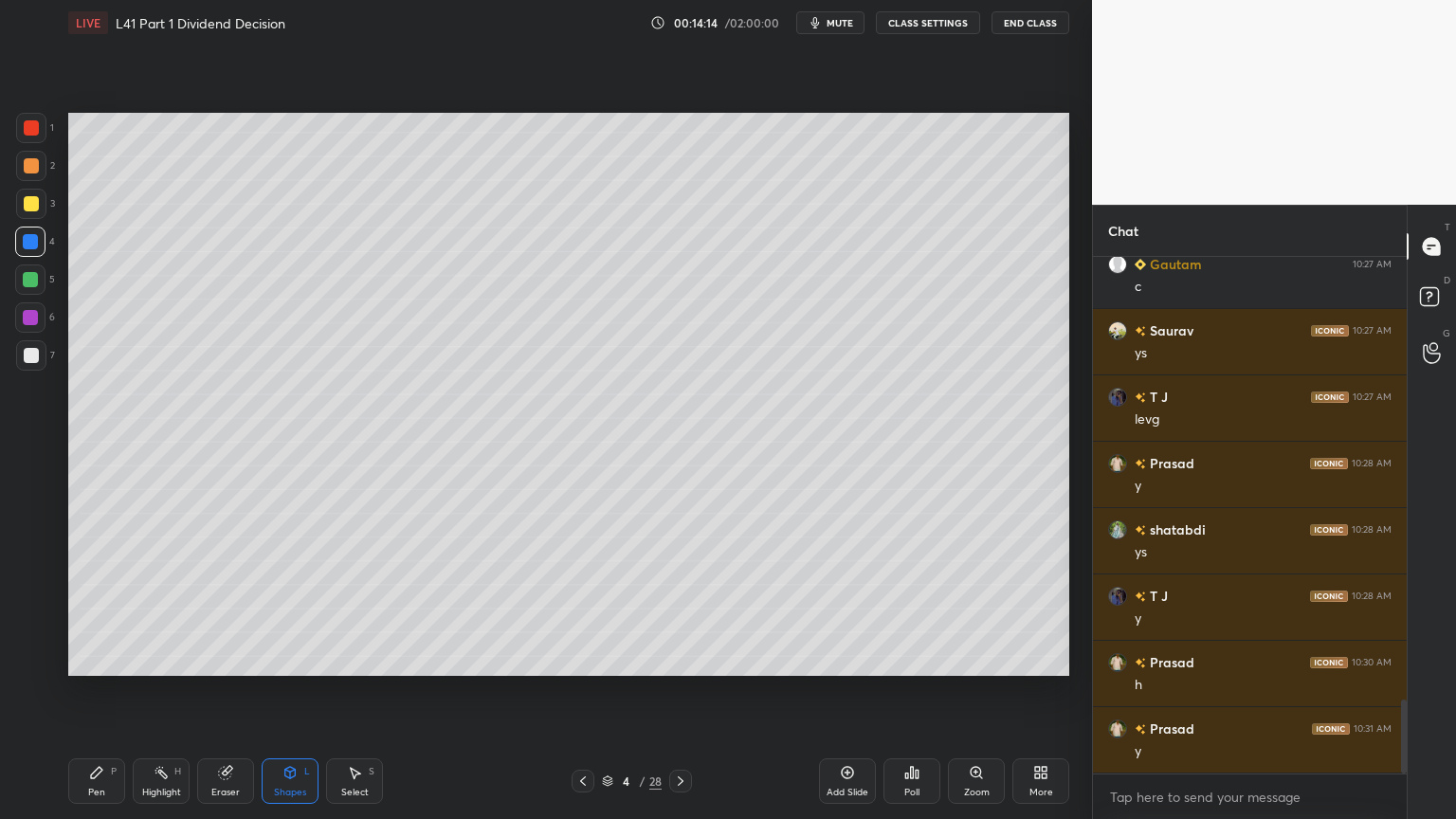
click at [101, 609] on div "Pen" at bounding box center [96, 792] width 17 height 10
click at [27, 353] on div at bounding box center [31, 355] width 15 height 15
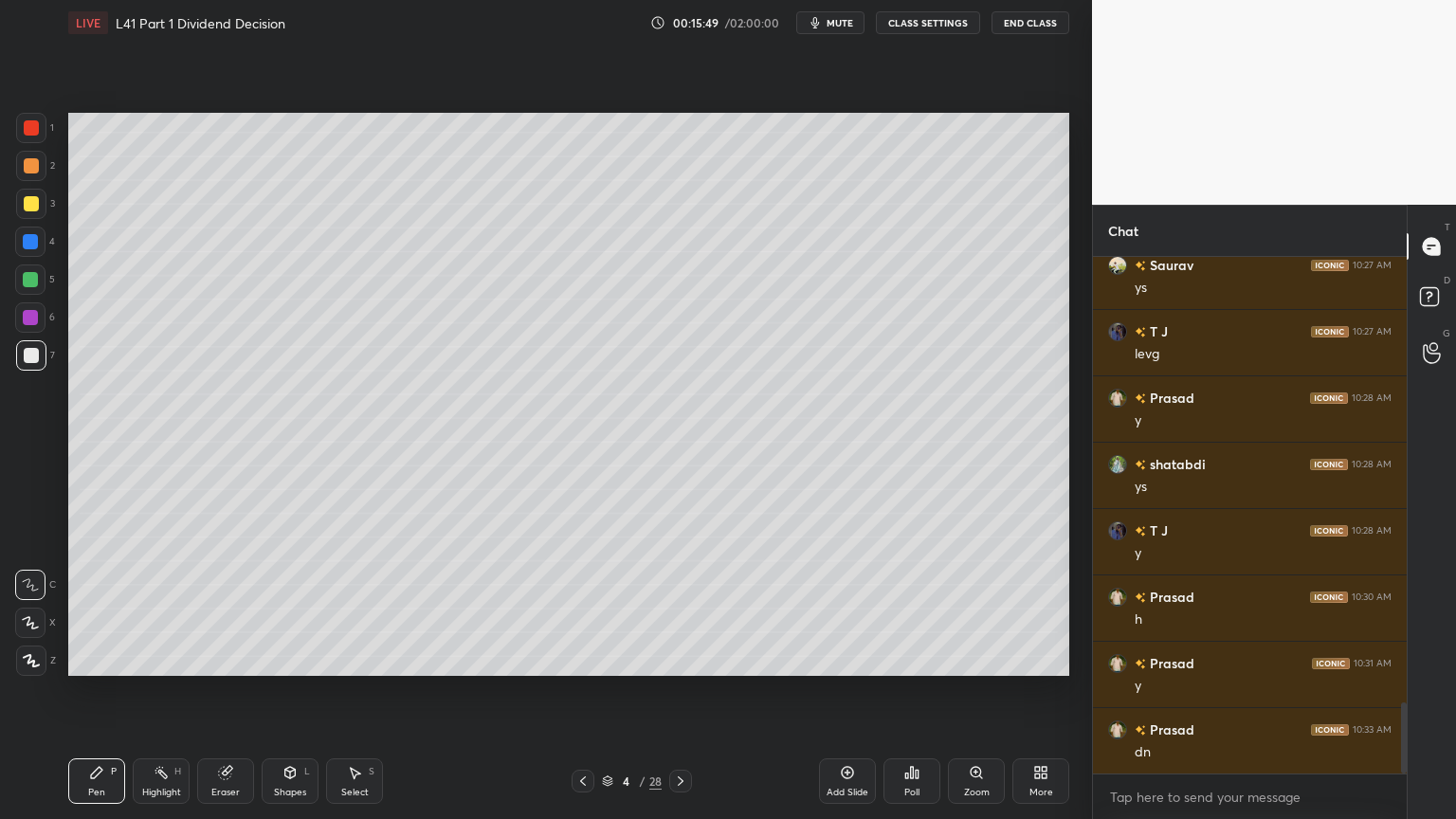
scroll to position [3213, 0]
click at [46, 210] on div at bounding box center [31, 203] width 30 height 30
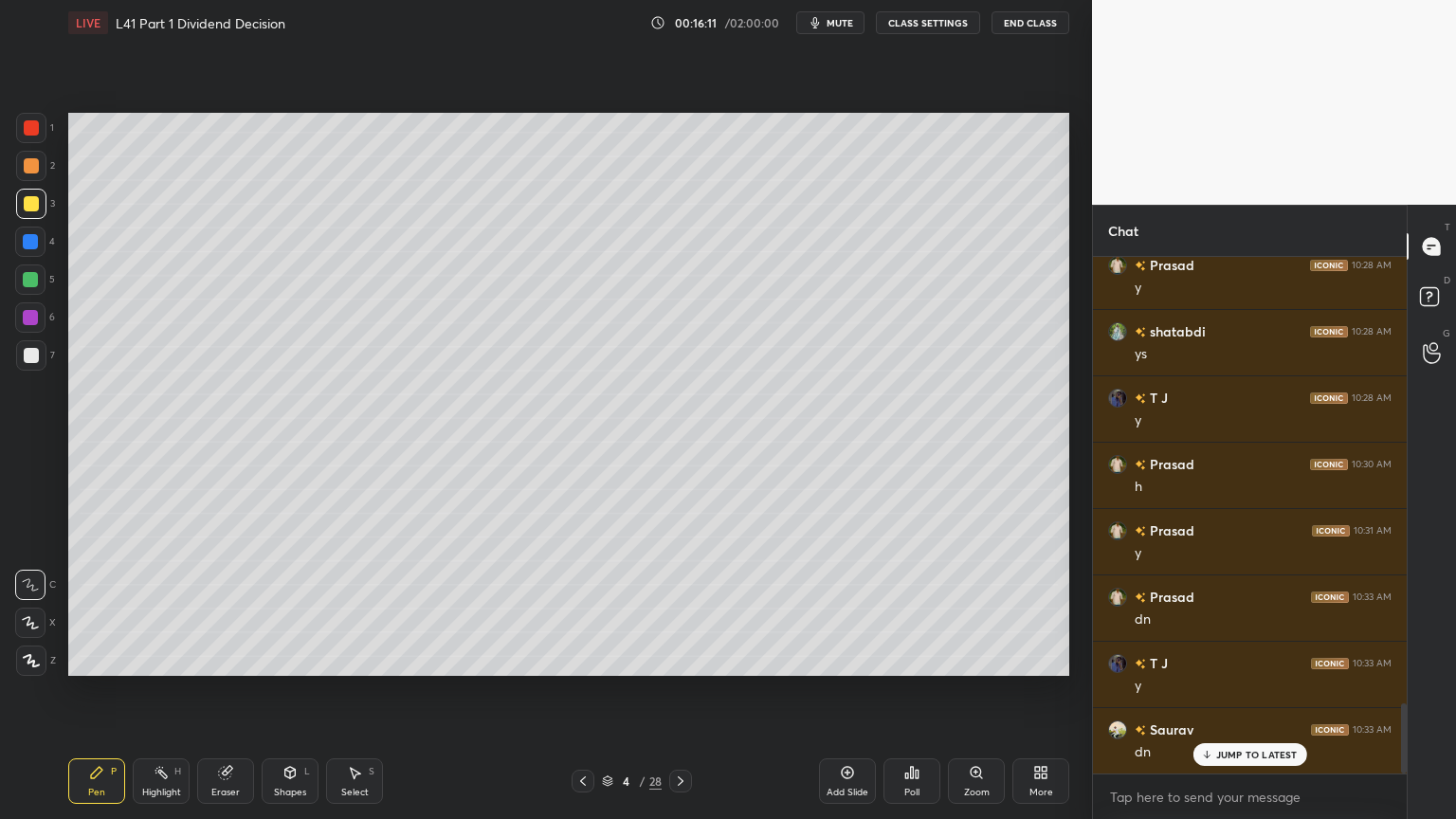
scroll to position [3346, 0]
click at [838, 609] on div "Add Slide" at bounding box center [847, 781] width 57 height 46
click at [31, 237] on div at bounding box center [30, 241] width 15 height 15
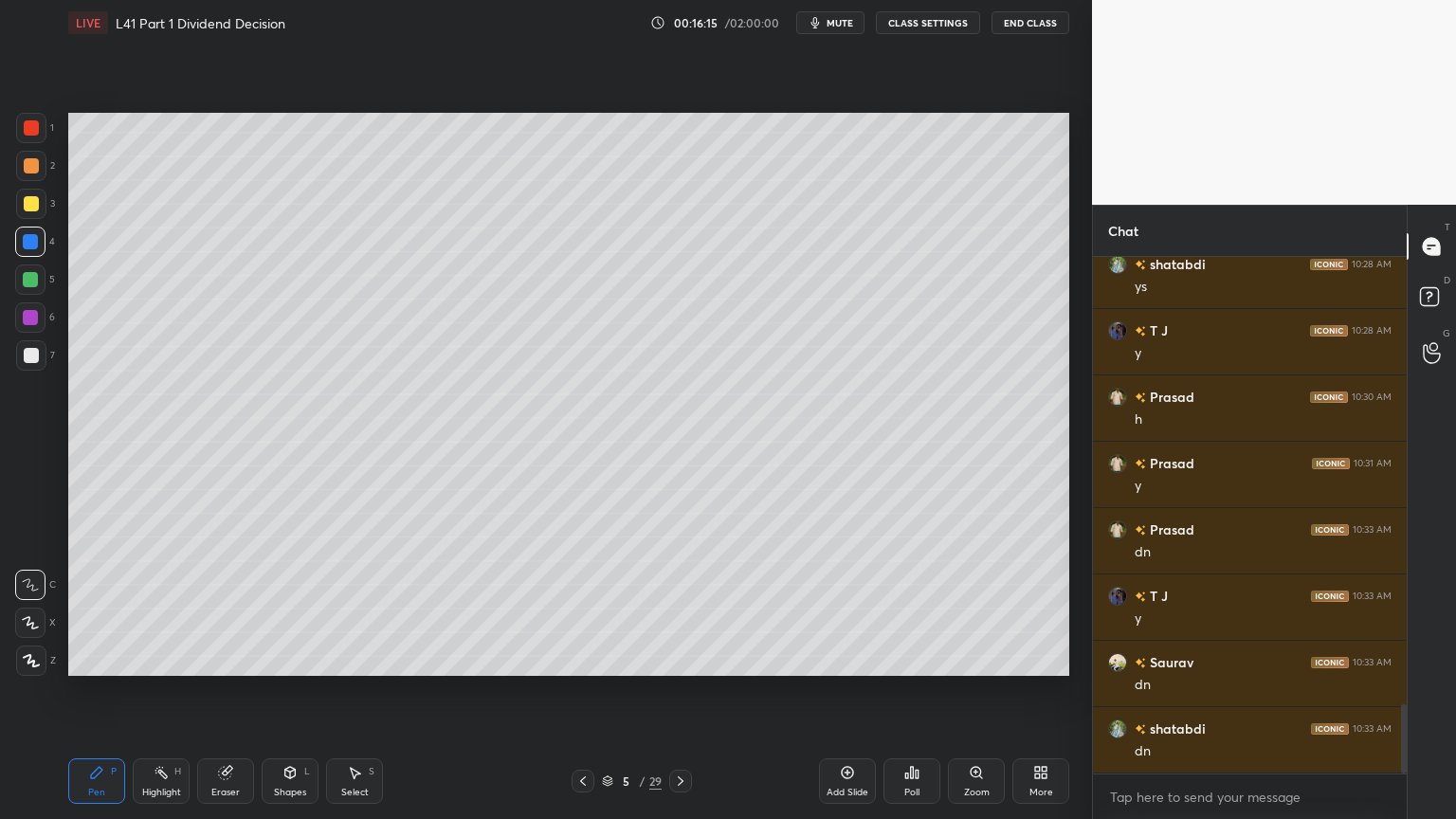
click at [314, 609] on div "Shapes L" at bounding box center [290, 781] width 57 height 46
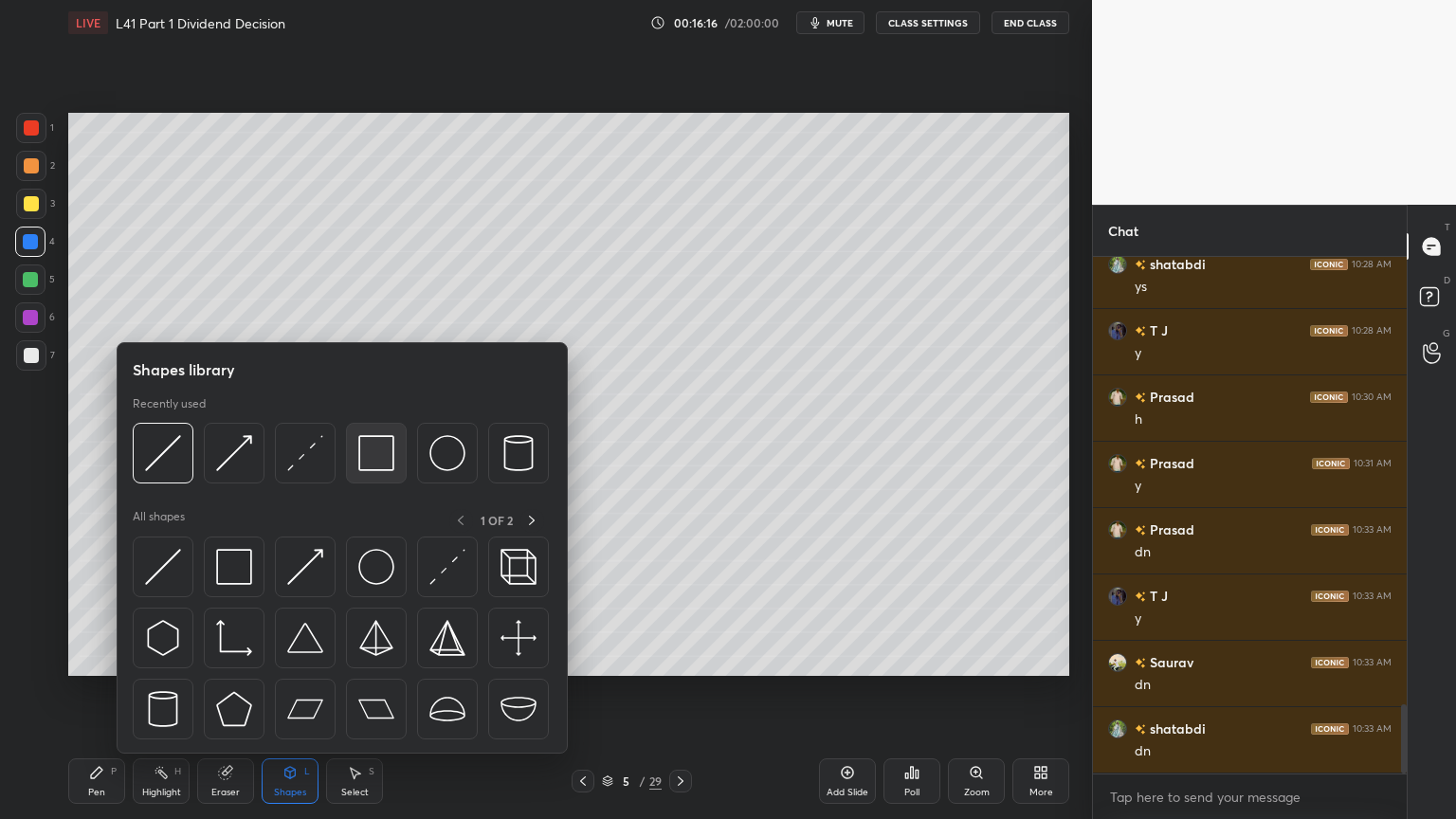
click at [379, 455] on img at bounding box center [377, 453] width 36 height 36
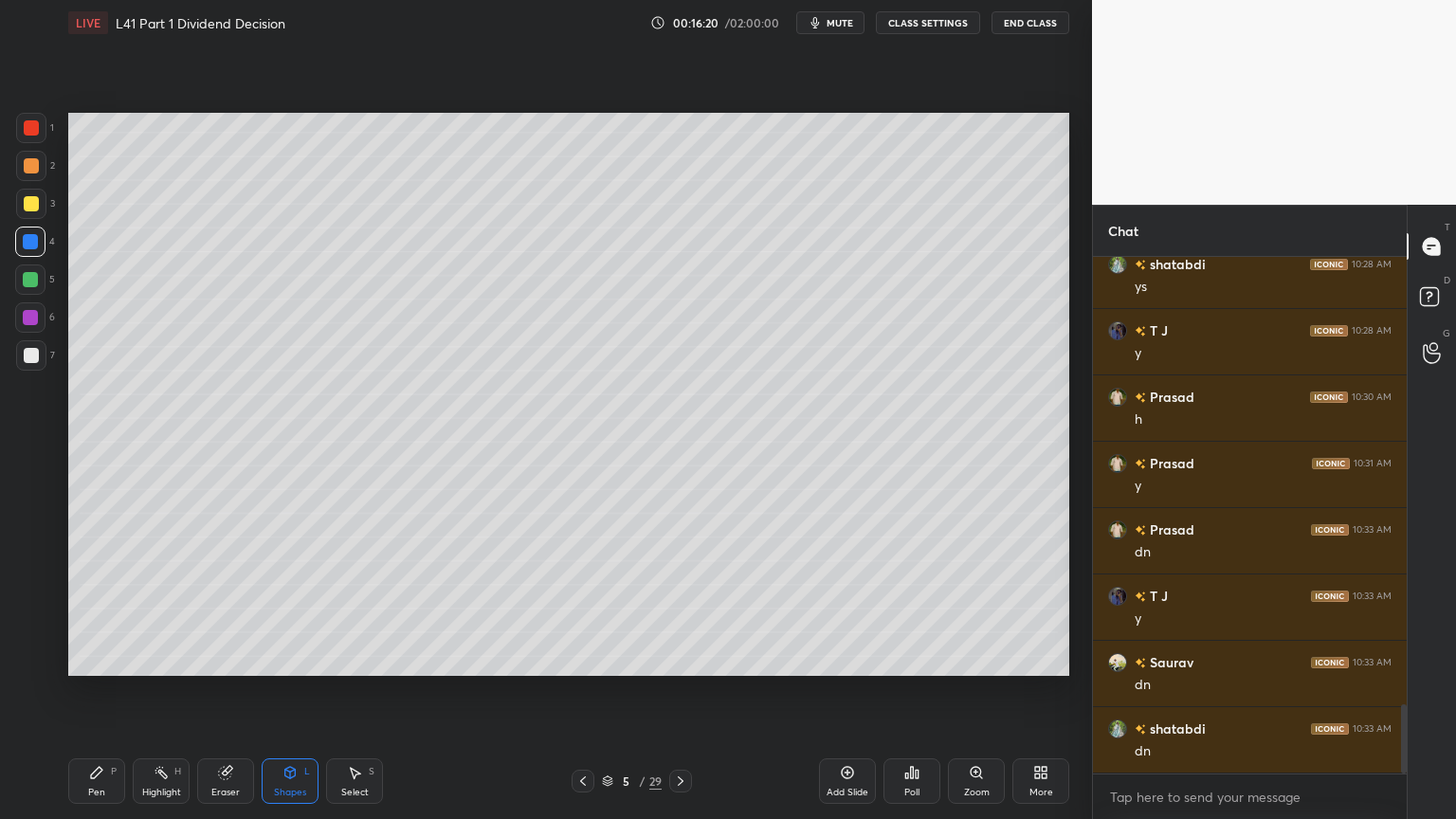
click at [107, 609] on div "Pen P" at bounding box center [96, 781] width 57 height 46
click at [29, 210] on div at bounding box center [31, 203] width 15 height 15
click at [288, 609] on icon at bounding box center [290, 771] width 10 height 11
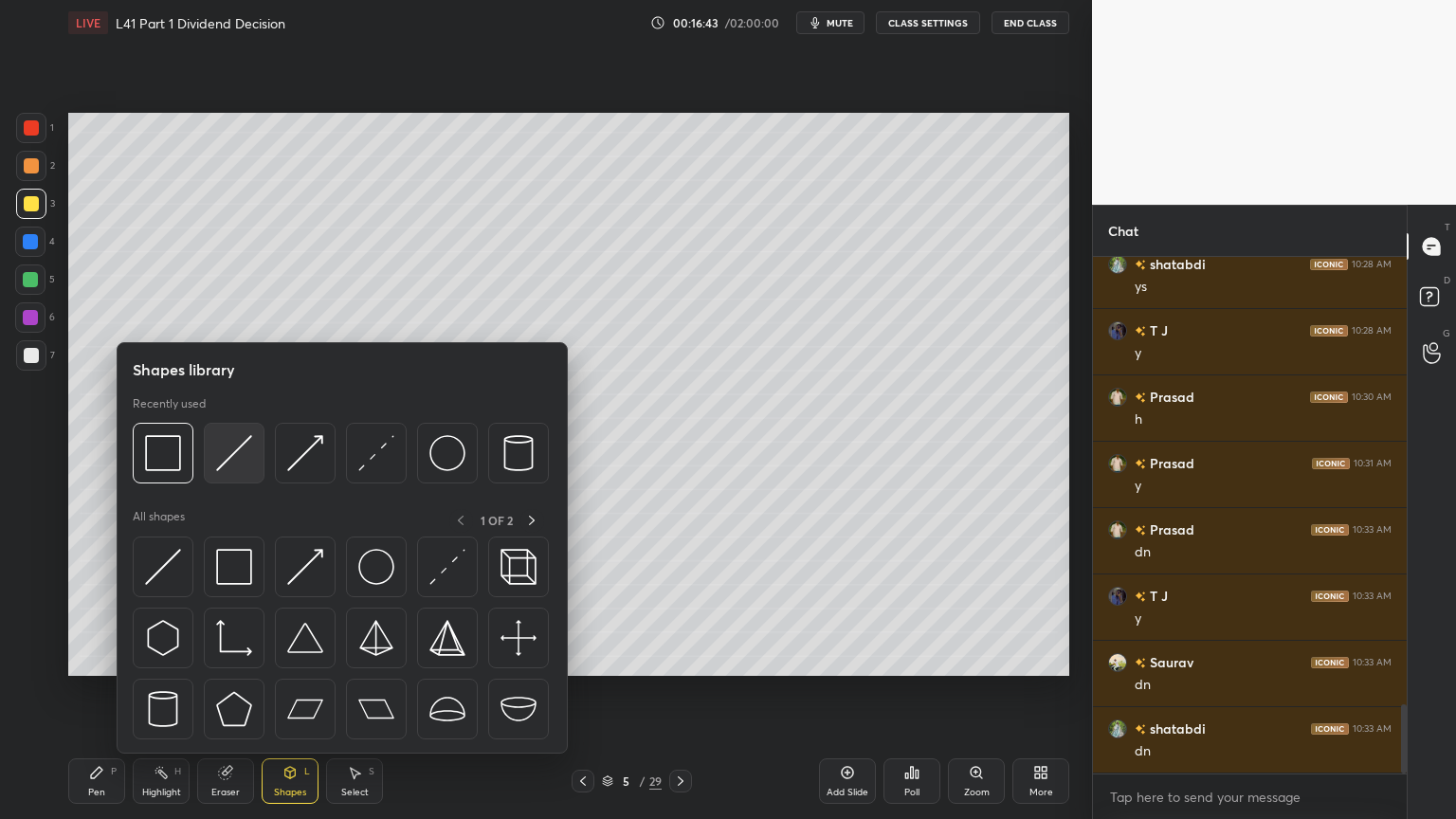
click at [242, 451] on img at bounding box center [234, 453] width 36 height 36
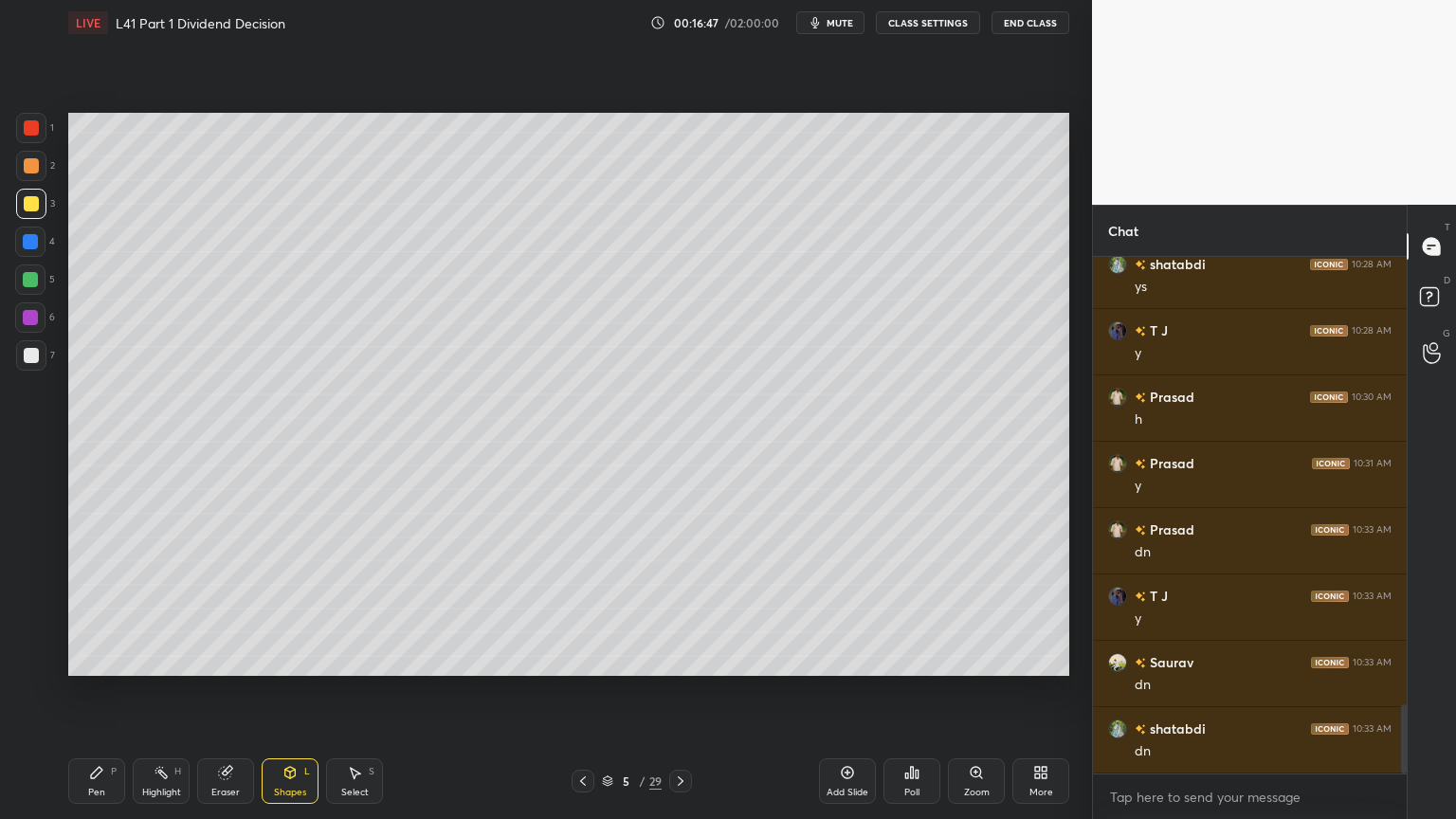
click at [36, 185] on div "2" at bounding box center [35, 169] width 39 height 38
click at [109, 609] on div "Pen P" at bounding box center [96, 781] width 57 height 46
click at [97, 609] on icon at bounding box center [96, 772] width 15 height 15
click at [286, 609] on div "Shapes L" at bounding box center [290, 781] width 57 height 46
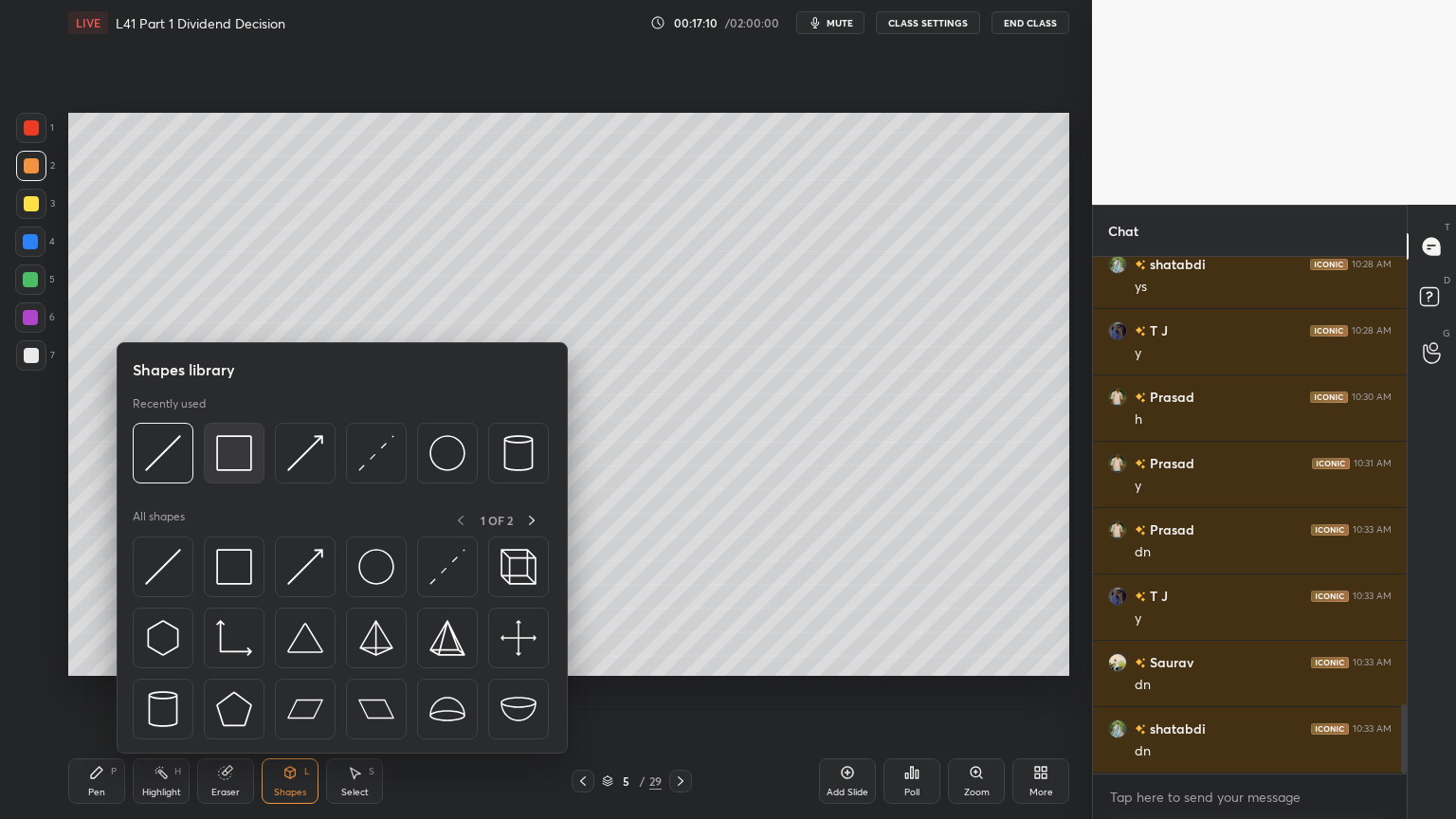
click at [225, 466] on img at bounding box center [234, 453] width 36 height 36
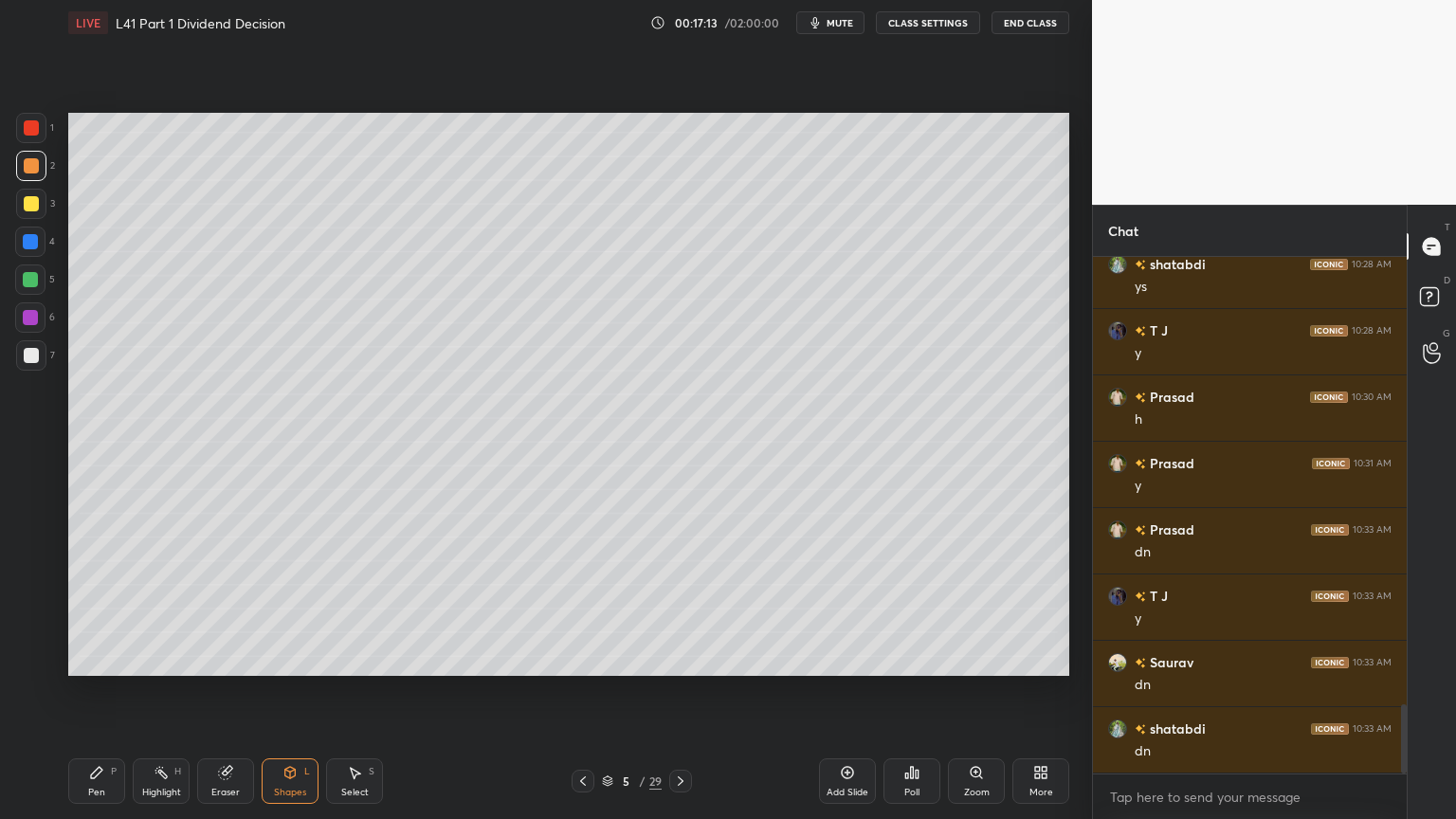
click at [99, 609] on div "Pen P" at bounding box center [96, 781] width 57 height 46
click at [29, 245] on div at bounding box center [30, 241] width 15 height 15
click at [288, 609] on icon at bounding box center [289, 772] width 15 height 15
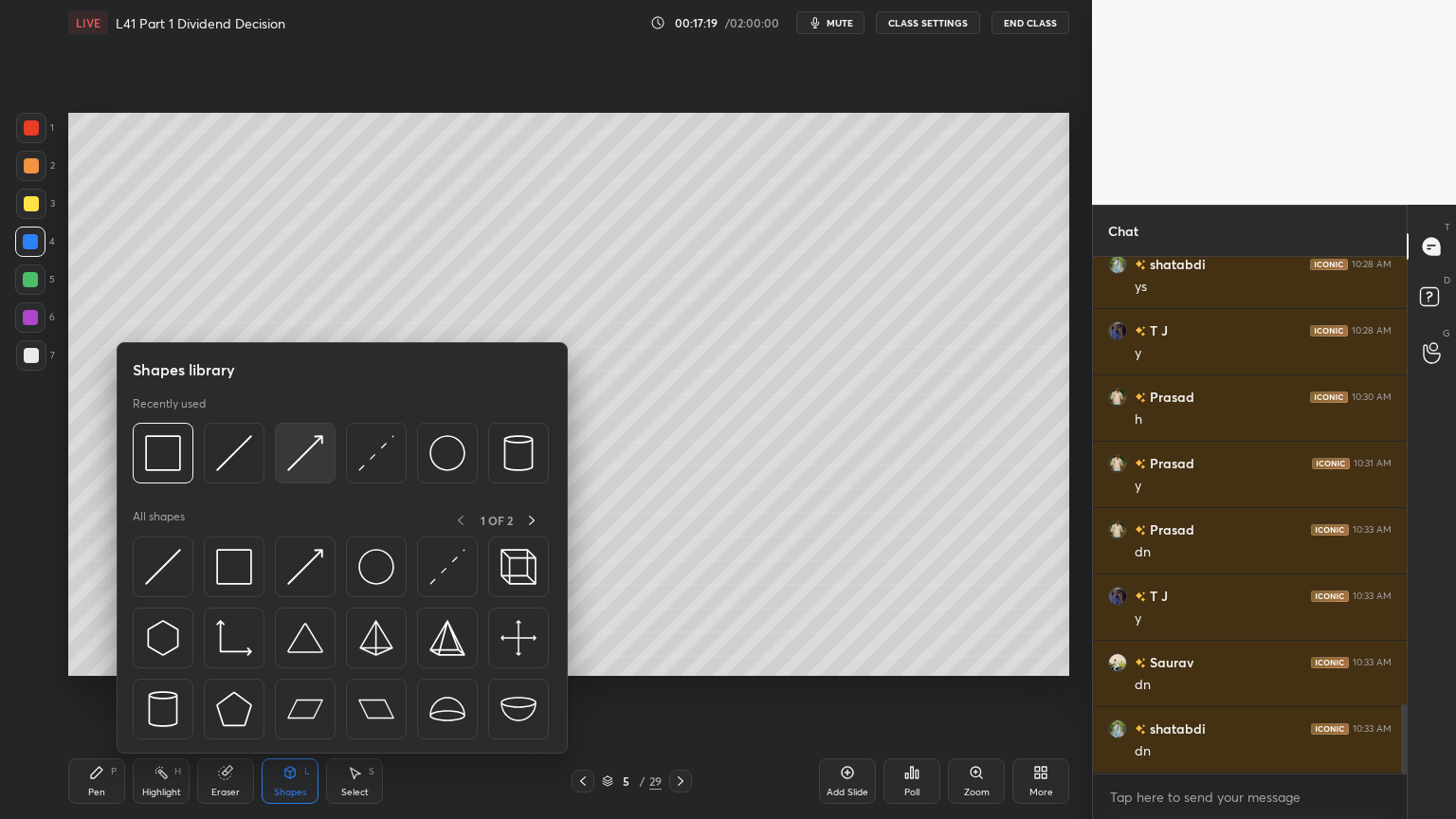
click at [302, 454] on img at bounding box center [305, 453] width 36 height 36
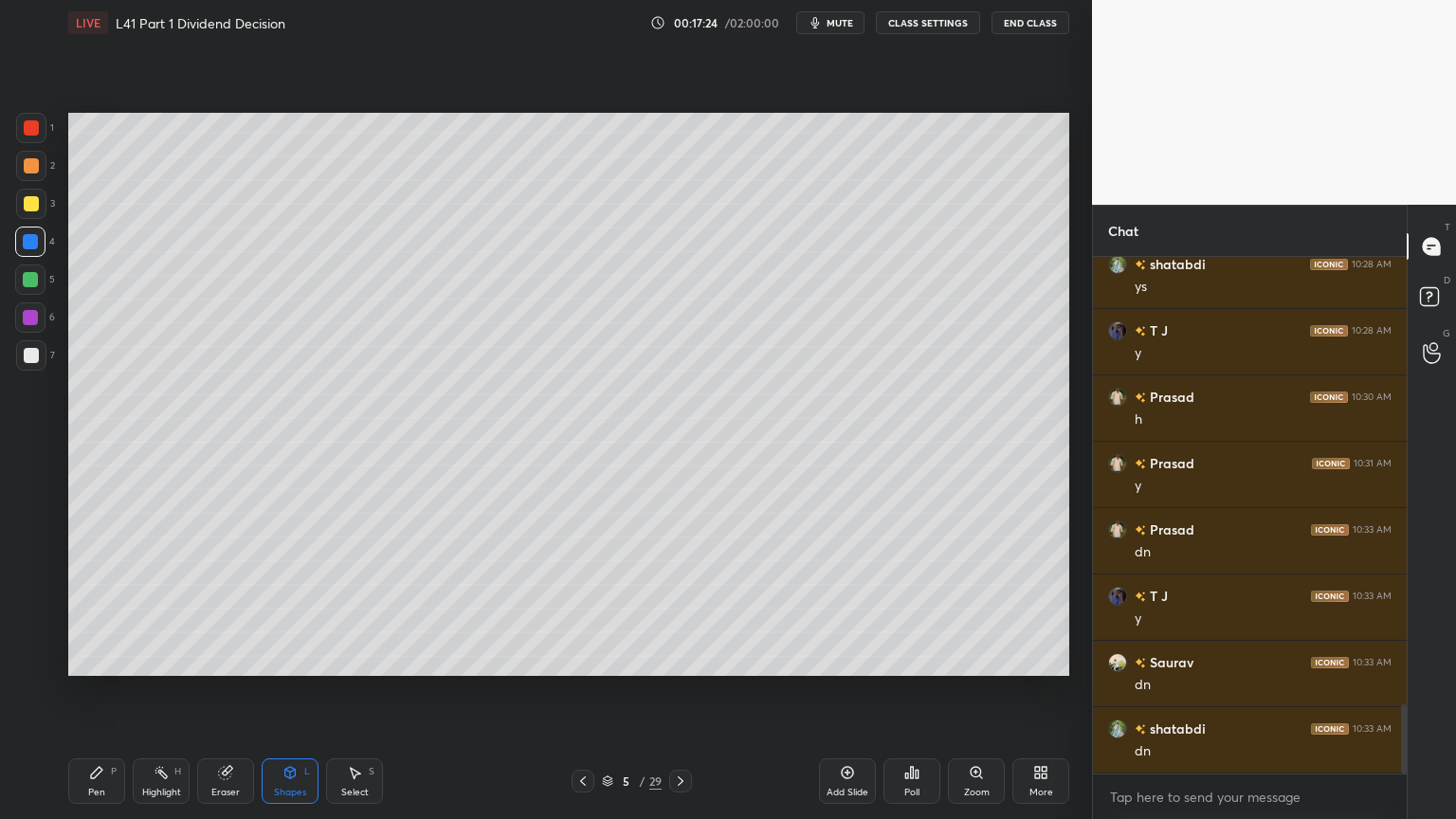
click at [102, 609] on icon at bounding box center [96, 772] width 15 height 15
click at [37, 369] on div at bounding box center [31, 355] width 30 height 30
click at [25, 208] on div at bounding box center [31, 203] width 15 height 15
click at [107, 609] on div "Pen P" at bounding box center [96, 781] width 57 height 46
click at [27, 310] on div at bounding box center [30, 317] width 15 height 15
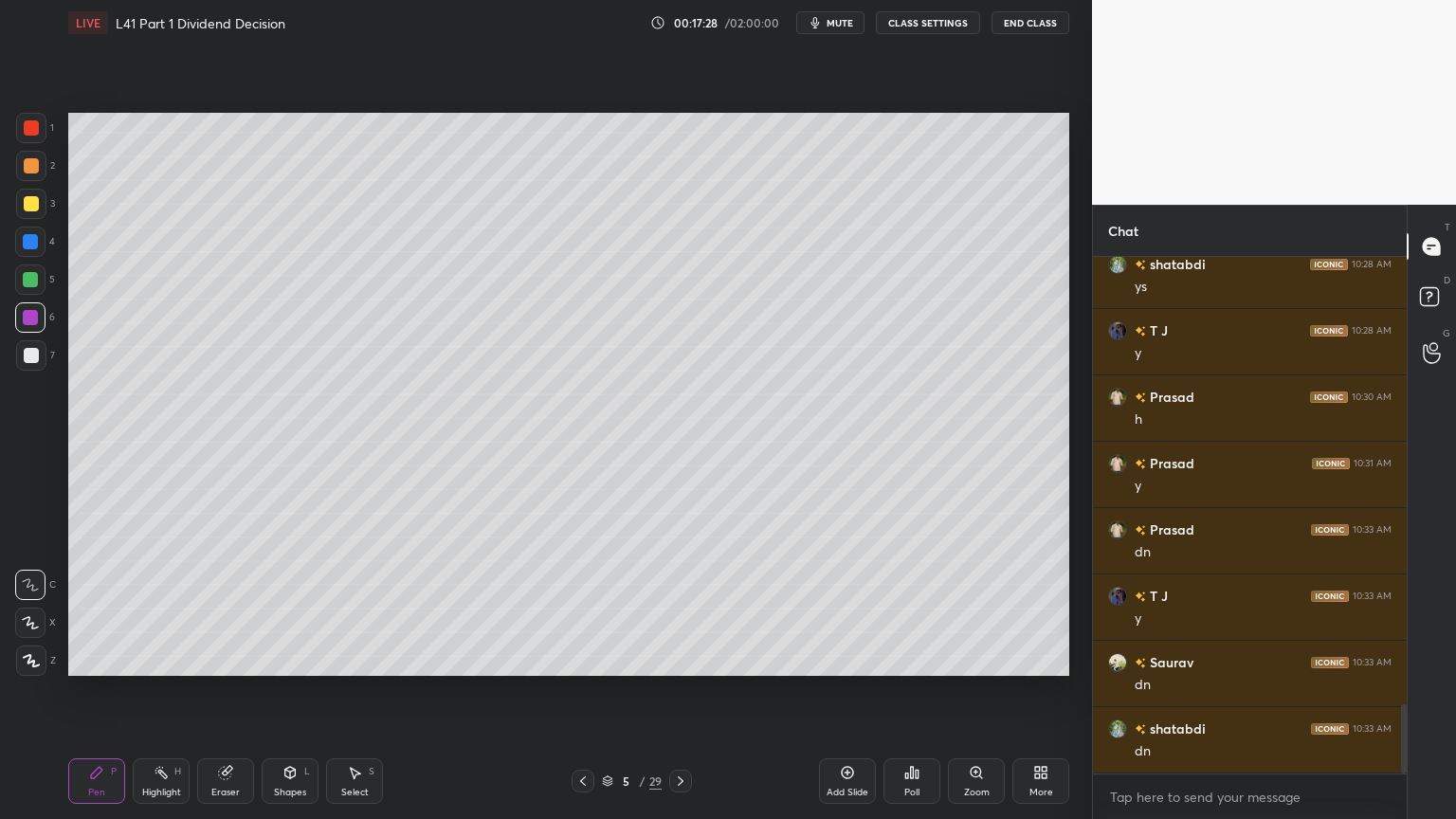
click at [32, 281] on div at bounding box center [30, 279] width 15 height 15
click at [25, 360] on div at bounding box center [31, 355] width 15 height 15
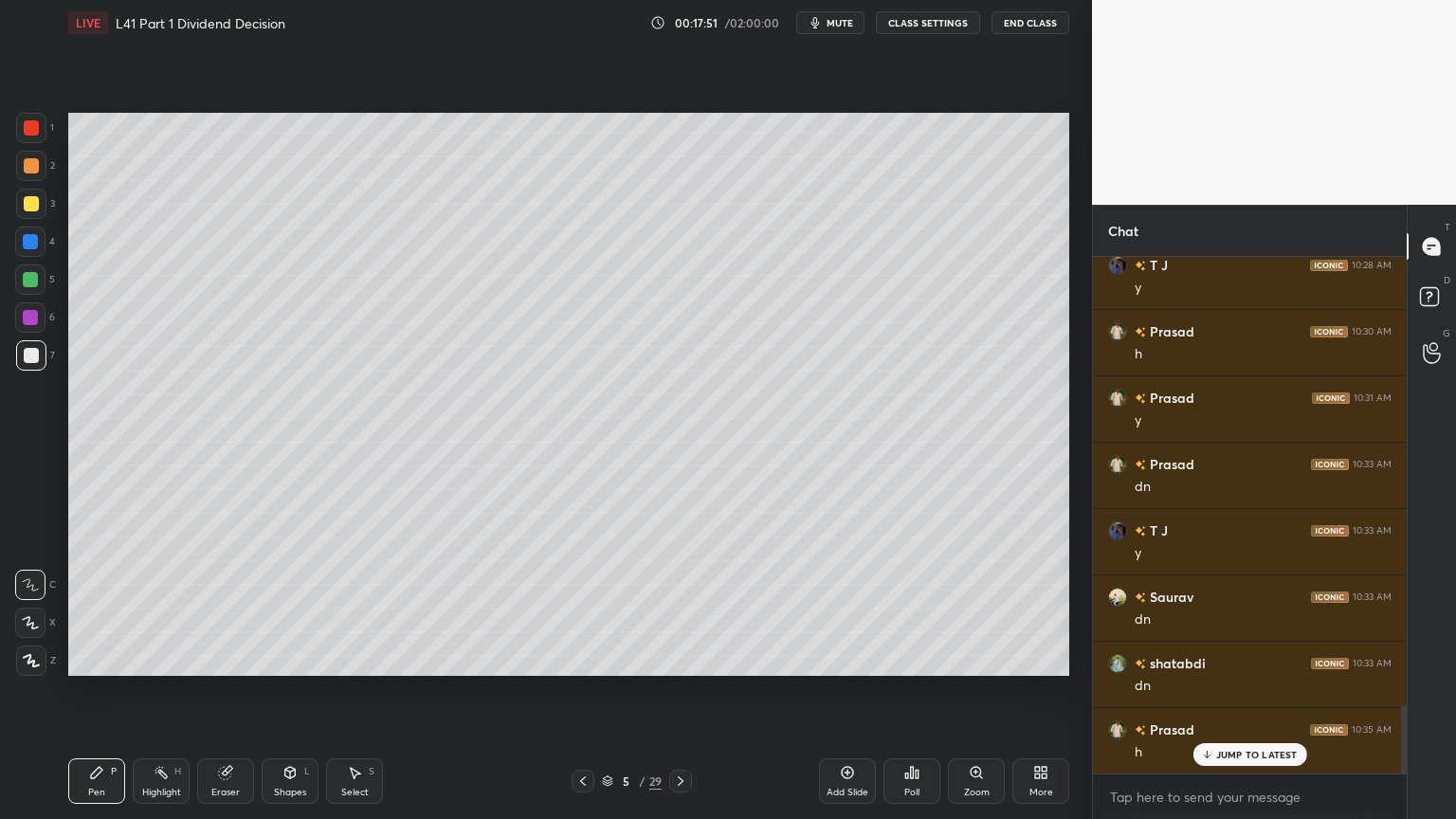
click at [35, 239] on div at bounding box center [30, 241] width 15 height 15
click at [291, 609] on icon at bounding box center [289, 772] width 15 height 15
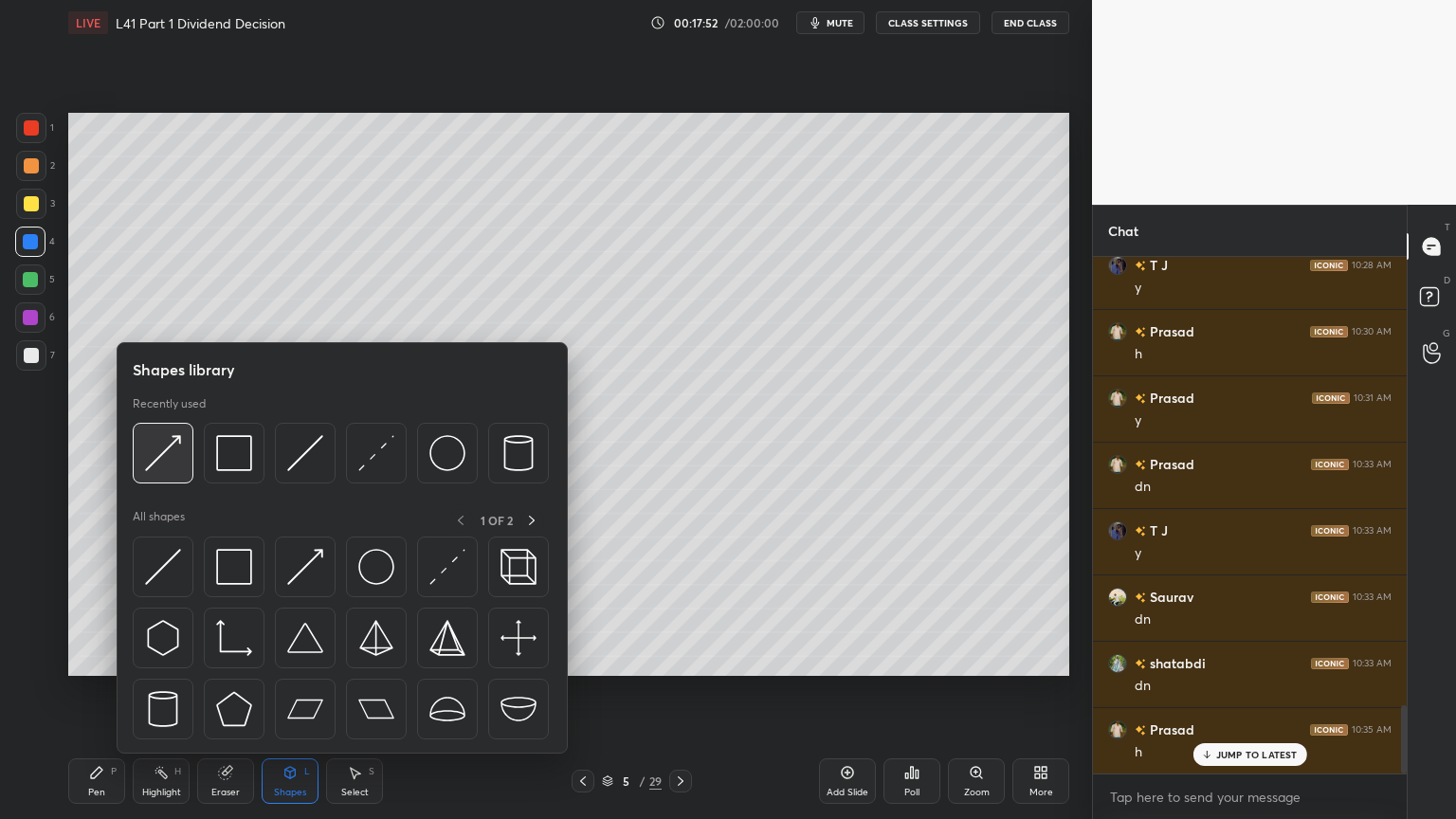
click at [164, 452] on img at bounding box center [163, 453] width 36 height 36
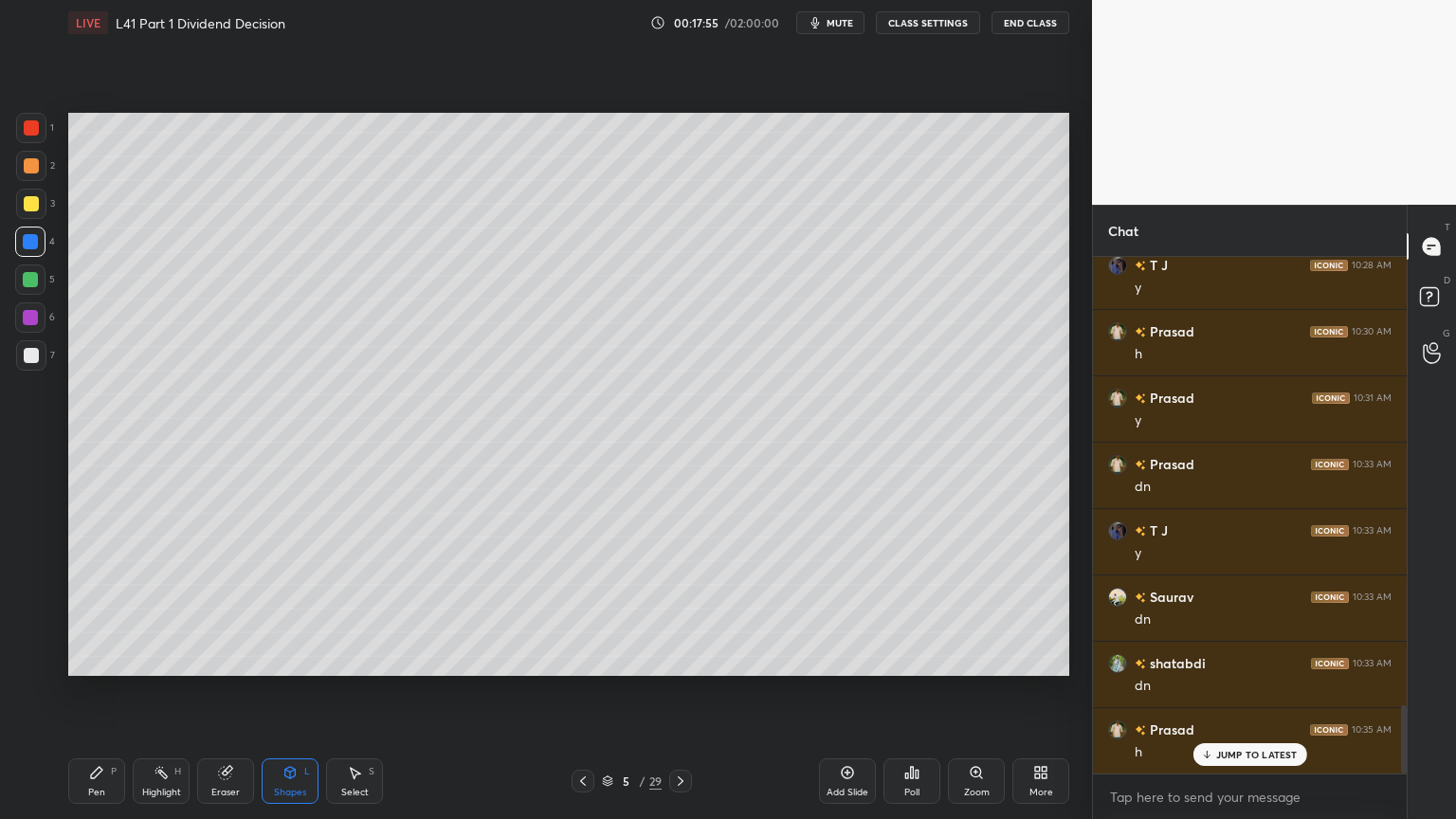
click at [99, 609] on div "Pen P" at bounding box center [96, 781] width 57 height 46
click at [27, 368] on div at bounding box center [31, 355] width 30 height 30
click at [295, 609] on icon at bounding box center [290, 771] width 10 height 11
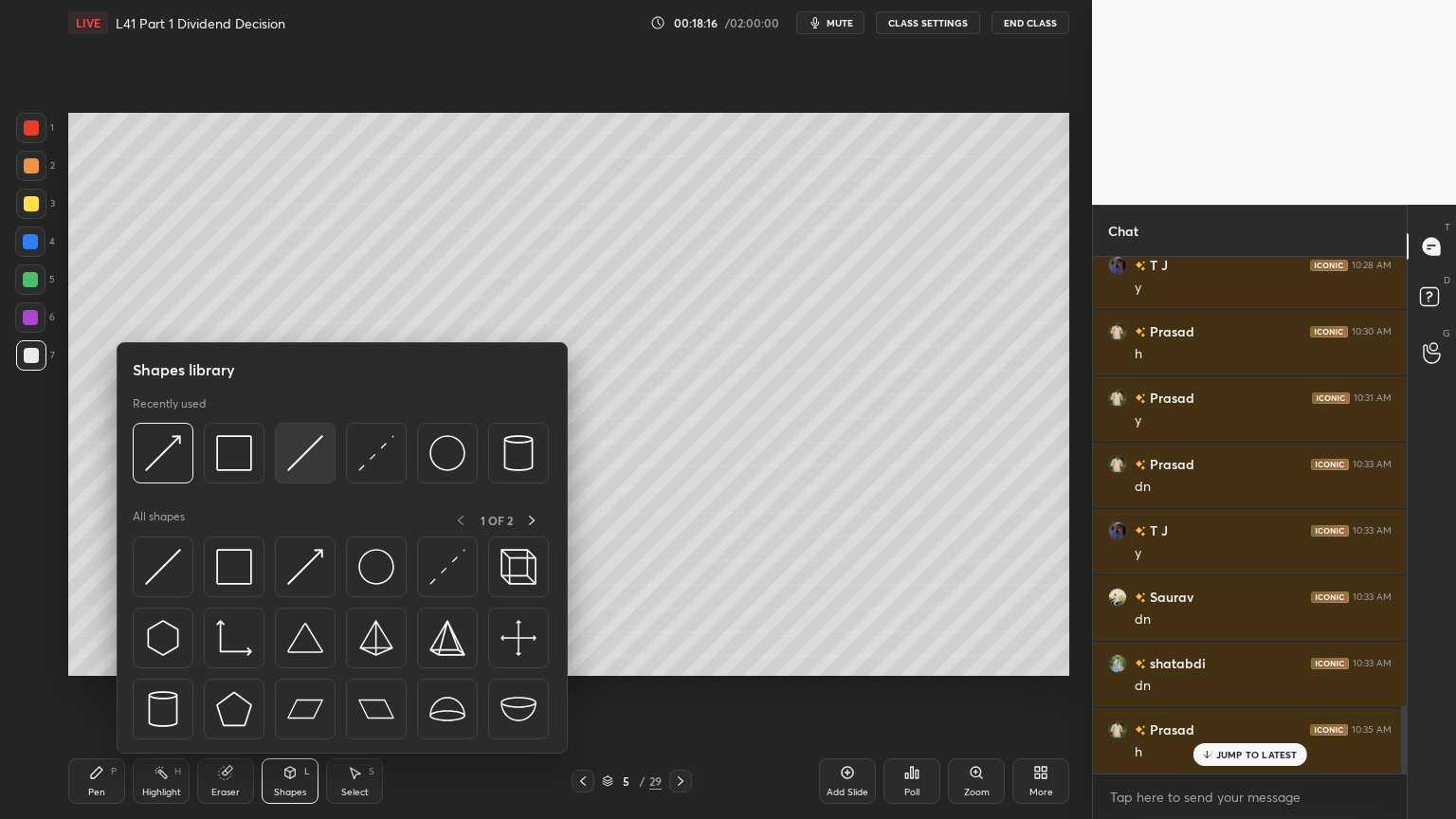
click at [311, 448] on img at bounding box center [305, 453] width 36 height 36
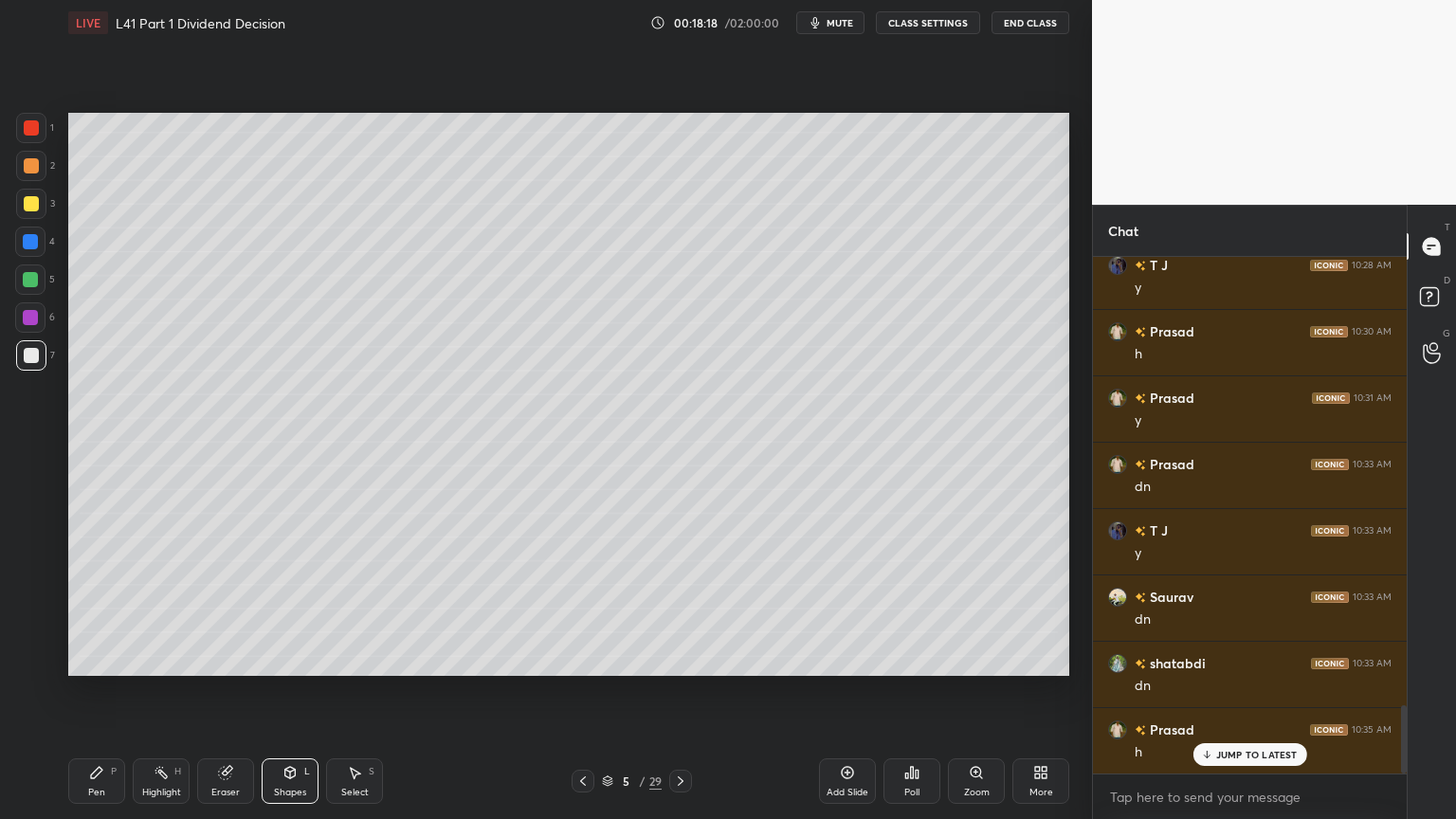
click at [107, 609] on div "Pen P" at bounding box center [96, 781] width 57 height 46
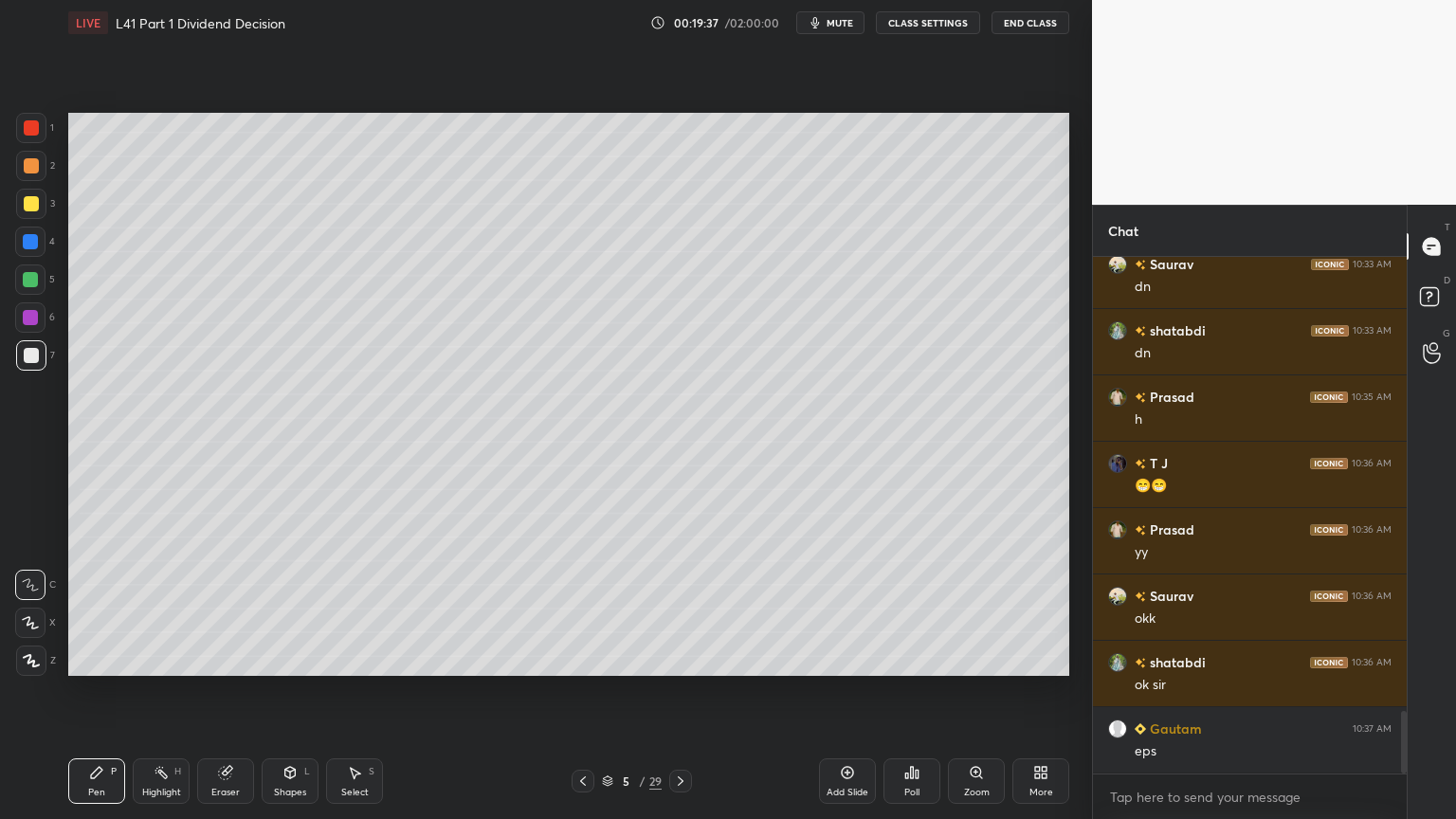
click at [285, 609] on div "Shapes L" at bounding box center [290, 781] width 57 height 46
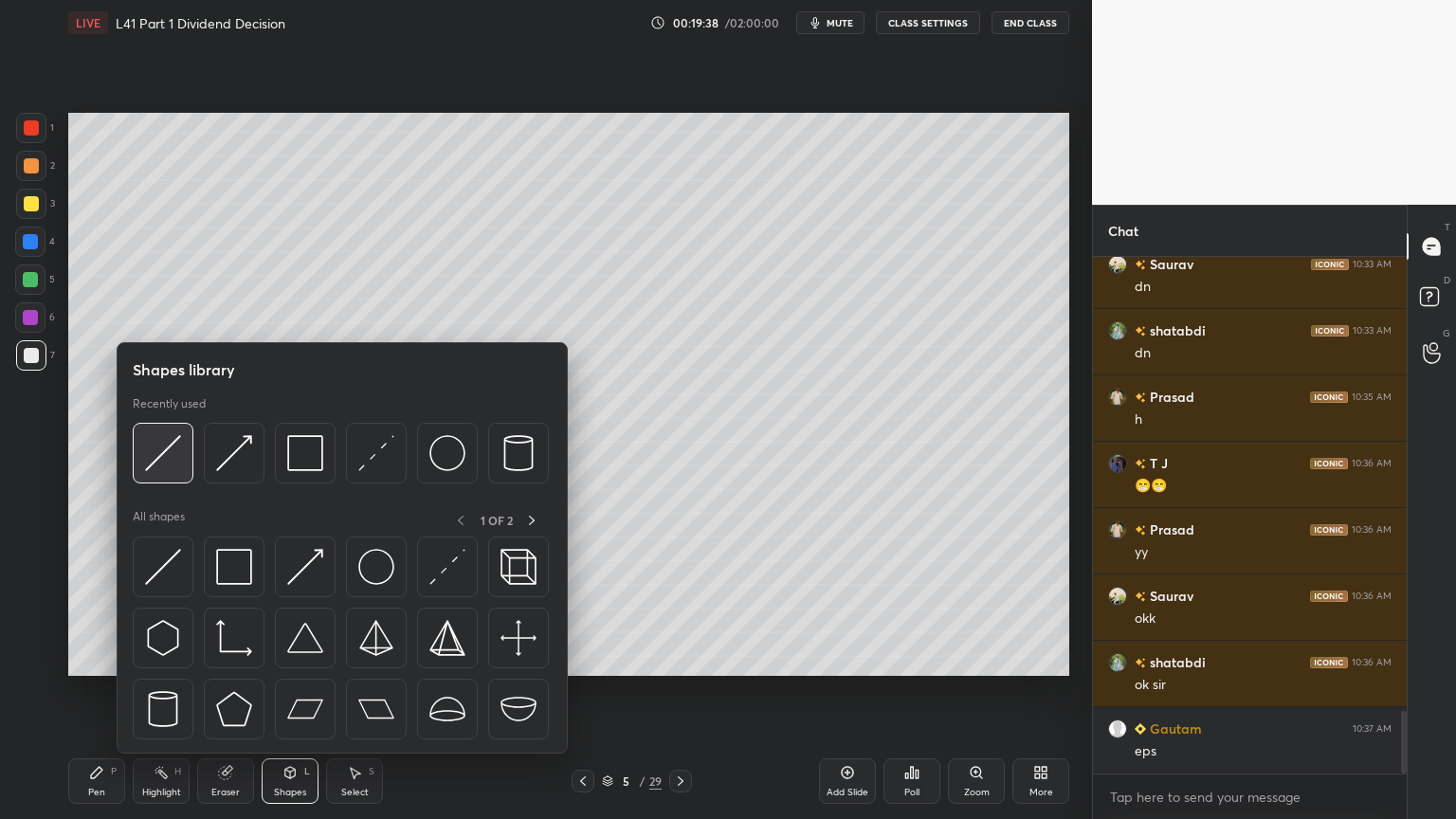
click at [172, 460] on img at bounding box center [163, 453] width 36 height 36
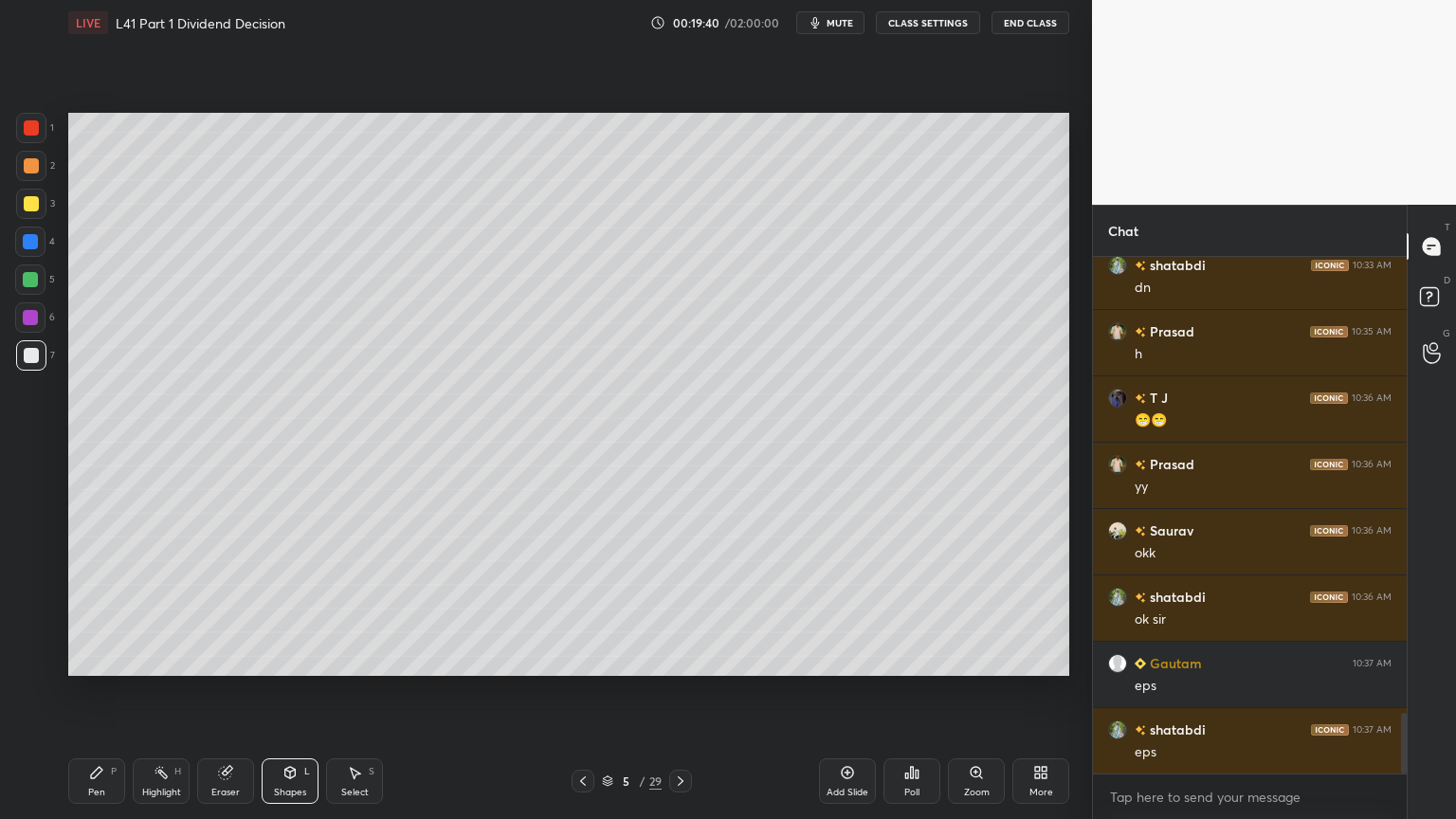
scroll to position [3877, 0]
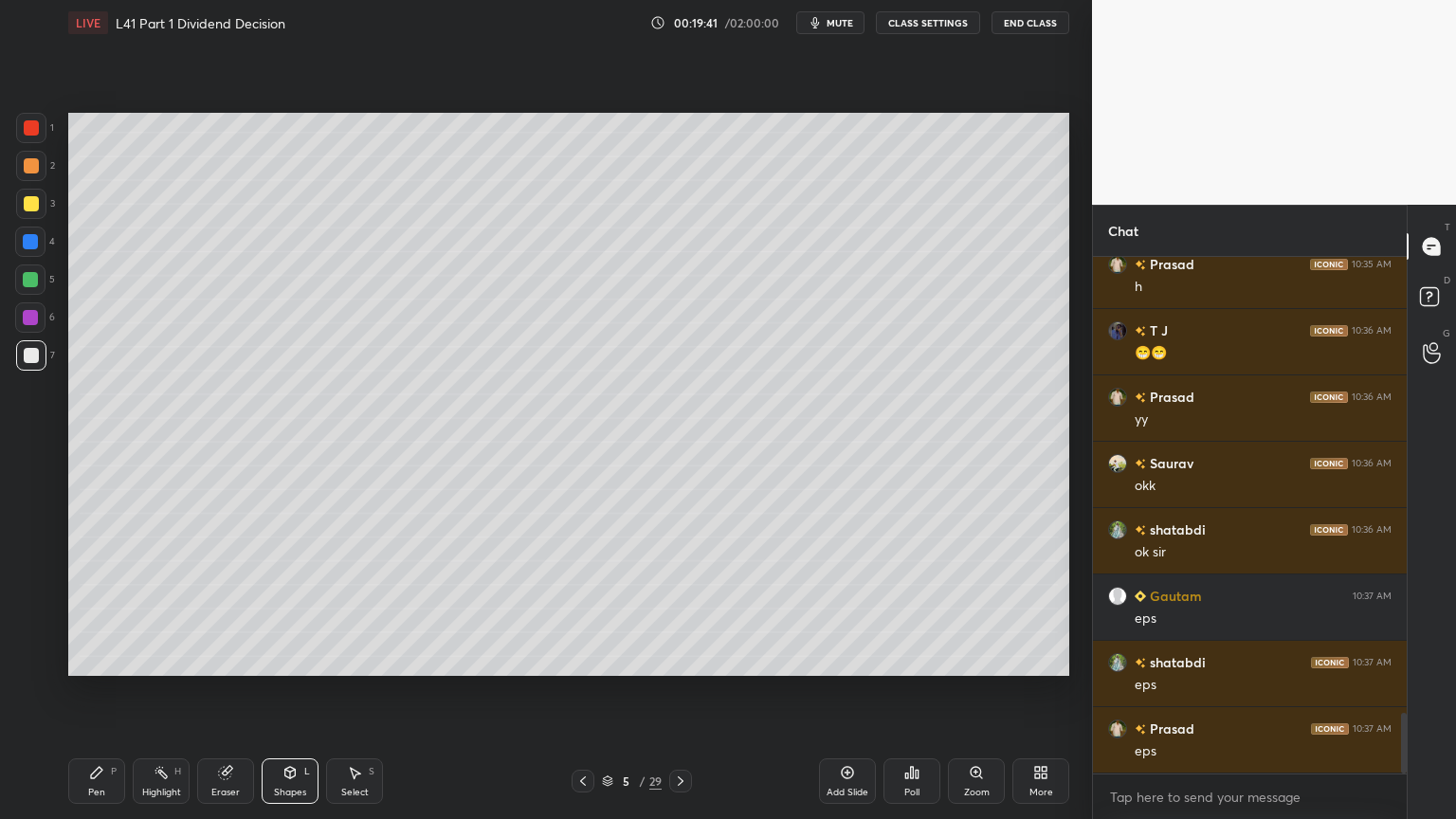
click at [103, 609] on div "Pen" at bounding box center [96, 792] width 17 height 10
click at [29, 138] on div at bounding box center [31, 128] width 30 height 30
click at [279, 609] on div "Shapes L" at bounding box center [290, 781] width 57 height 46
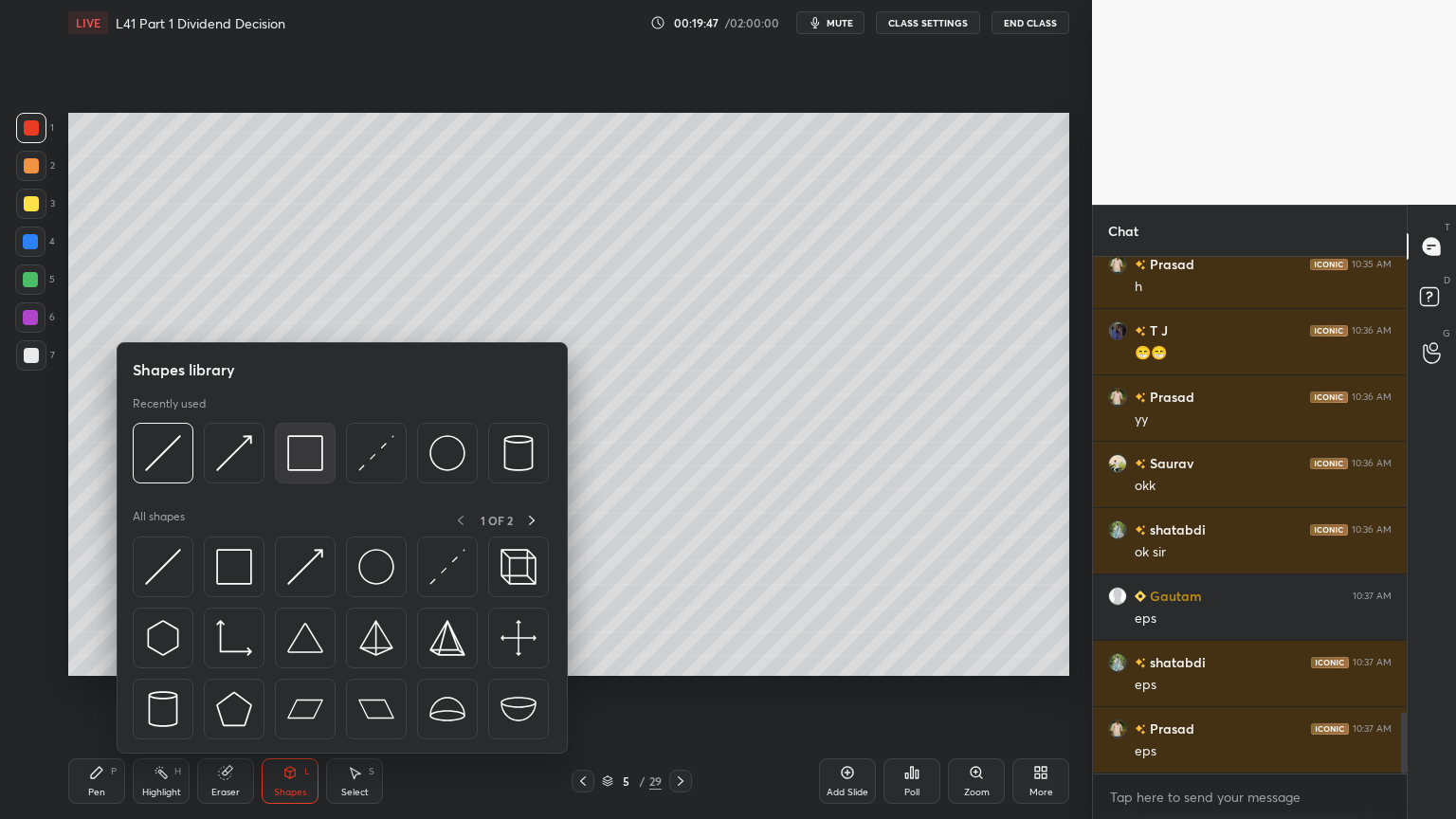
click at [308, 462] on img at bounding box center [305, 453] width 36 height 36
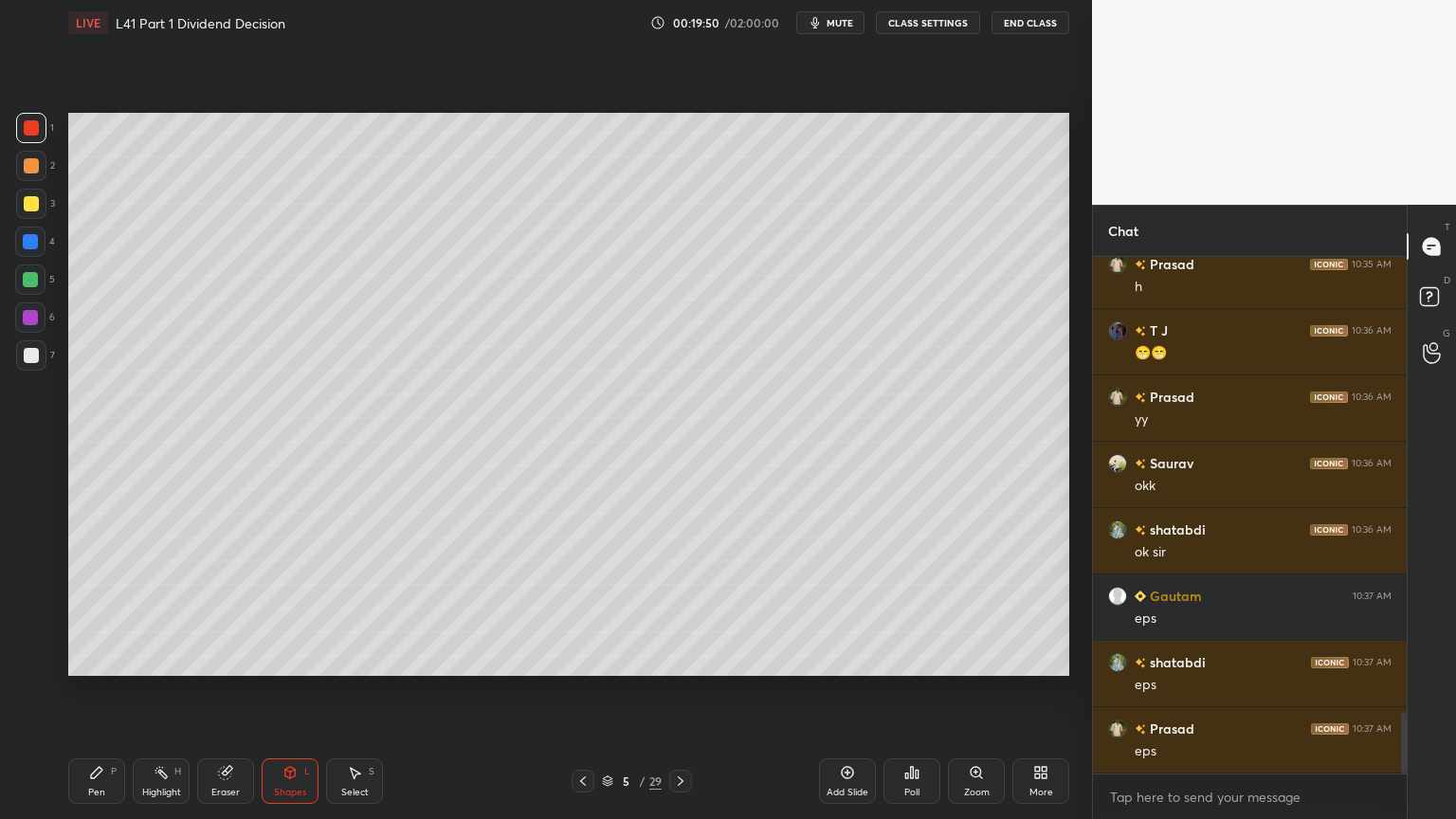
click at [91, 609] on div "Pen" at bounding box center [96, 792] width 17 height 10
click at [30, 356] on div at bounding box center [31, 355] width 15 height 15
click at [22, 248] on div at bounding box center [30, 241] width 30 height 30
click at [281, 609] on div "Shapes L" at bounding box center [290, 781] width 57 height 46
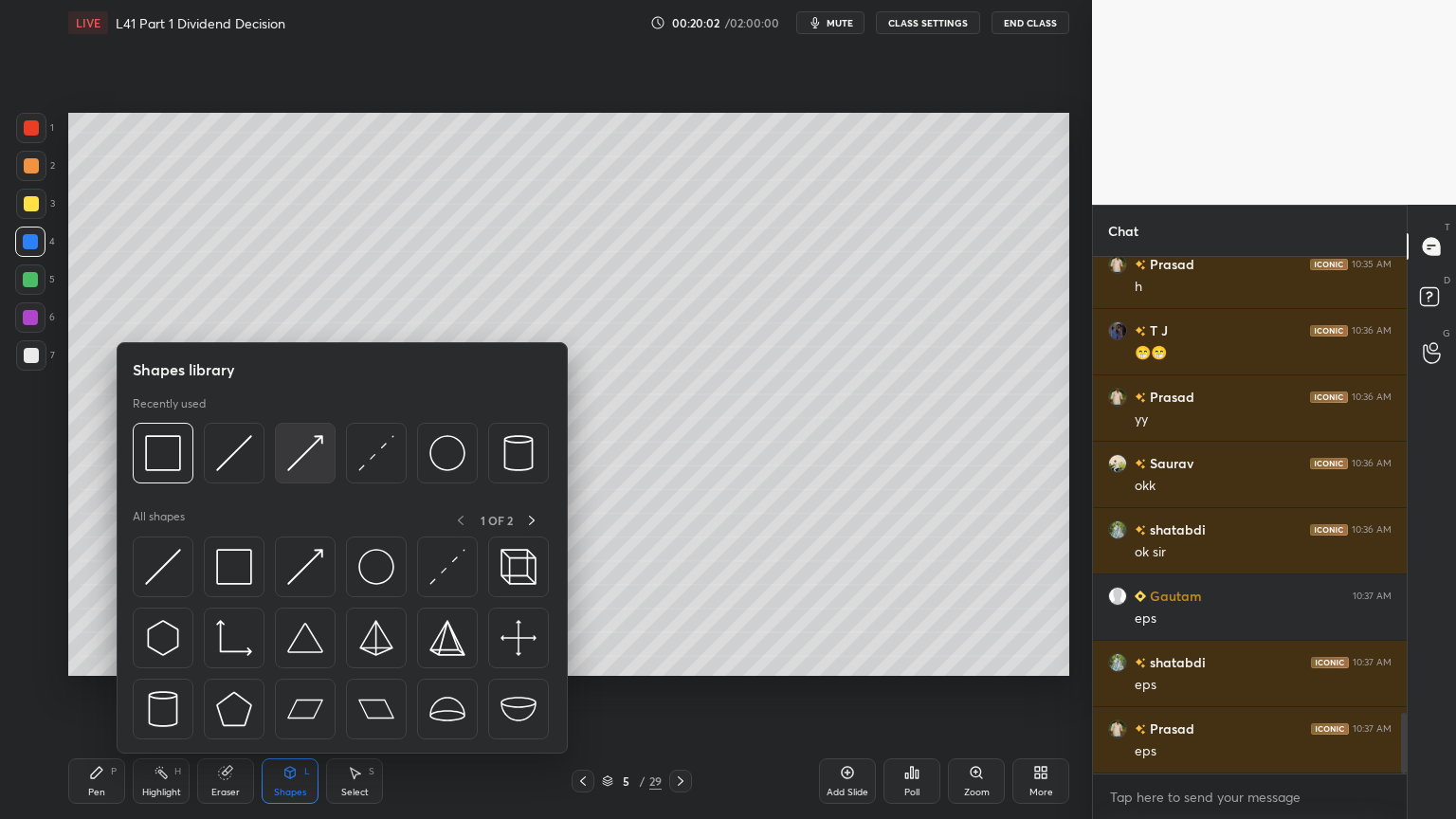
click at [292, 471] on div at bounding box center [305, 452] width 61 height 61
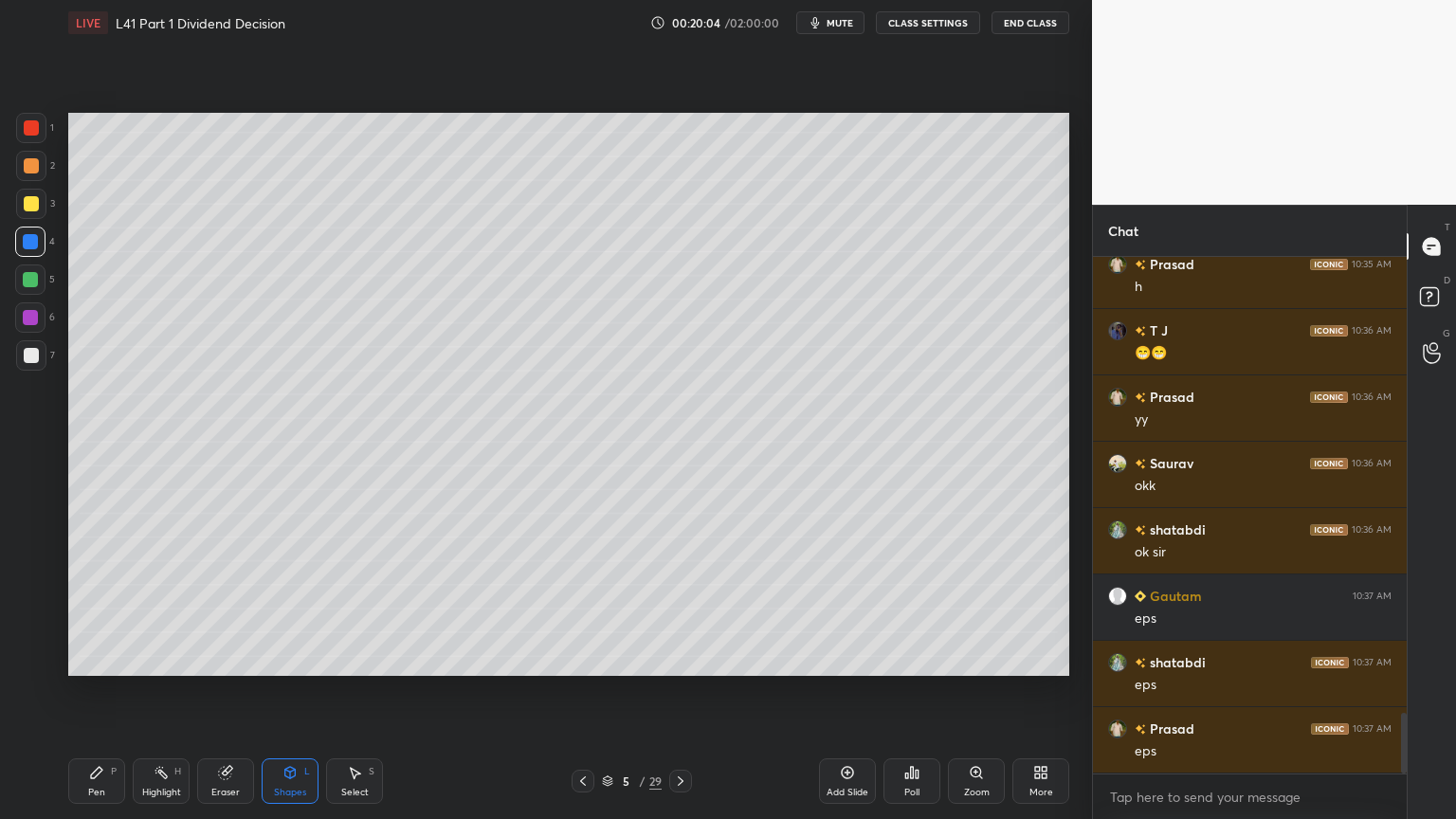
click at [97, 609] on icon at bounding box center [96, 772] width 15 height 15
click at [27, 371] on div "7" at bounding box center [35, 359] width 39 height 38
click at [25, 244] on div at bounding box center [30, 241] width 15 height 15
click at [290, 609] on icon at bounding box center [290, 774] width 0 height 7
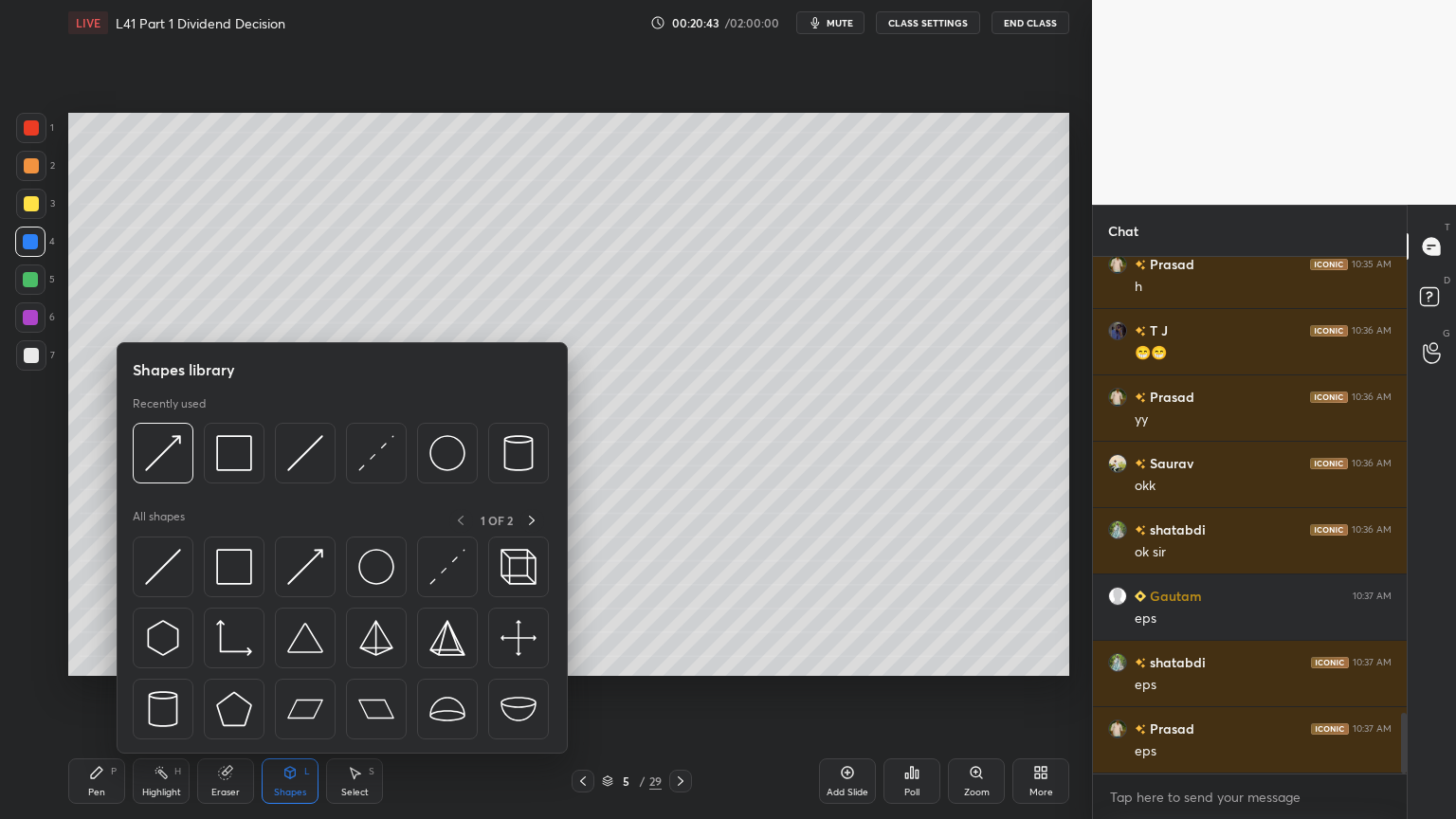
click at [31, 359] on div at bounding box center [31, 355] width 15 height 15
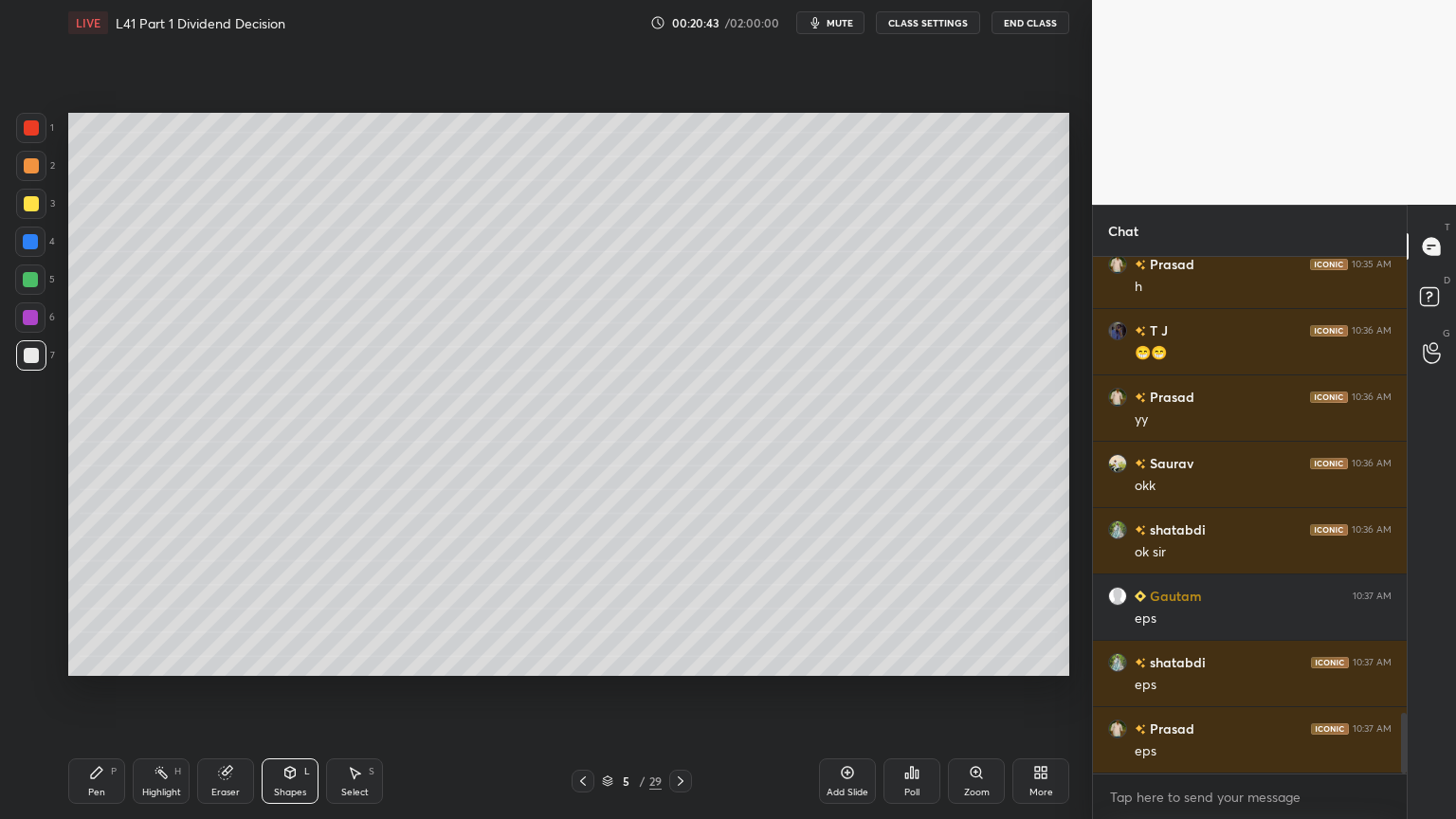
click at [105, 609] on div "Pen" at bounding box center [96, 792] width 17 height 10
click at [31, 254] on div at bounding box center [30, 241] width 30 height 30
click at [265, 609] on div "Shapes L" at bounding box center [290, 781] width 57 height 46
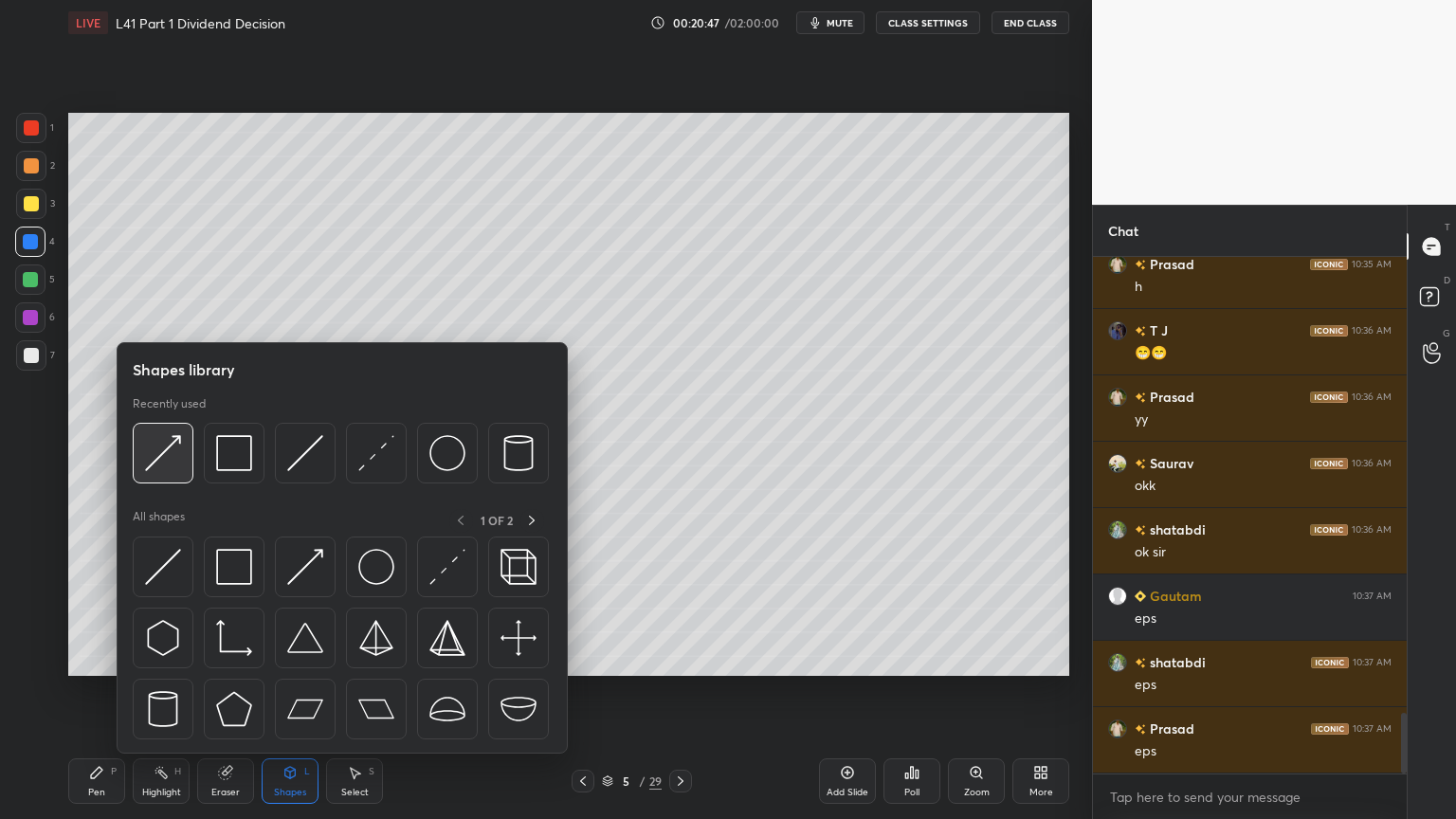
click at [161, 455] on img at bounding box center [163, 453] width 36 height 36
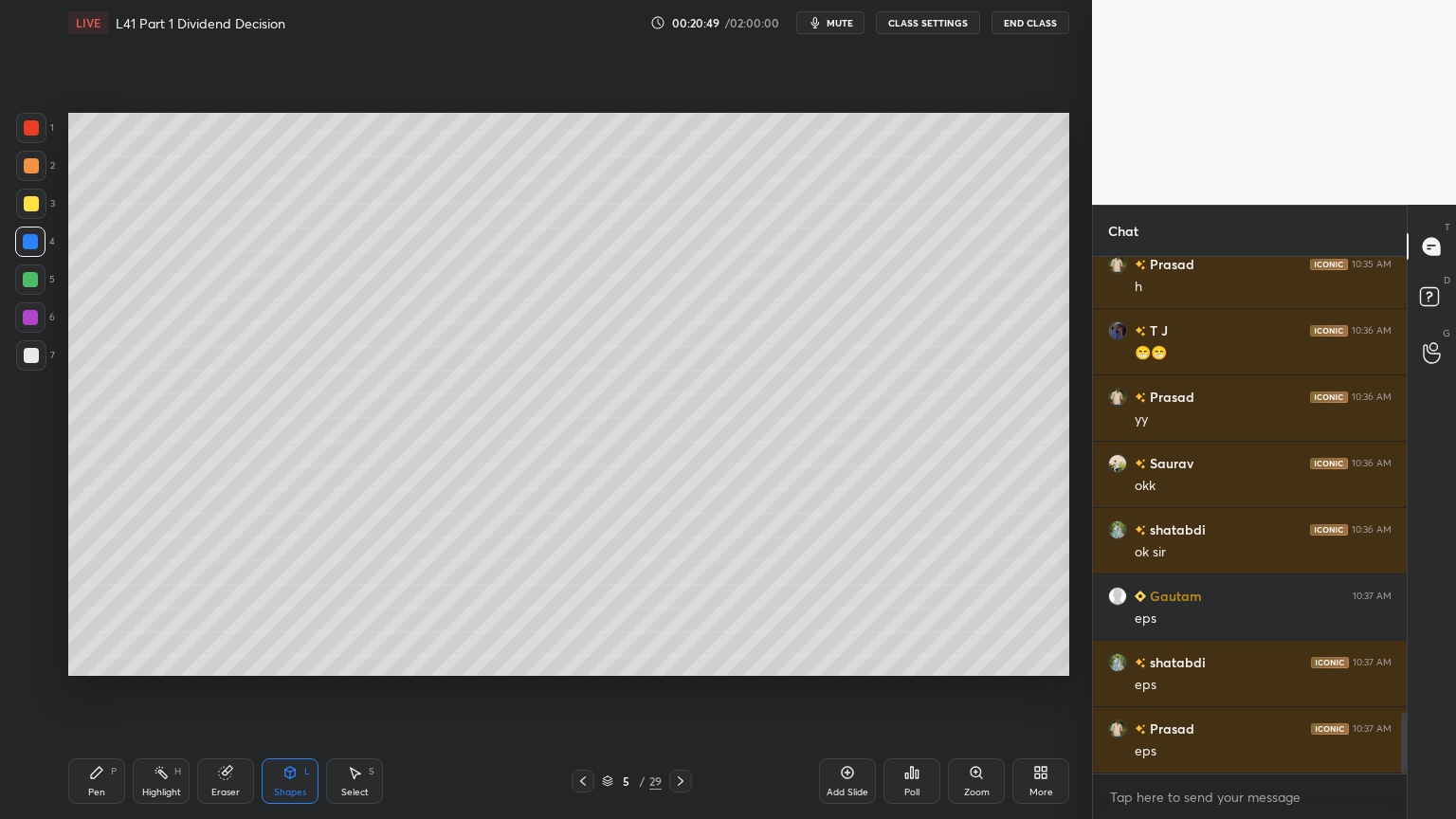
click at [88, 609] on div "Pen P" at bounding box center [96, 781] width 57 height 46
click at [28, 180] on div at bounding box center [31, 165] width 30 height 30
click at [37, 204] on div at bounding box center [31, 203] width 15 height 15
click at [101, 609] on div "Pen" at bounding box center [96, 792] width 17 height 10
click at [28, 348] on div at bounding box center [31, 355] width 15 height 15
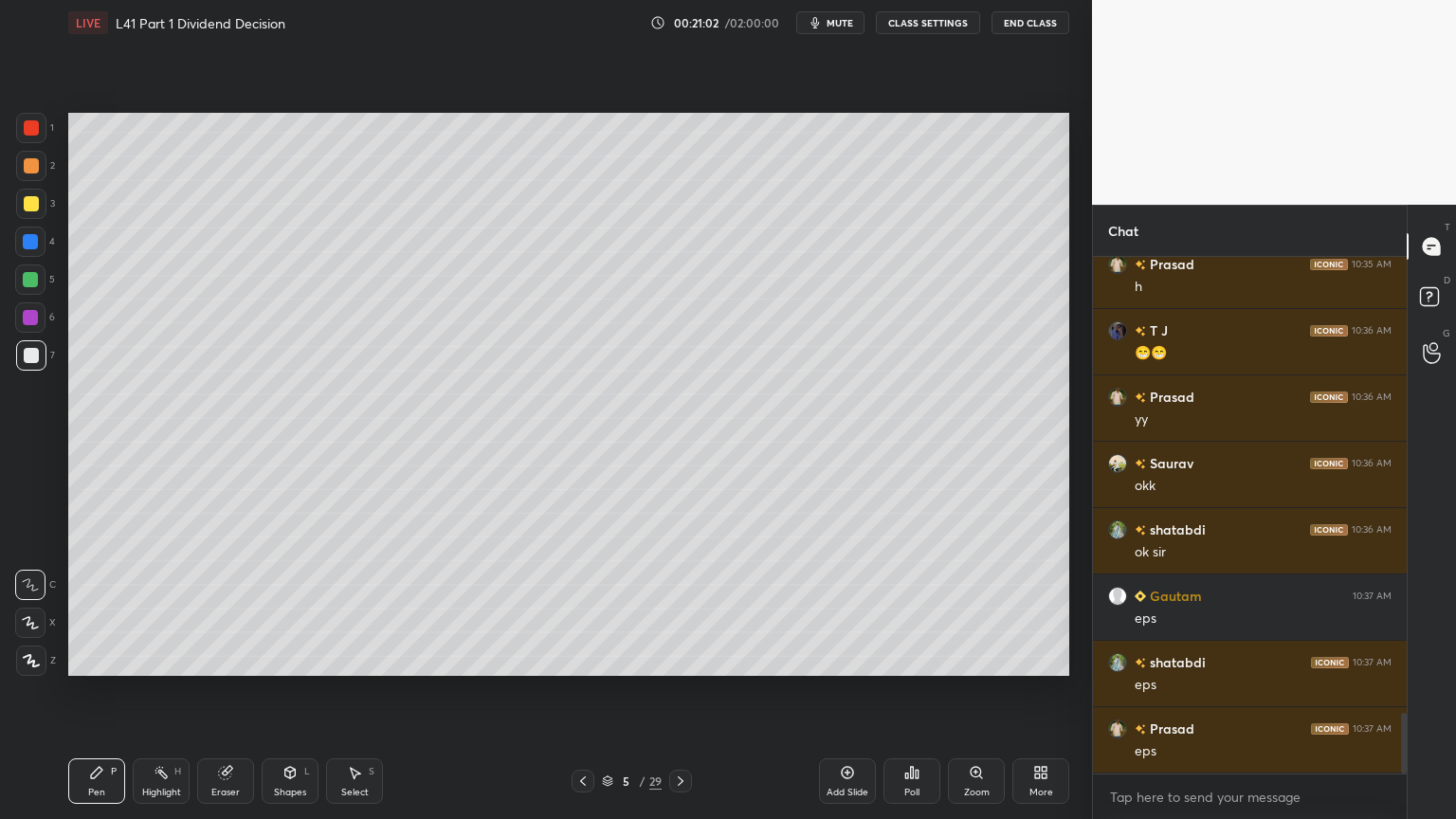
click at [97, 609] on div "Pen P Highlight H Eraser Shapes L Select S 5 / 29 Add Slide Poll Zoom More" at bounding box center [568, 781] width 1001 height 76
click at [22, 205] on div at bounding box center [31, 203] width 30 height 30
click at [30, 359] on div at bounding box center [31, 355] width 15 height 15
click at [84, 609] on div "Pen P" at bounding box center [96, 781] width 57 height 46
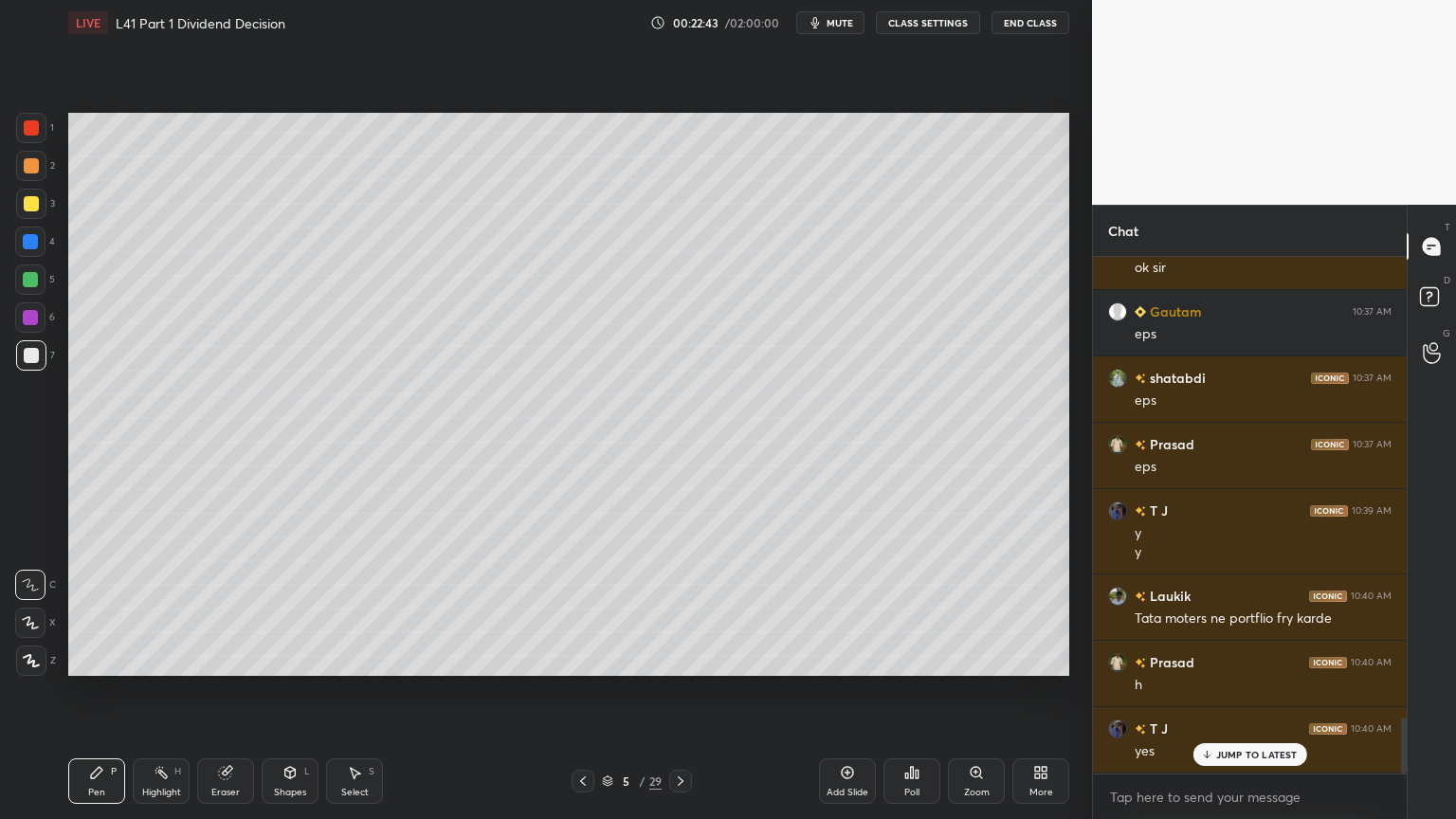
scroll to position [4227, 0]
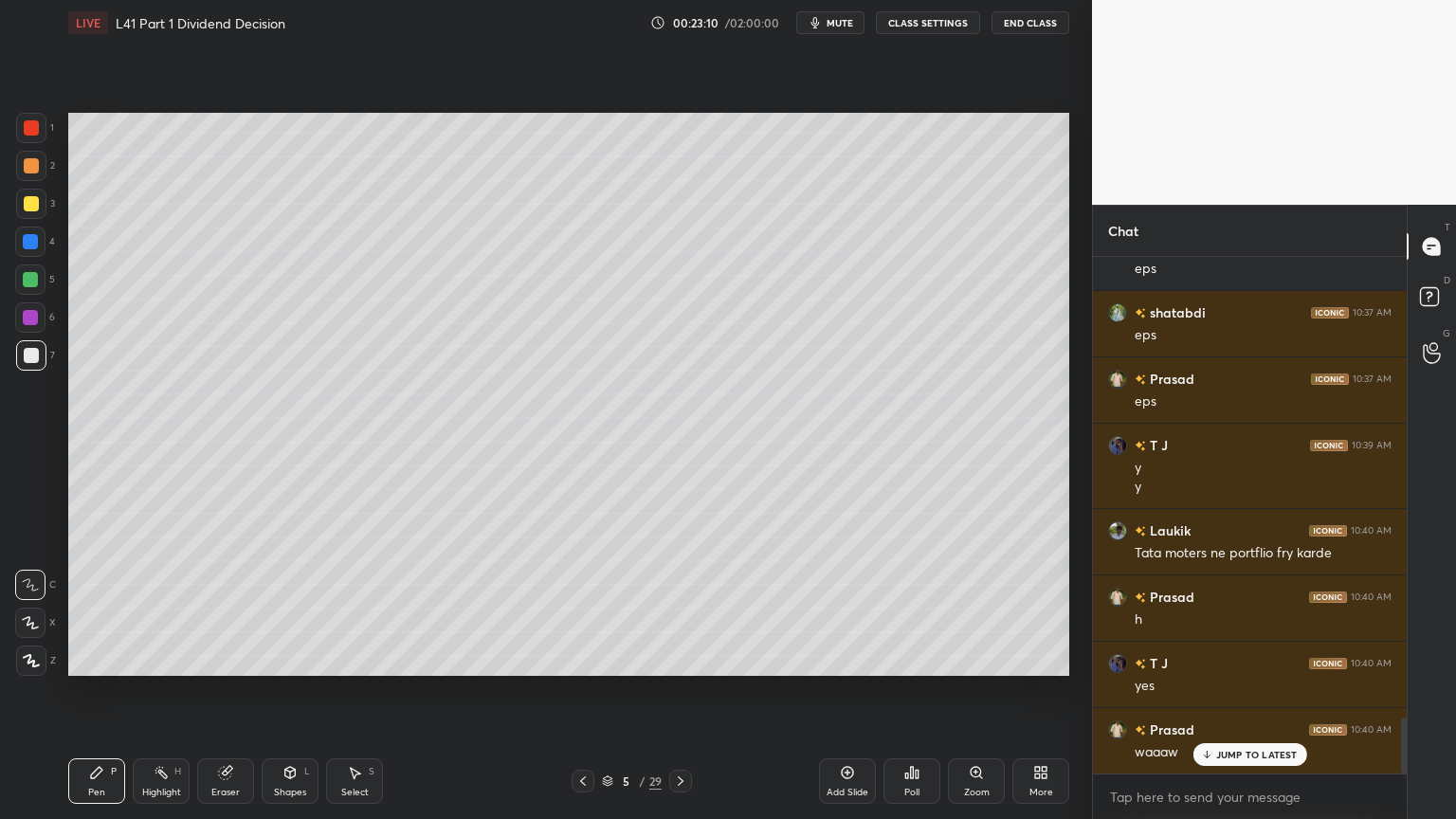
click at [580, 609] on icon at bounding box center [582, 780] width 15 height 15
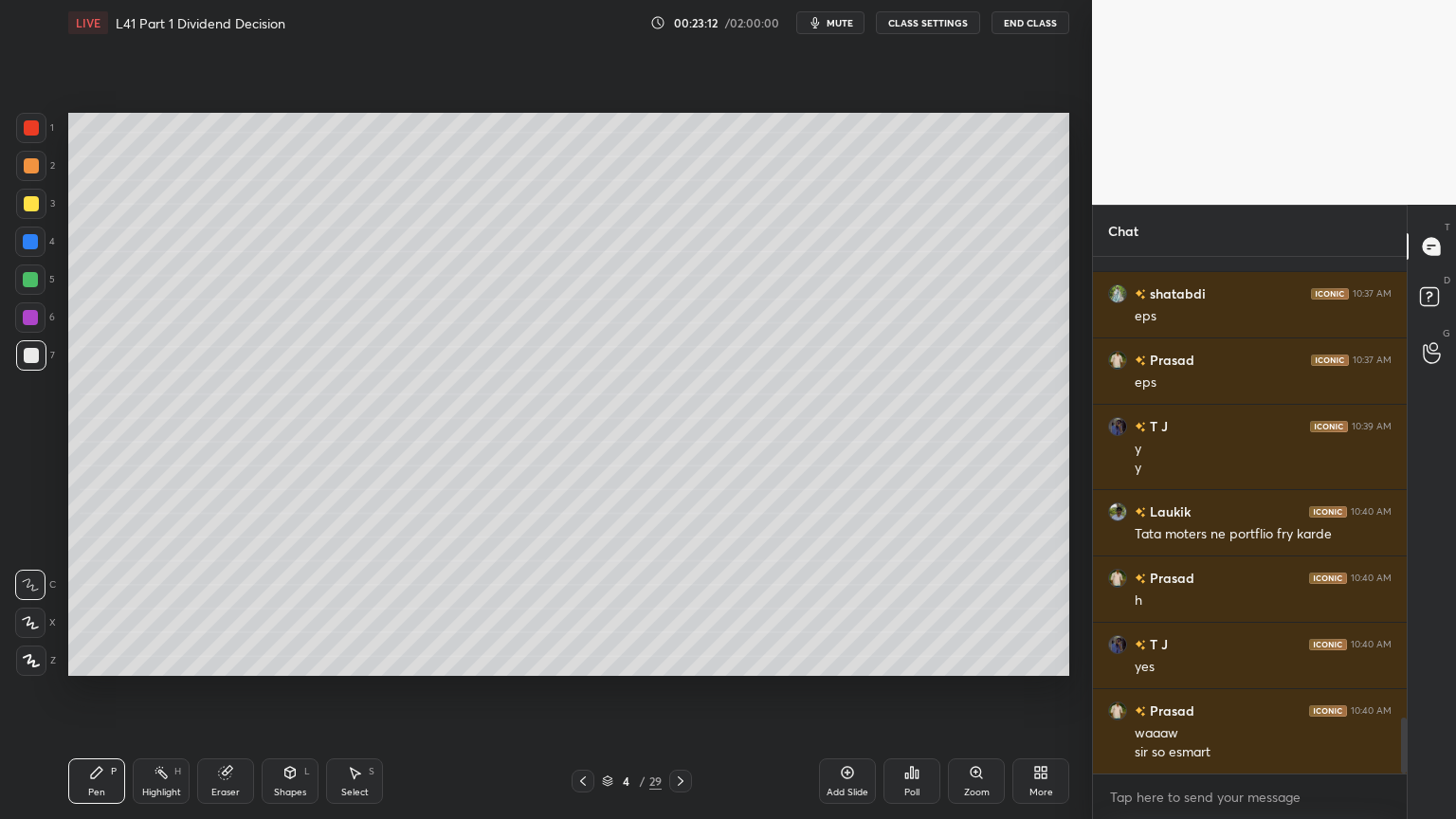
scroll to position [4313, 0]
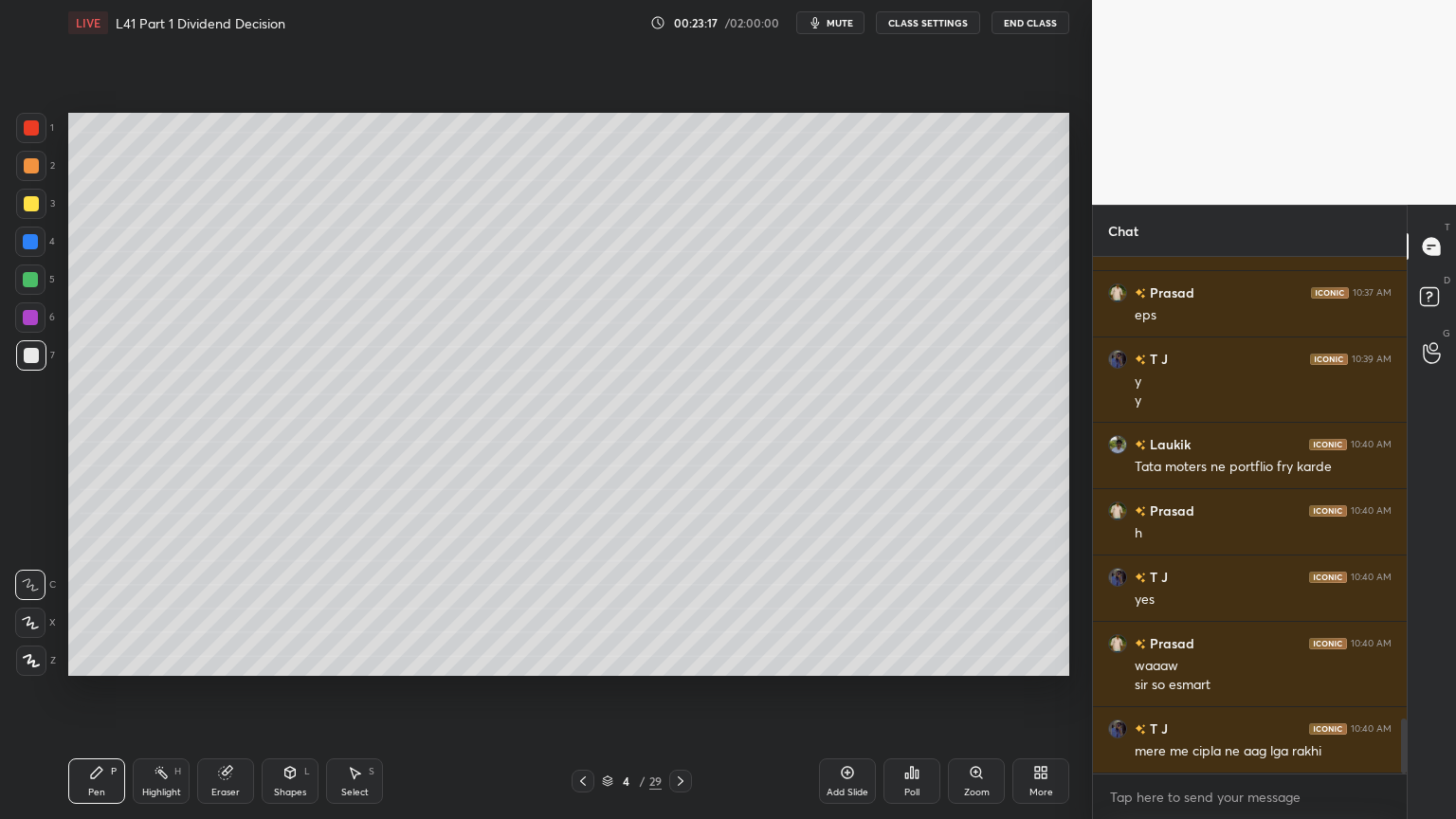
click at [572, 609] on div at bounding box center [583, 780] width 23 height 23
click at [682, 609] on icon at bounding box center [680, 780] width 15 height 15
click at [120, 609] on div "Pen P" at bounding box center [96, 781] width 57 height 46
click at [298, 609] on div "Shapes L" at bounding box center [290, 781] width 57 height 46
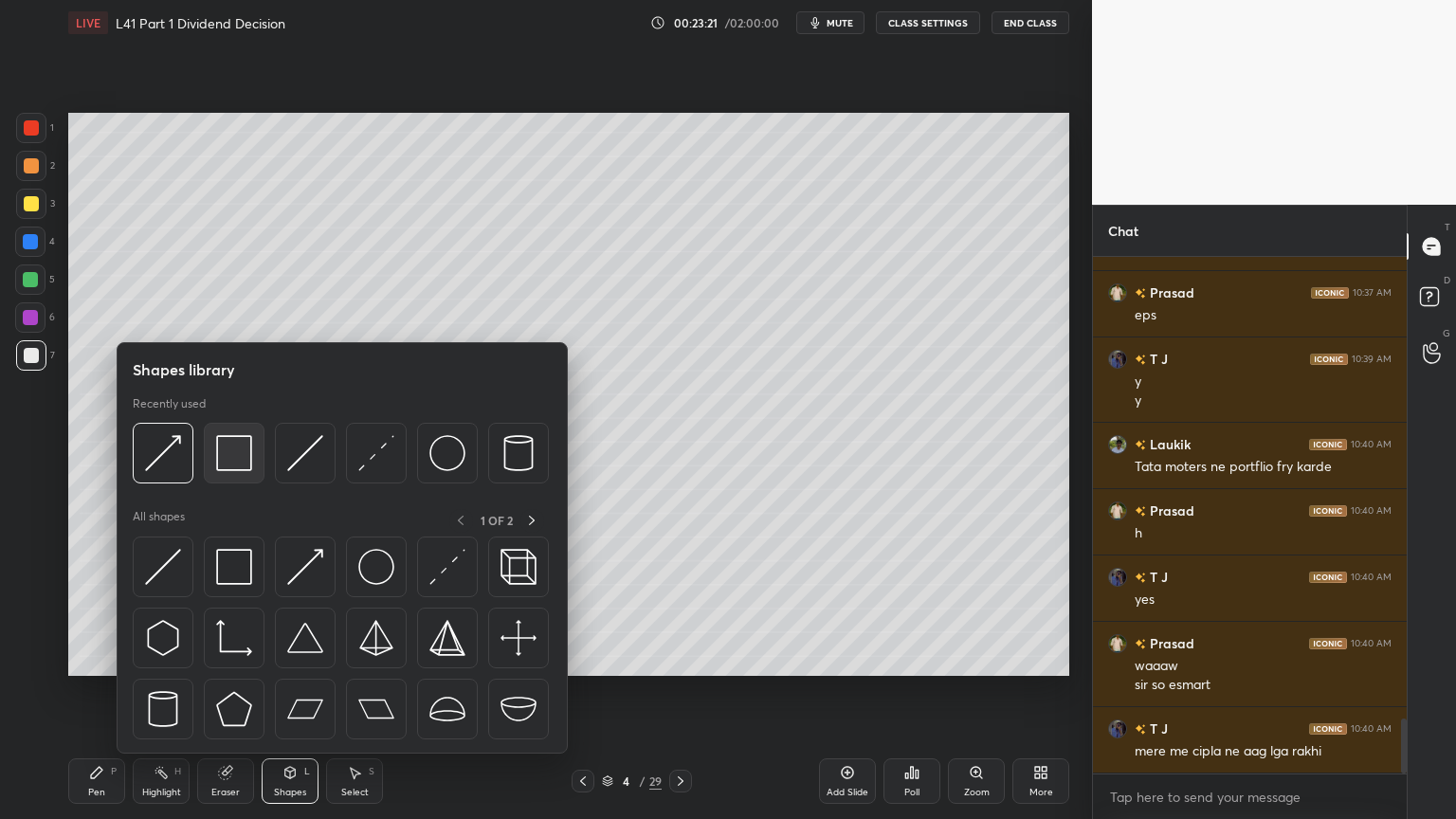
click at [246, 445] on img at bounding box center [234, 453] width 36 height 36
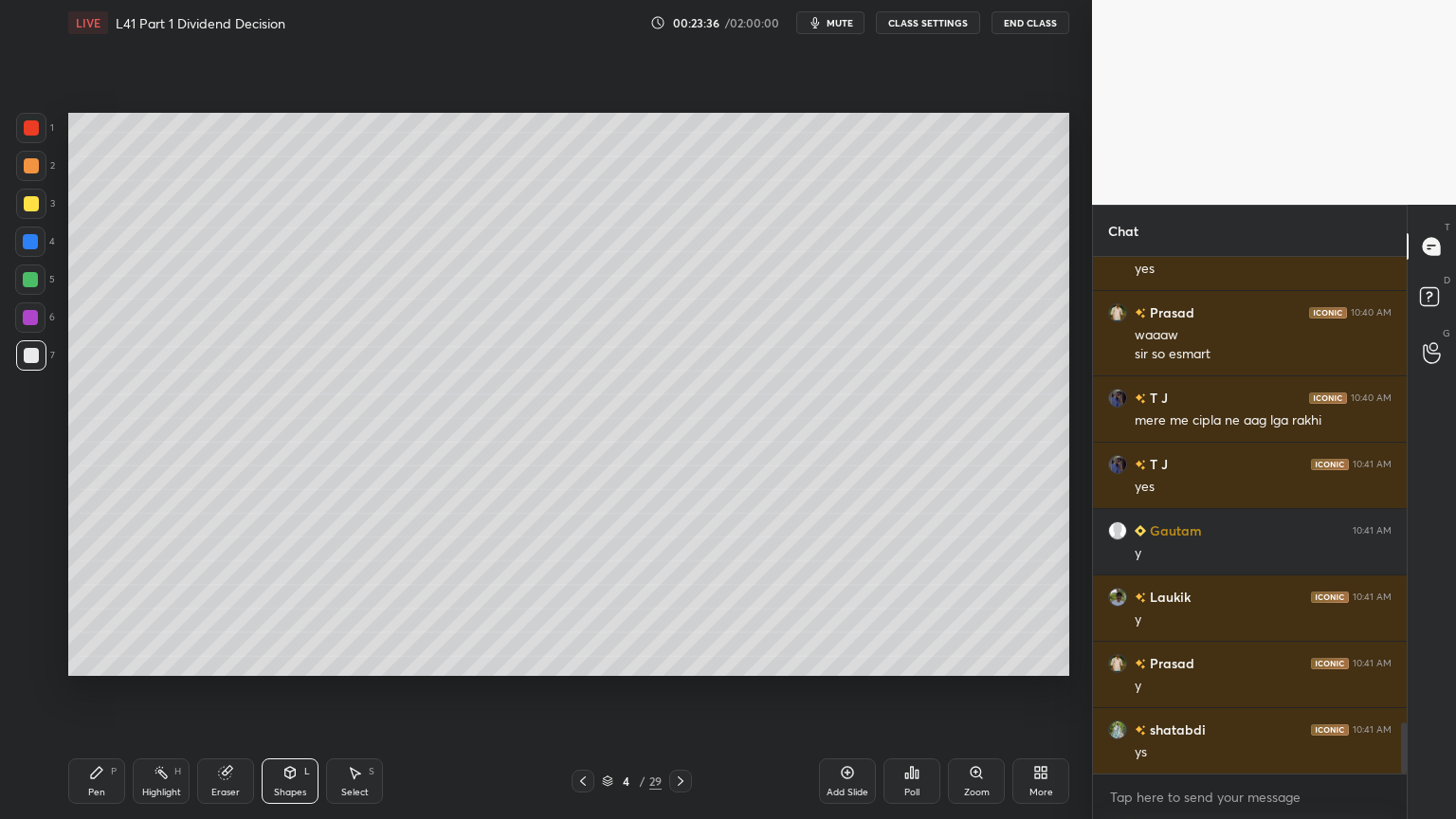
scroll to position [4711, 0]
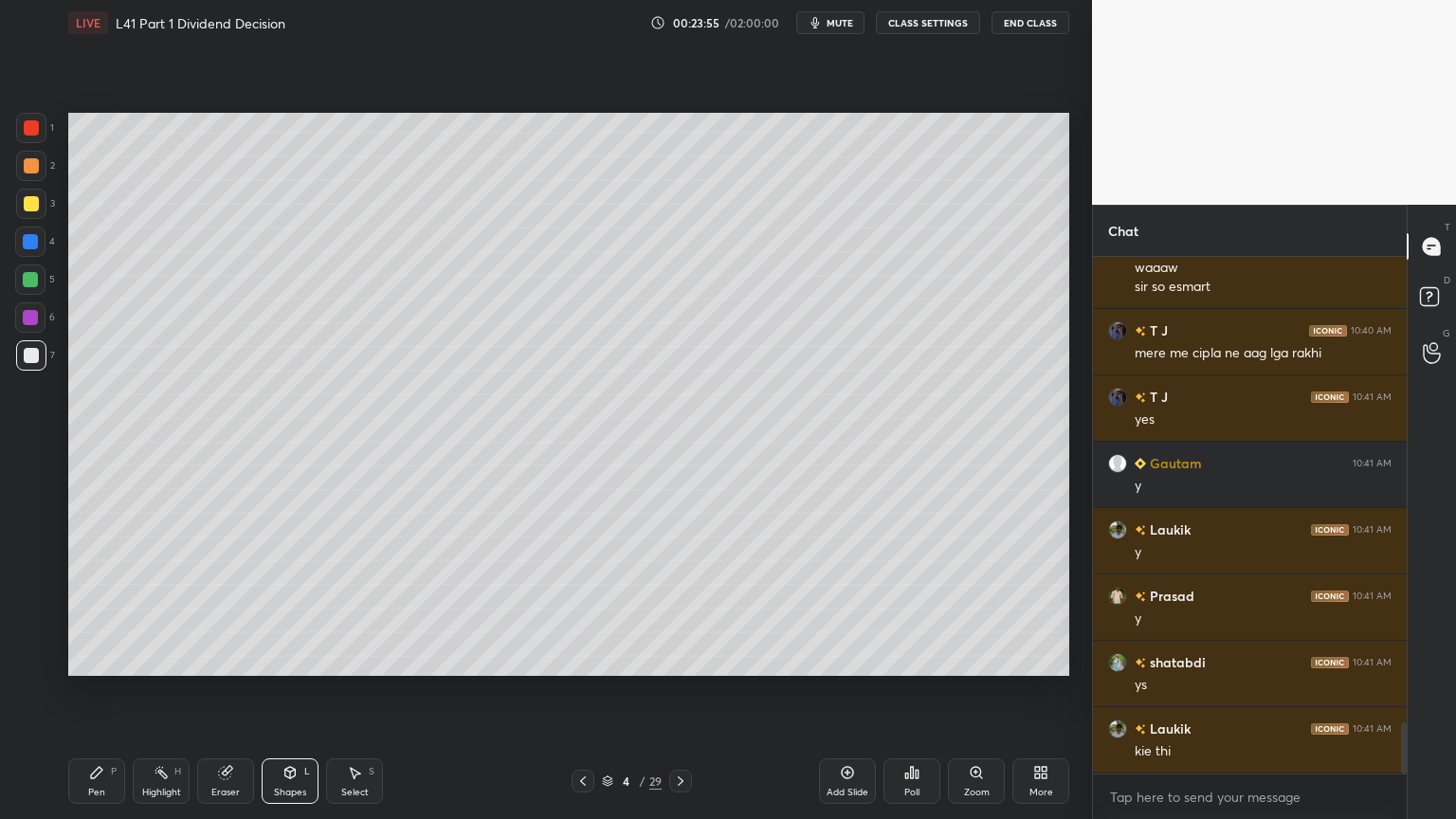
click at [687, 609] on div at bounding box center [681, 780] width 23 height 23
click at [686, 609] on icon at bounding box center [680, 780] width 15 height 15
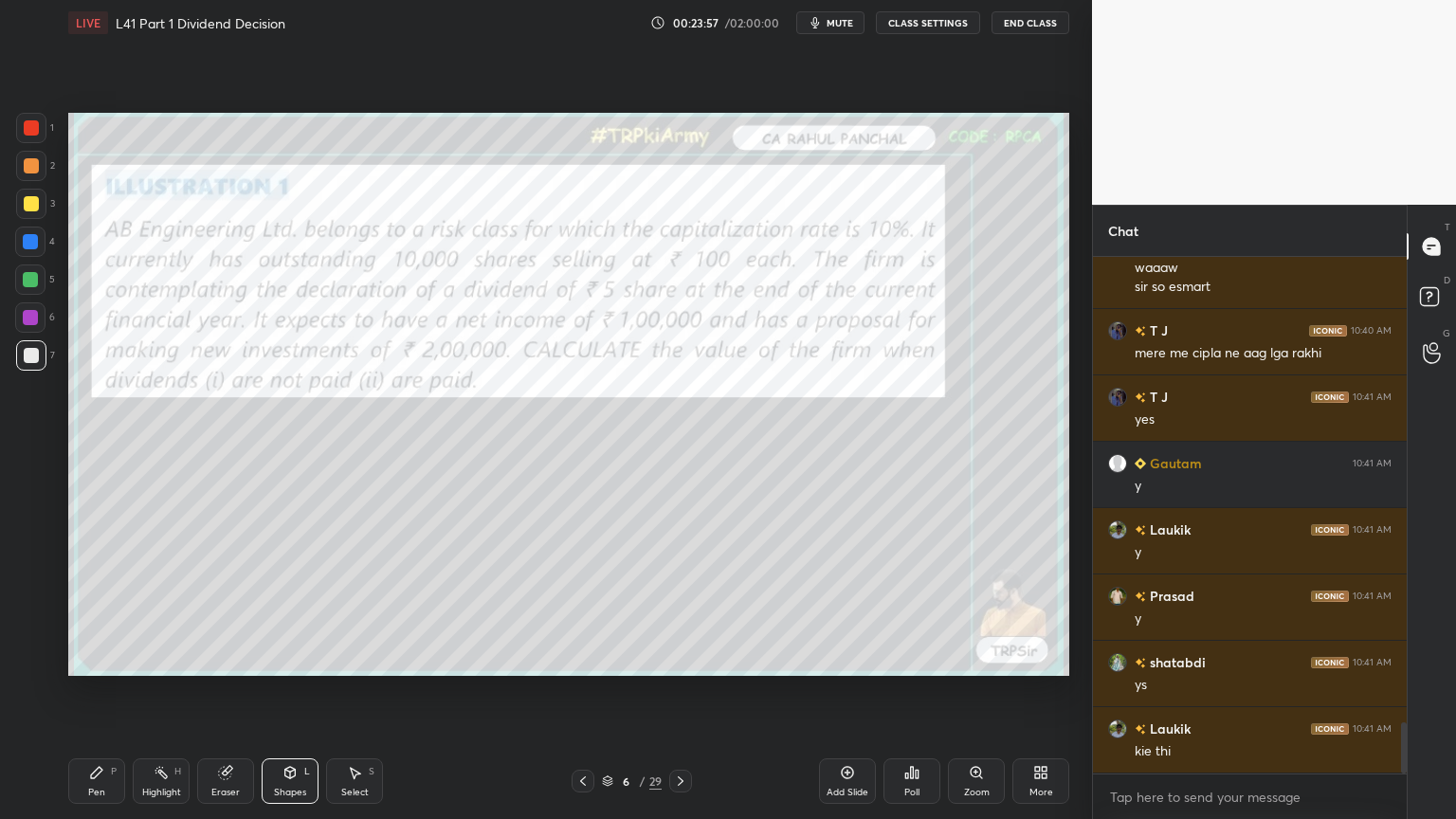
click at [611, 609] on icon at bounding box center [607, 780] width 11 height 11
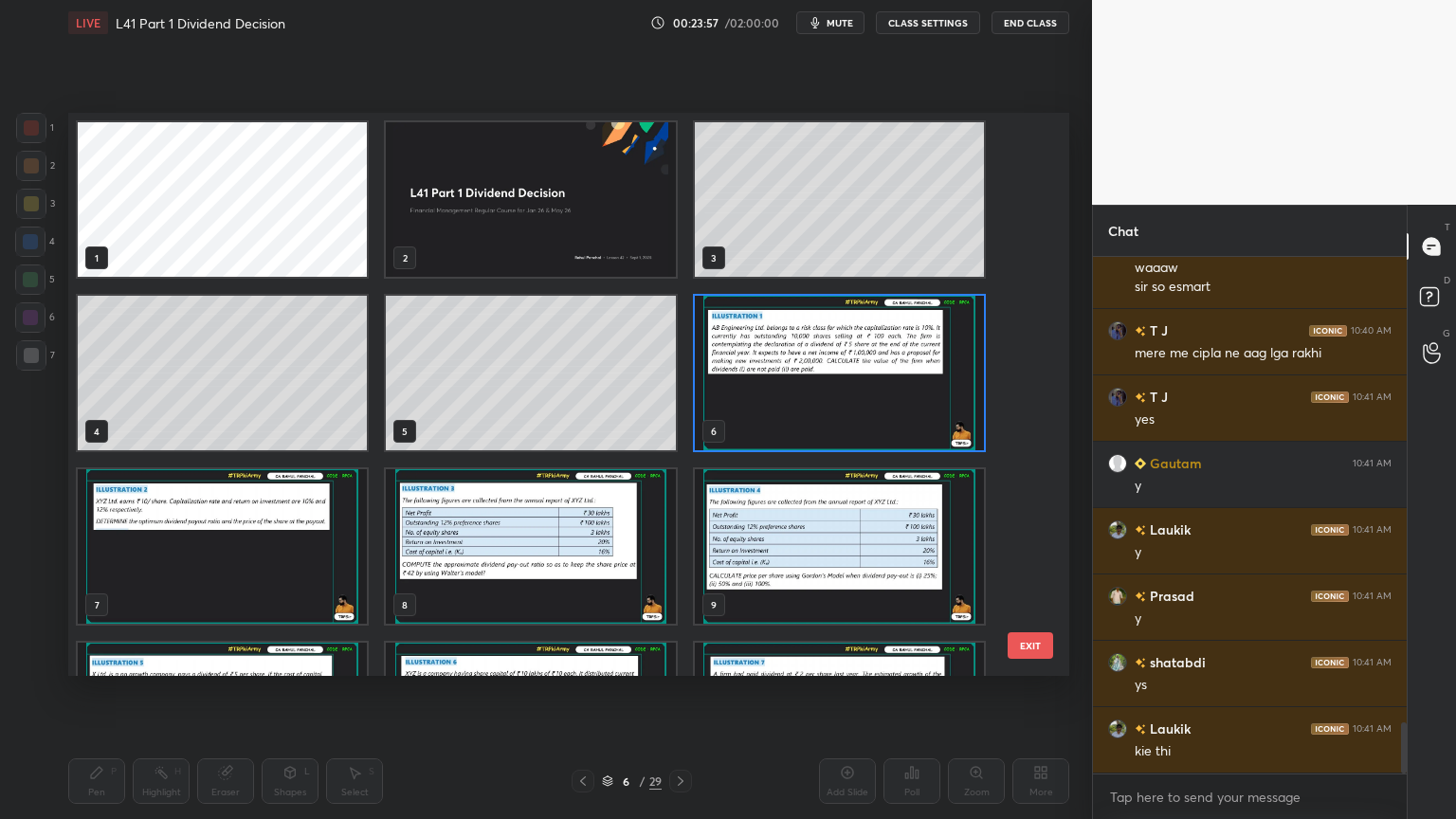
scroll to position [557, 992]
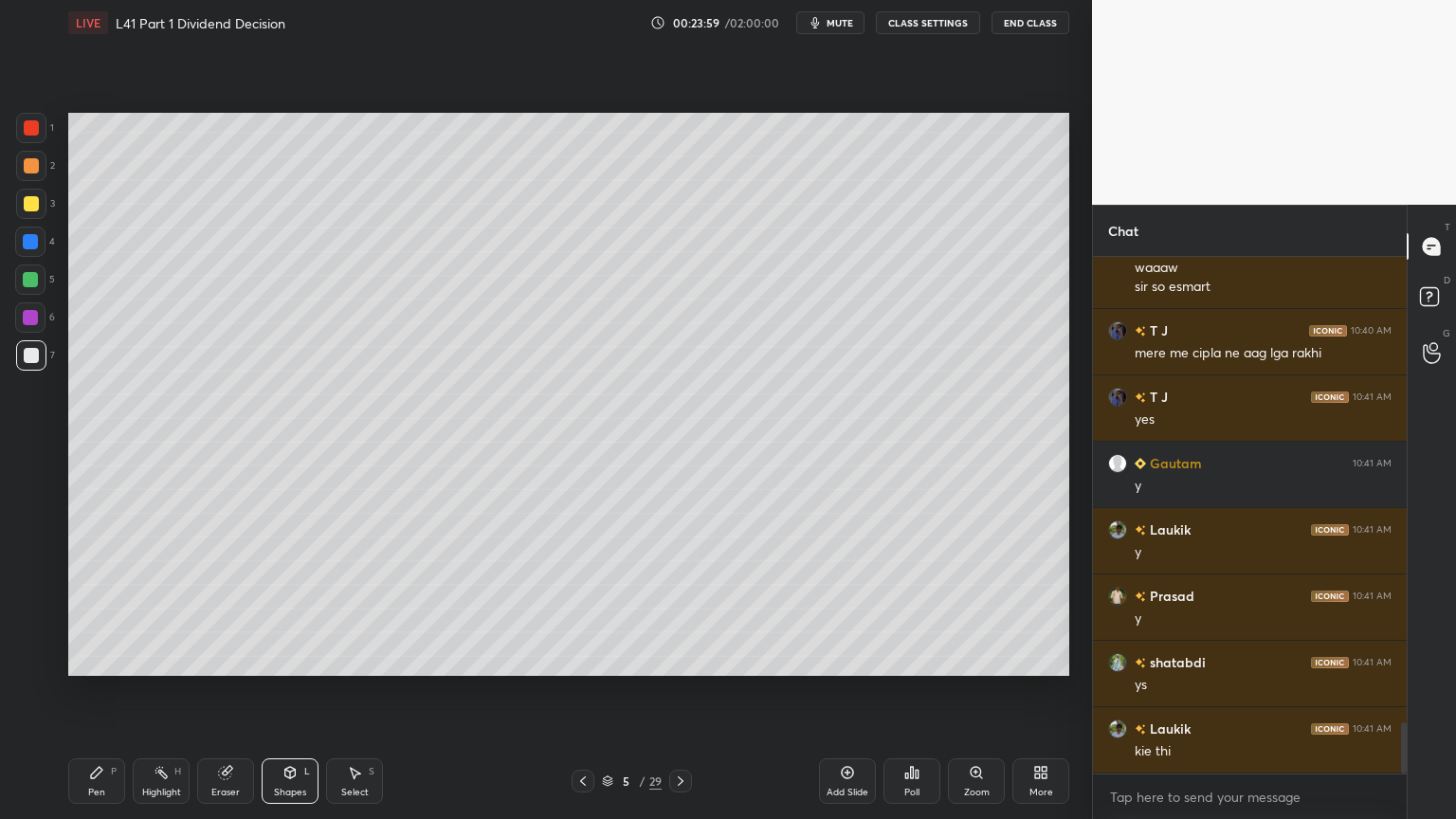
click at [842, 609] on icon at bounding box center [847, 772] width 15 height 15
click at [29, 248] on div at bounding box center [30, 241] width 15 height 15
click at [285, 609] on icon at bounding box center [290, 771] width 10 height 11
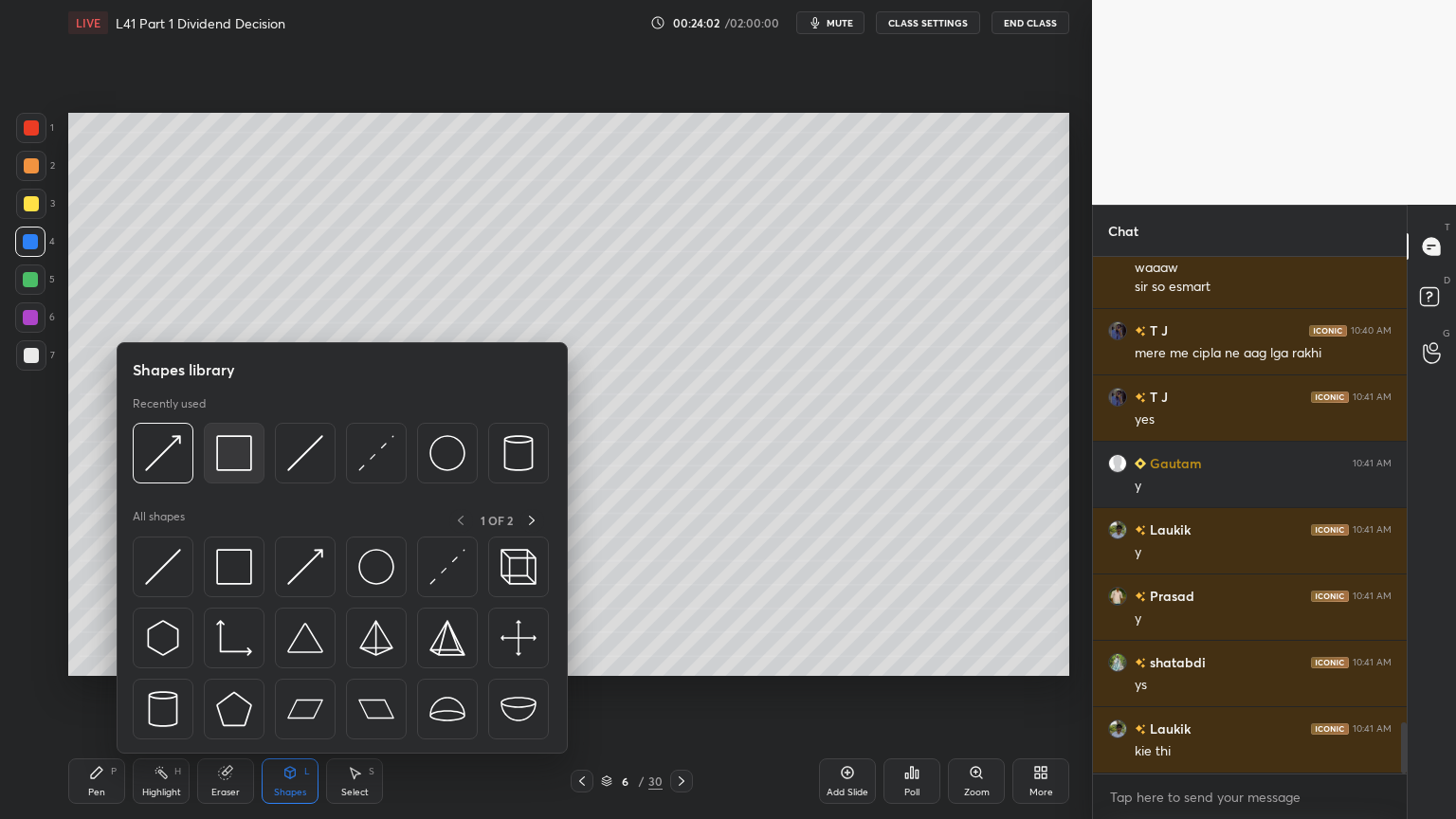
click at [231, 439] on img at bounding box center [234, 453] width 36 height 36
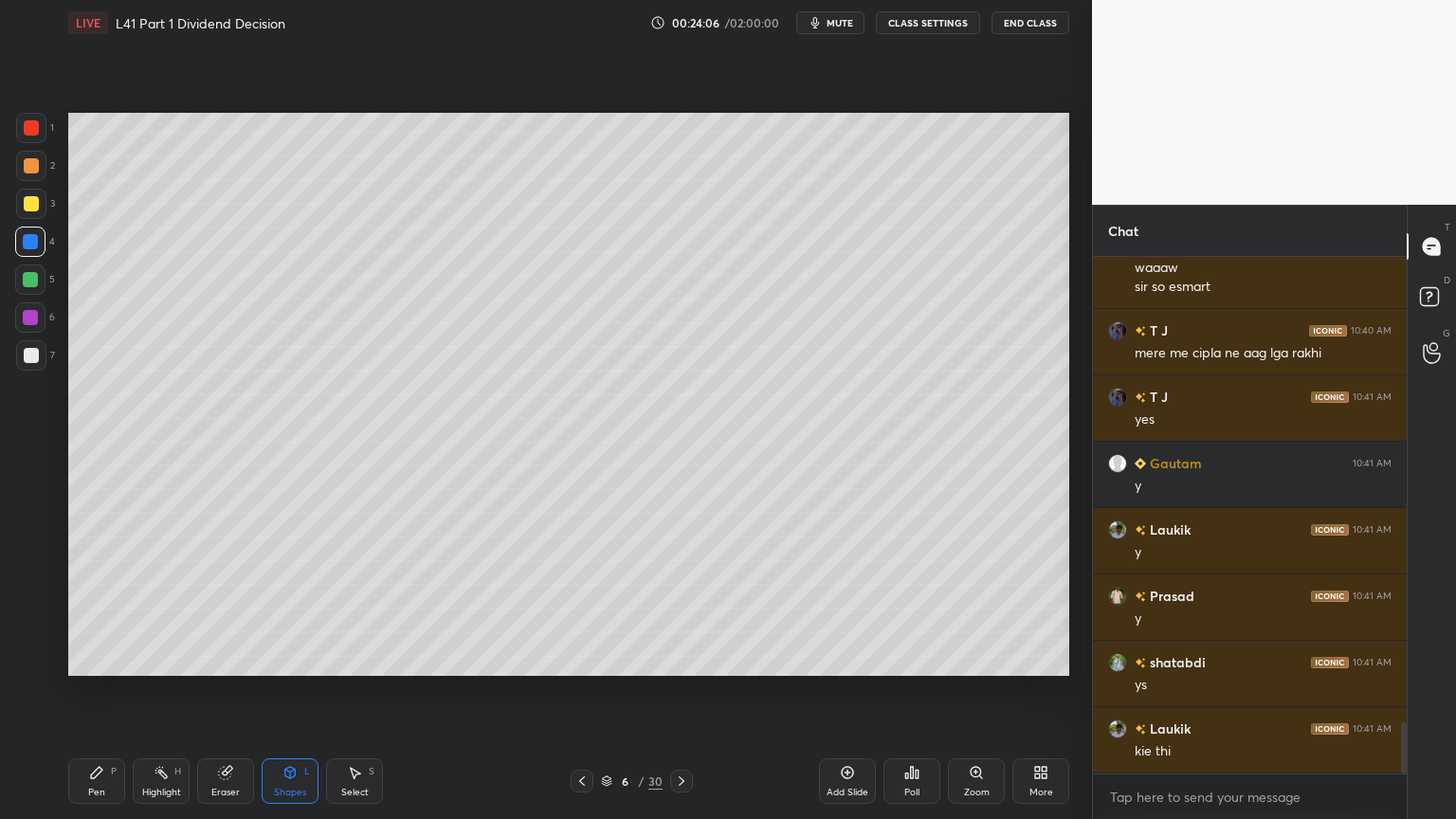
click at [34, 364] on div at bounding box center [31, 355] width 30 height 30
click at [94, 609] on div "Pen P" at bounding box center [96, 781] width 57 height 46
click at [572, 609] on div at bounding box center [582, 780] width 23 height 23
click at [21, 198] on div at bounding box center [31, 203] width 30 height 30
click at [574, 609] on icon at bounding box center [581, 780] width 15 height 15
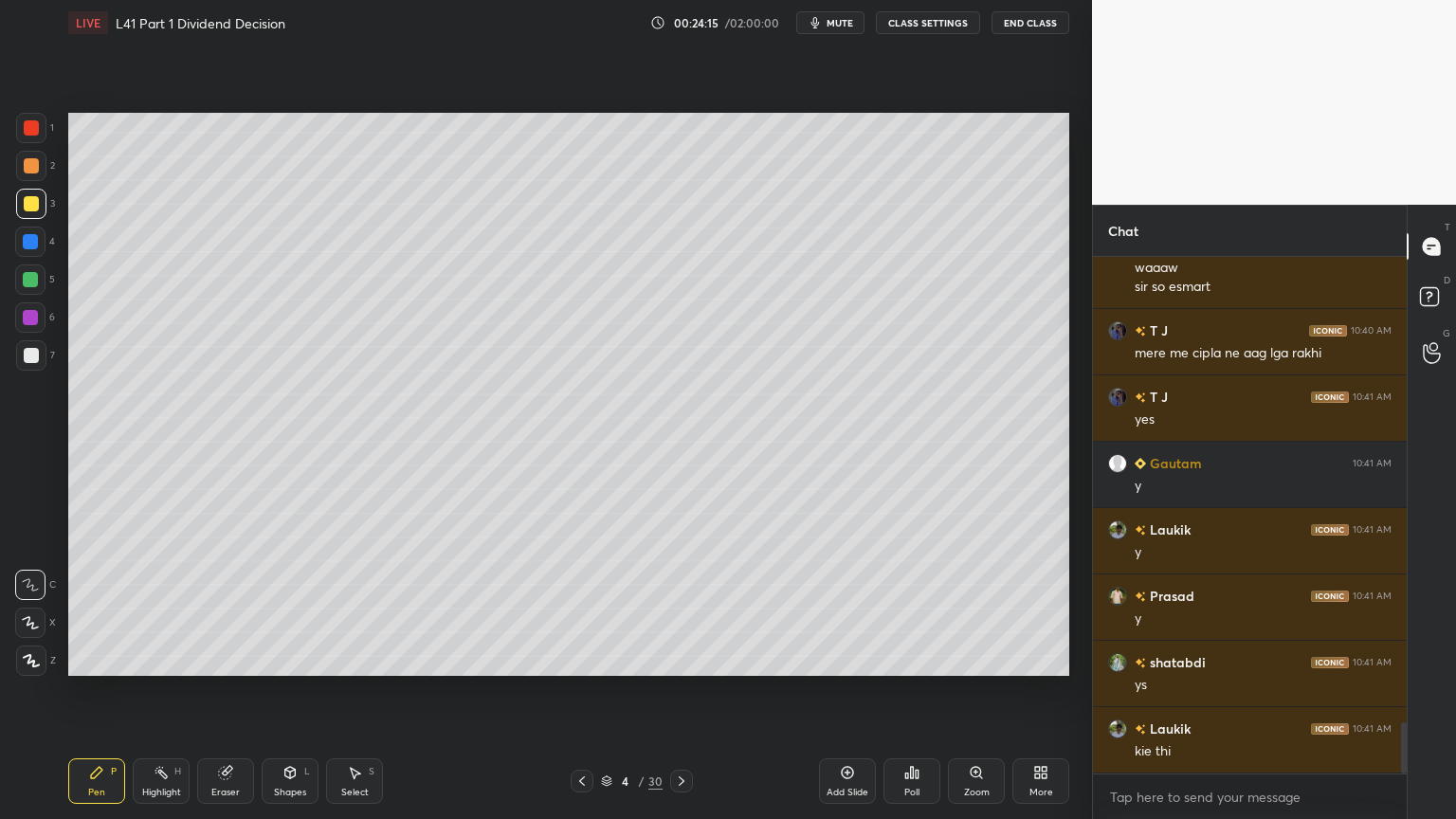
click at [579, 609] on icon at bounding box center [581, 780] width 15 height 15
click at [684, 609] on icon at bounding box center [681, 780] width 15 height 15
click at [663, 609] on div "4 / 30" at bounding box center [632, 780] width 123 height 23
click at [678, 609] on icon at bounding box center [681, 780] width 15 height 15
click at [681, 609] on icon at bounding box center [681, 780] width 15 height 15
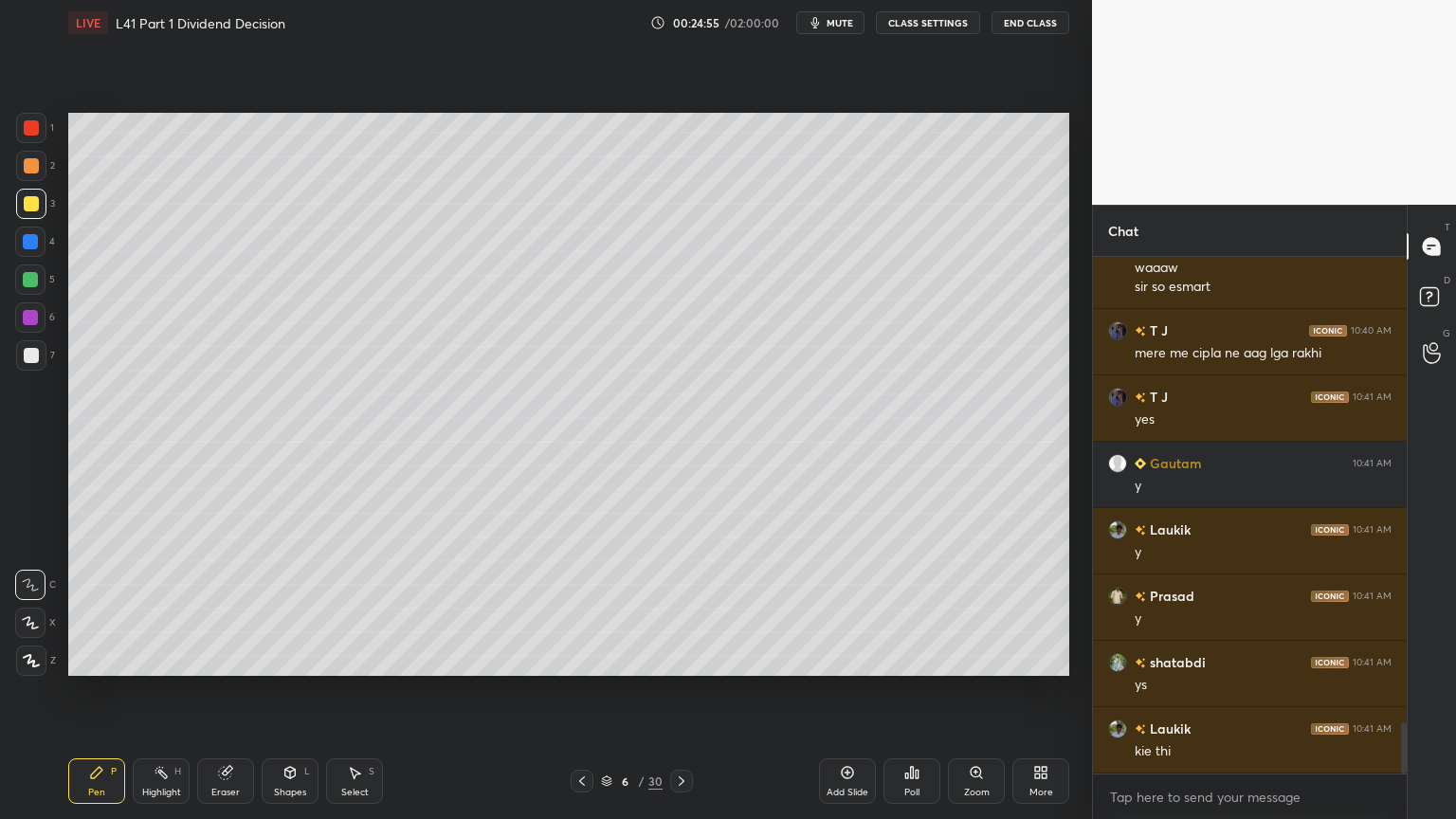
click at [302, 609] on div "Shapes L" at bounding box center [290, 781] width 57 height 46
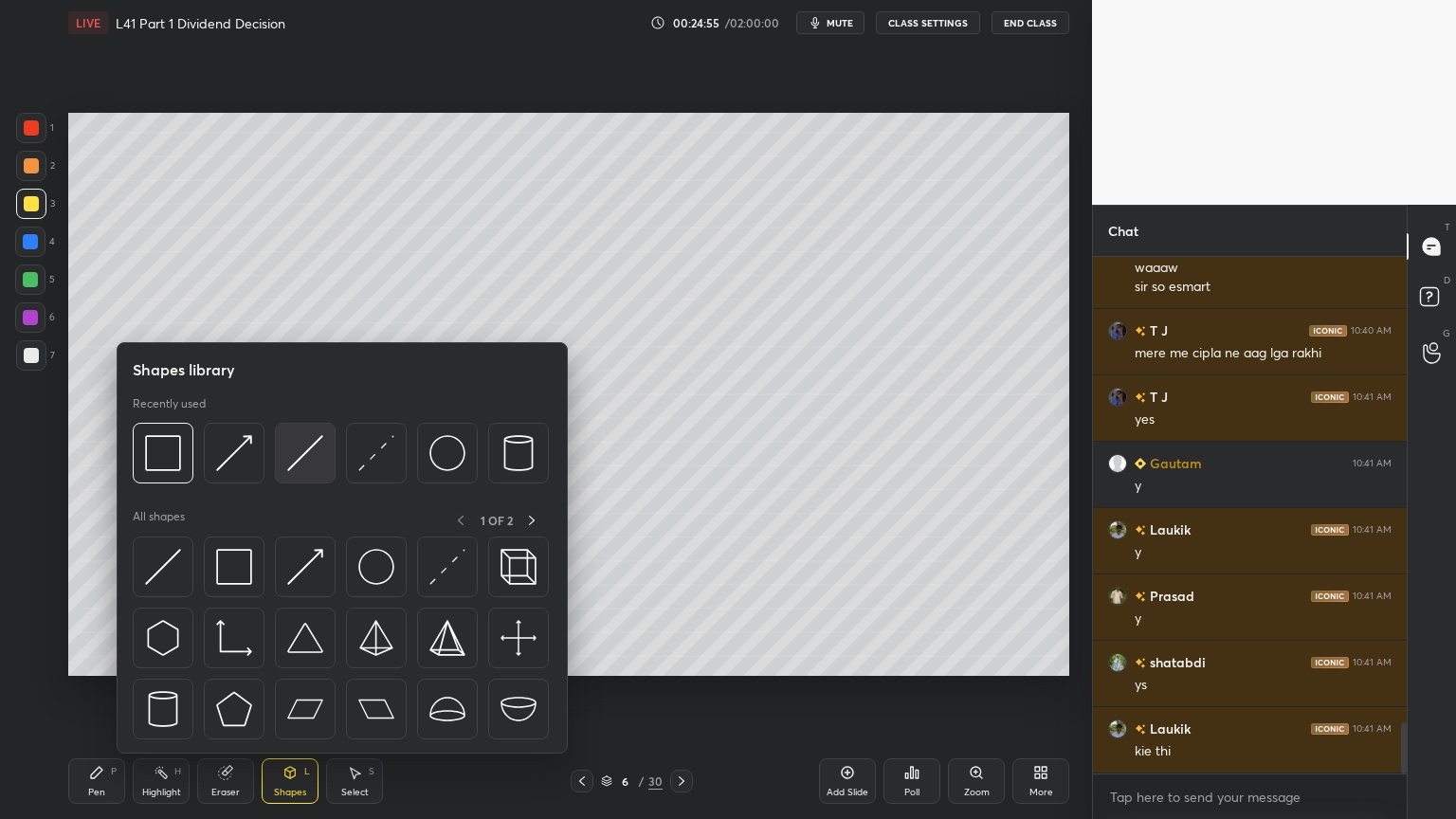
click at [319, 451] on img at bounding box center [305, 453] width 36 height 36
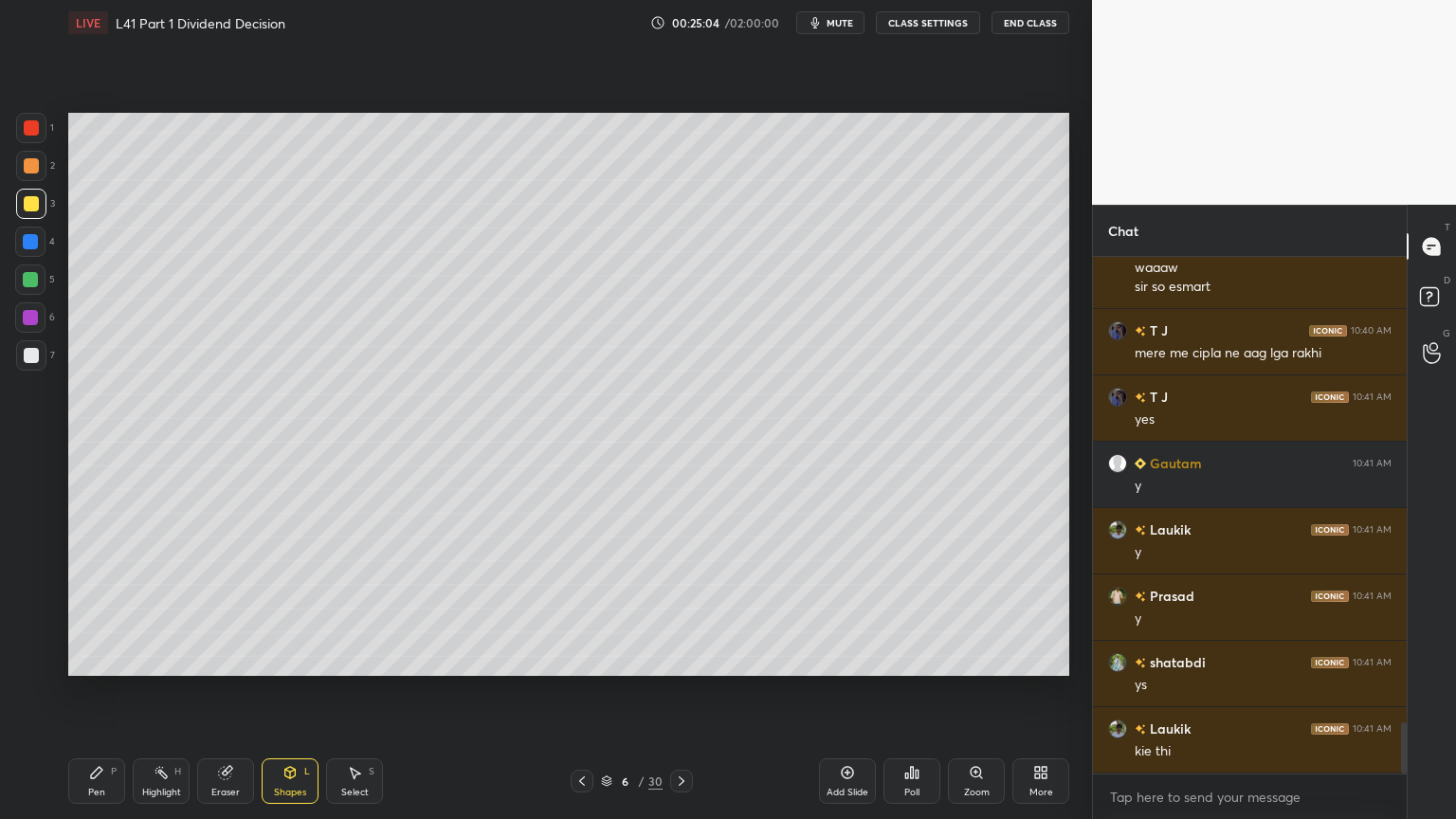
click at [20, 180] on div at bounding box center [31, 165] width 30 height 30
click at [105, 609] on div "Pen" at bounding box center [96, 792] width 17 height 10
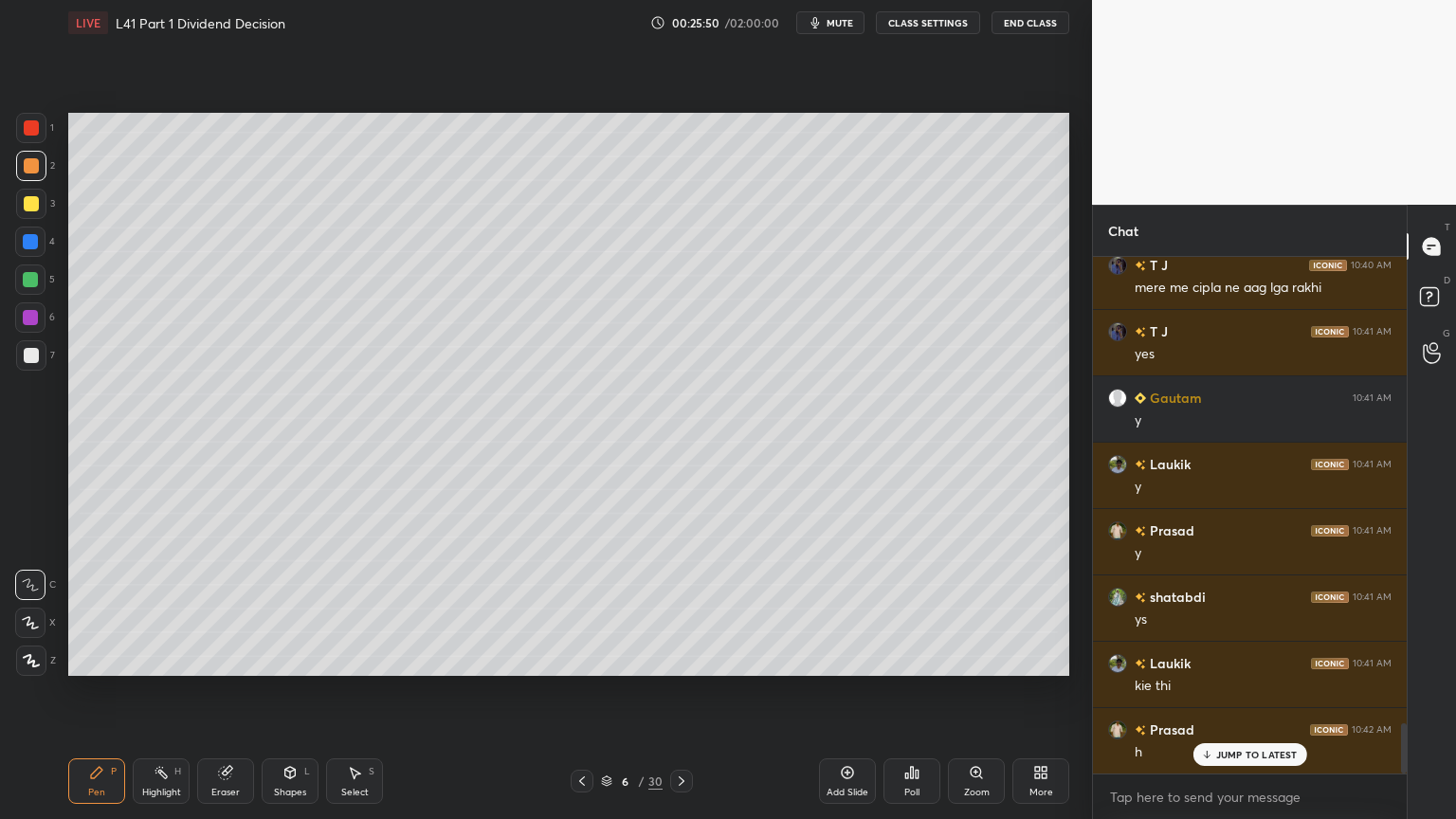
click at [34, 249] on div at bounding box center [30, 241] width 30 height 30
click at [288, 609] on div "Shapes L" at bounding box center [290, 781] width 57 height 46
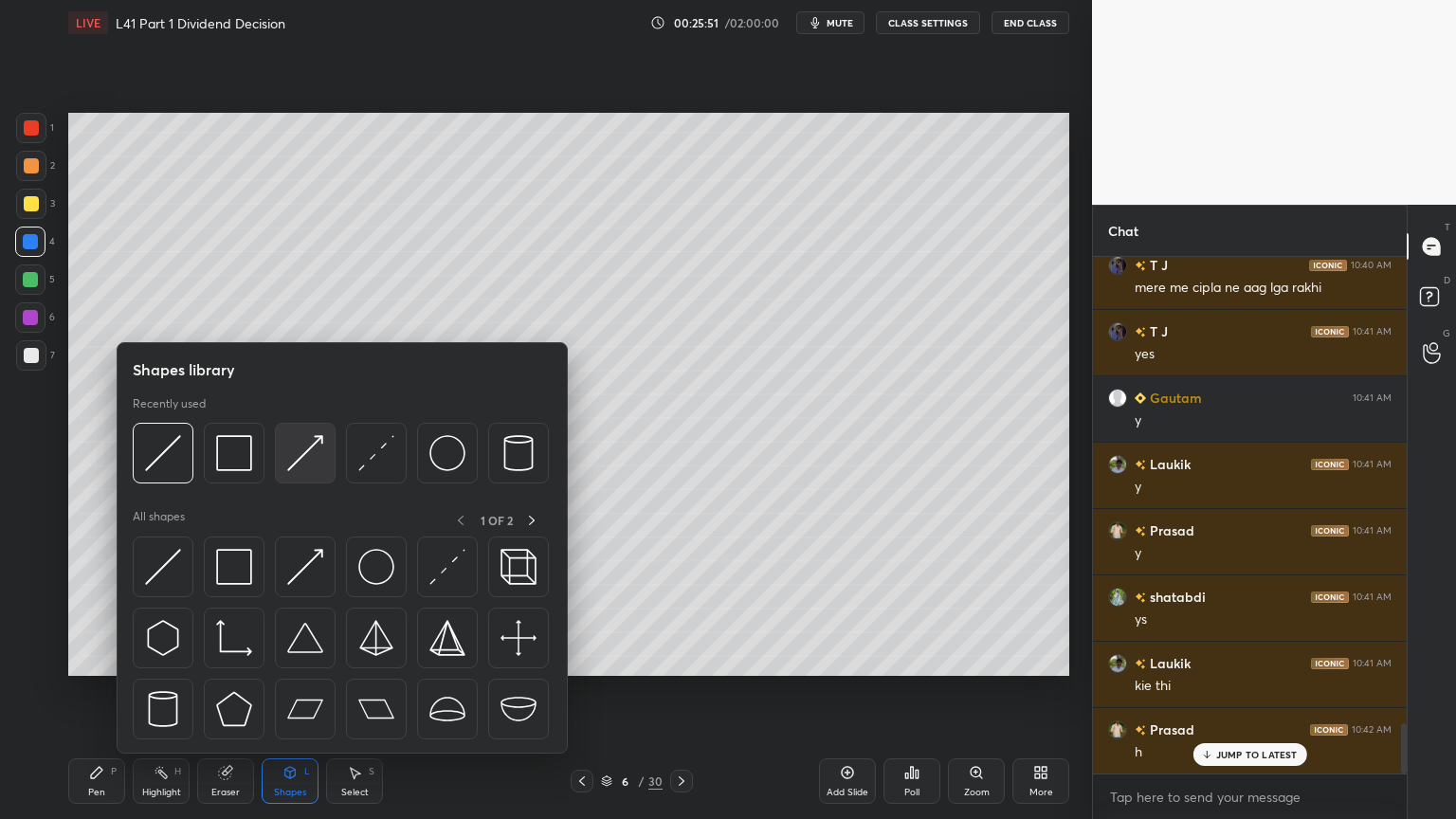
click at [311, 447] on img at bounding box center [305, 453] width 36 height 36
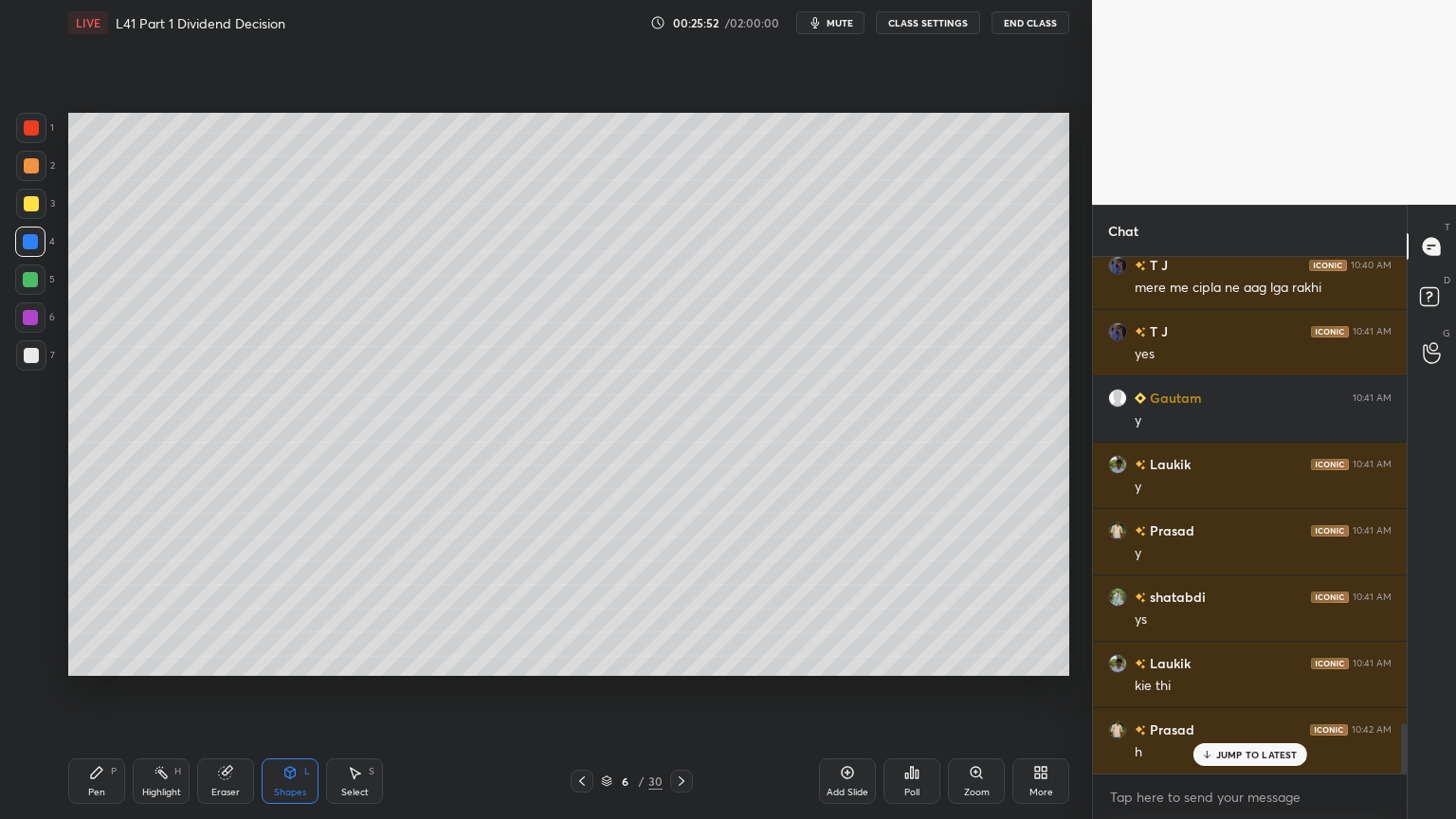
click at [278, 609] on div "Shapes L" at bounding box center [290, 781] width 57 height 46
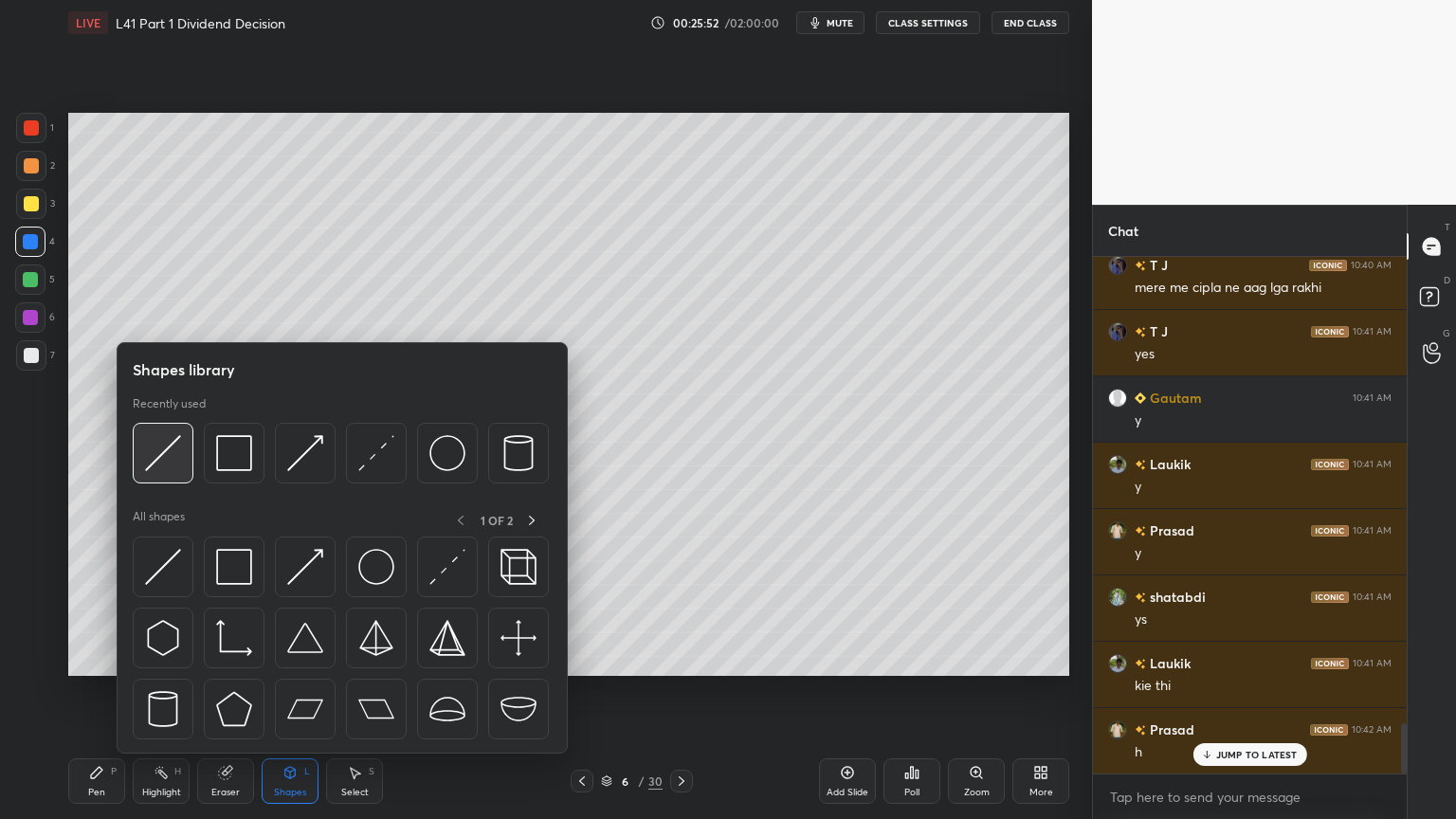
click at [165, 444] on img at bounding box center [163, 453] width 36 height 36
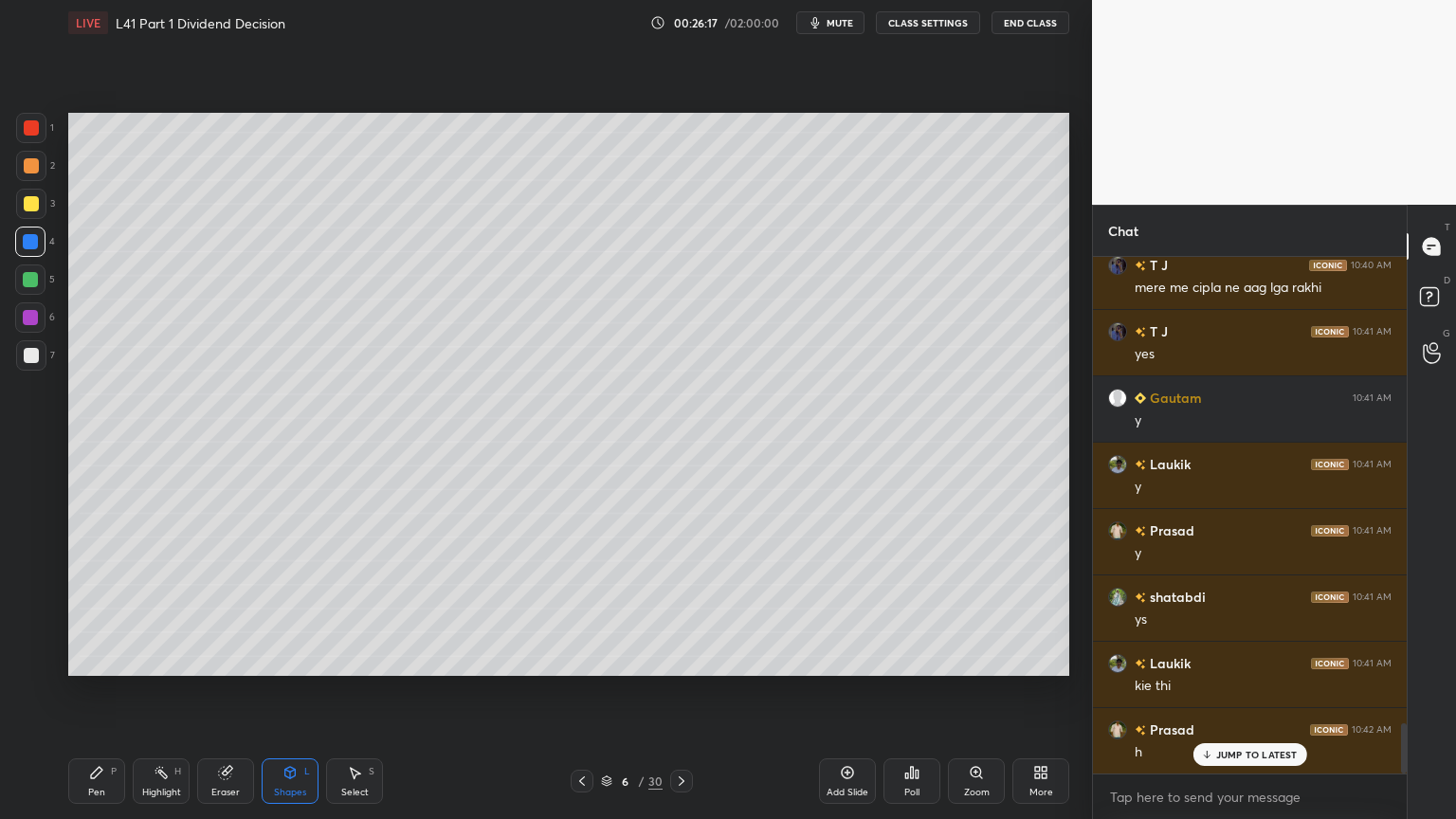
scroll to position [4843, 0]
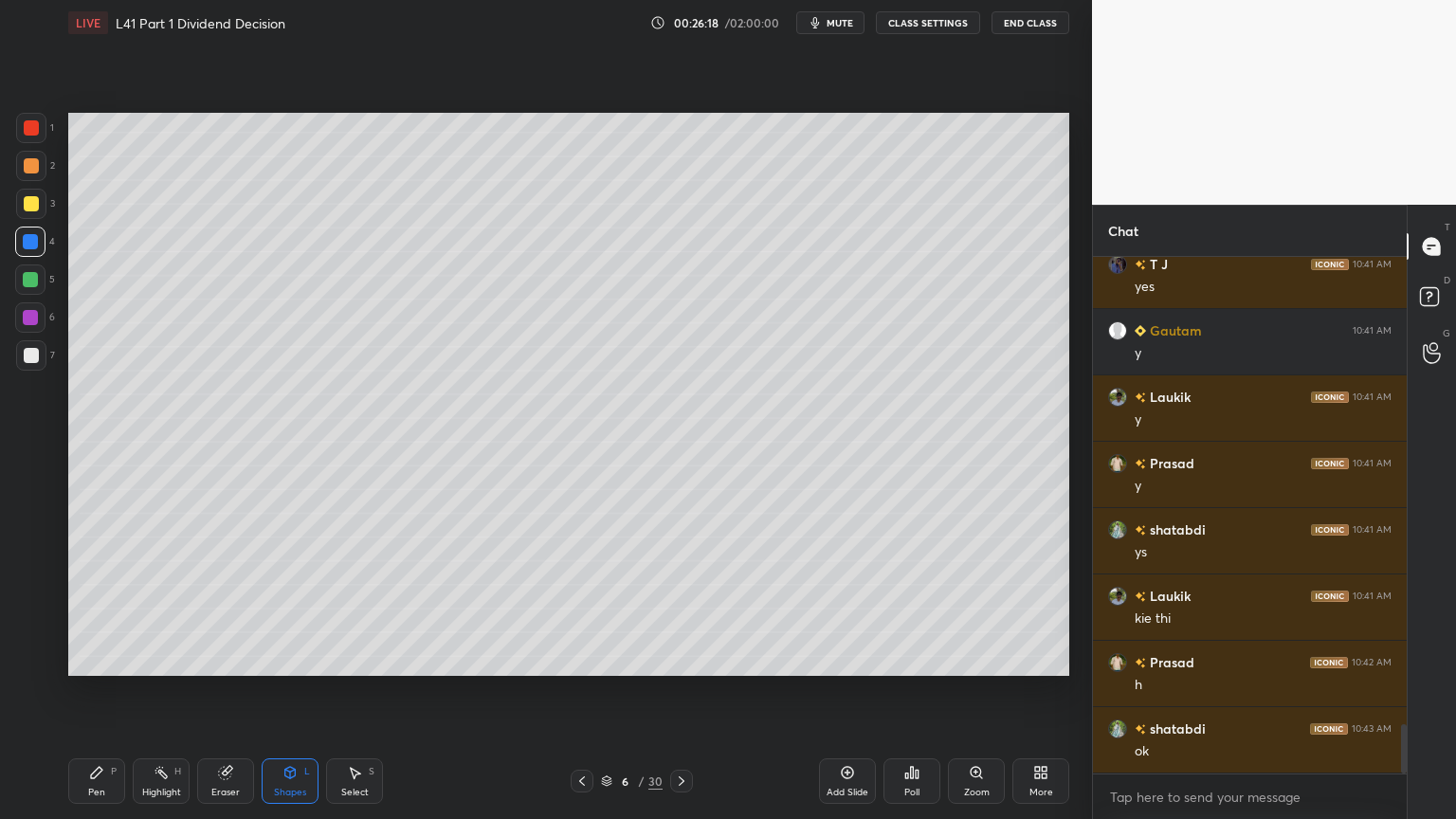
click at [589, 609] on div at bounding box center [582, 780] width 23 height 23
click at [679, 609] on icon at bounding box center [681, 780] width 15 height 15
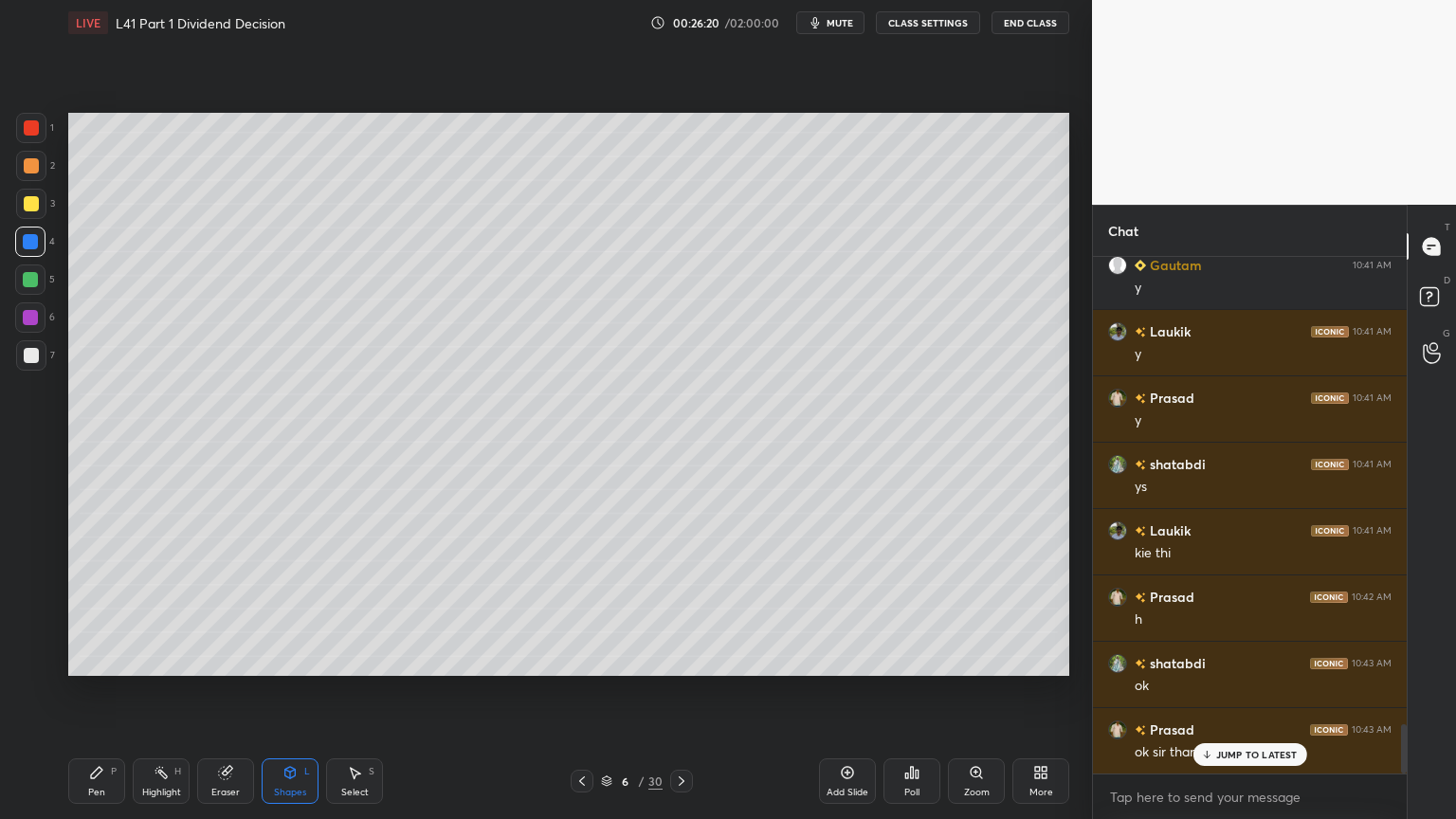
click at [208, 609] on div "Eraser" at bounding box center [225, 781] width 57 height 46
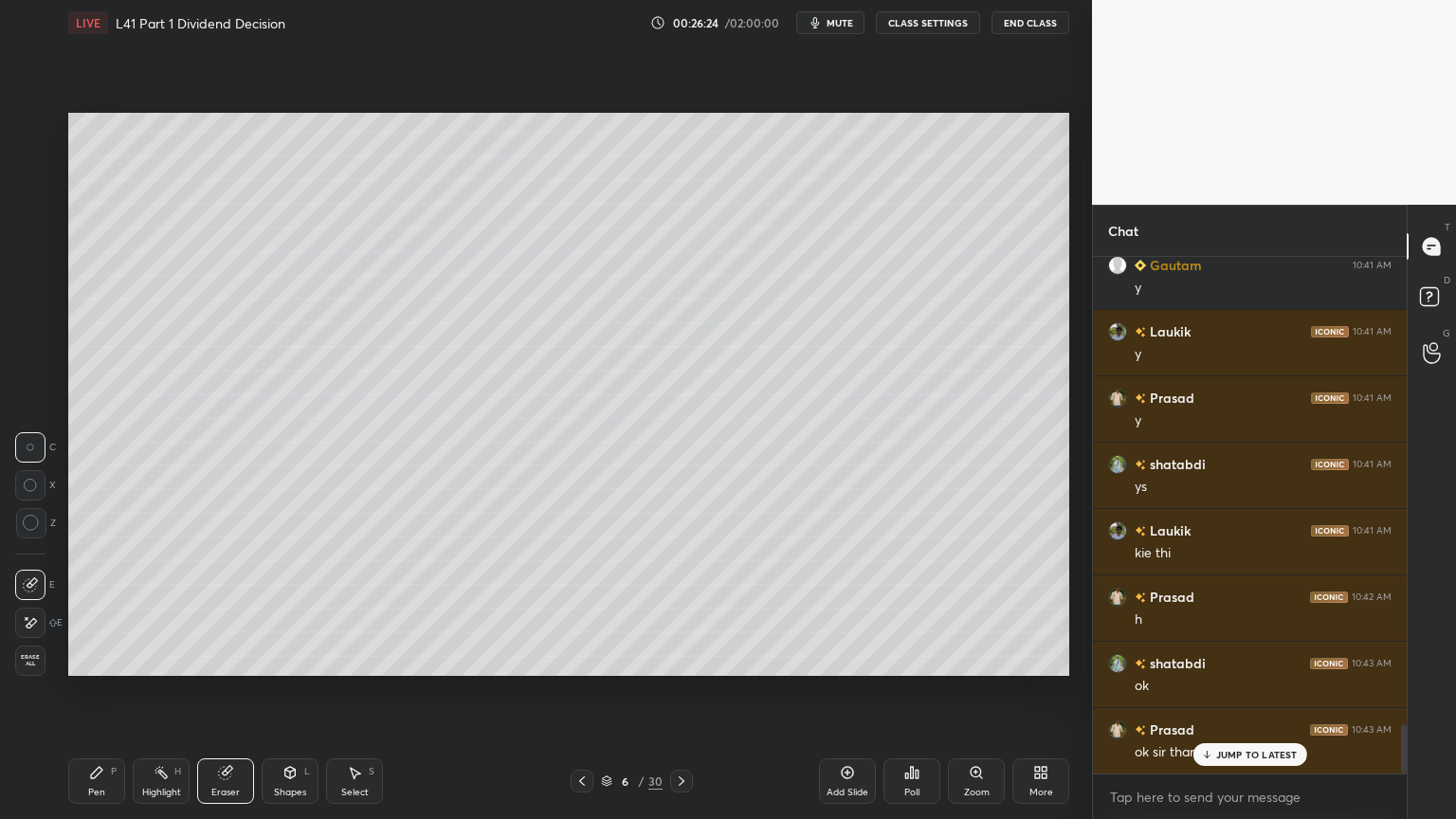
click at [108, 609] on div "Pen P" at bounding box center [96, 781] width 57 height 46
click at [33, 206] on div at bounding box center [31, 203] width 15 height 15
click at [27, 251] on div at bounding box center [30, 241] width 30 height 30
click at [272, 609] on div "Shapes L" at bounding box center [290, 781] width 57 height 46
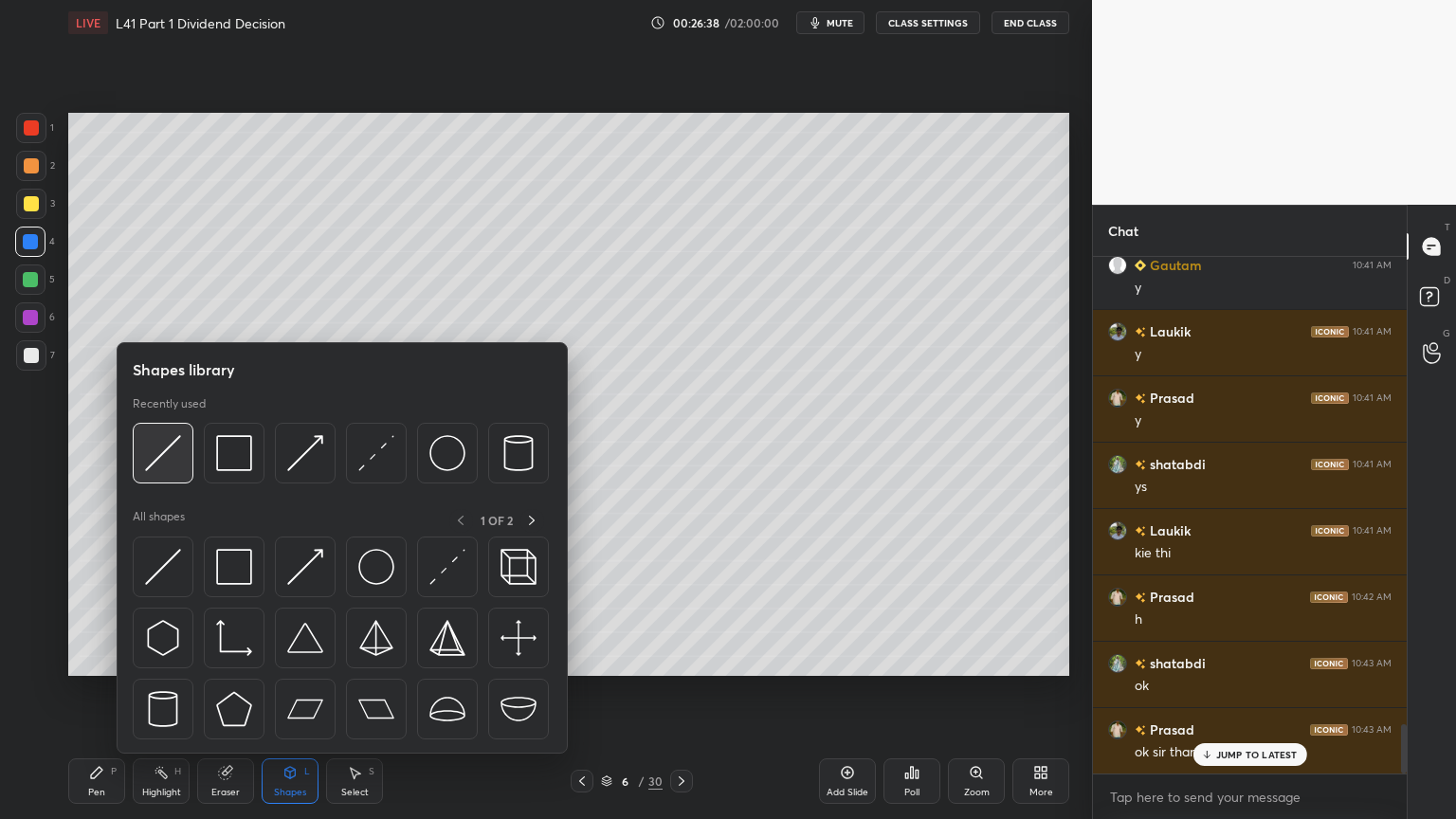
click at [140, 463] on div at bounding box center [162, 452] width 61 height 61
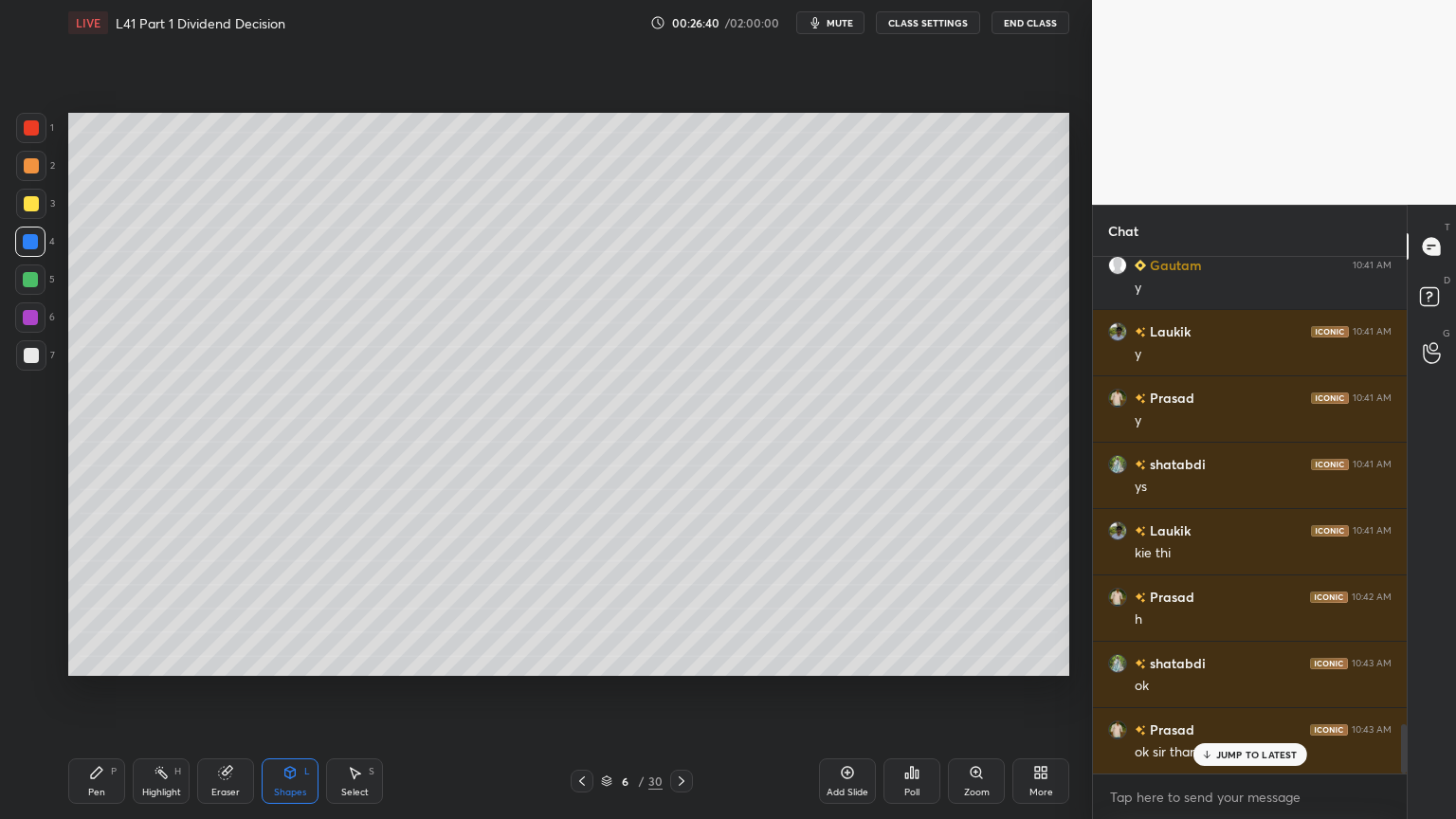
click at [102, 609] on icon at bounding box center [96, 772] width 15 height 15
click at [28, 361] on div at bounding box center [31, 355] width 15 height 15
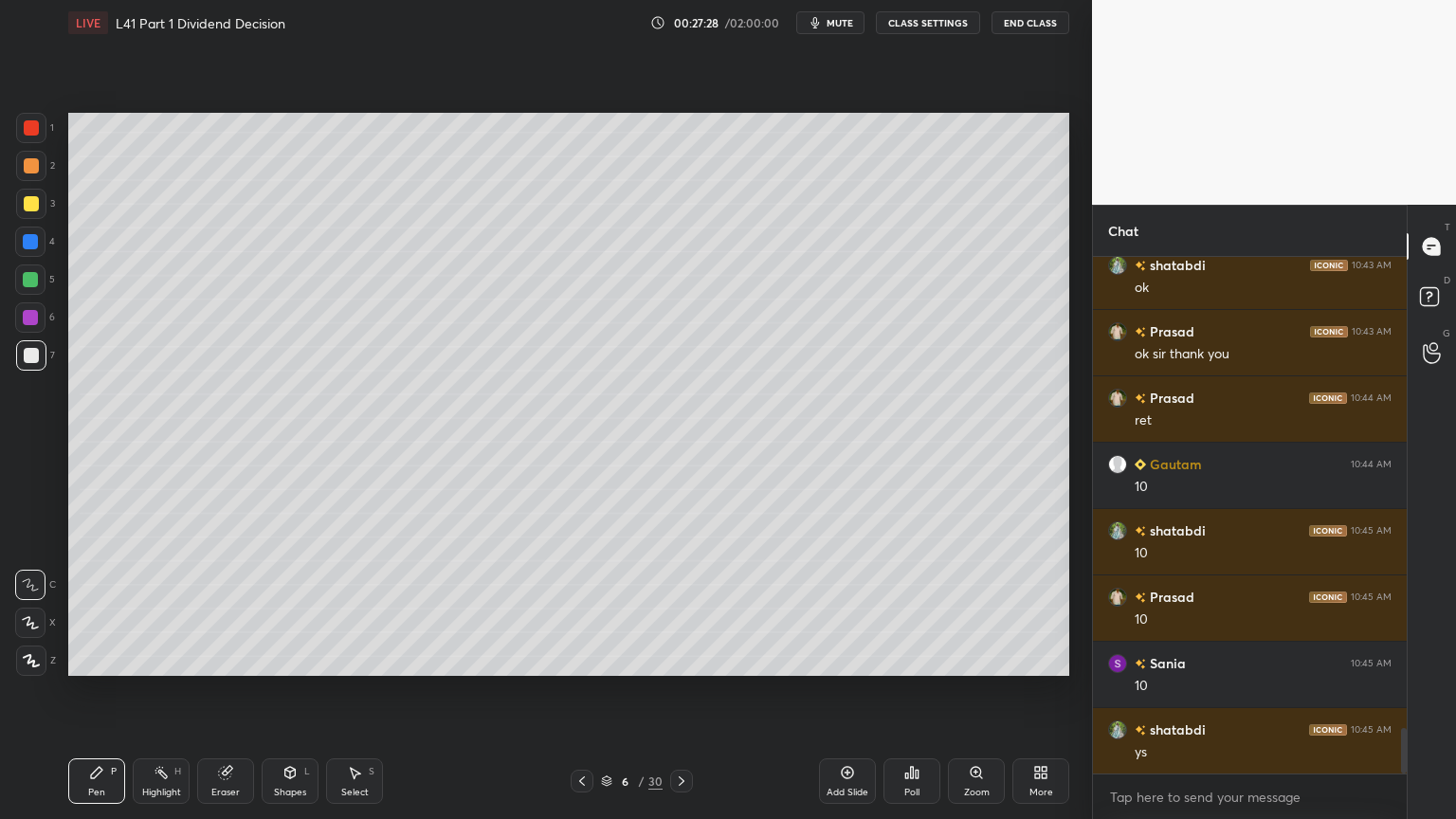
scroll to position [5374, 0]
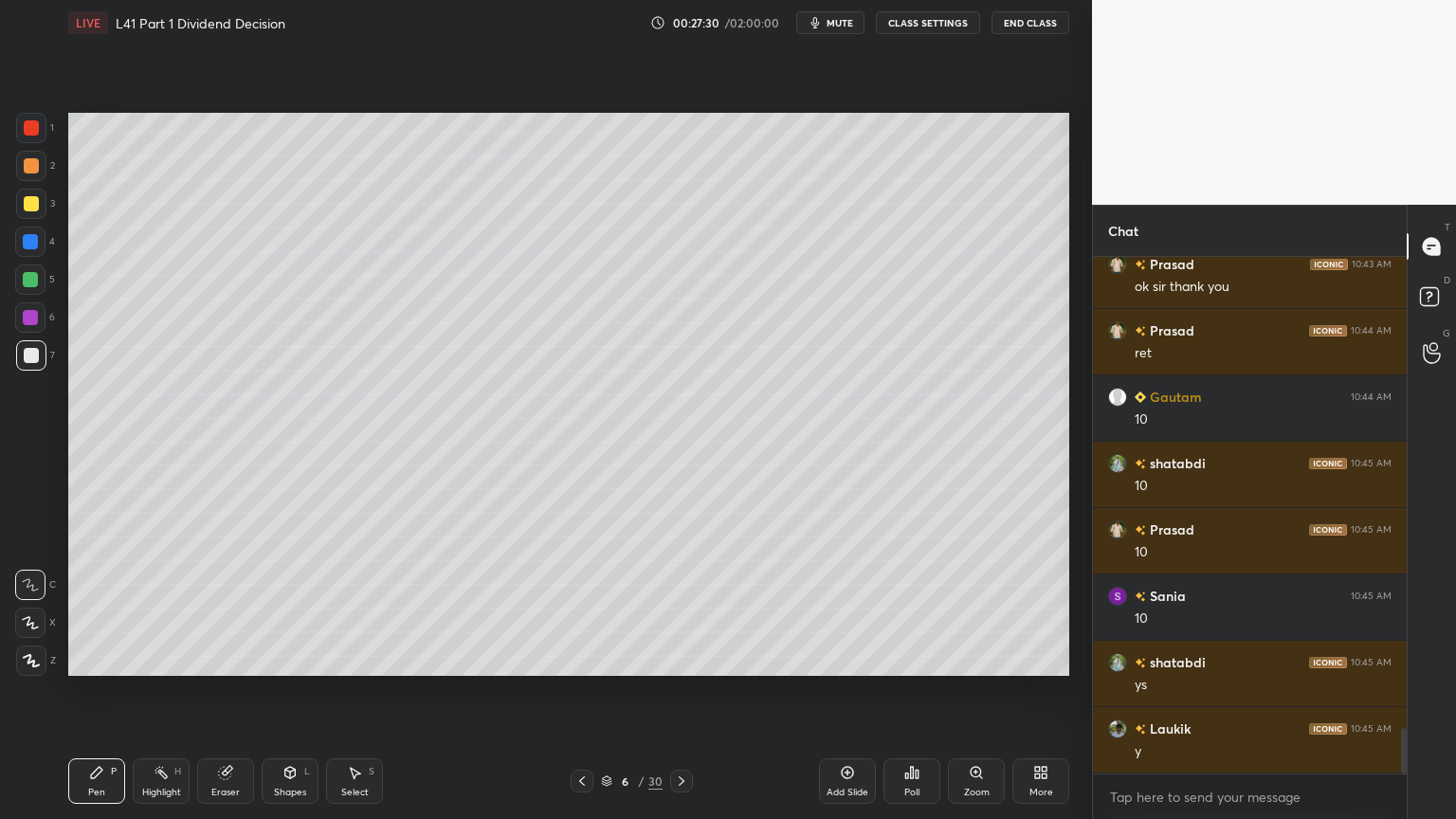
click at [360, 609] on icon at bounding box center [354, 772] width 15 height 15
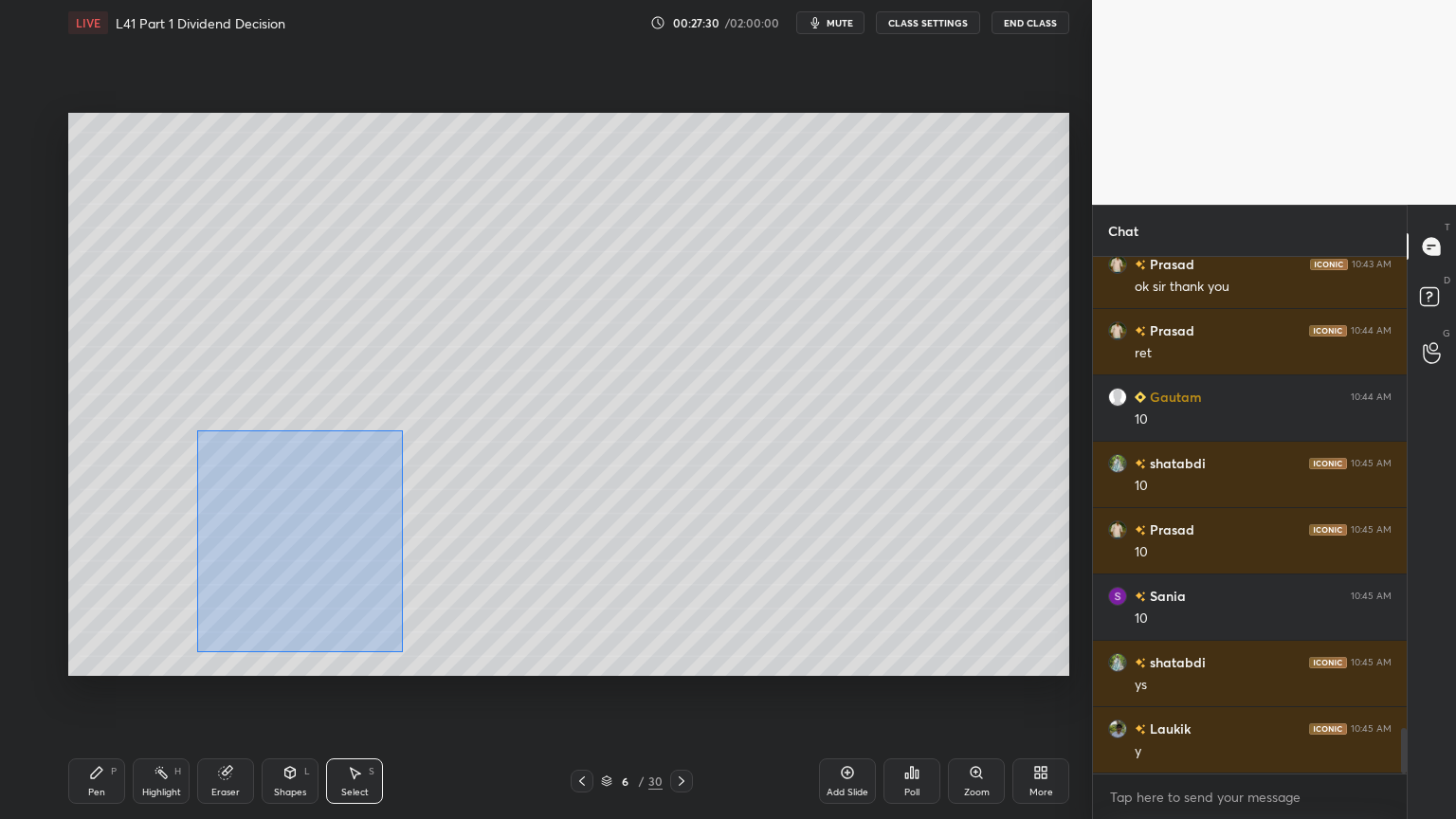
scroll to position [5440, 0]
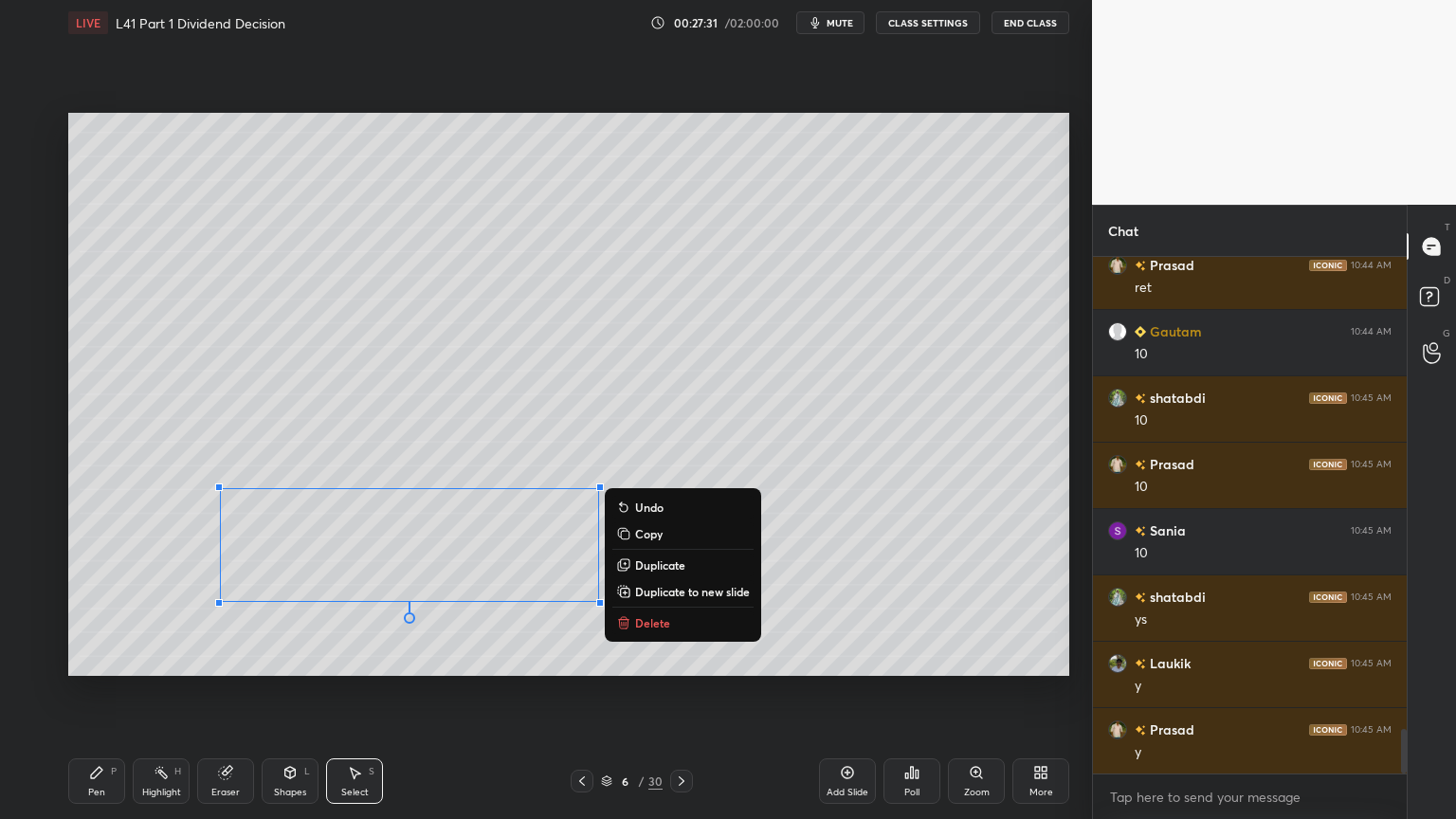
click at [660, 609] on p "Delete" at bounding box center [652, 622] width 35 height 15
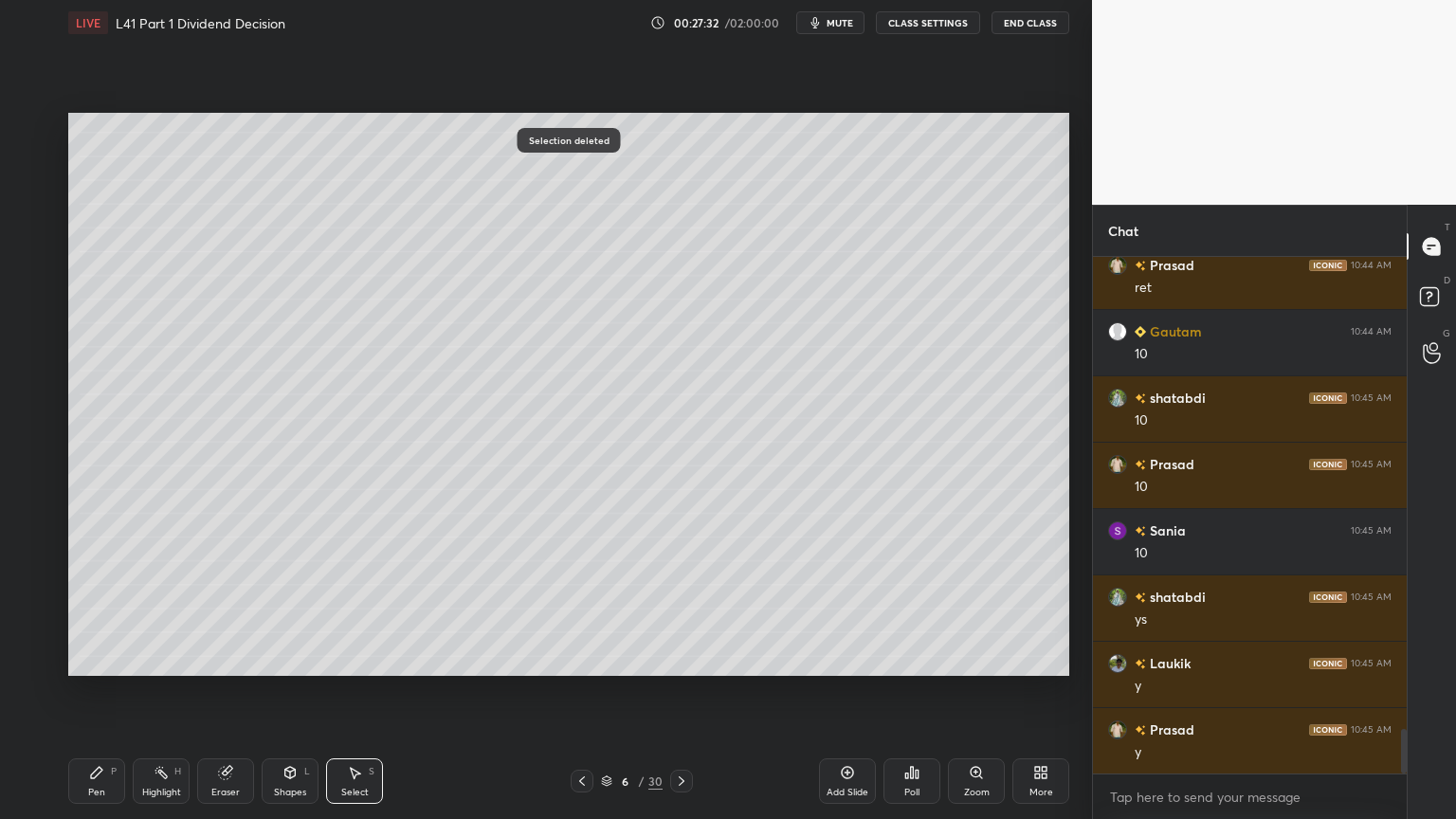
scroll to position [5507, 0]
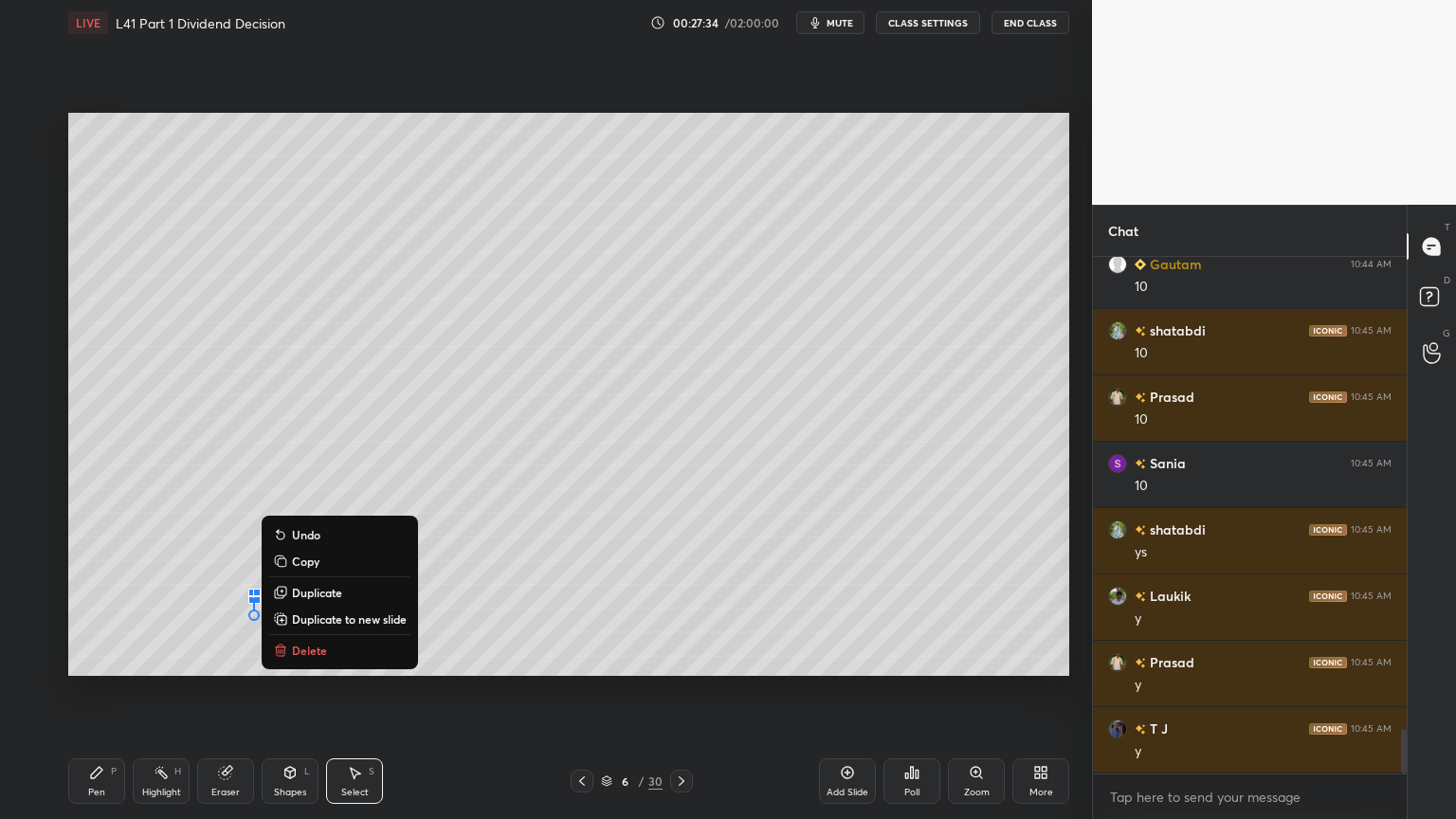
click at [333, 609] on button "Delete" at bounding box center [340, 650] width 142 height 23
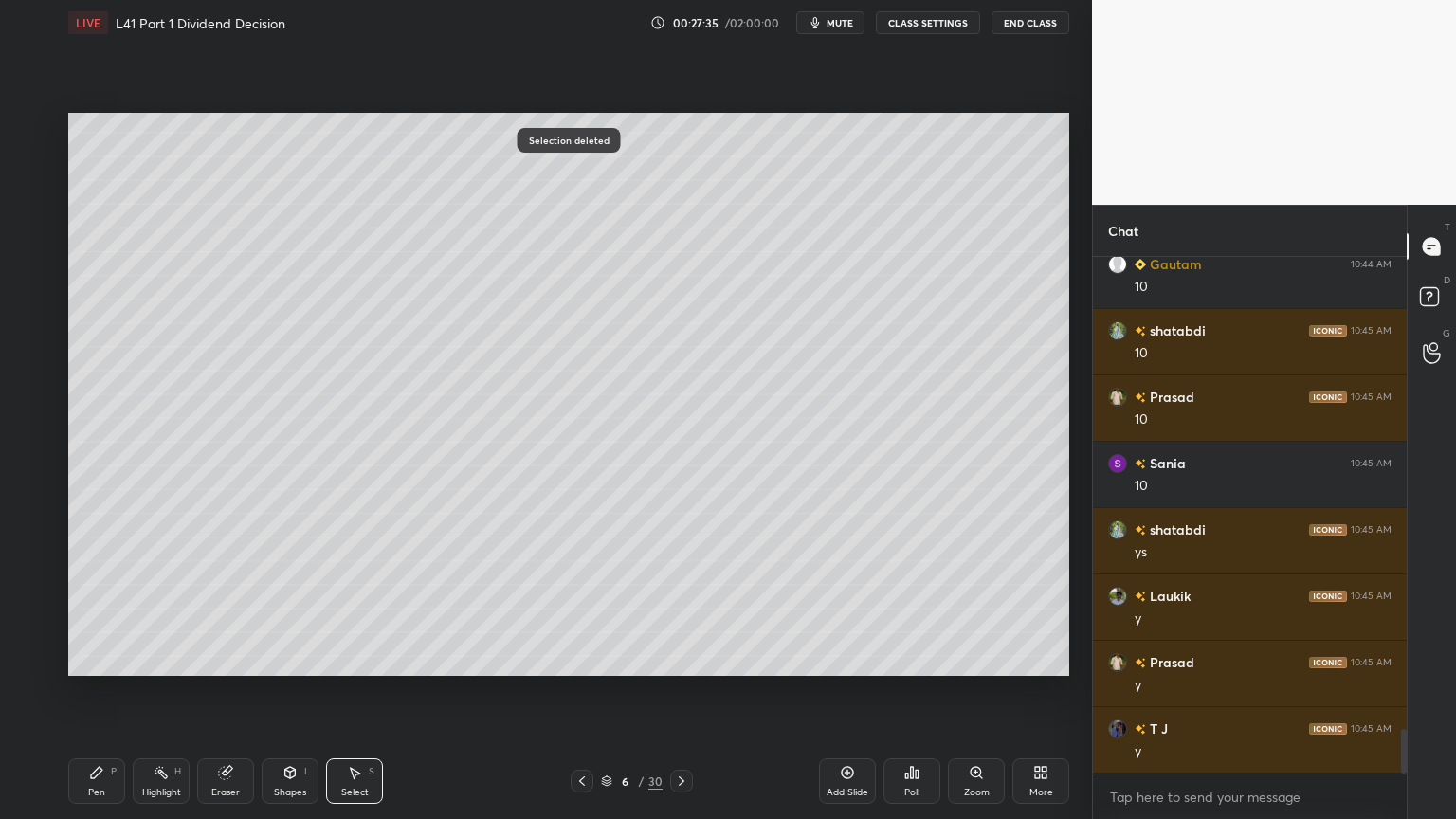
click at [66, 609] on div "0 ° Undo Copy Duplicate Duplicate to new slide Delete Selection deleted Setting…" at bounding box center [569, 395] width 1017 height 697
click at [93, 609] on div "Pen P" at bounding box center [96, 781] width 57 height 46
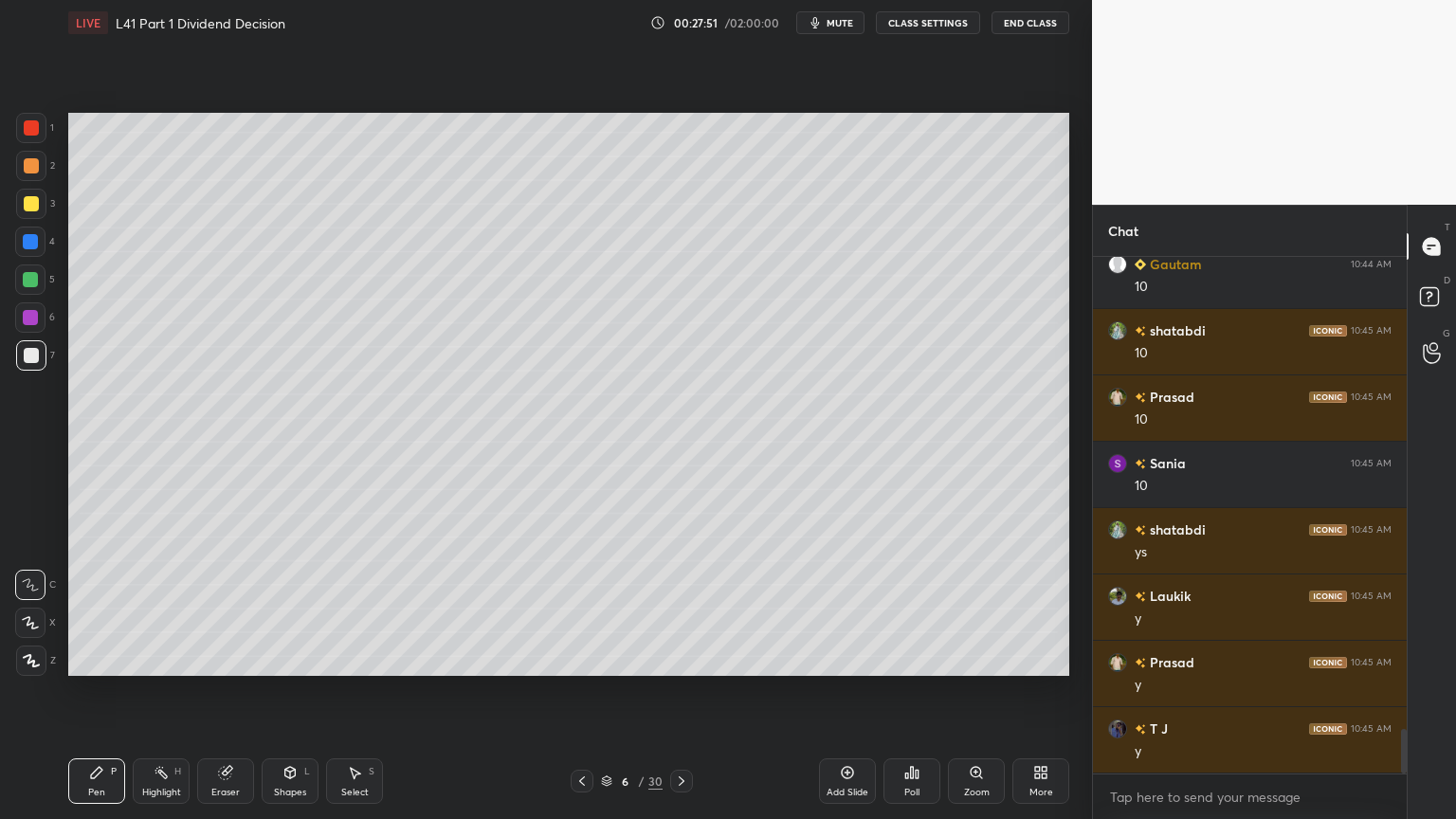
click at [29, 250] on div at bounding box center [30, 241] width 30 height 30
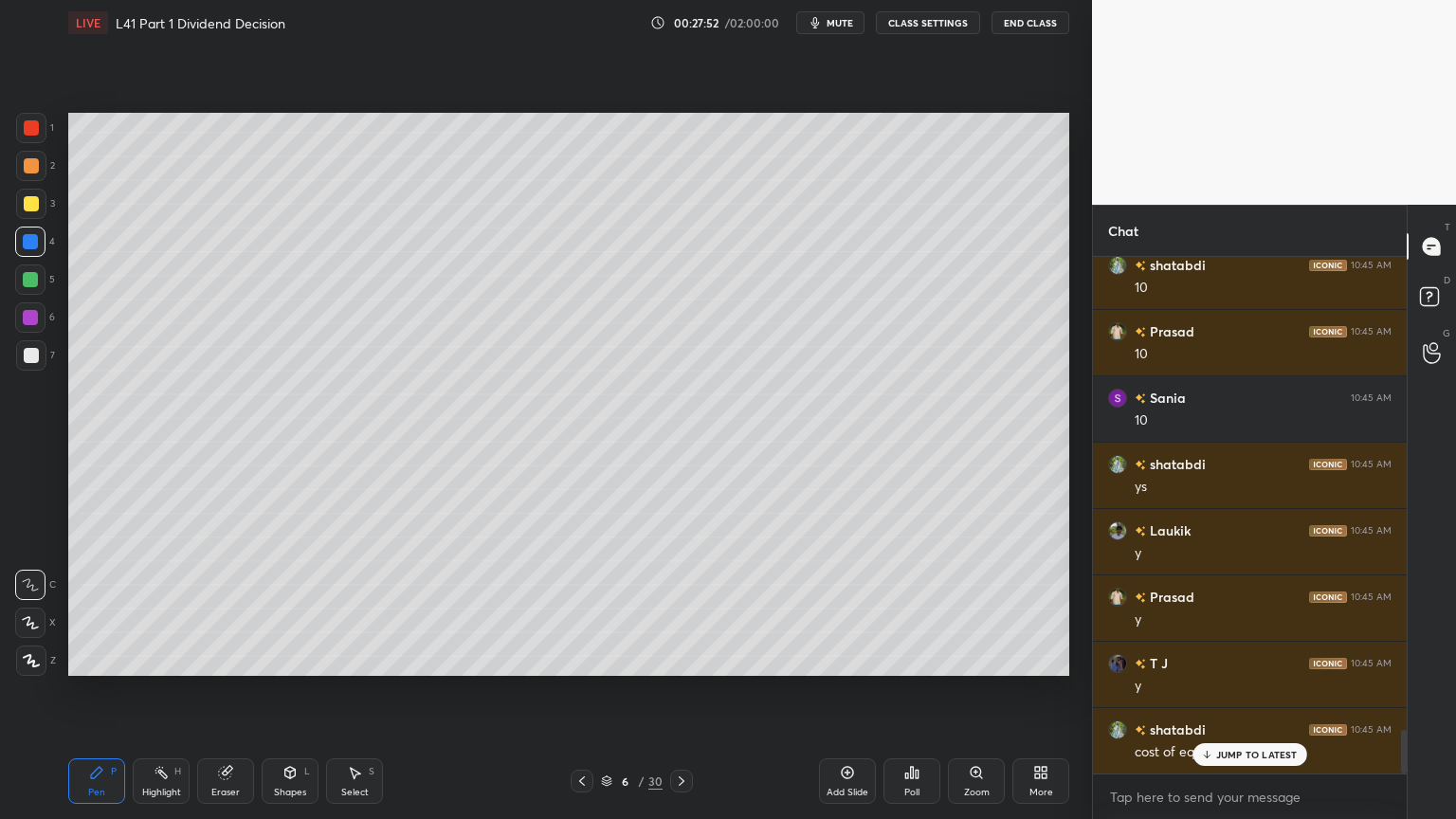
click at [284, 609] on icon at bounding box center [289, 772] width 15 height 15
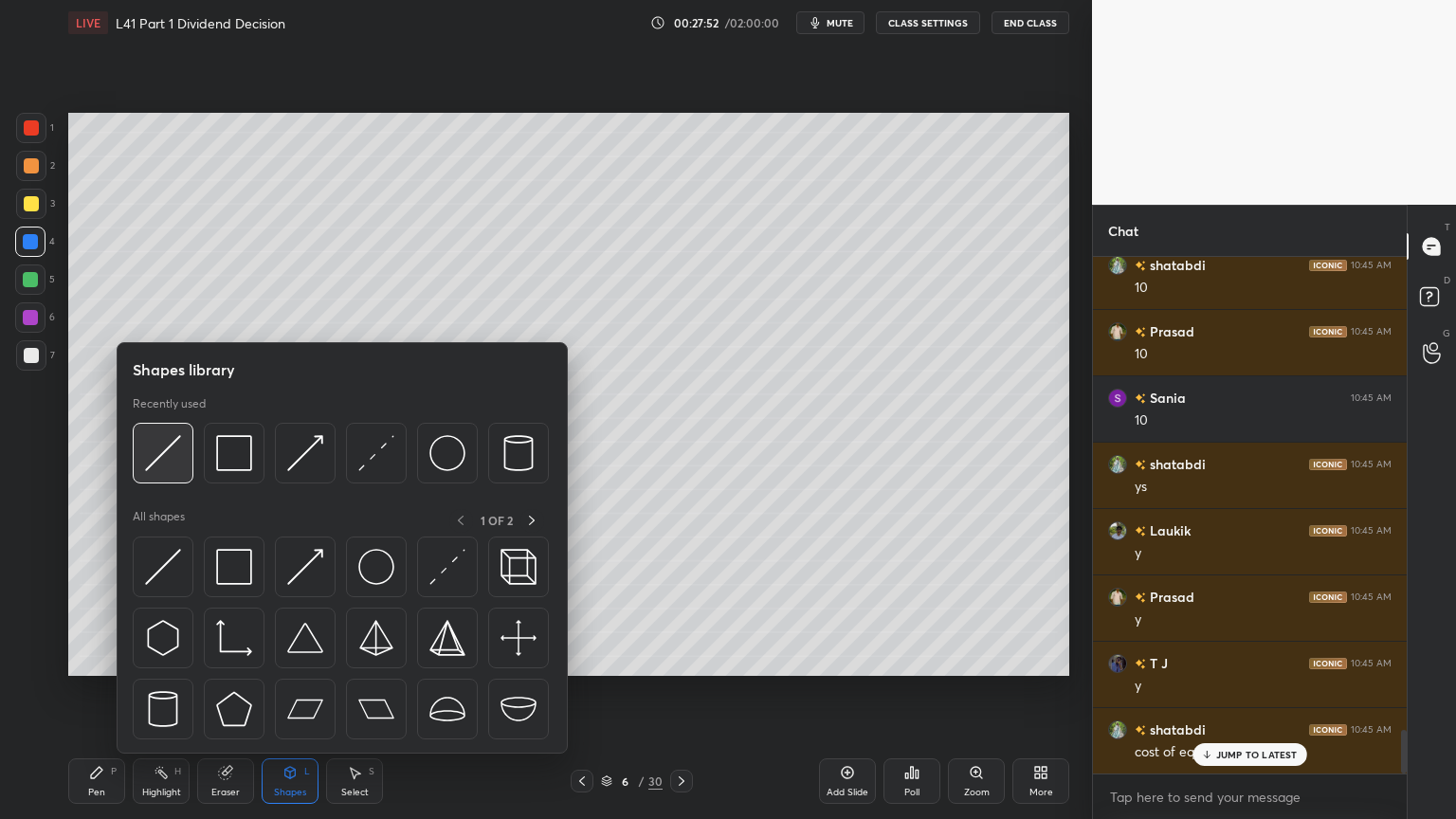
click at [156, 459] on img at bounding box center [163, 453] width 36 height 36
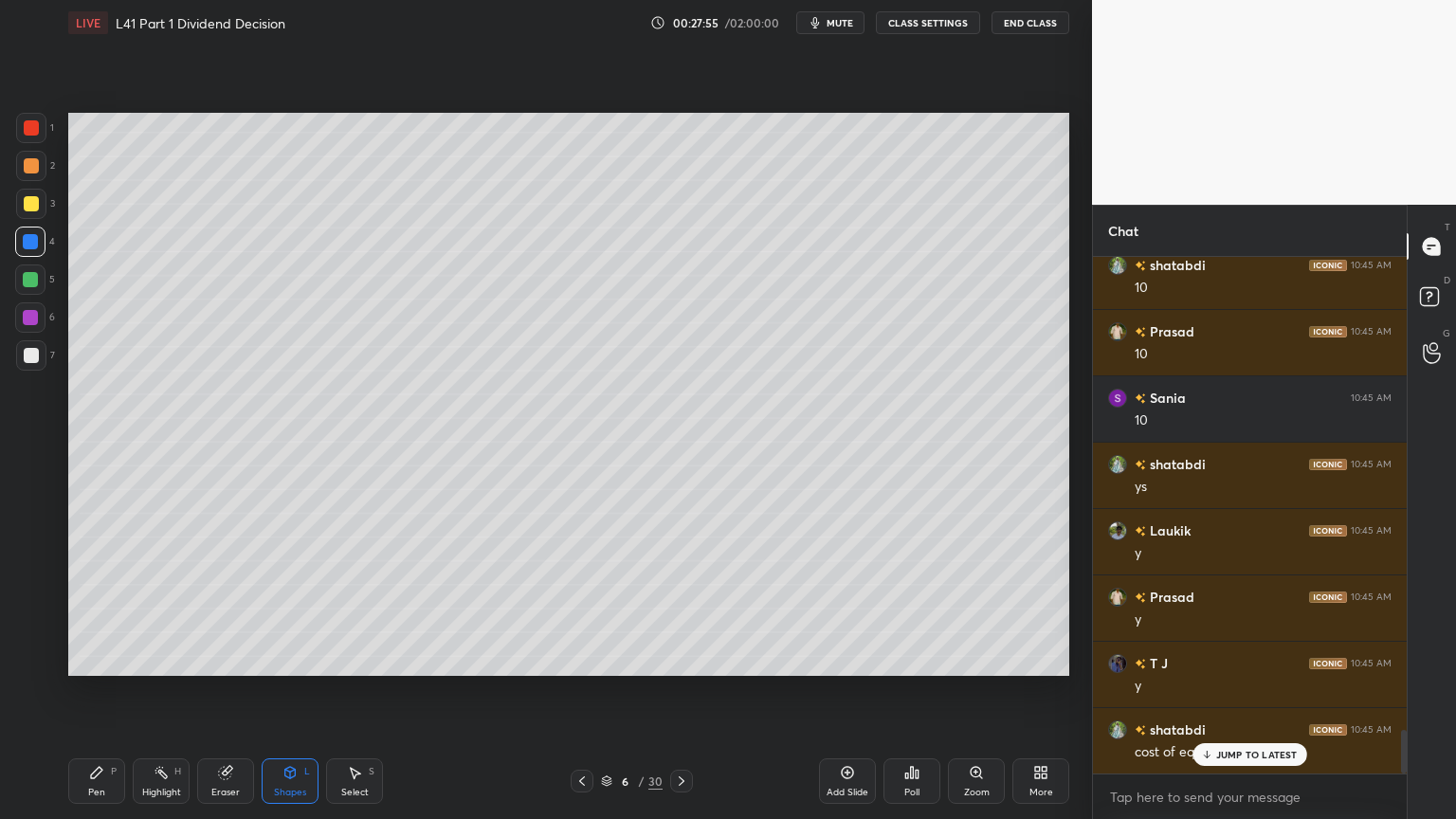
click at [108, 609] on div "Pen P" at bounding box center [96, 781] width 57 height 46
click at [28, 365] on div at bounding box center [31, 355] width 30 height 30
click at [80, 609] on div "Pen P" at bounding box center [96, 781] width 57 height 46
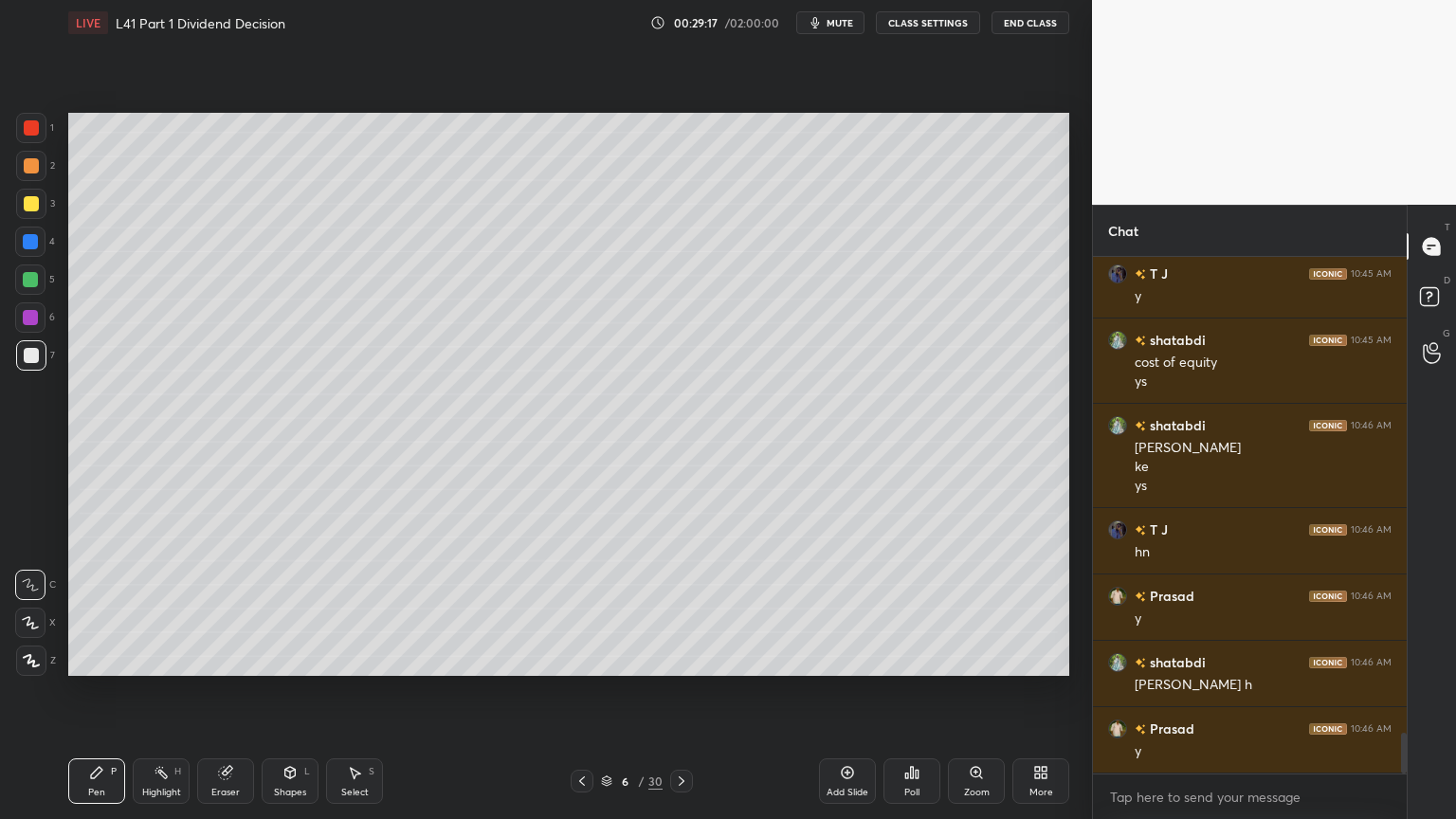
scroll to position [6027, 0]
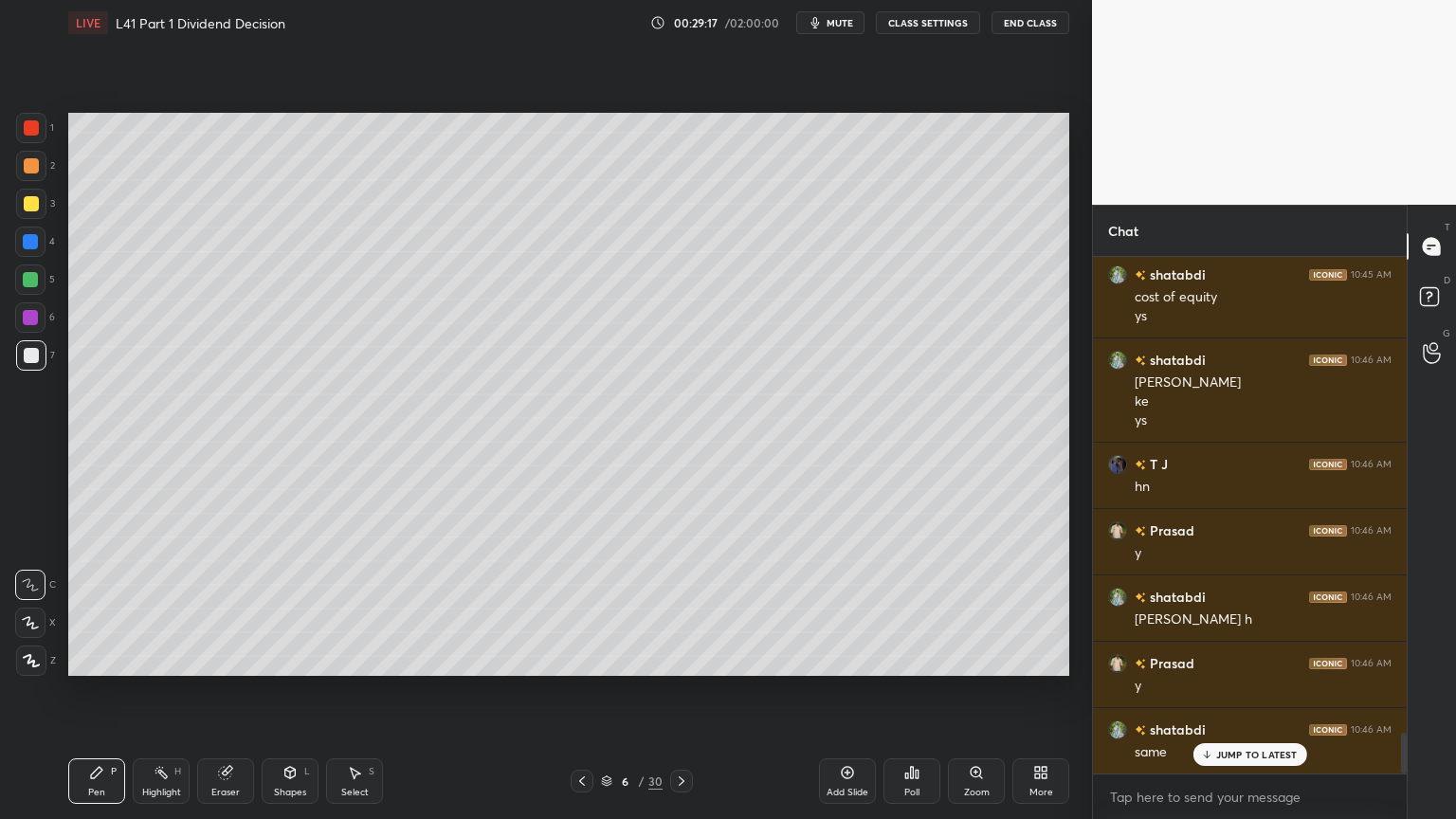
click at [353, 609] on icon at bounding box center [354, 772] width 15 height 15
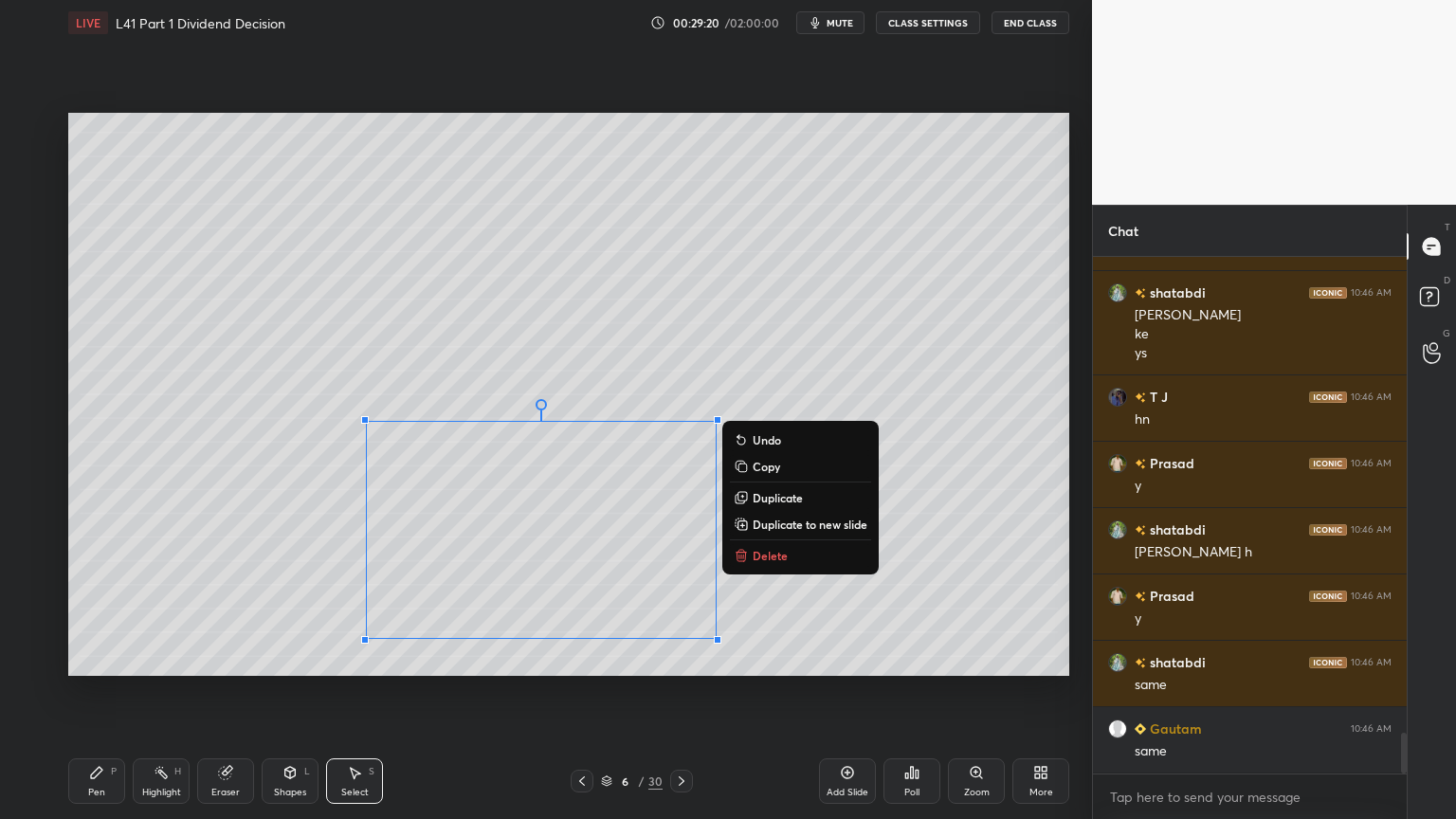
click at [765, 558] on p "Delete" at bounding box center [769, 555] width 35 height 15
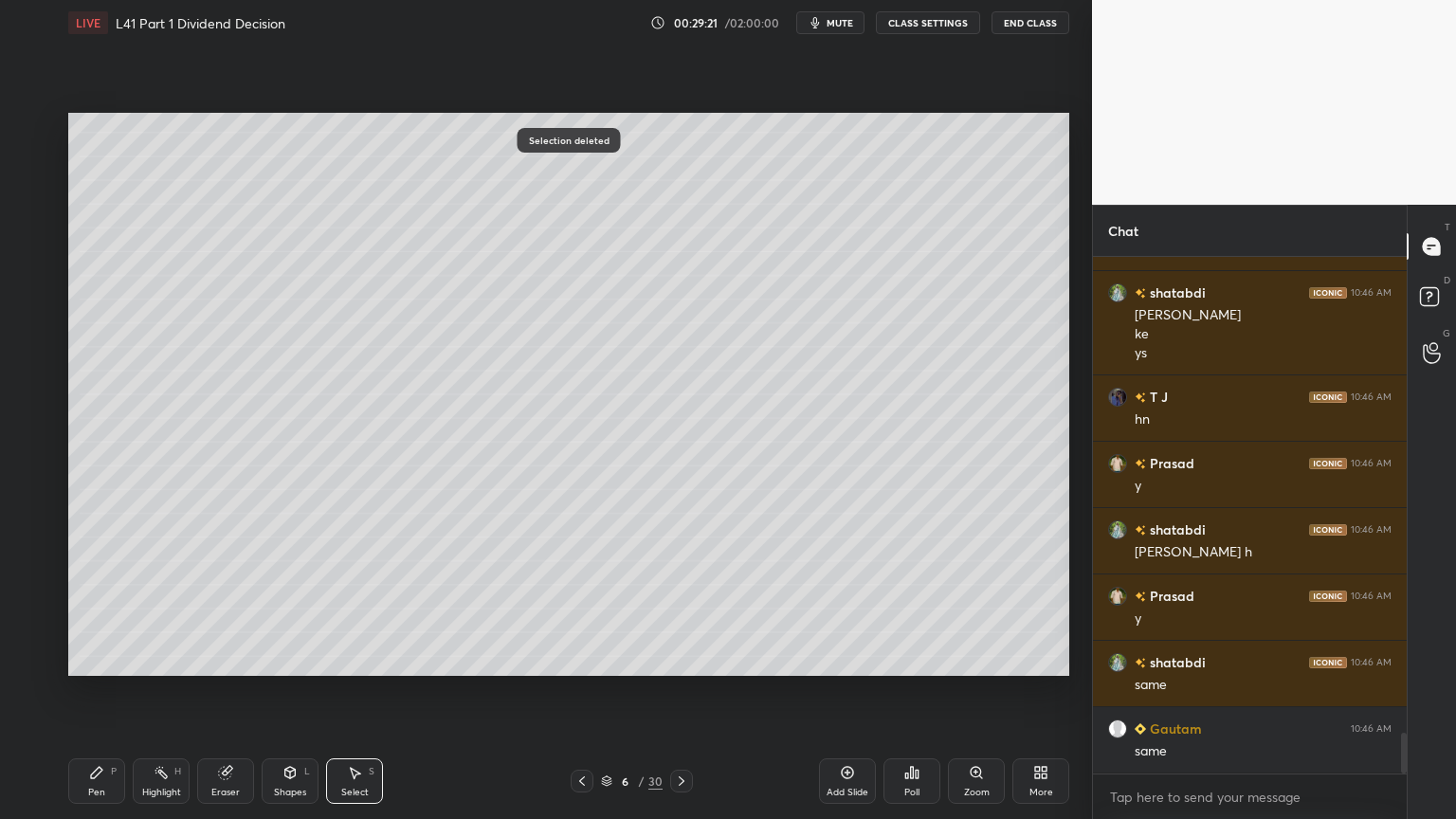
click at [107, 609] on div "Pen P" at bounding box center [96, 781] width 57 height 46
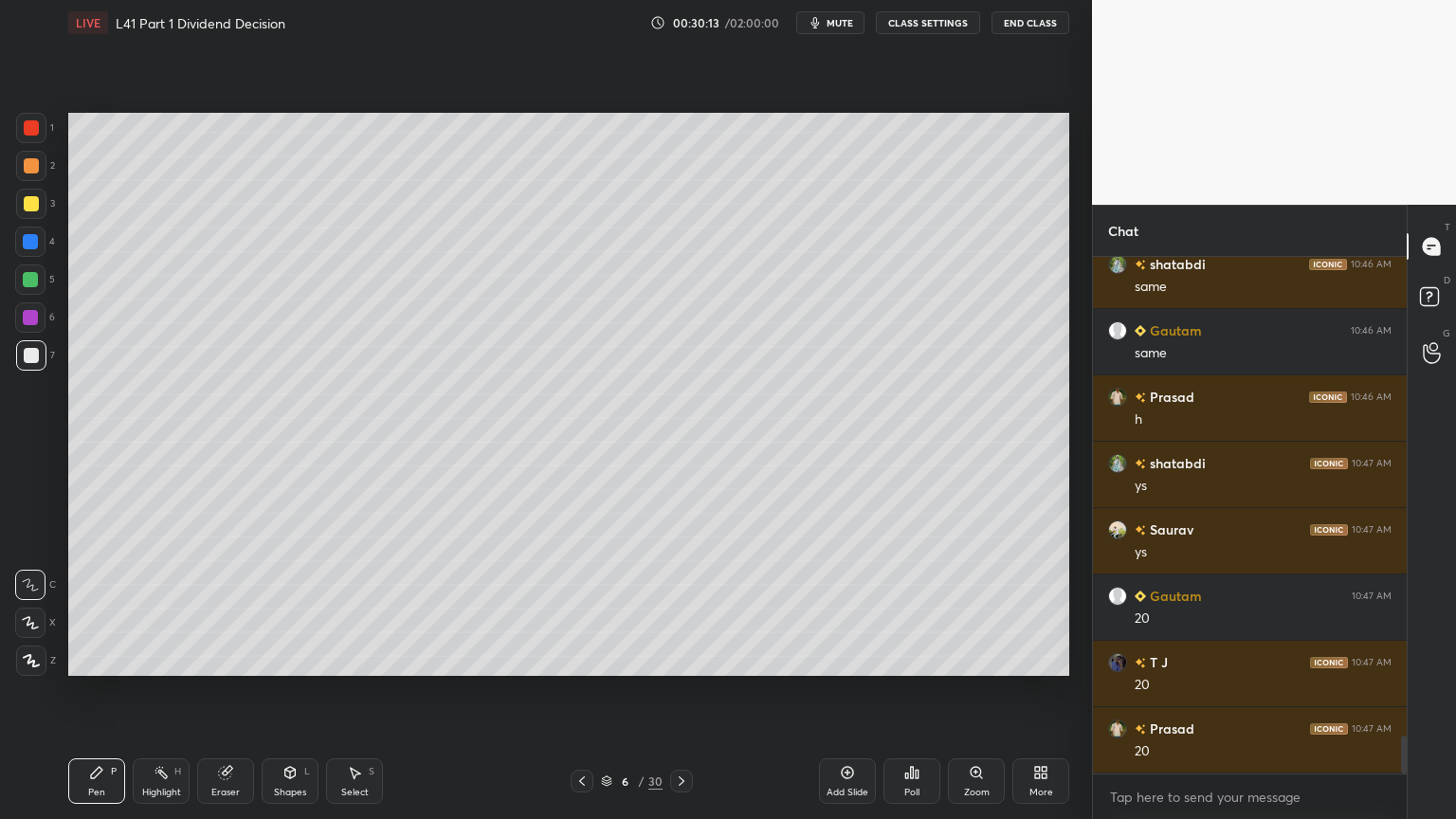
scroll to position [6558, 0]
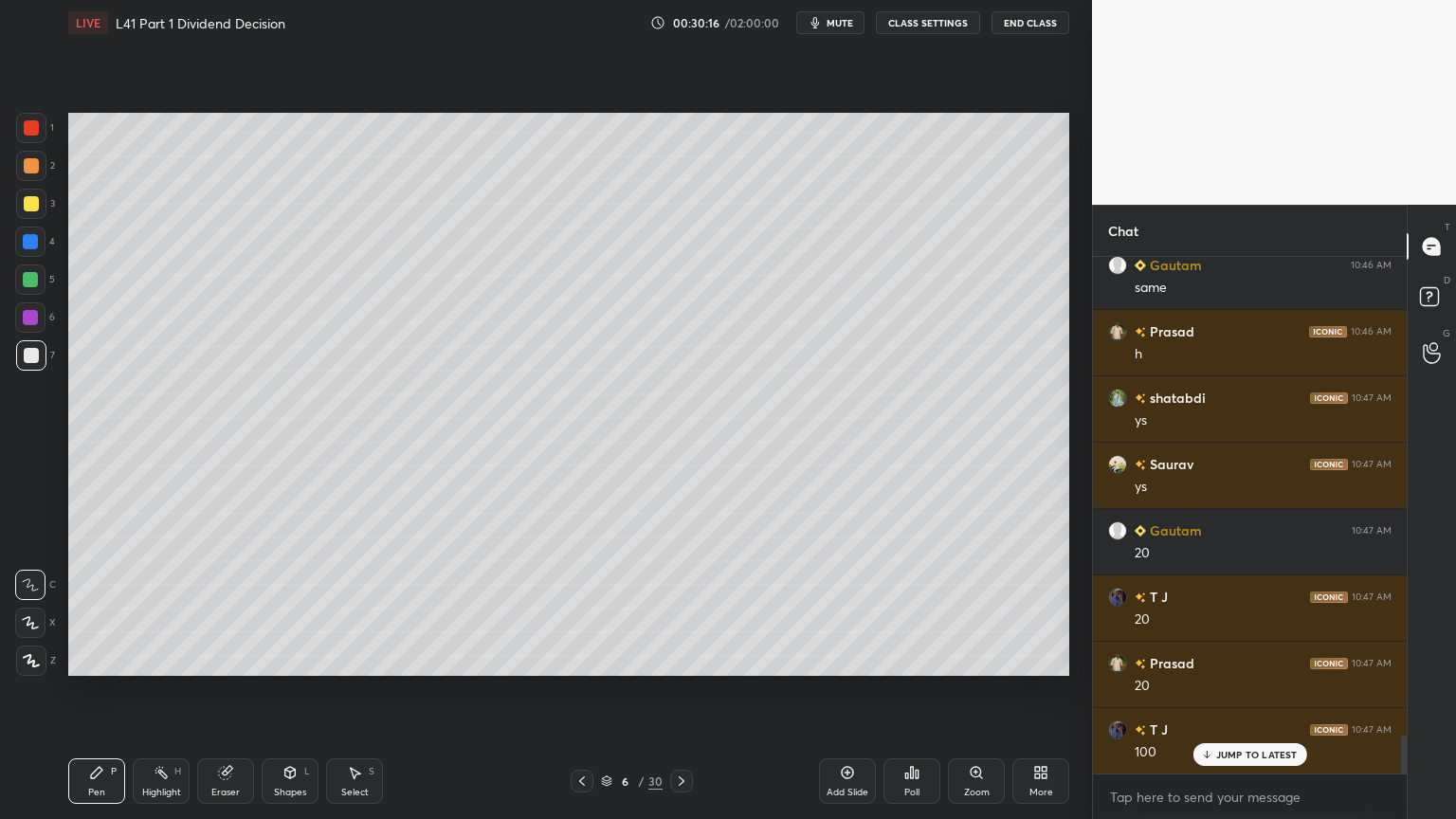
click at [360, 609] on div "Select" at bounding box center [355, 792] width 28 height 10
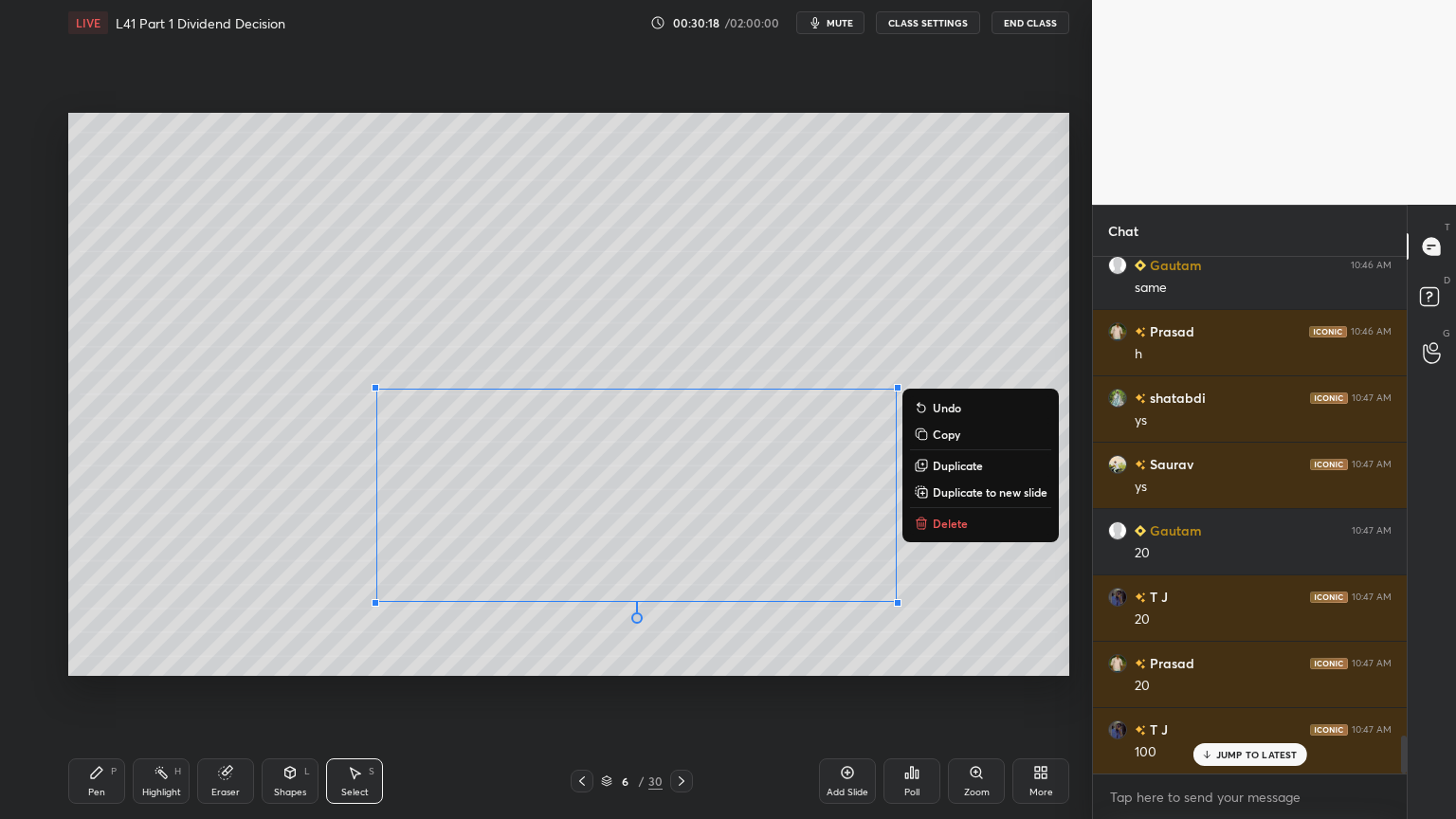
scroll to position [6625, 0]
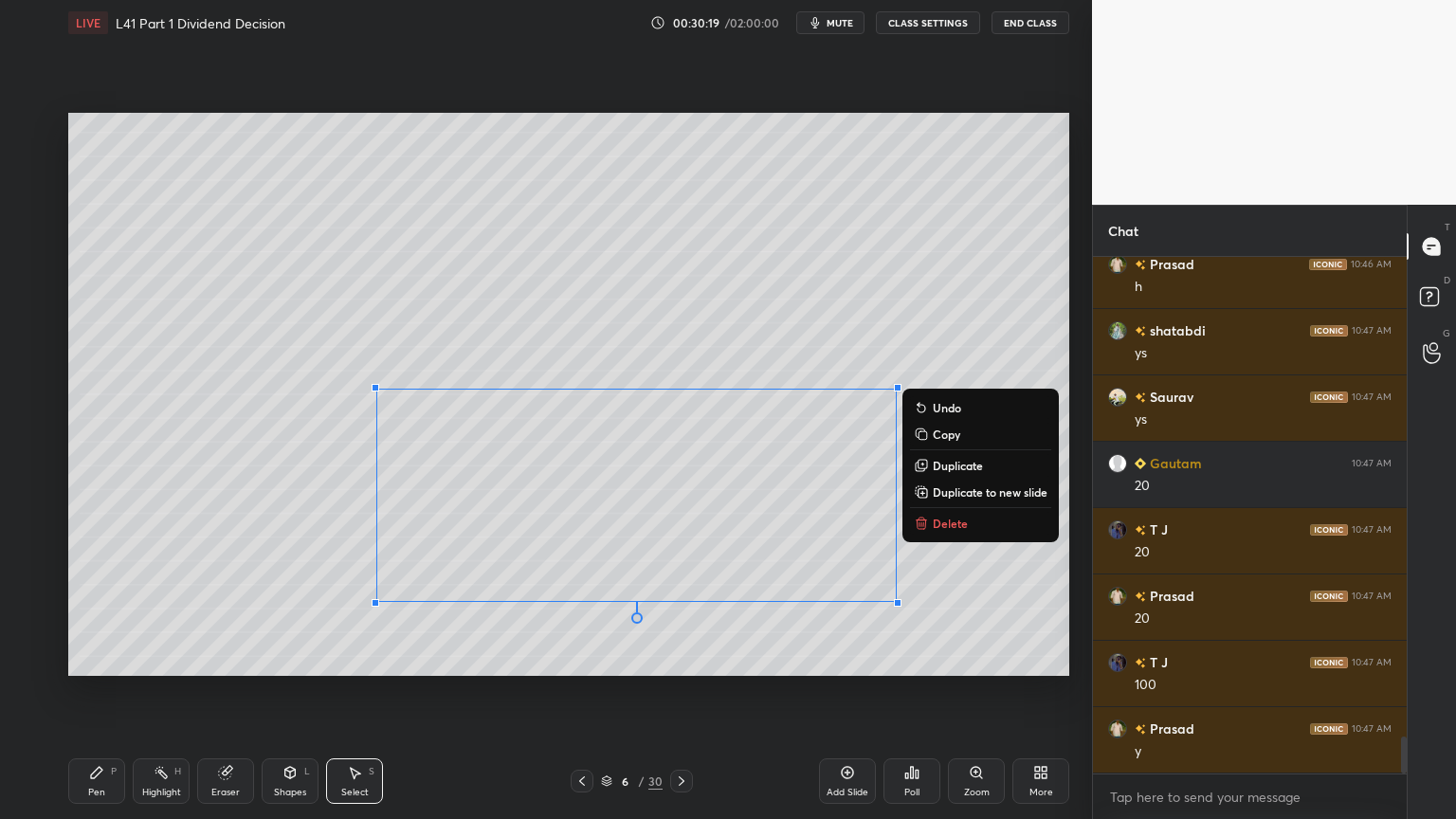
click at [925, 521] on icon at bounding box center [922, 524] width 9 height 9
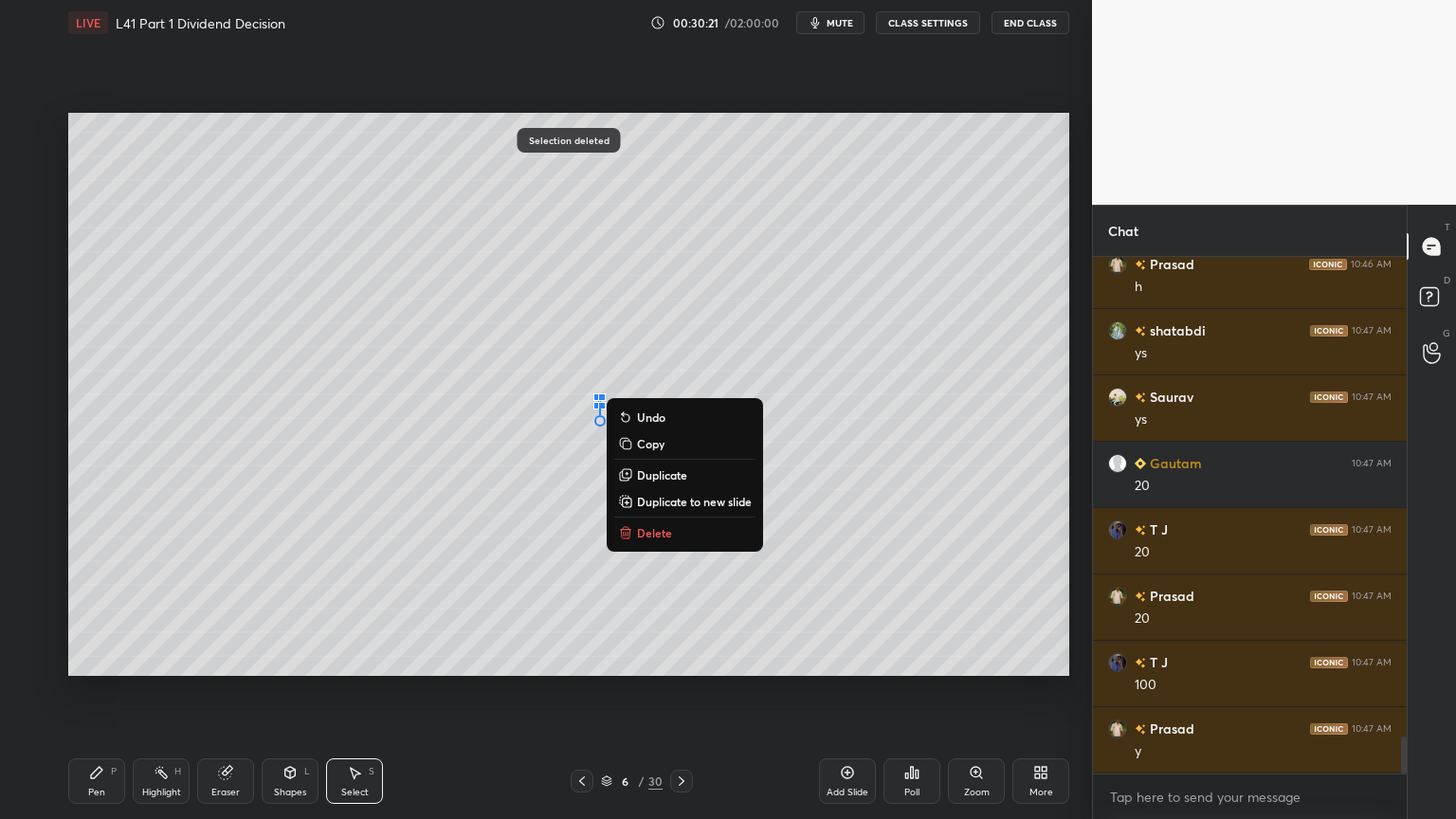
click at [635, 531] on button "Delete" at bounding box center [685, 532] width 142 height 23
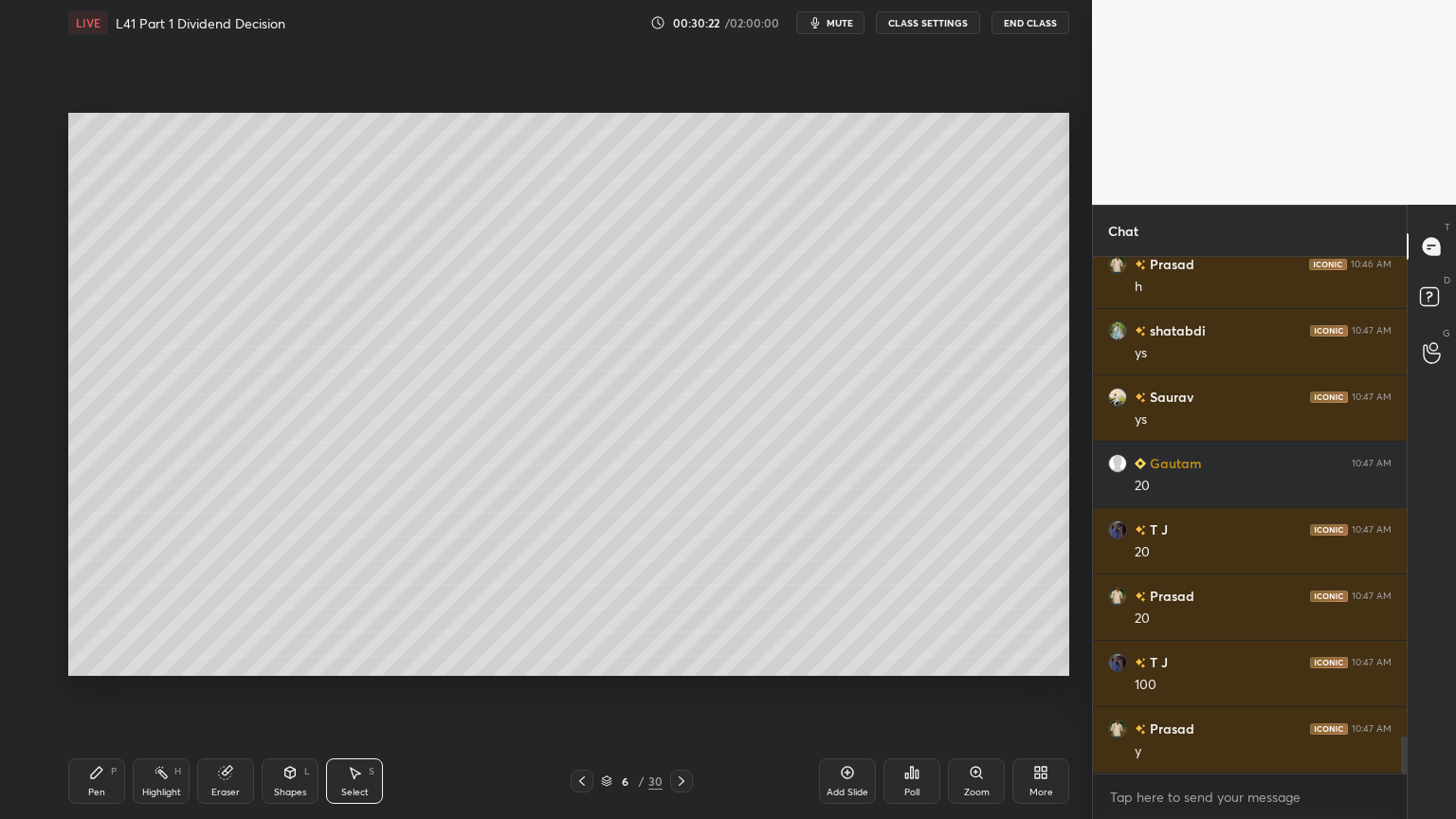
click at [111, 609] on div "Pen P" at bounding box center [96, 781] width 57 height 46
click at [148, 609] on div "Highlight H" at bounding box center [160, 781] width 57 height 46
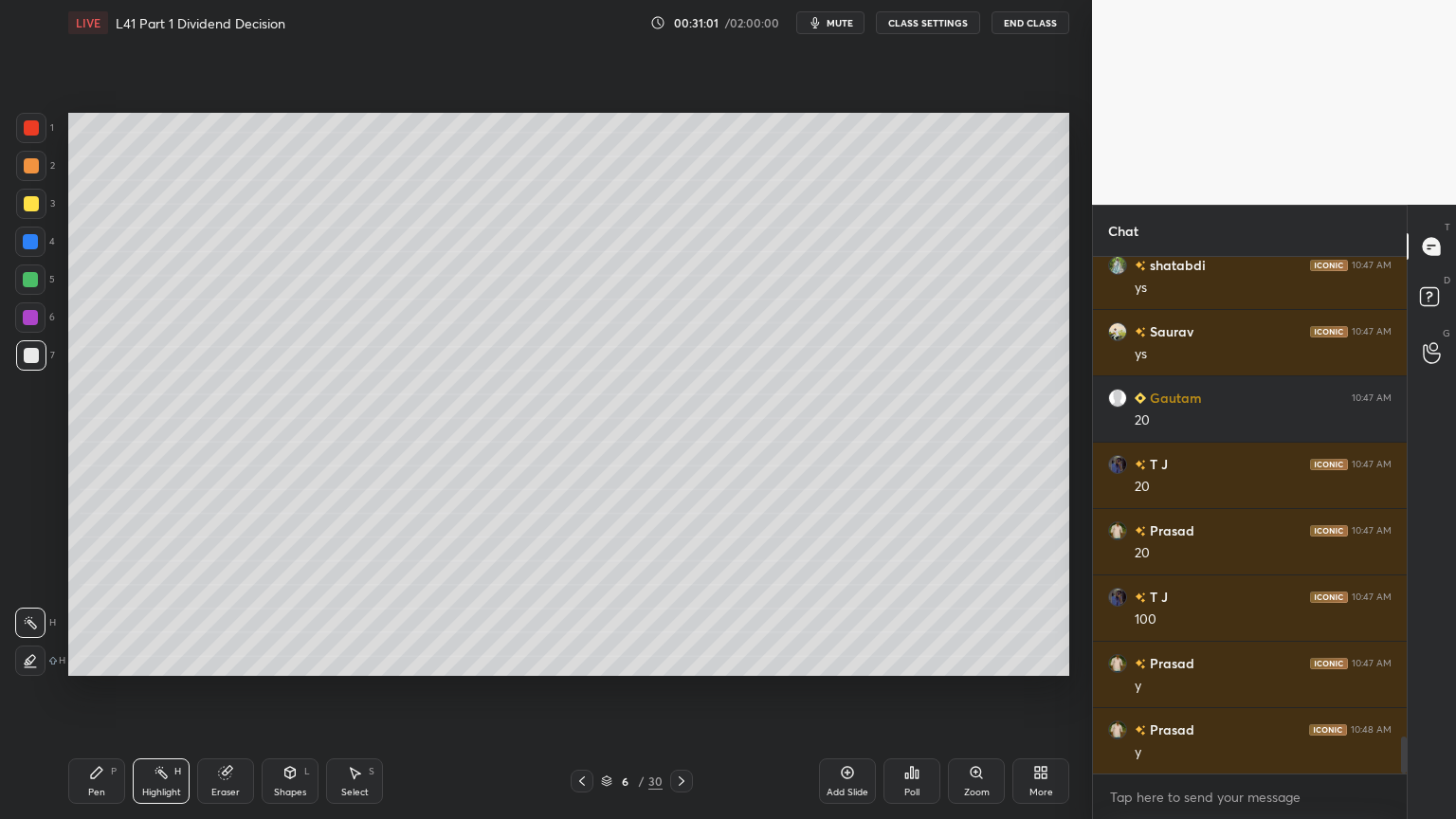
scroll to position [6758, 0]
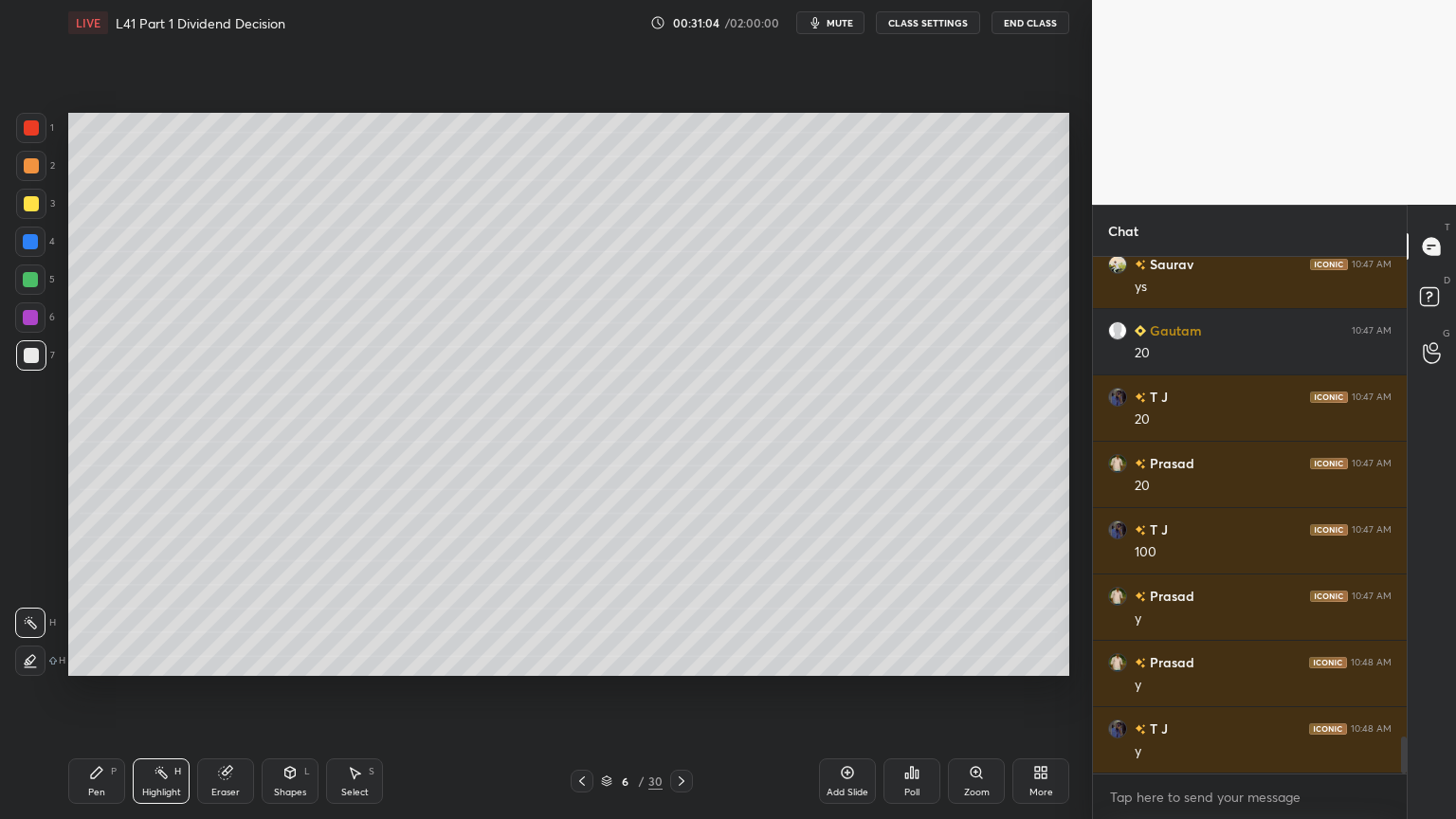
click at [572, 609] on div at bounding box center [582, 780] width 23 height 23
click at [679, 609] on icon at bounding box center [681, 780] width 15 height 15
click at [30, 251] on div at bounding box center [30, 241] width 30 height 30
click at [277, 609] on div "Shapes" at bounding box center [290, 792] width 32 height 10
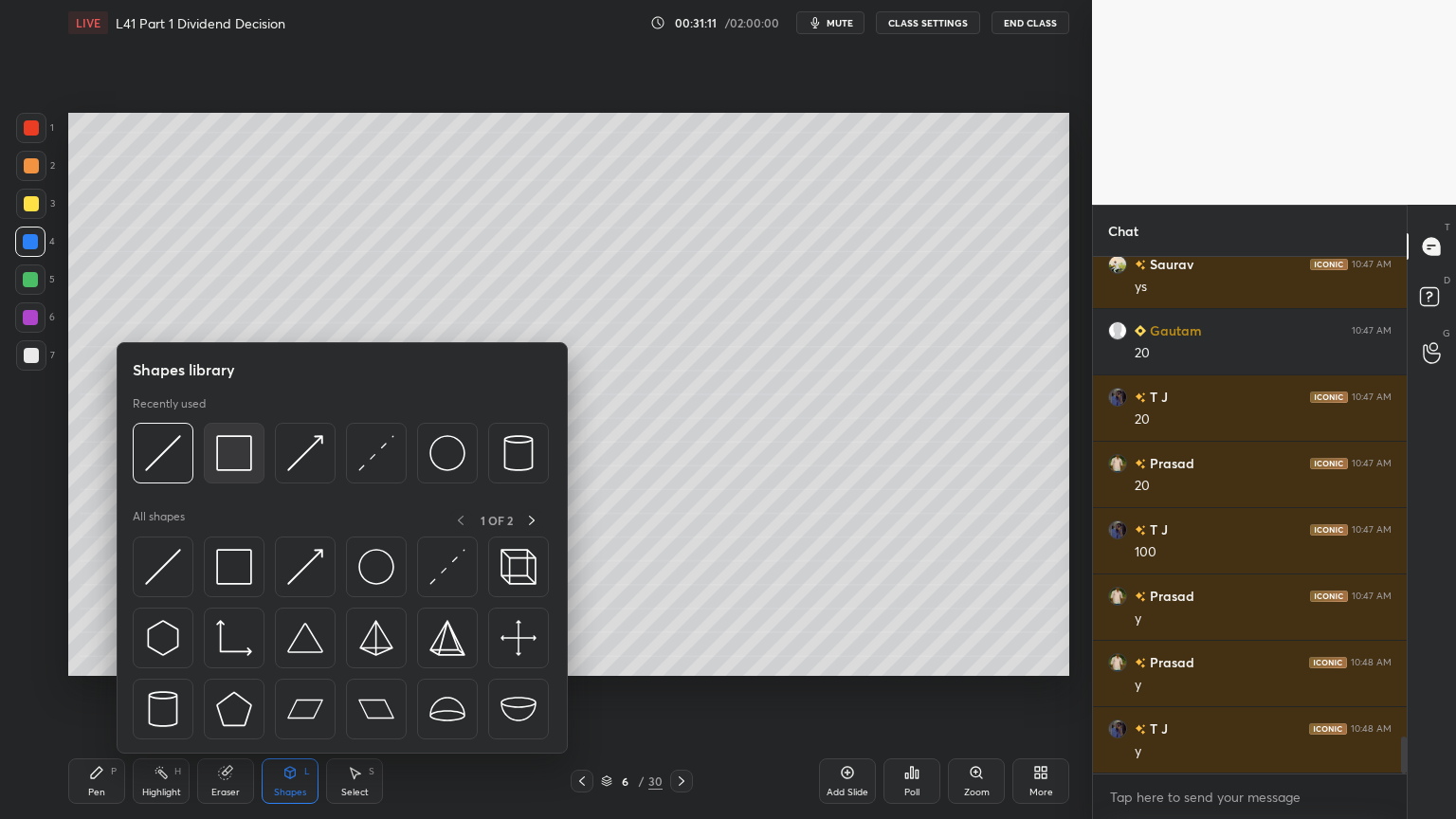
click at [231, 457] on img at bounding box center [234, 453] width 36 height 36
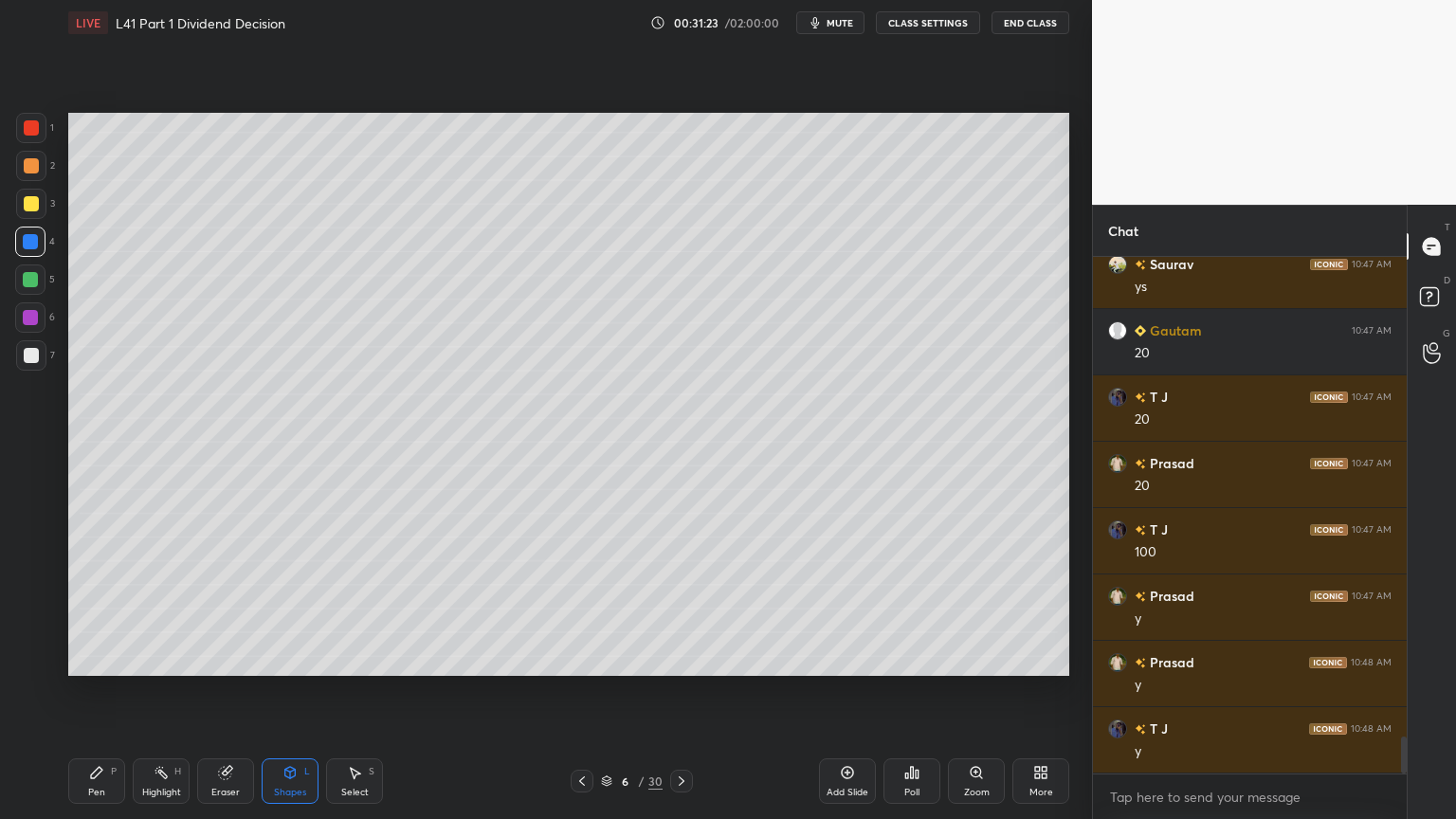
click at [591, 609] on div at bounding box center [582, 780] width 23 height 23
click at [588, 609] on icon at bounding box center [581, 780] width 15 height 15
click at [689, 609] on div at bounding box center [681, 780] width 23 height 23
click at [687, 609] on icon at bounding box center [681, 780] width 15 height 15
click at [30, 192] on div at bounding box center [31, 203] width 30 height 30
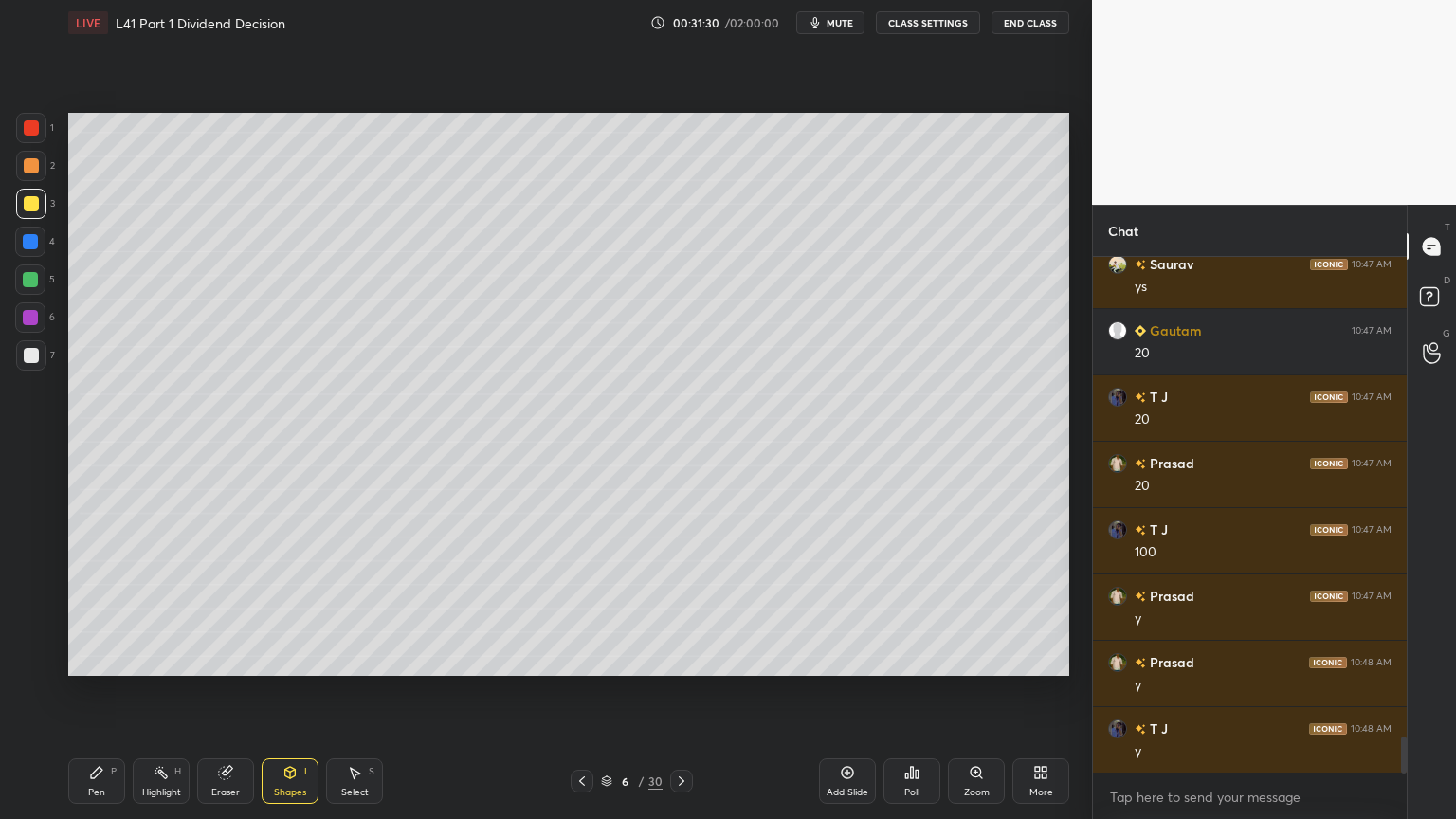
click at [24, 166] on div at bounding box center [31, 165] width 15 height 15
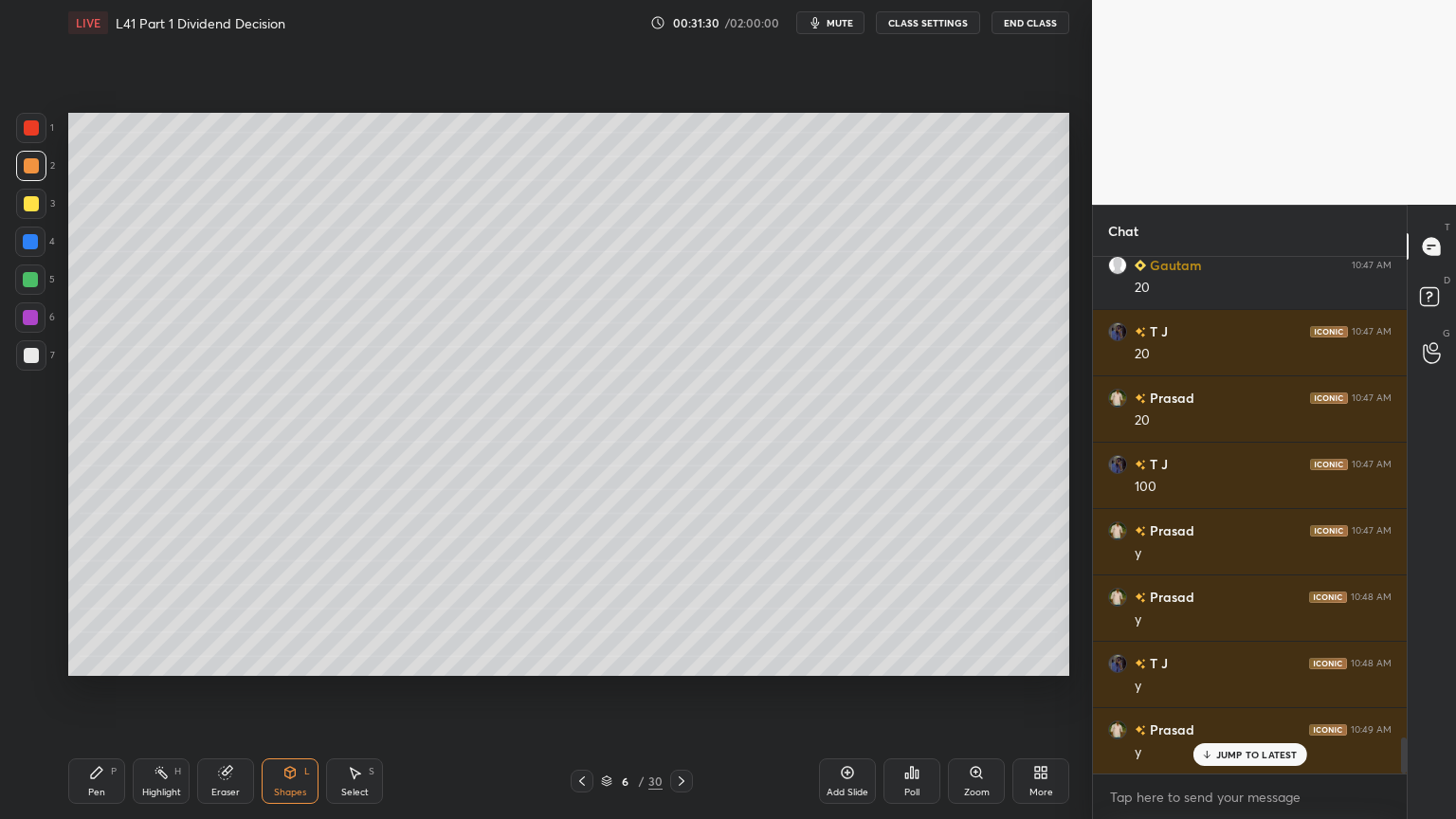
click at [20, 208] on div at bounding box center [31, 203] width 30 height 30
click at [103, 609] on div "Pen" at bounding box center [96, 792] width 17 height 10
click at [239, 609] on div "Eraser" at bounding box center [225, 781] width 57 height 46
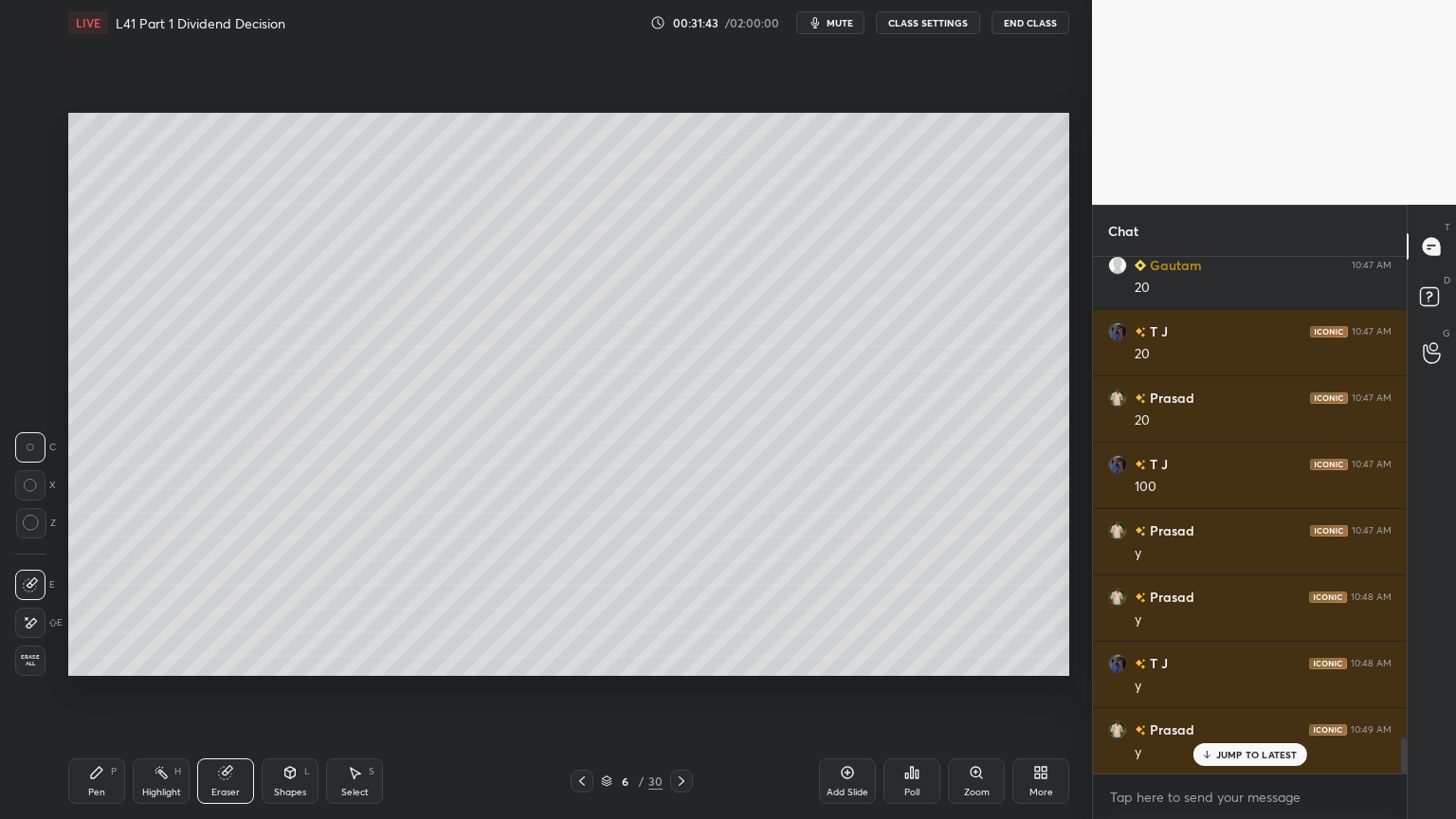
click at [283, 609] on div "Shapes" at bounding box center [290, 792] width 32 height 10
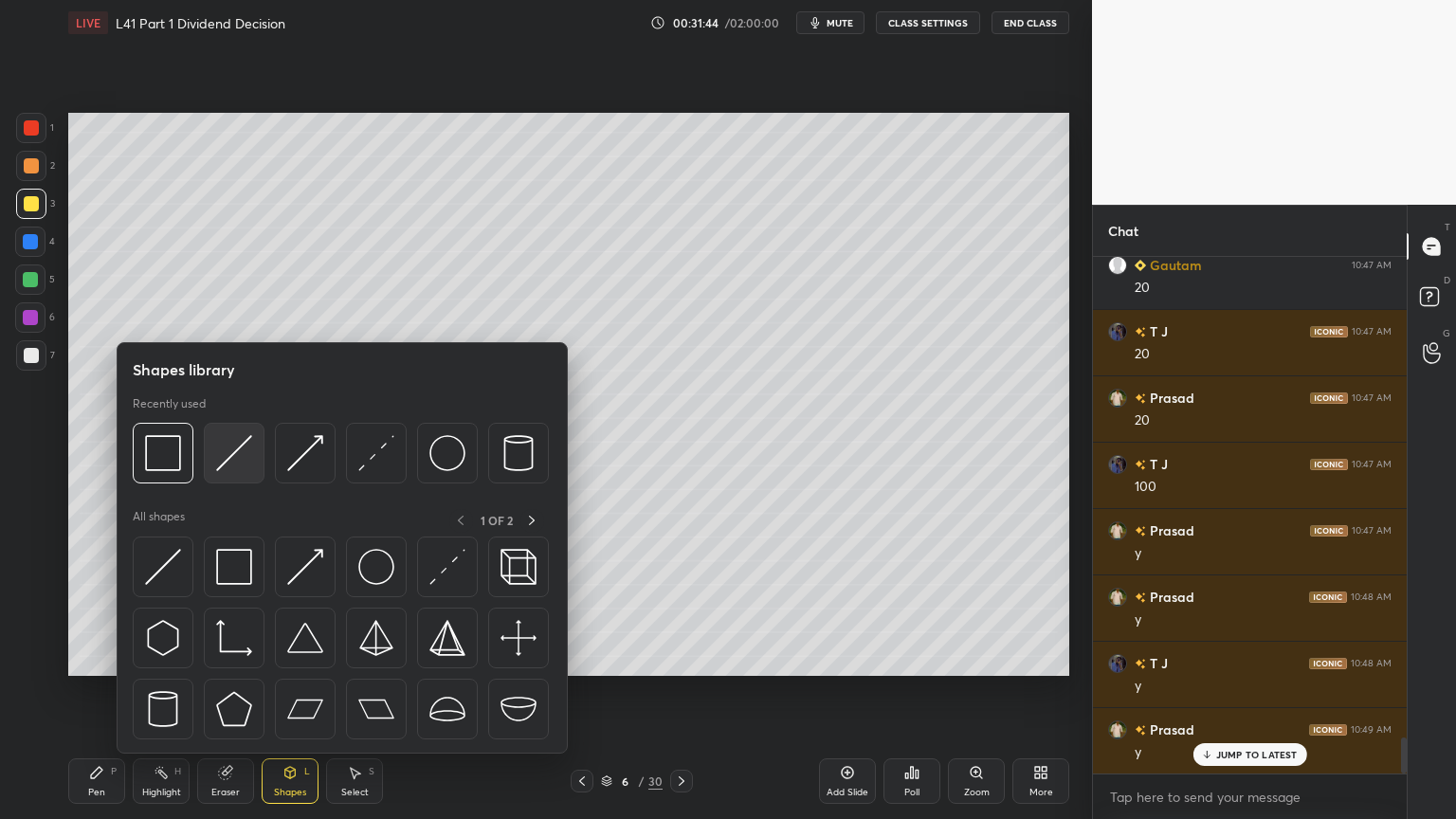
click at [246, 454] on img at bounding box center [234, 453] width 36 height 36
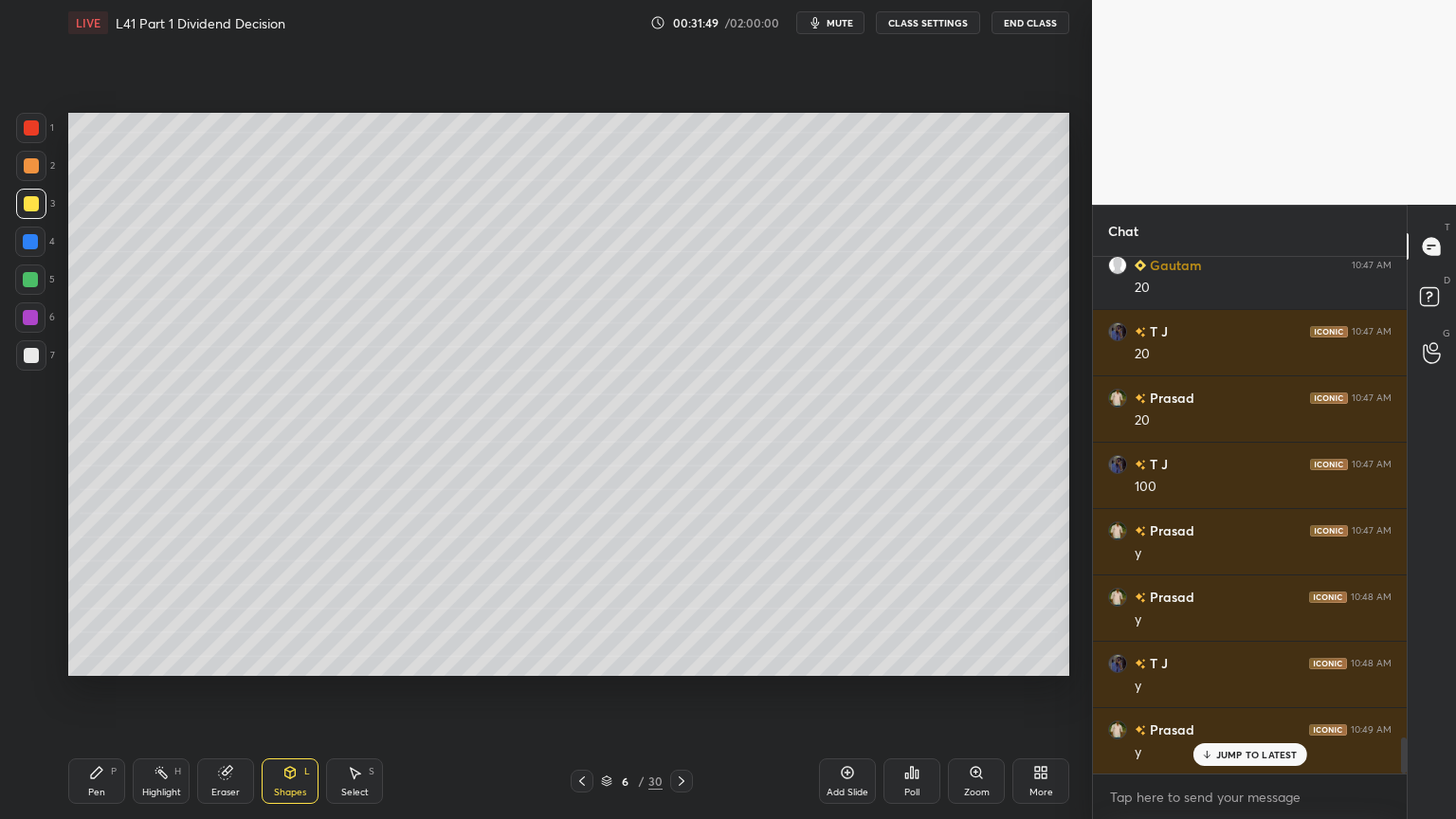
click at [38, 356] on div at bounding box center [31, 355] width 15 height 15
click at [99, 609] on icon at bounding box center [96, 772] width 15 height 15
click at [28, 197] on div at bounding box center [31, 203] width 15 height 15
click at [27, 168] on div at bounding box center [31, 165] width 15 height 15
click at [29, 208] on div at bounding box center [31, 203] width 15 height 15
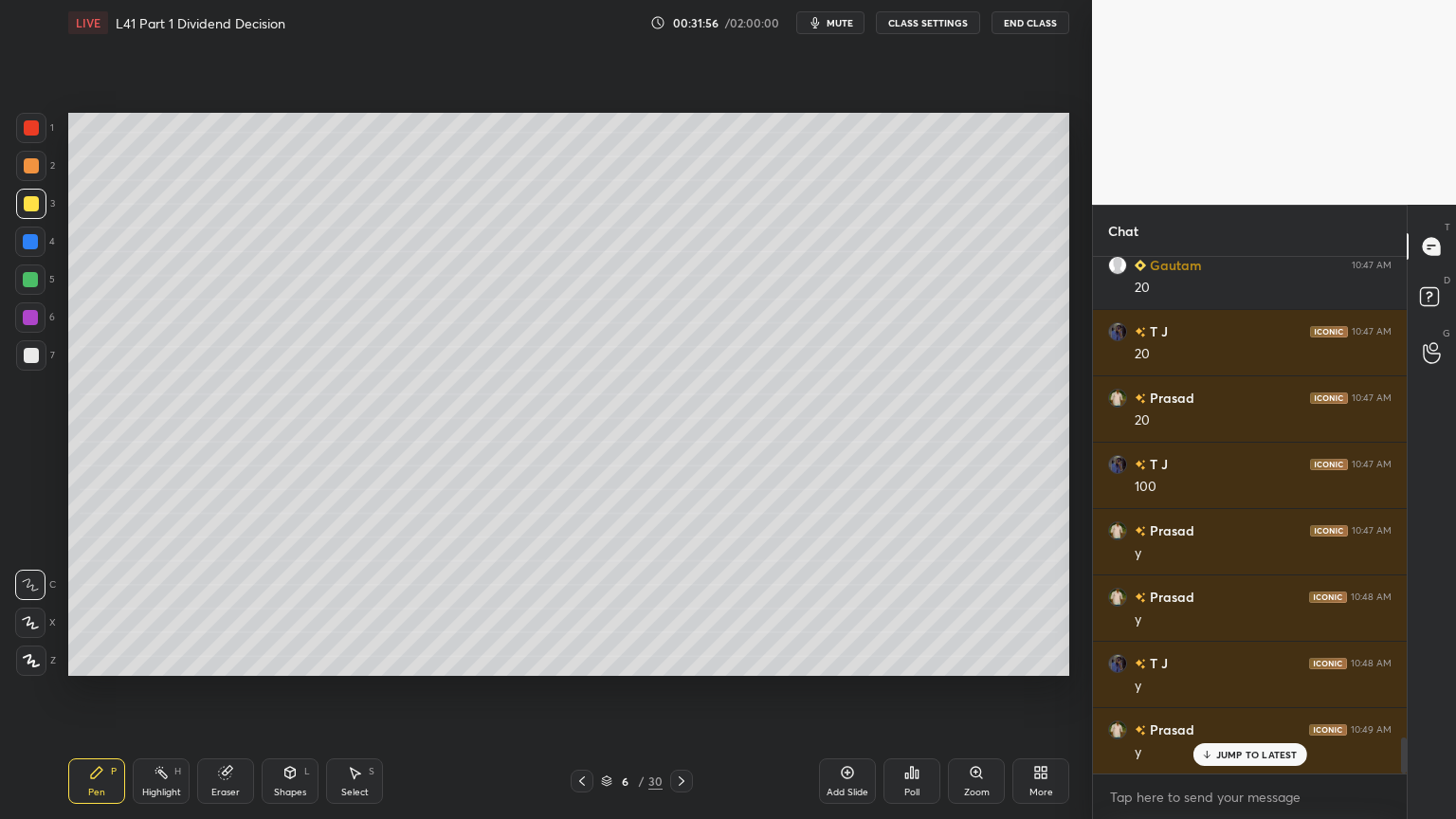
click at [589, 609] on div at bounding box center [582, 780] width 23 height 23
click at [584, 609] on icon at bounding box center [581, 780] width 15 height 15
click at [684, 609] on icon at bounding box center [681, 780] width 15 height 15
click at [682, 609] on icon at bounding box center [681, 780] width 15 height 15
click at [296, 609] on icon at bounding box center [289, 772] width 15 height 15
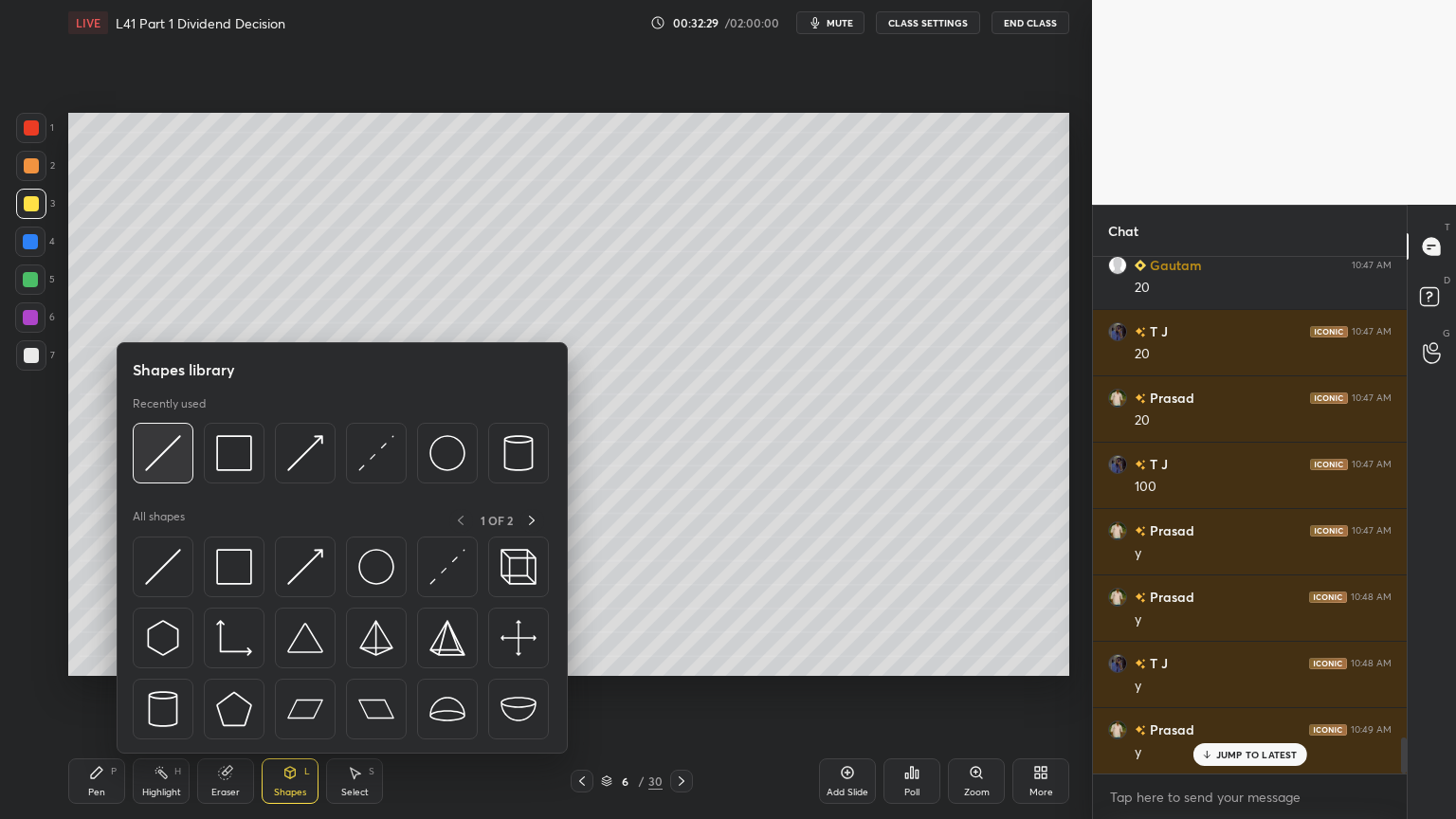
click at [181, 453] on div at bounding box center [162, 452] width 61 height 61
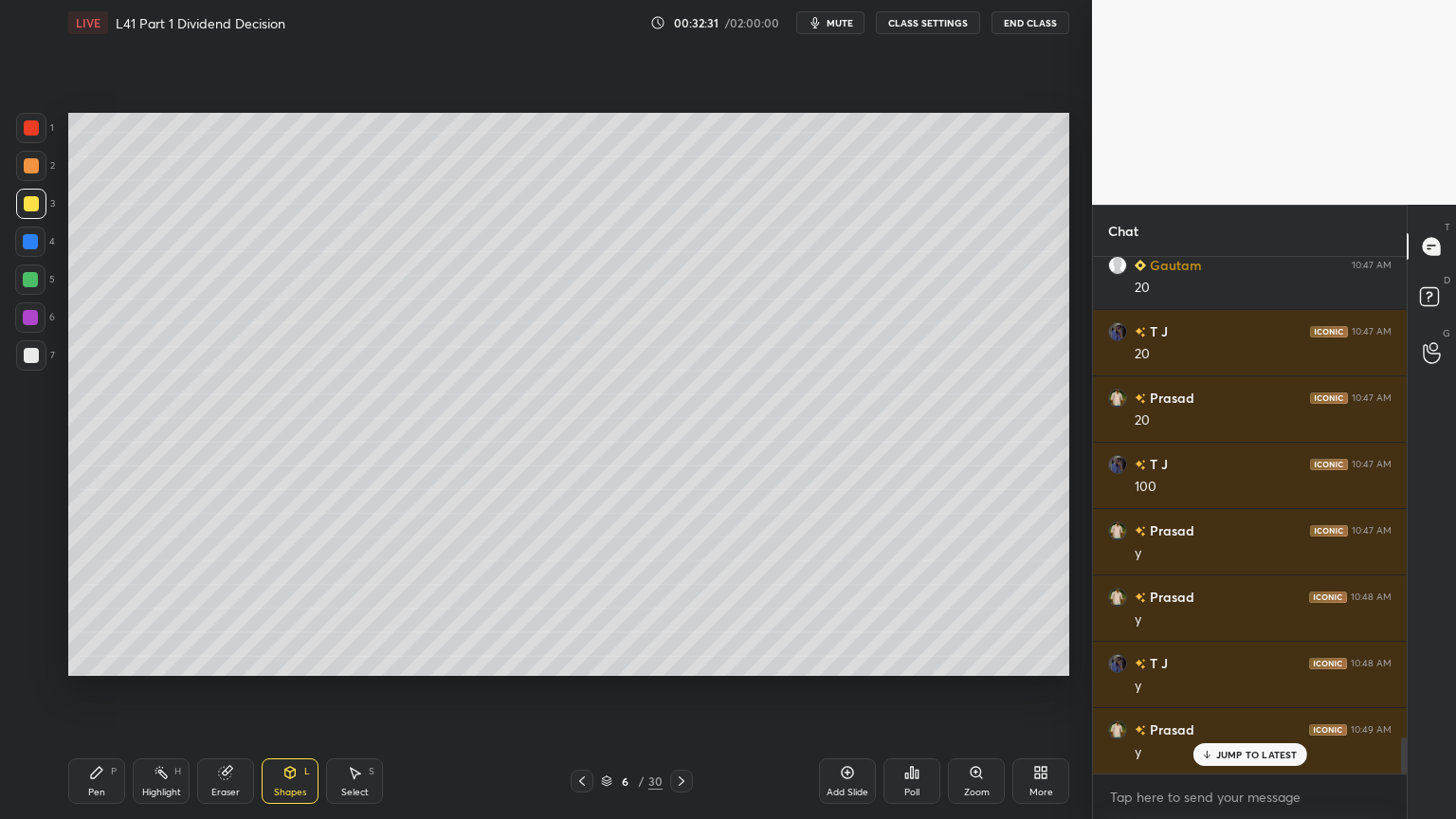
click at [24, 354] on div at bounding box center [31, 355] width 15 height 15
click at [97, 609] on div "Pen P" at bounding box center [96, 781] width 57 height 46
click at [583, 609] on icon at bounding box center [582, 781] width 6 height 10
click at [580, 609] on div at bounding box center [582, 780] width 23 height 23
click at [679, 609] on icon at bounding box center [681, 780] width 15 height 15
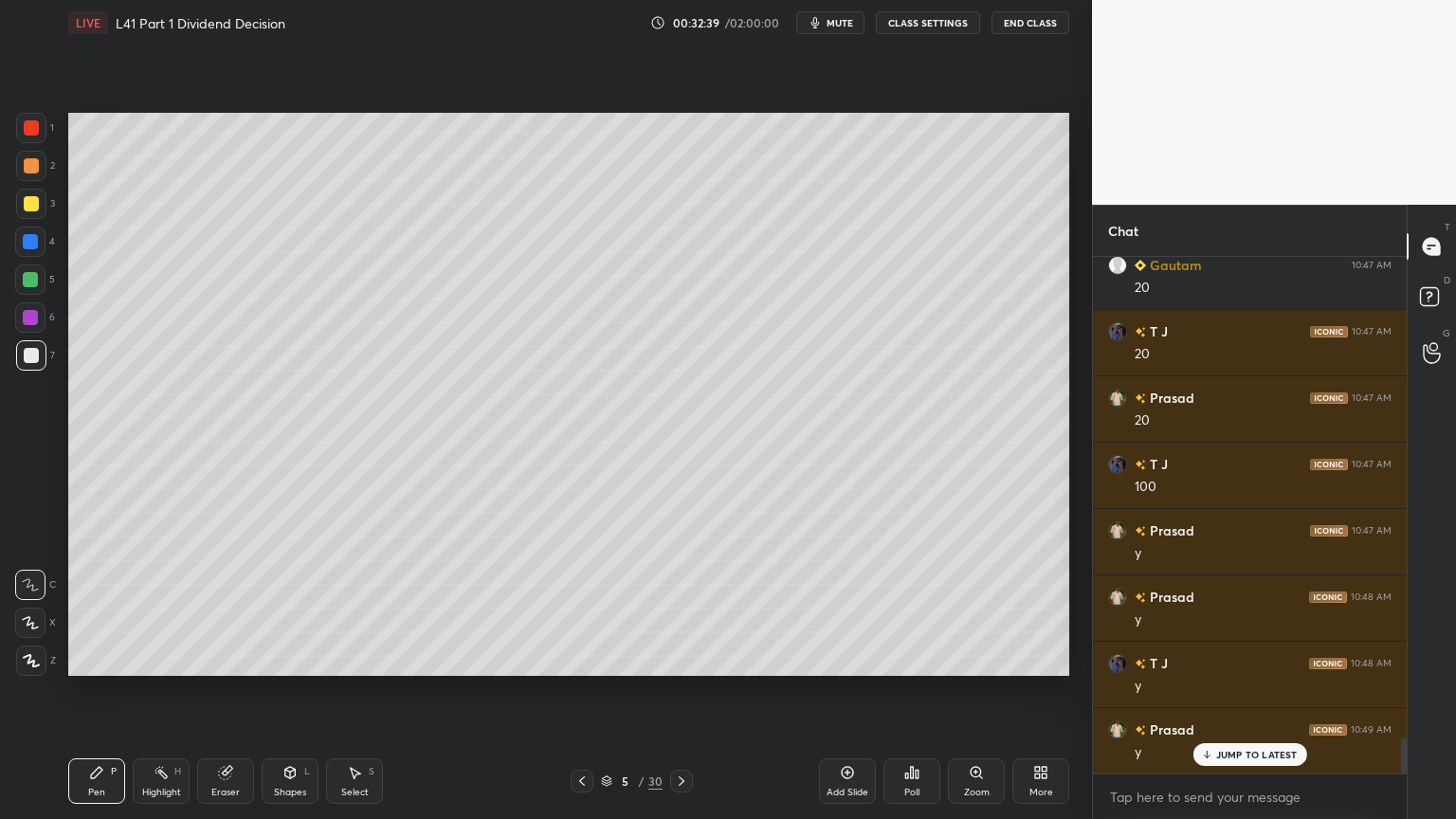
click at [688, 609] on icon at bounding box center [681, 780] width 15 height 15
click at [25, 136] on div at bounding box center [31, 128] width 30 height 30
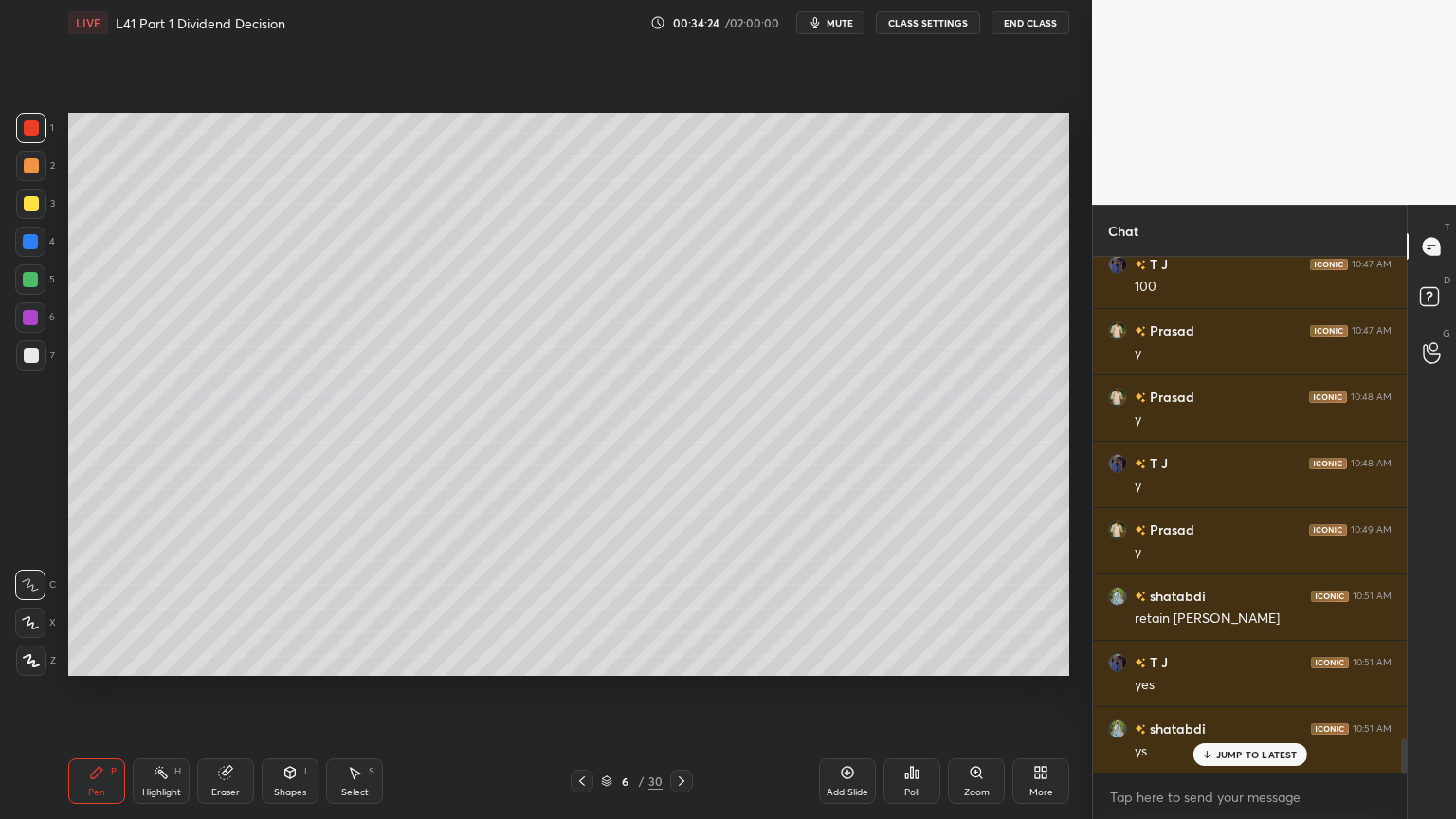
scroll to position [7089, 0]
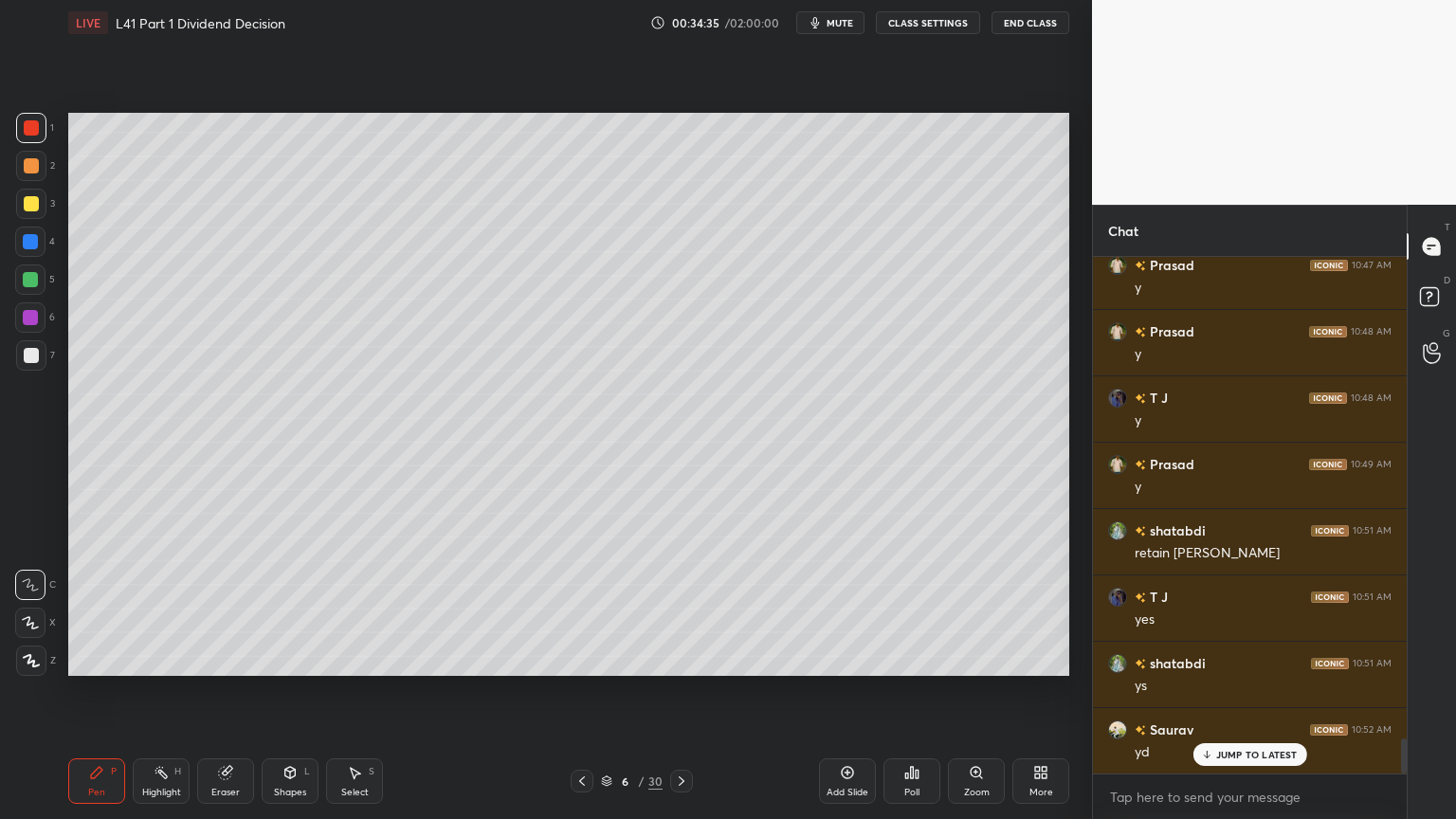
click at [223, 609] on div "Eraser" at bounding box center [225, 781] width 57 height 46
click at [99, 609] on icon at bounding box center [96, 772] width 15 height 15
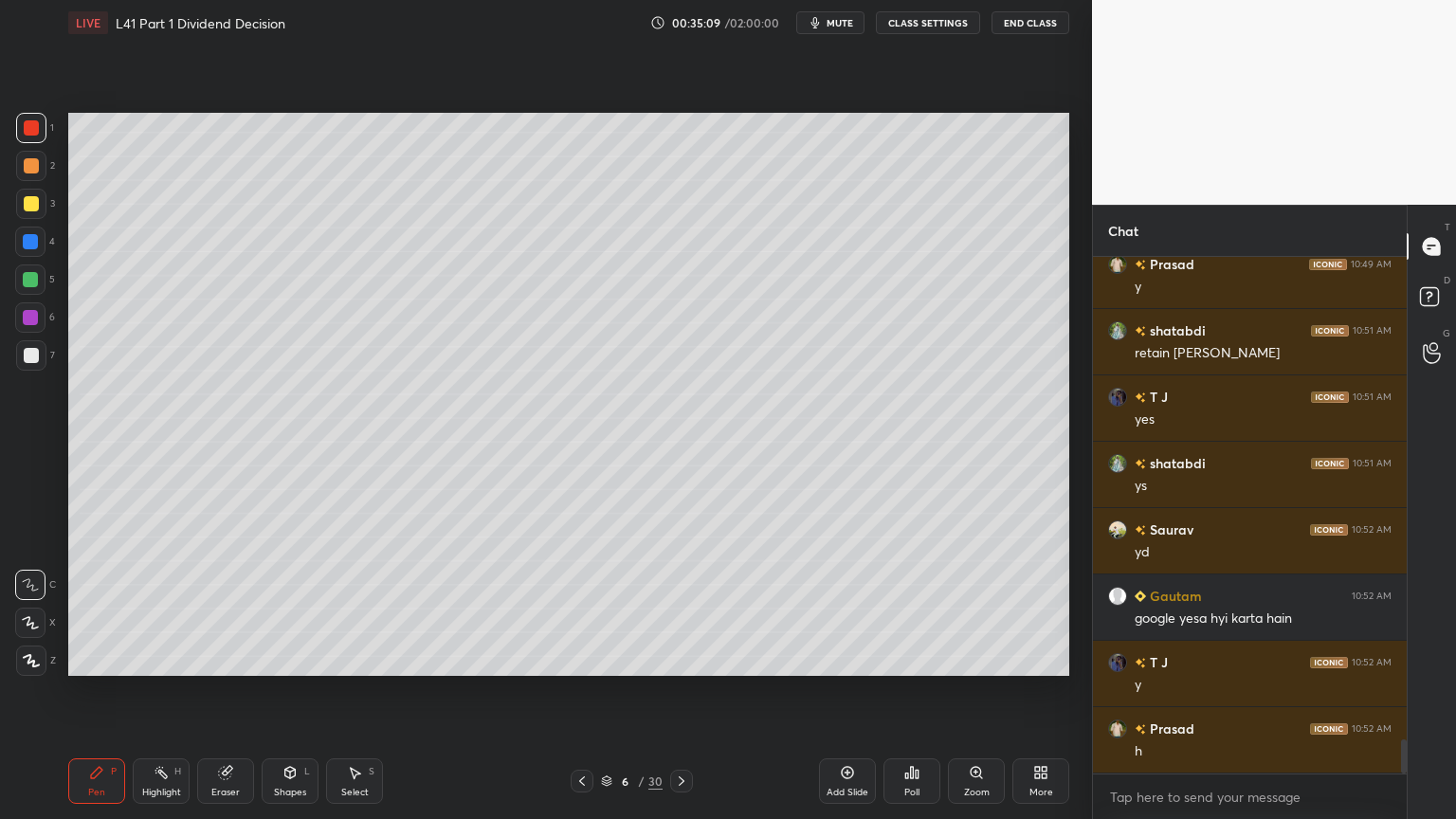
scroll to position [7354, 0]
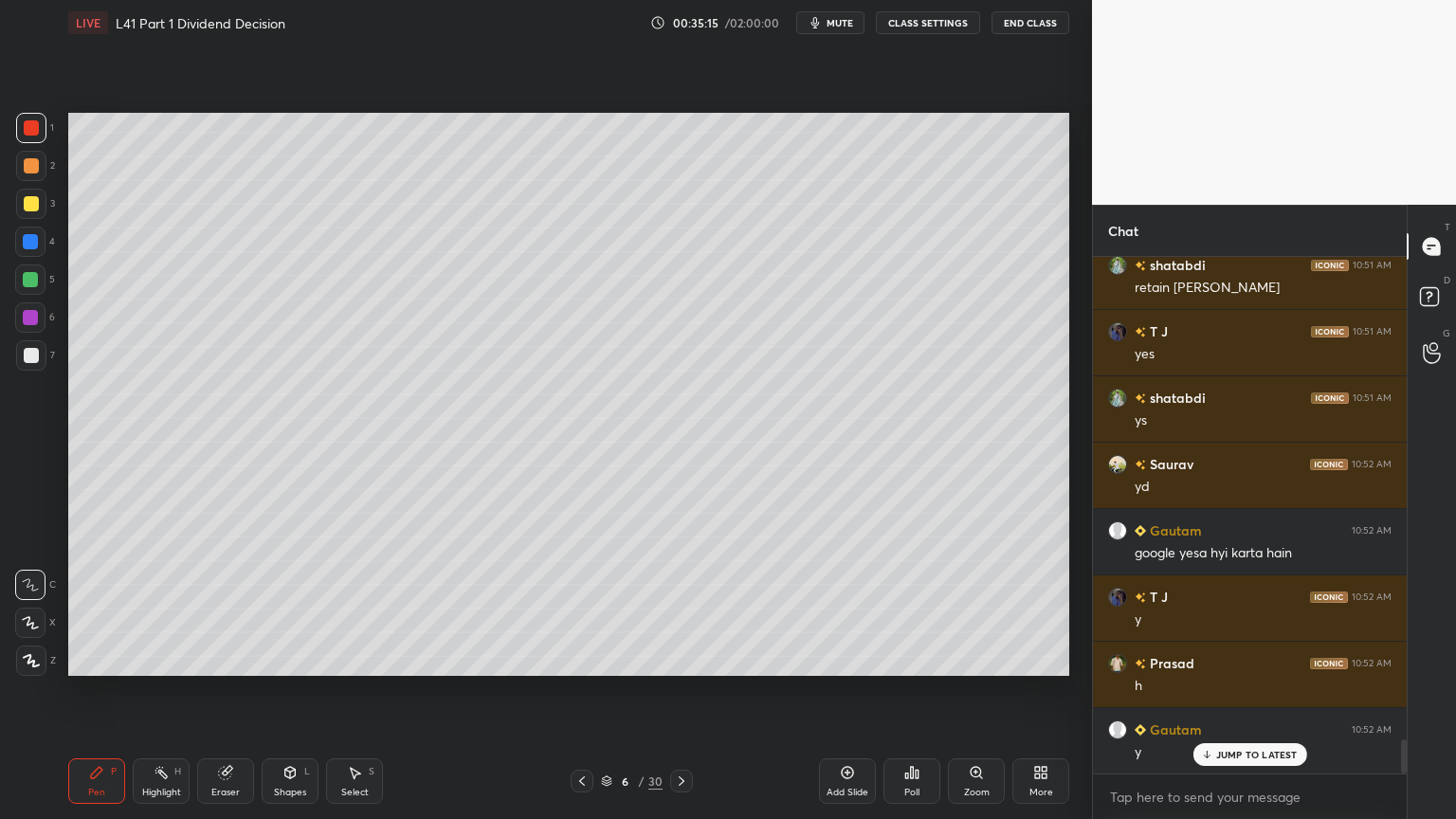
click at [103, 609] on icon at bounding box center [96, 772] width 15 height 15
click at [34, 359] on div at bounding box center [31, 355] width 15 height 15
click at [310, 609] on div "Shapes L" at bounding box center [290, 781] width 57 height 46
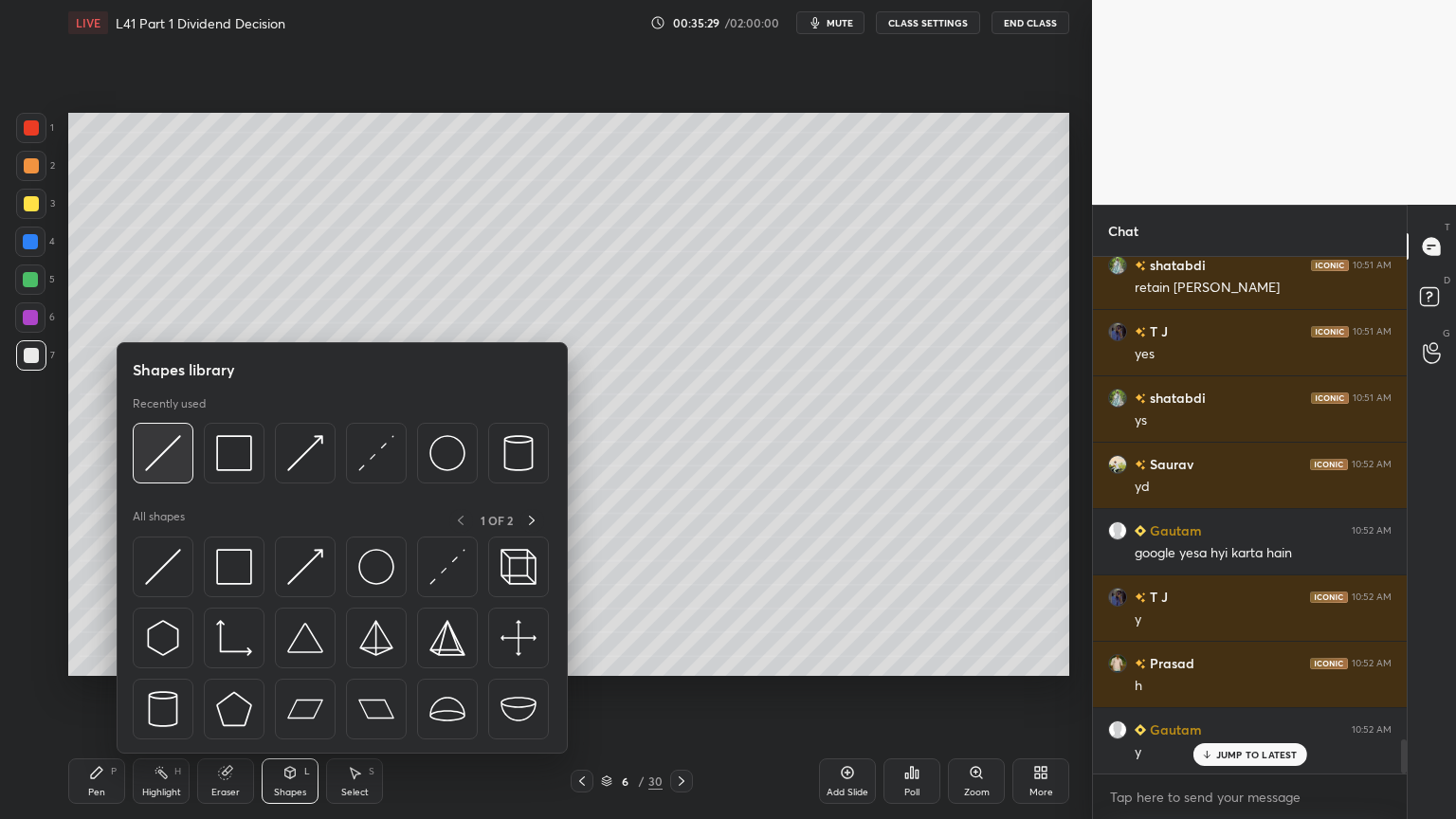
click at [181, 459] on div at bounding box center [162, 452] width 61 height 61
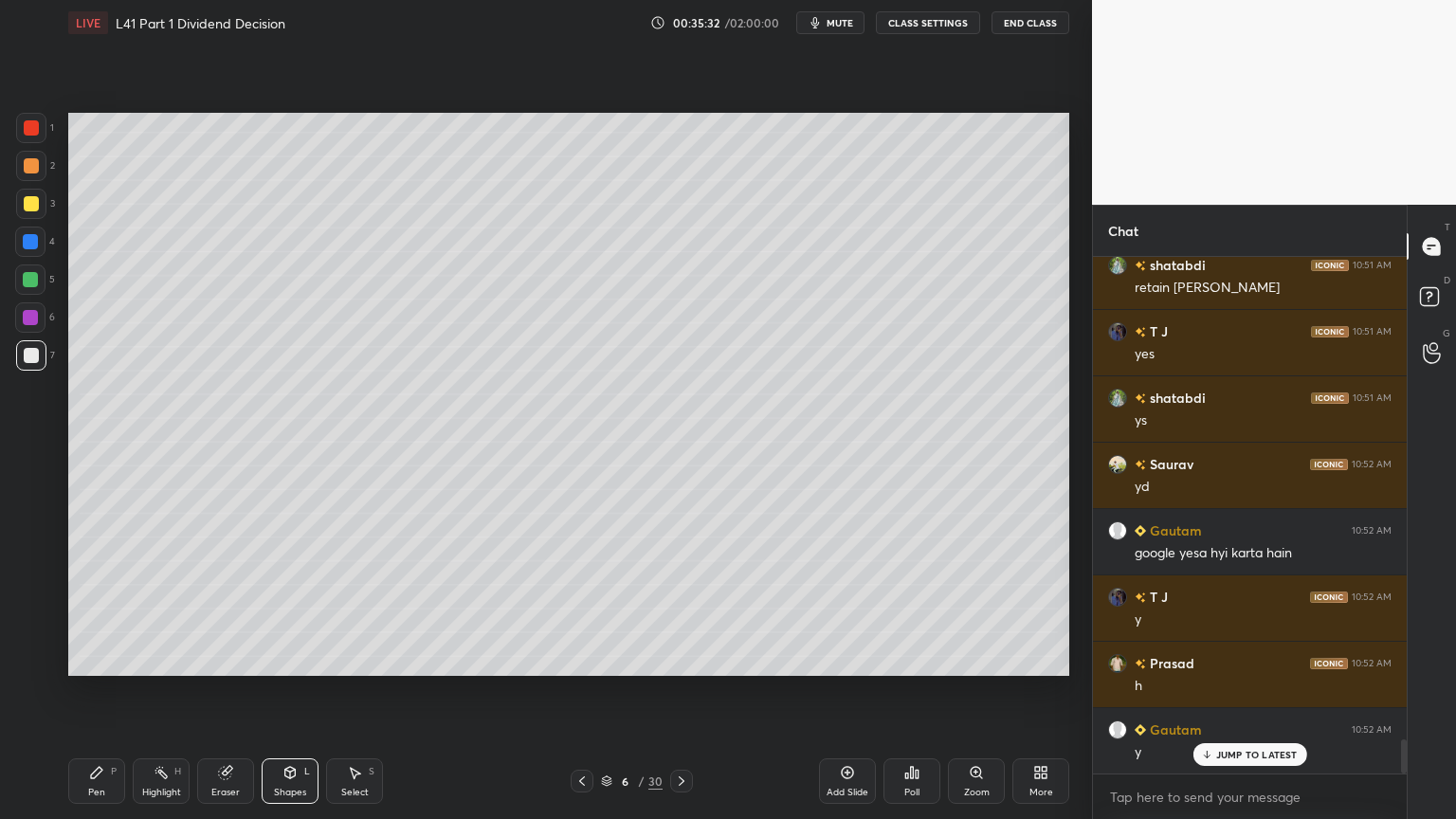
click at [96, 609] on div "Pen P" at bounding box center [96, 781] width 57 height 46
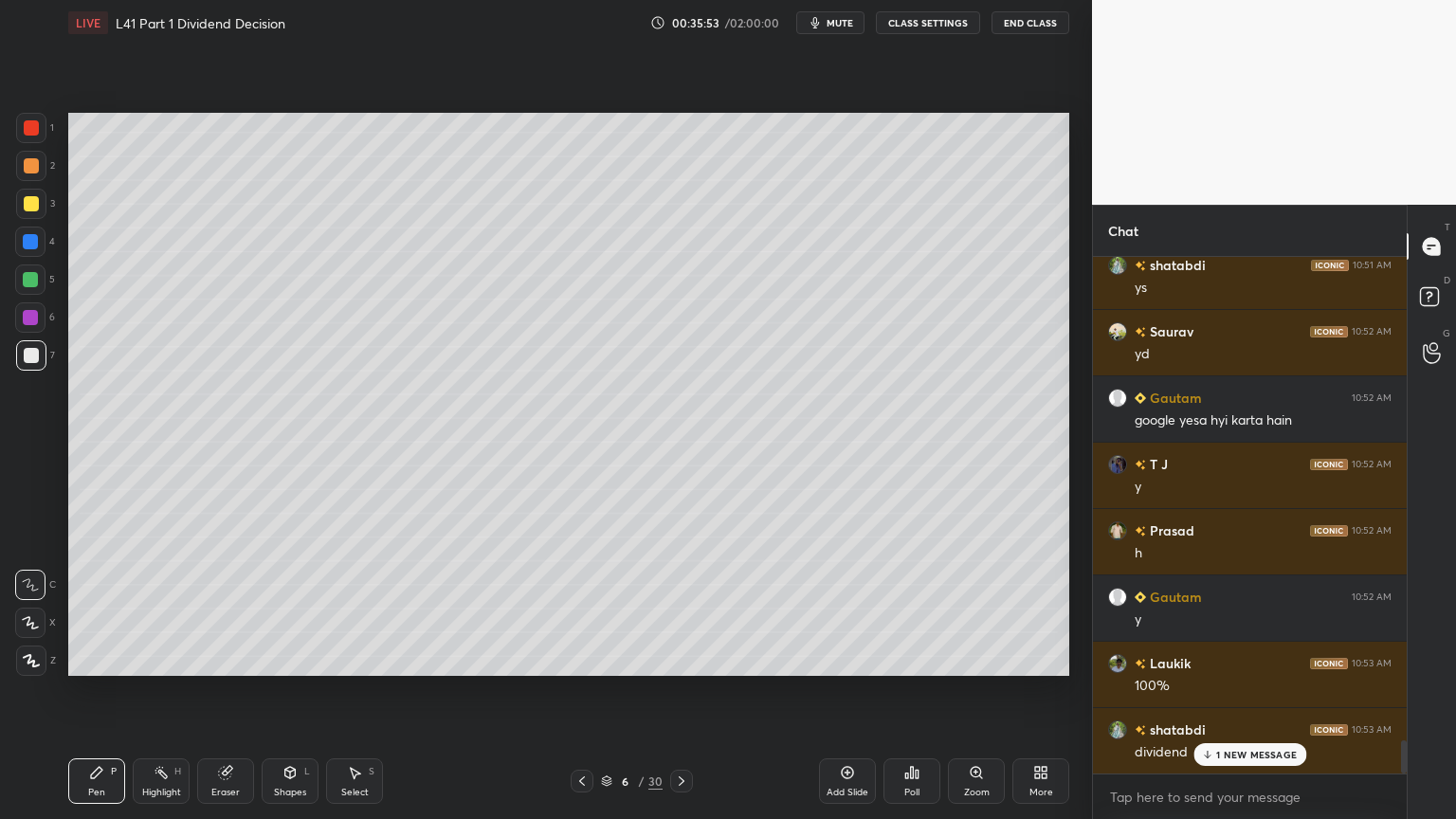
scroll to position [7554, 0]
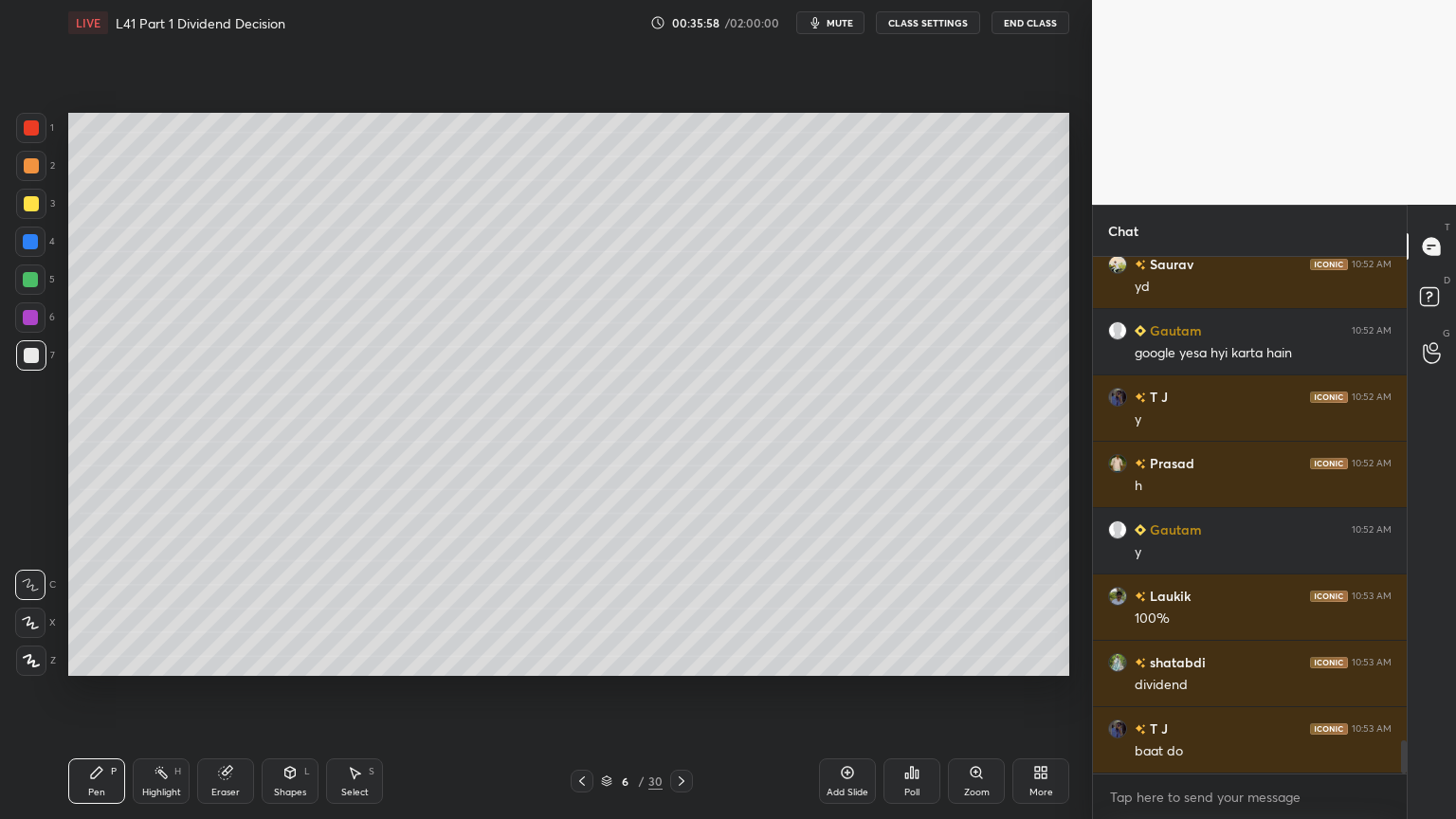
click at [223, 609] on icon at bounding box center [225, 772] width 12 height 12
click at [105, 609] on div "Pen P" at bounding box center [96, 781] width 57 height 46
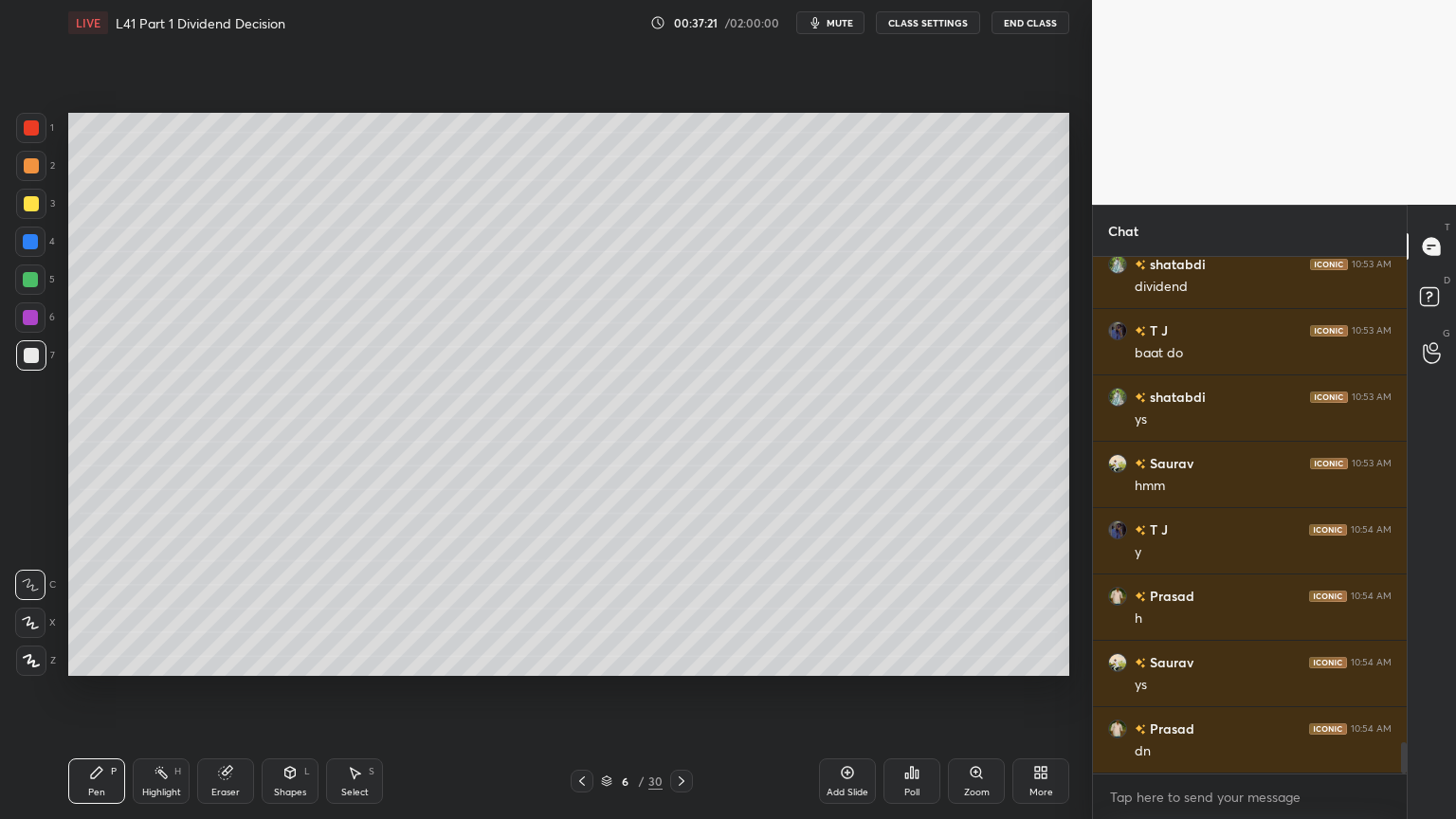
scroll to position [8018, 0]
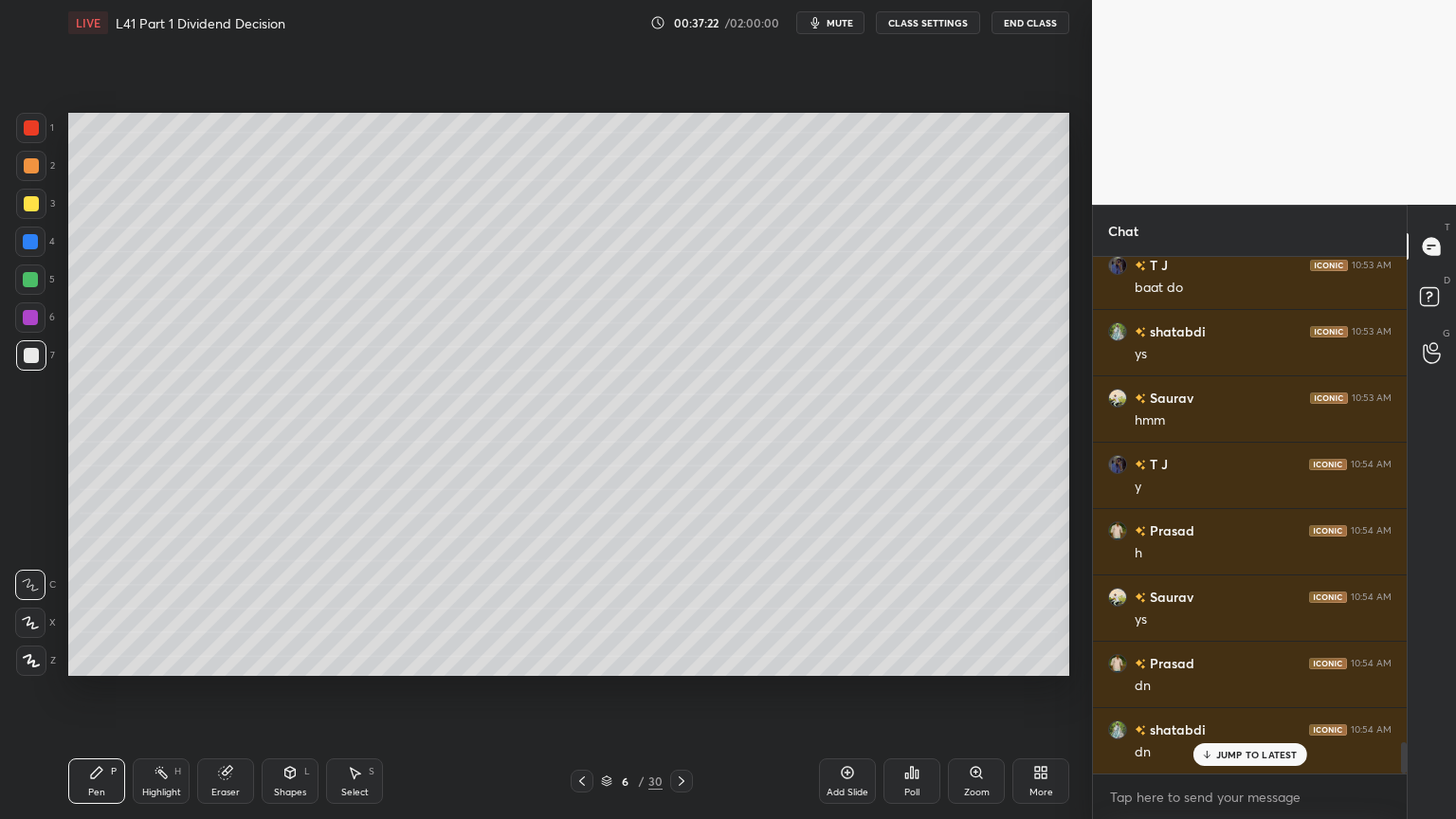
click at [584, 609] on icon at bounding box center [581, 780] width 15 height 15
click at [582, 609] on icon at bounding box center [581, 780] width 15 height 15
click at [588, 609] on icon at bounding box center [581, 780] width 15 height 15
click at [584, 609] on icon at bounding box center [581, 780] width 15 height 15
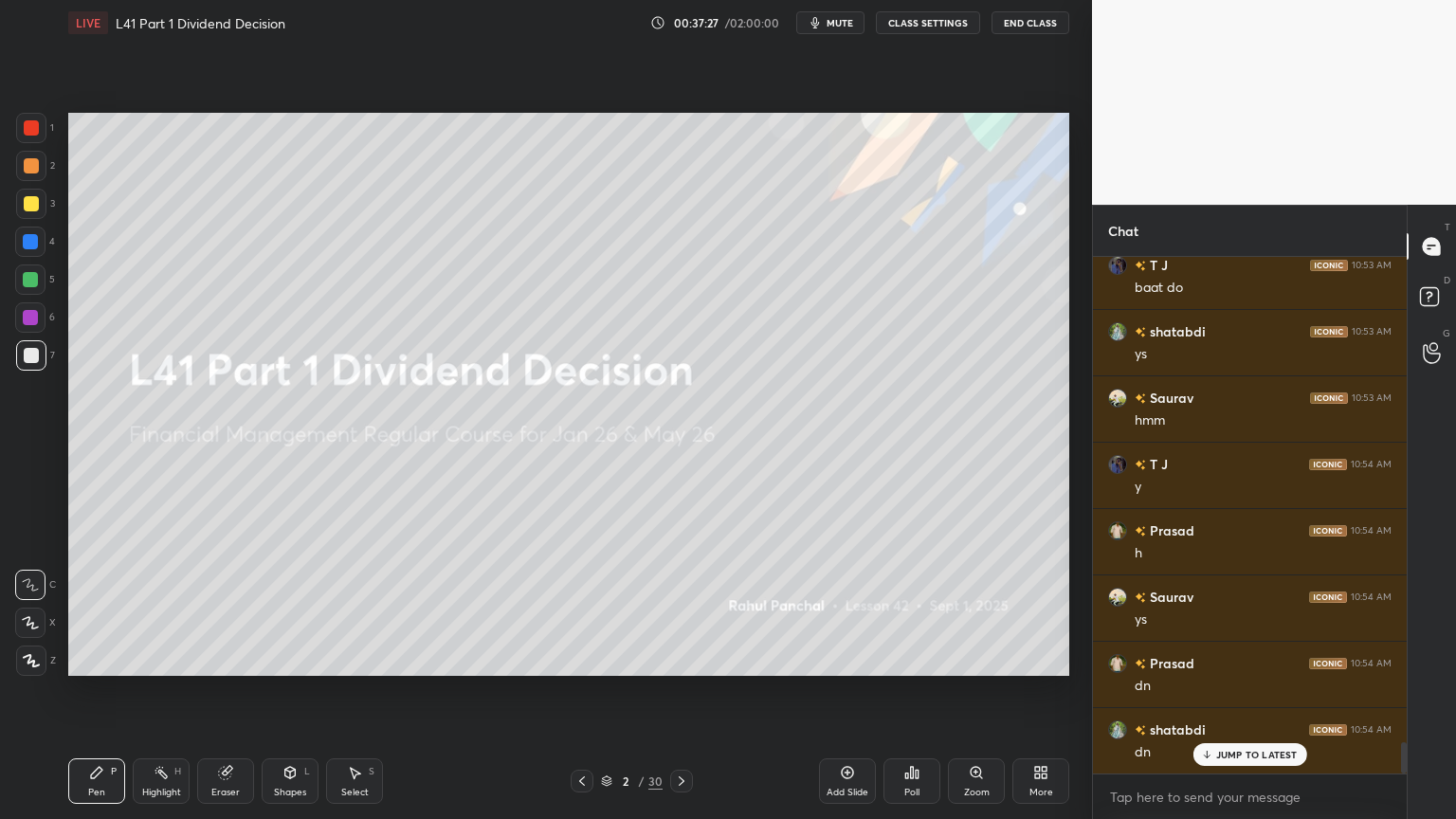
click at [691, 609] on div at bounding box center [681, 780] width 23 height 23
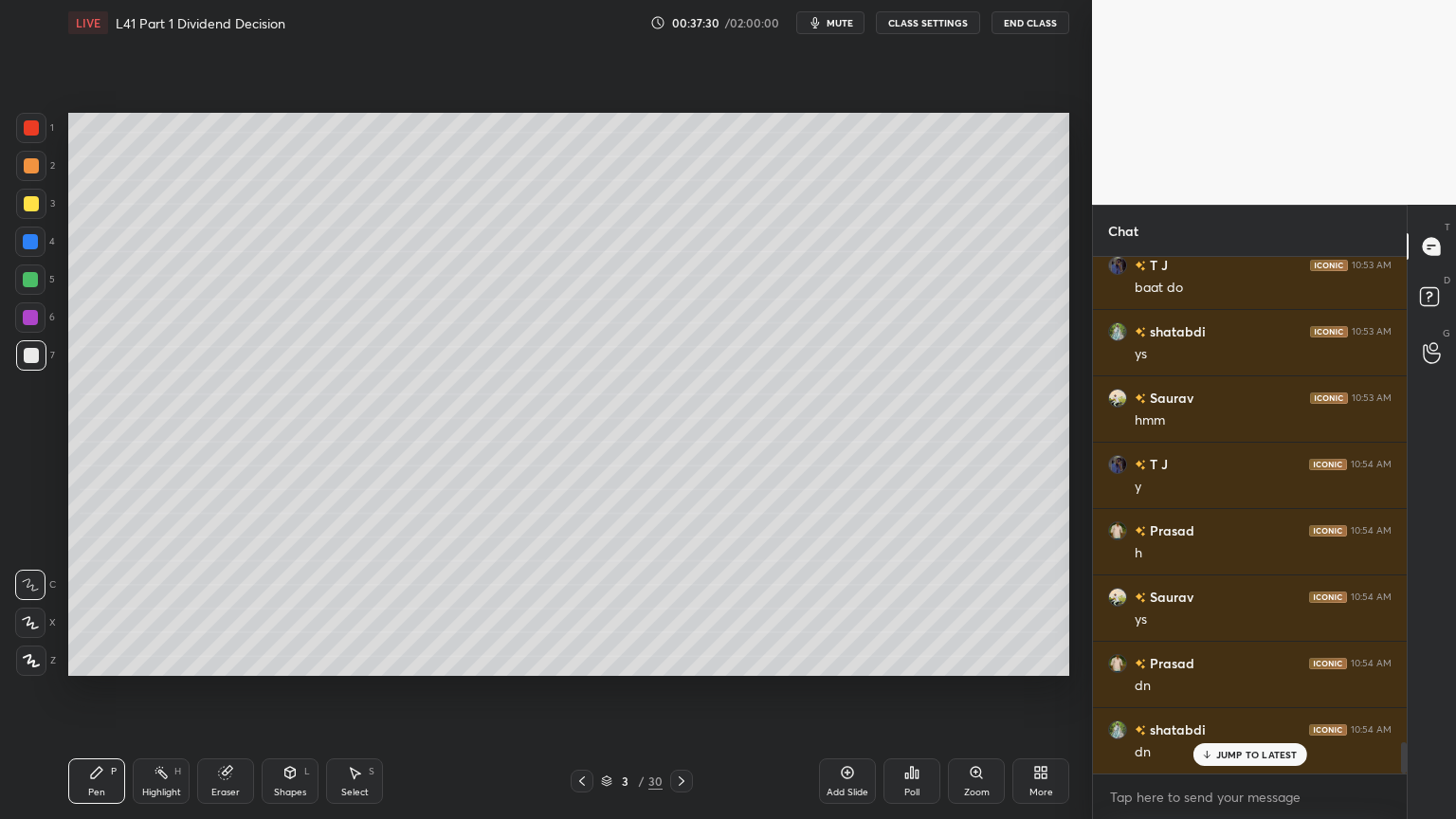
click at [683, 609] on icon at bounding box center [681, 780] width 15 height 15
click at [687, 609] on icon at bounding box center [681, 780] width 15 height 15
click at [679, 609] on icon at bounding box center [682, 781] width 6 height 10
click at [702, 609] on div "6 / 30" at bounding box center [631, 780] width 376 height 23
click at [686, 609] on icon at bounding box center [681, 780] width 15 height 15
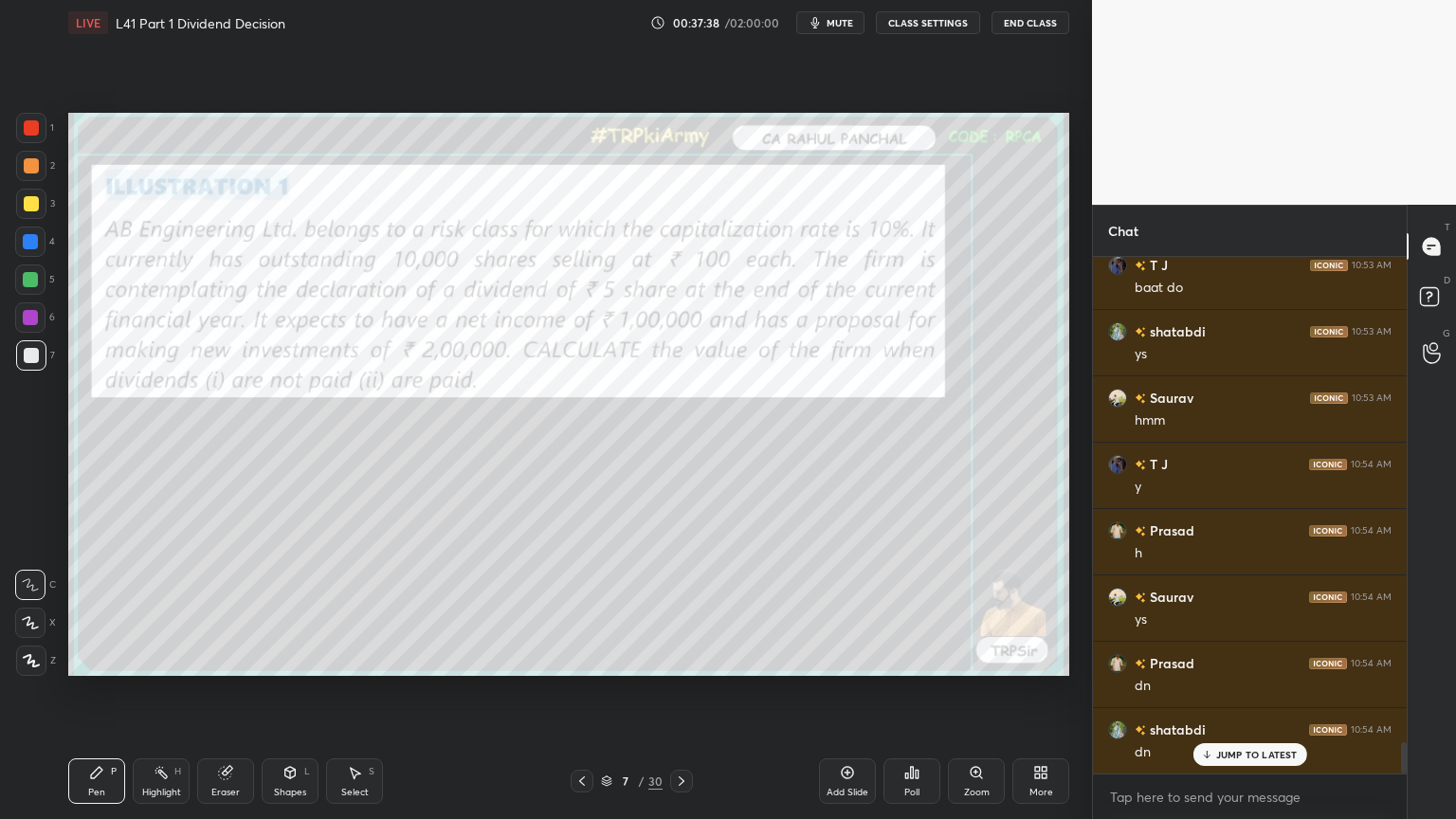
click at [572, 609] on div at bounding box center [582, 780] width 23 height 23
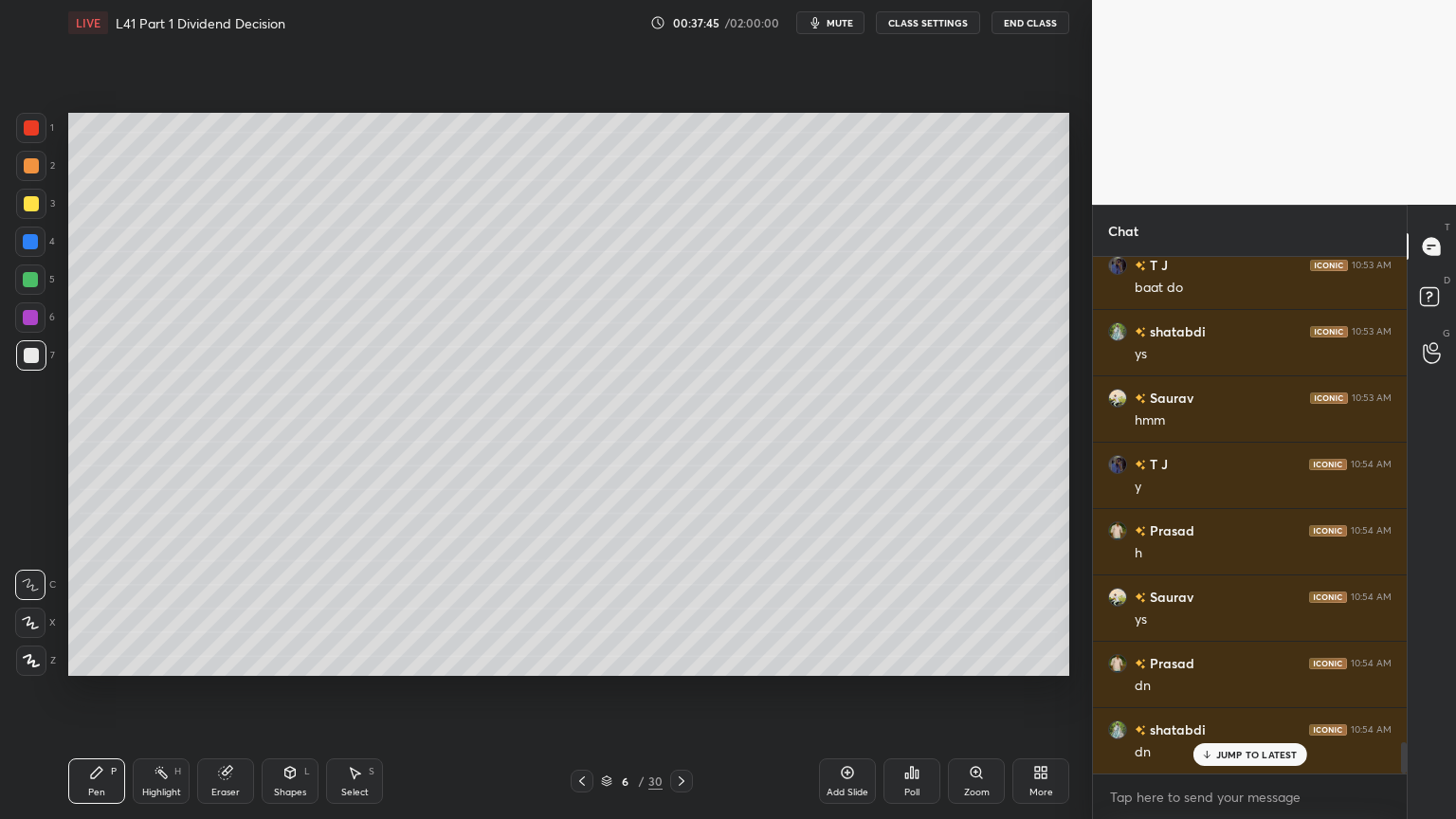
click at [86, 609] on div "Pen P" at bounding box center [96, 781] width 57 height 46
click at [59, 133] on div "1 2 3 4 5 6 7 C X Z C X Z E E Erase all H H" at bounding box center [30, 394] width 61 height 563
click at [24, 133] on div at bounding box center [31, 128] width 15 height 15
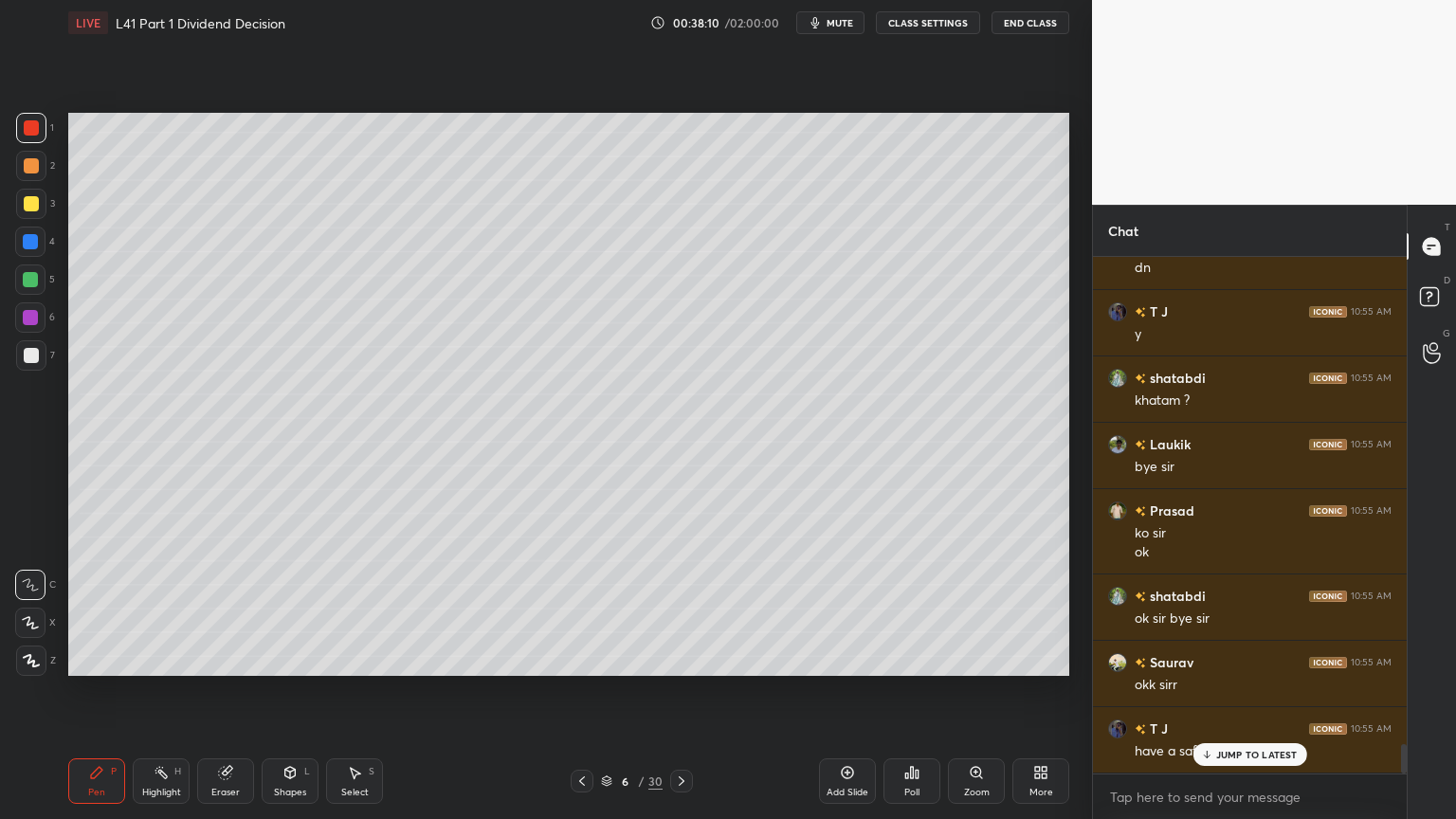
scroll to position [8567, 0]
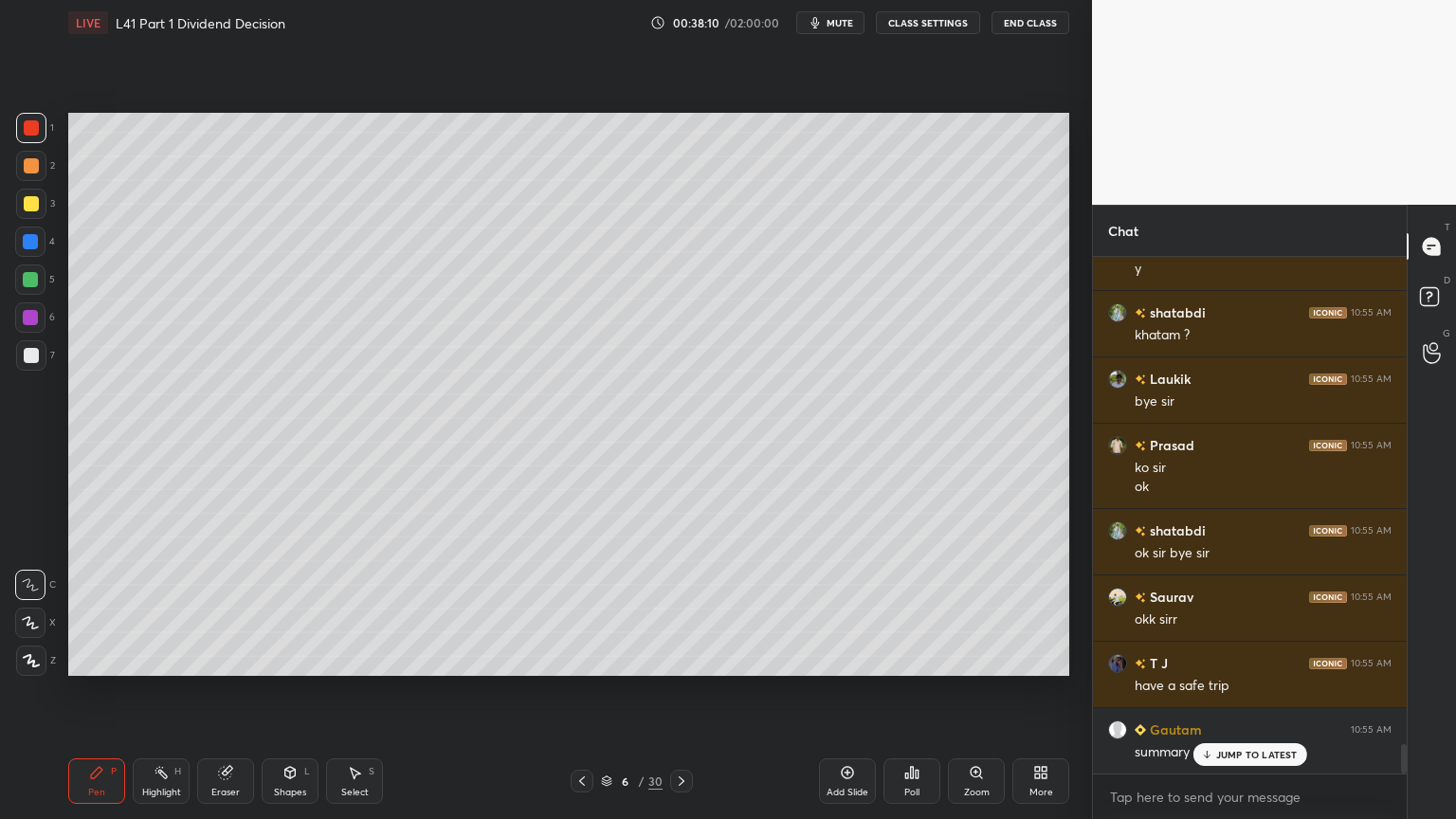
click at [1008, 16] on button "End Class" at bounding box center [1030, 22] width 78 height 23
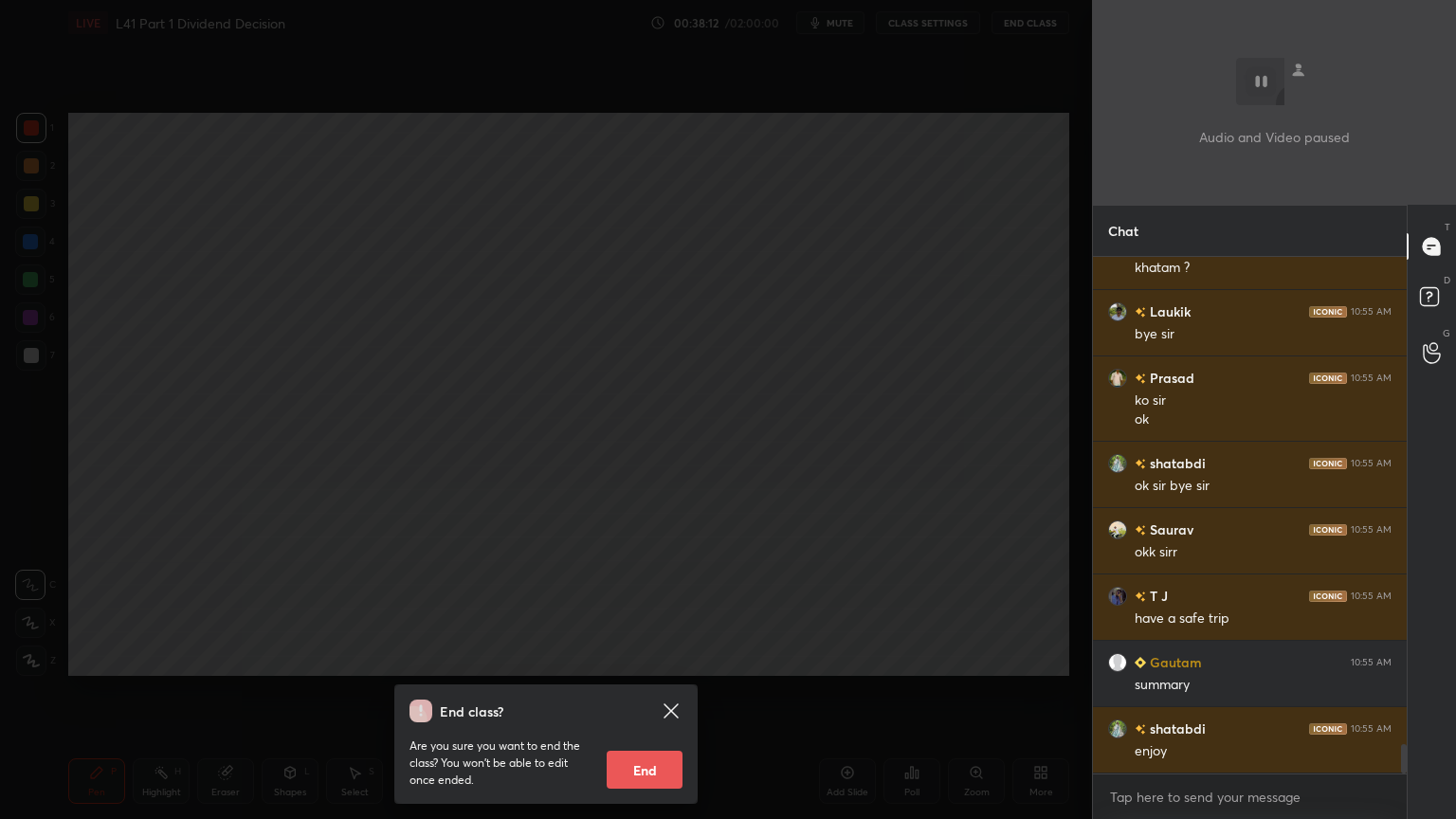
scroll to position [8699, 0]
